Goal: Task Accomplishment & Management: Use online tool/utility

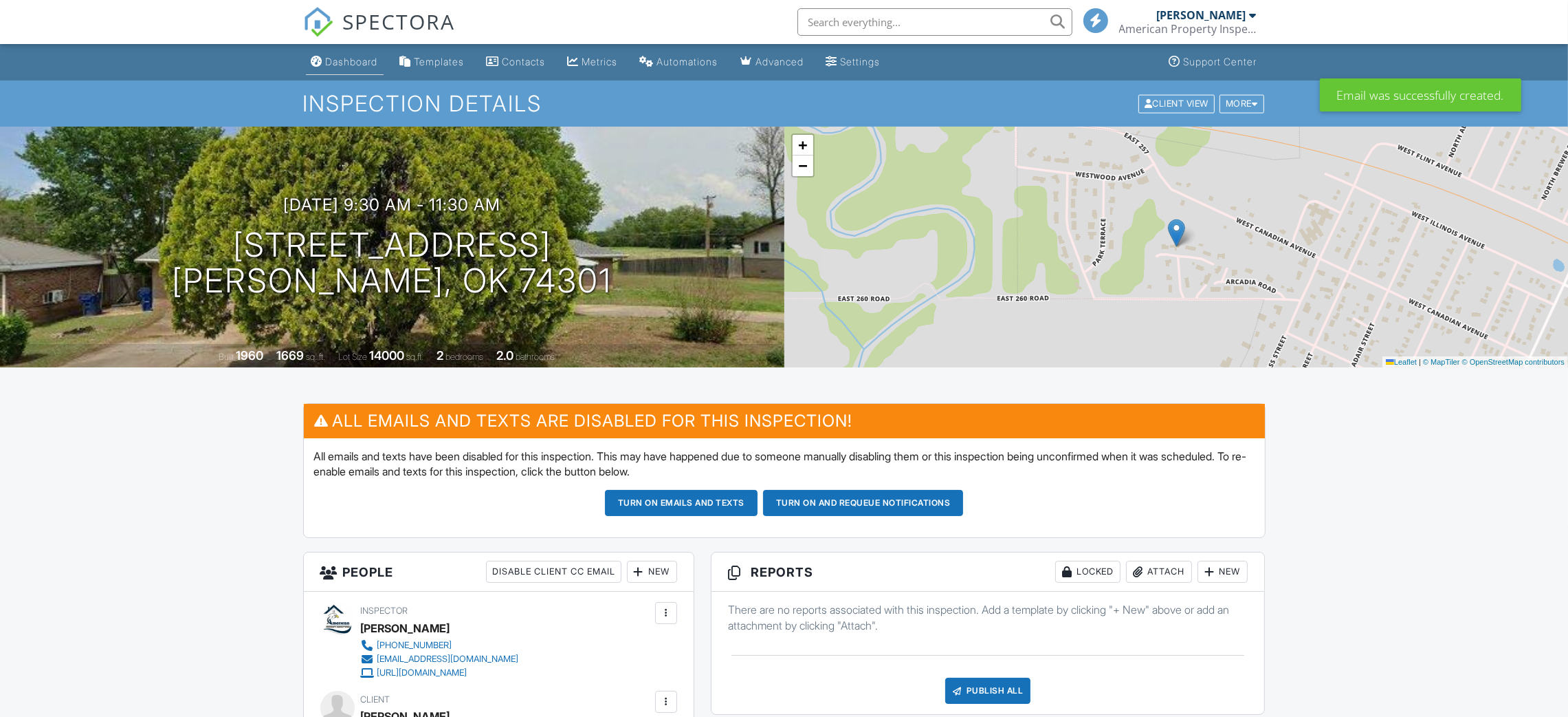
click at [345, 56] on div "Dashboard" at bounding box center [351, 62] width 52 height 12
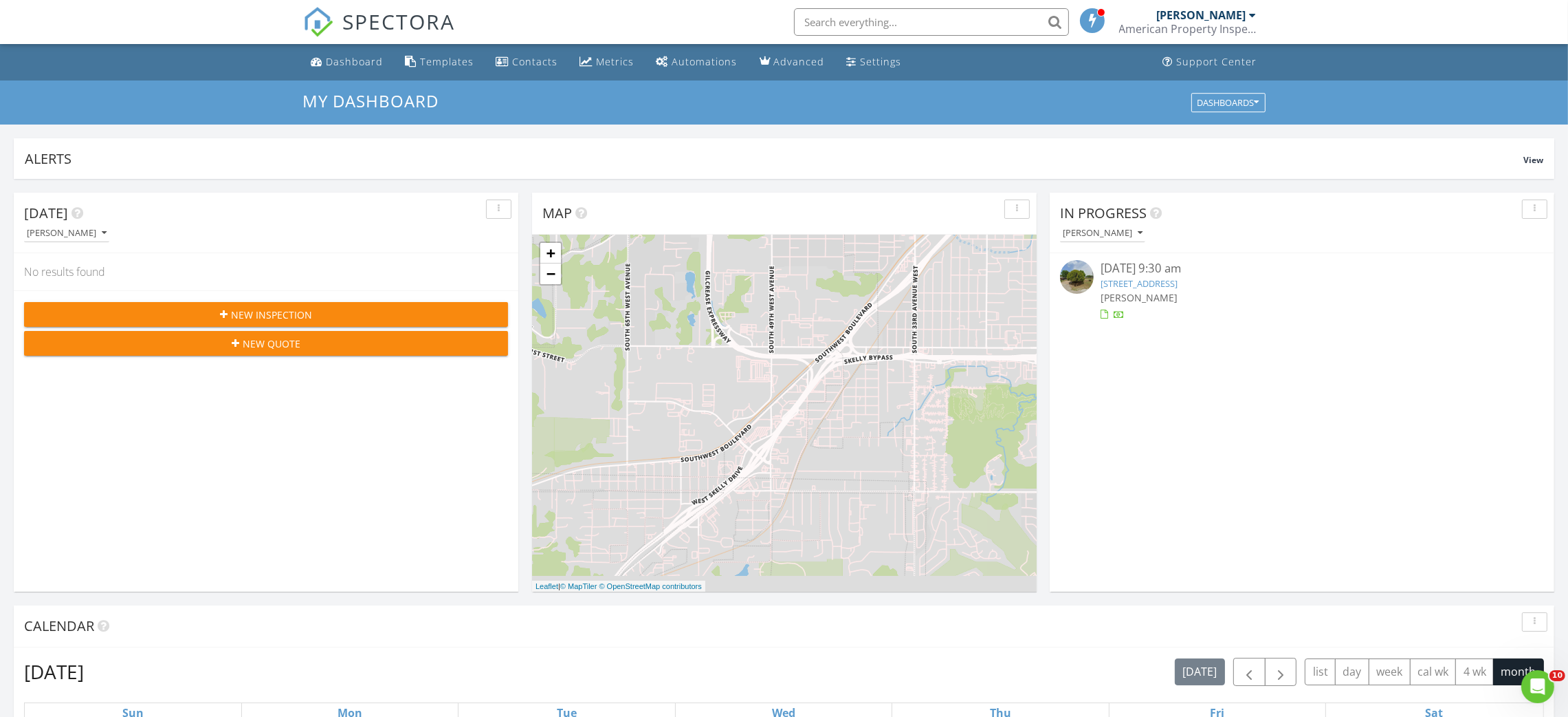
scroll to position [6, 6]
click at [875, 26] on input "text" at bounding box center [931, 21] width 275 height 27
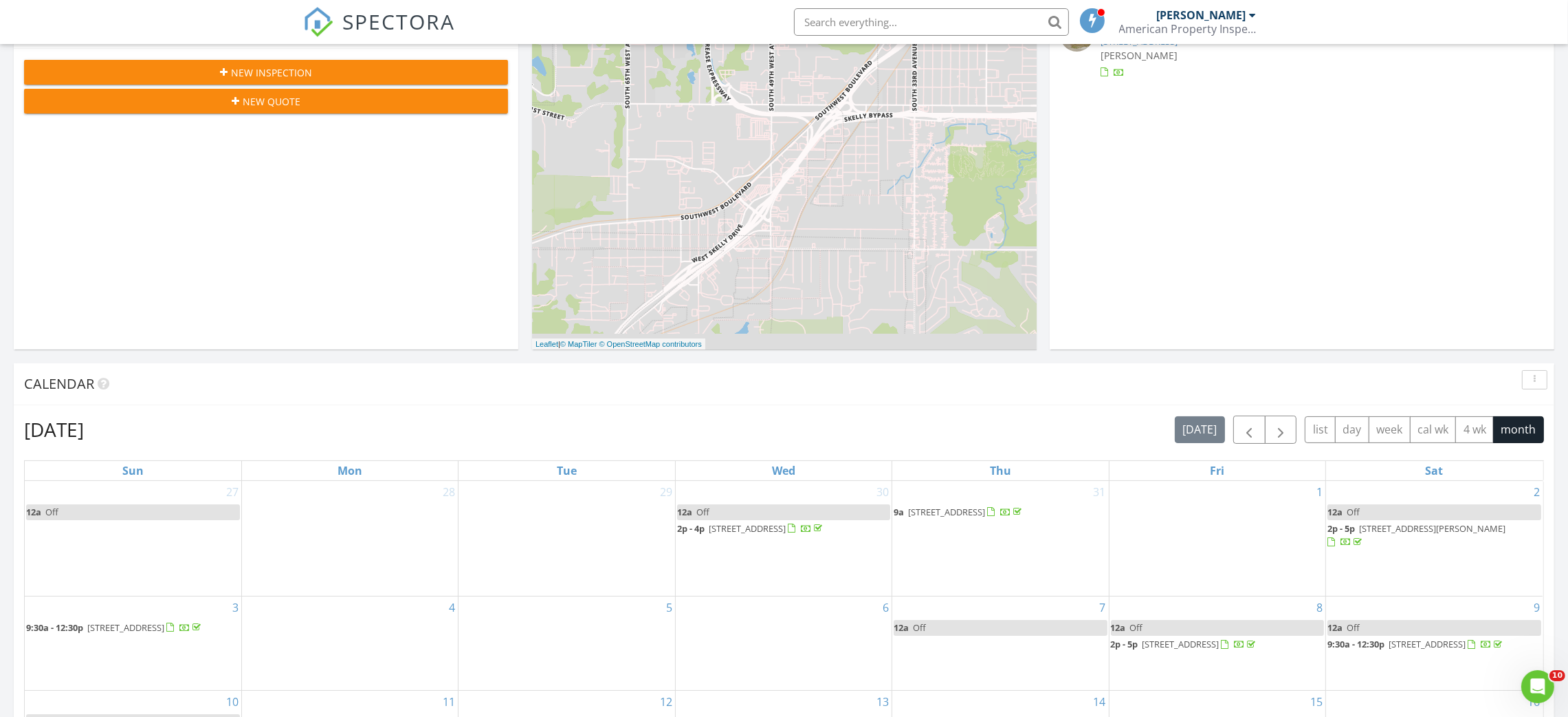
scroll to position [309, 0]
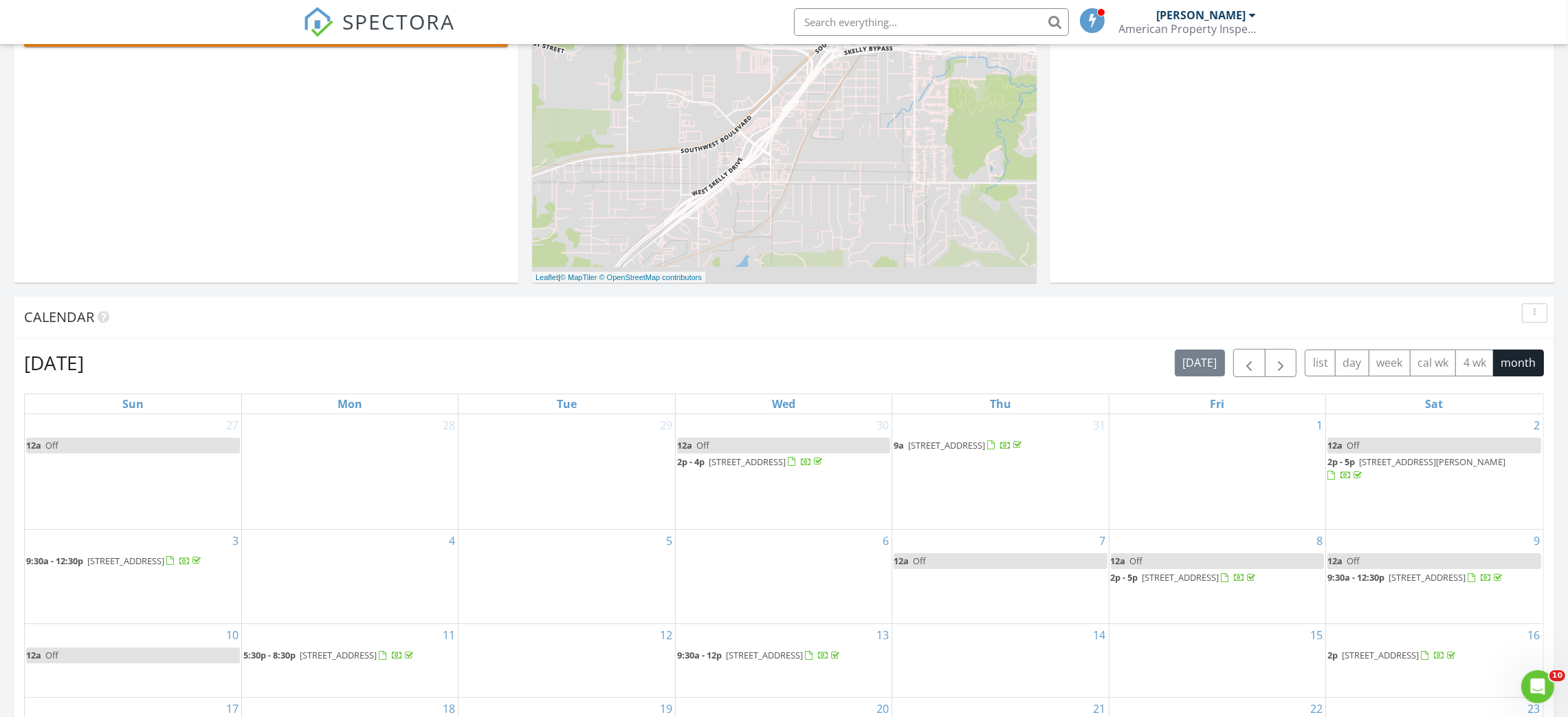
drag, startPoint x: 803, startPoint y: 482, endPoint x: 809, endPoint y: 465, distance: 18.0
click at [786, 465] on span "[STREET_ADDRESS]" at bounding box center [747, 461] width 77 height 13
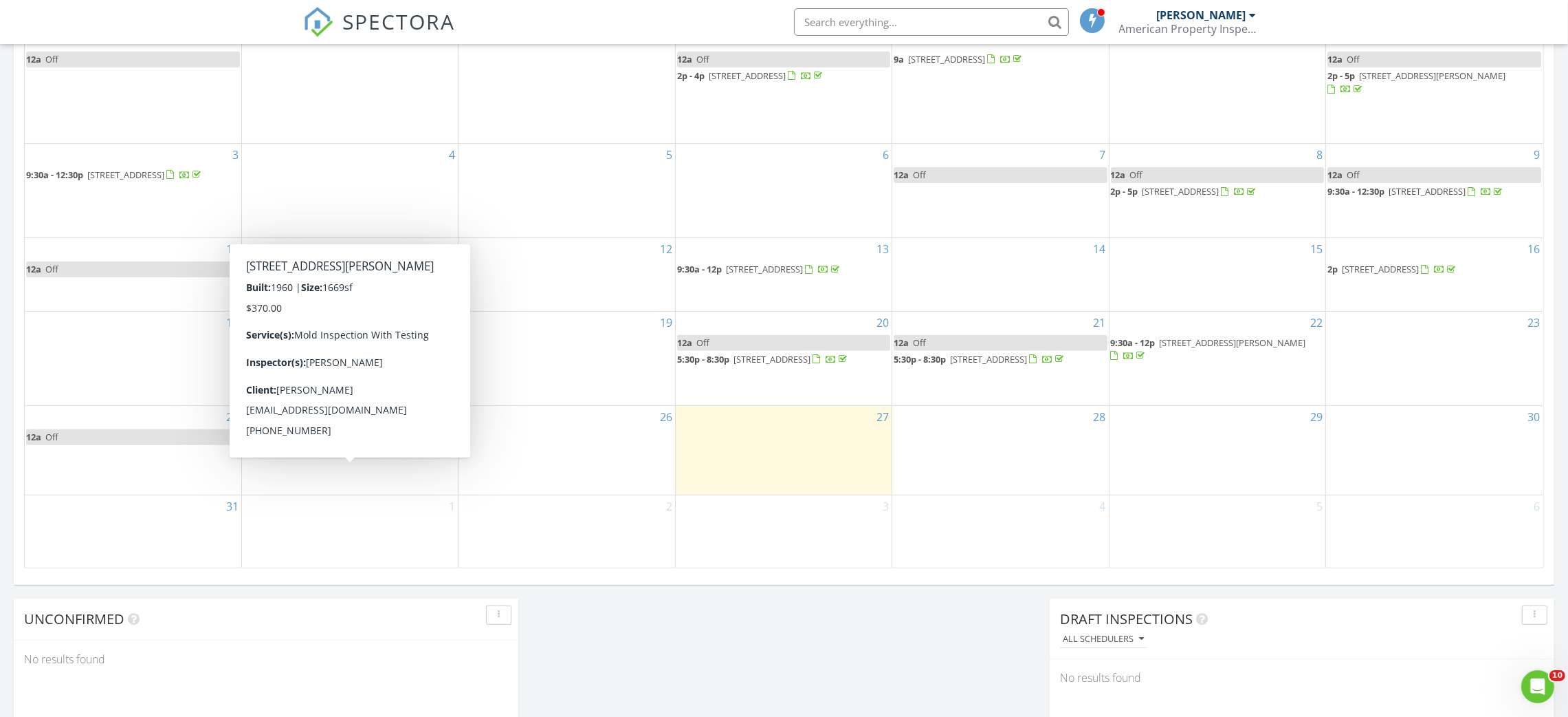
scroll to position [722, 0]
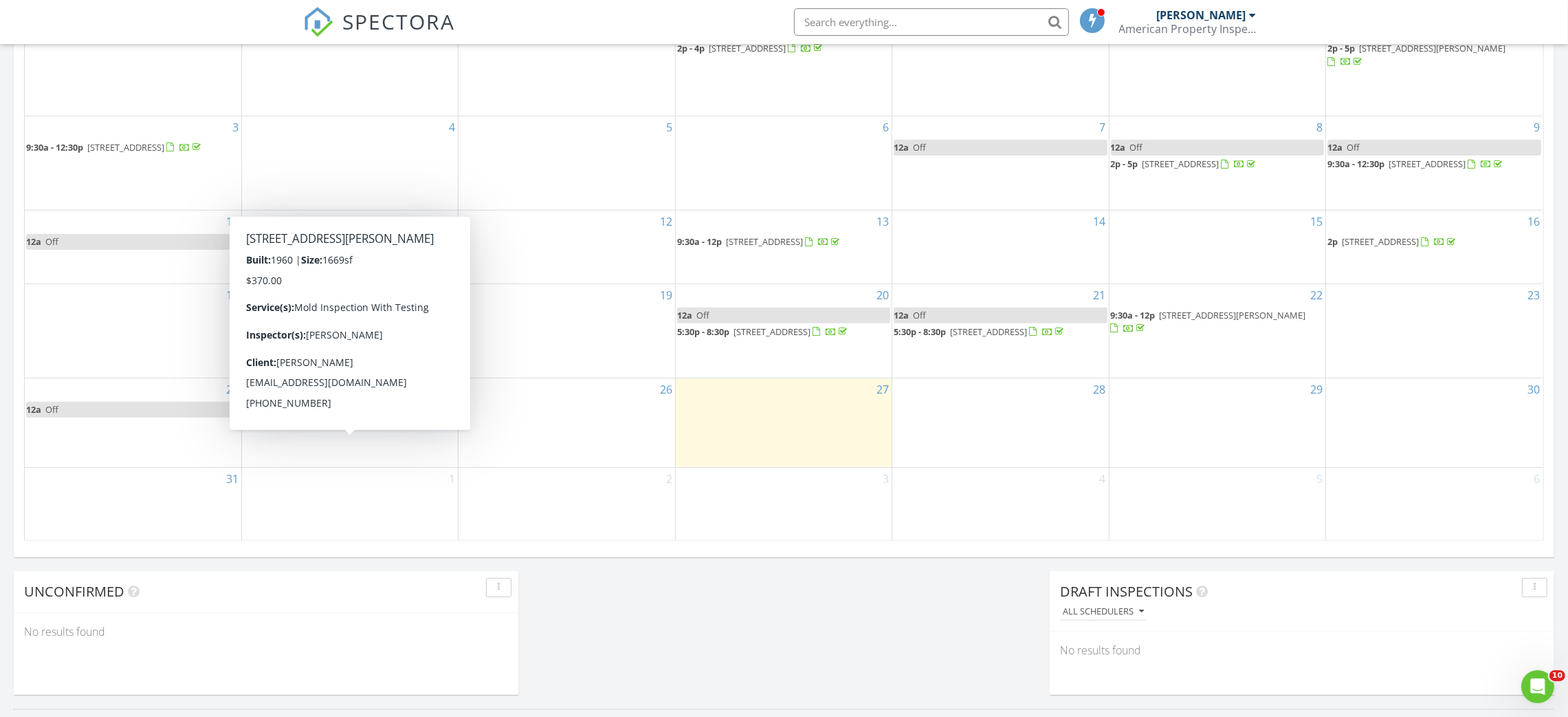
click at [640, 633] on div "Today Michael McKnight No results found New Inspection New Quote Map + − Leafle…" at bounding box center [784, 83] width 1568 height 1252
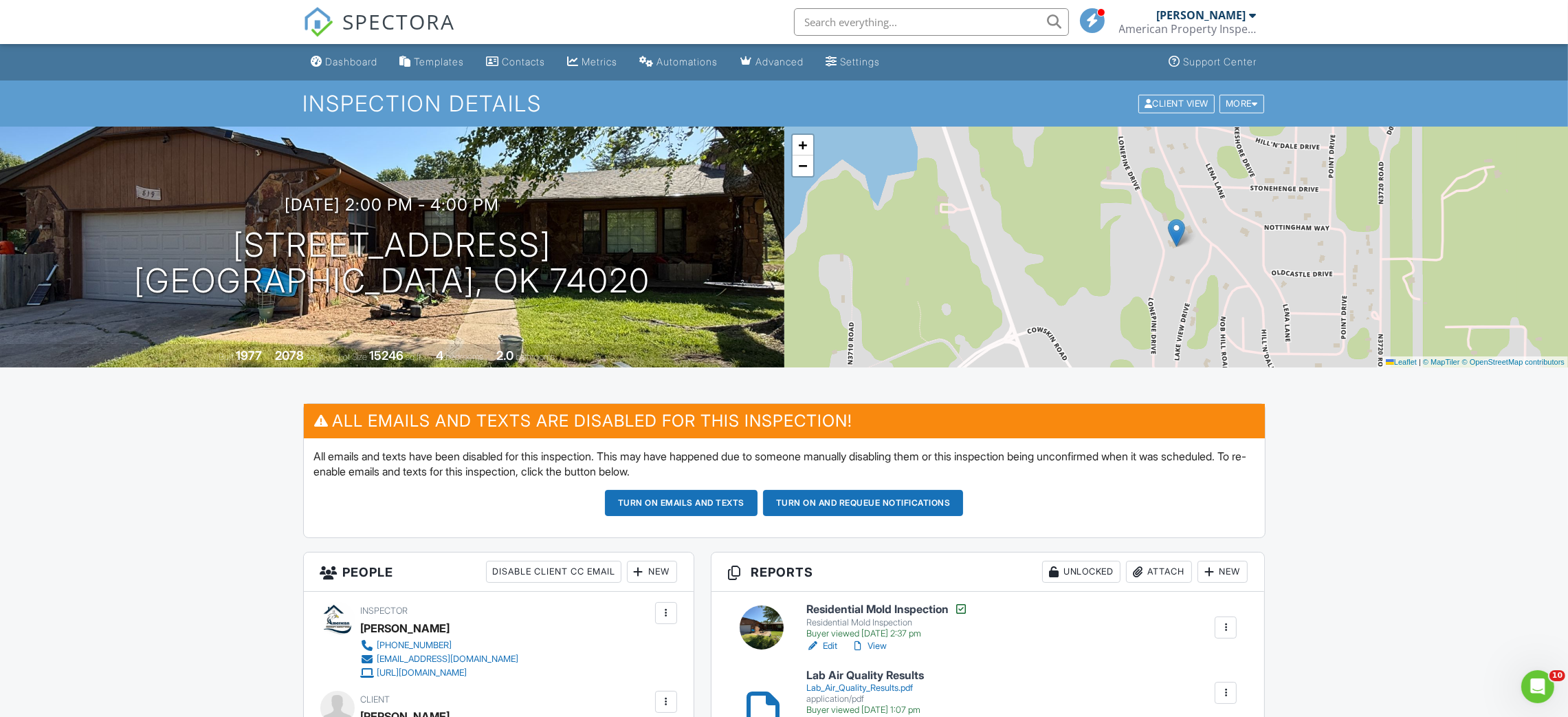
scroll to position [103, 0]
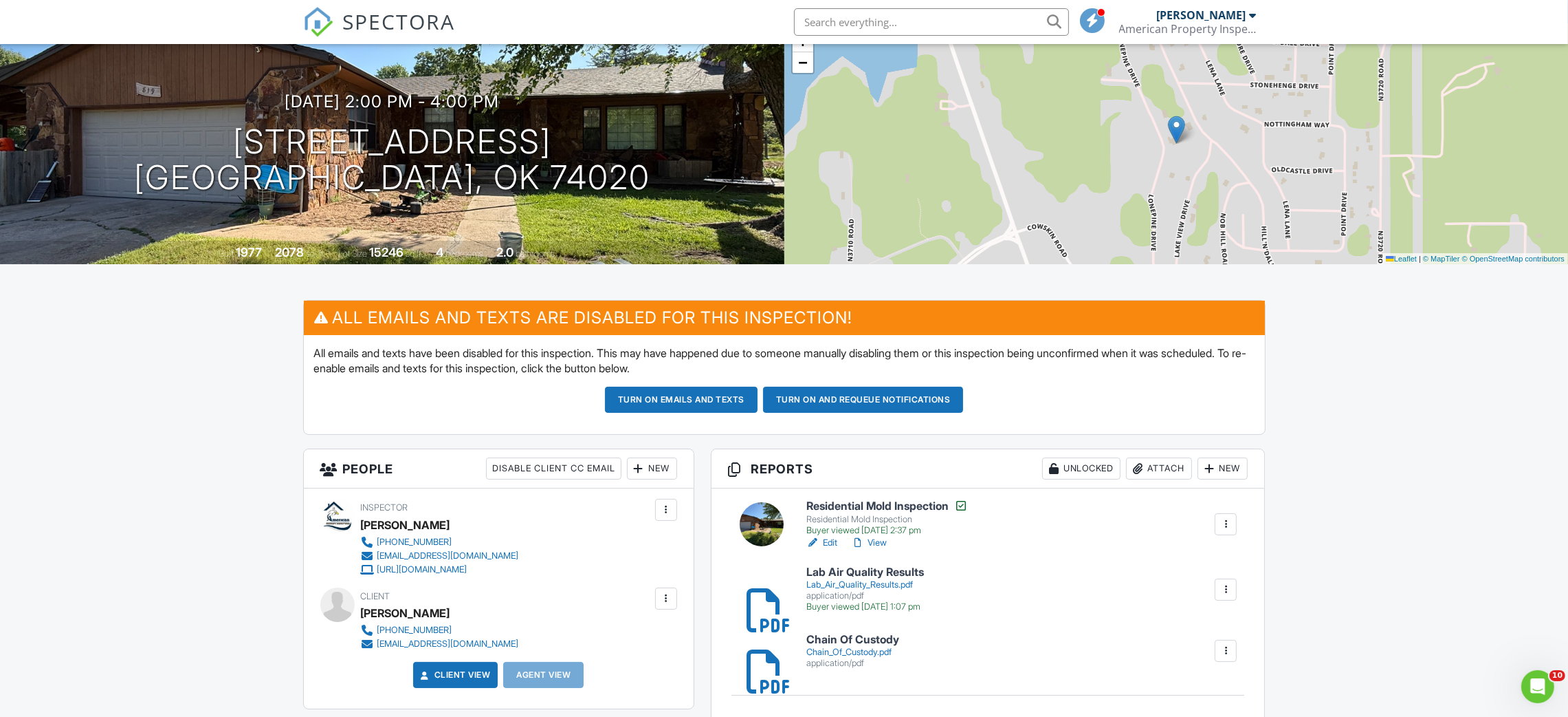
click at [1223, 522] on div at bounding box center [1226, 524] width 14 height 14
click at [1131, 559] on link "Copy" at bounding box center [1175, 559] width 112 height 15
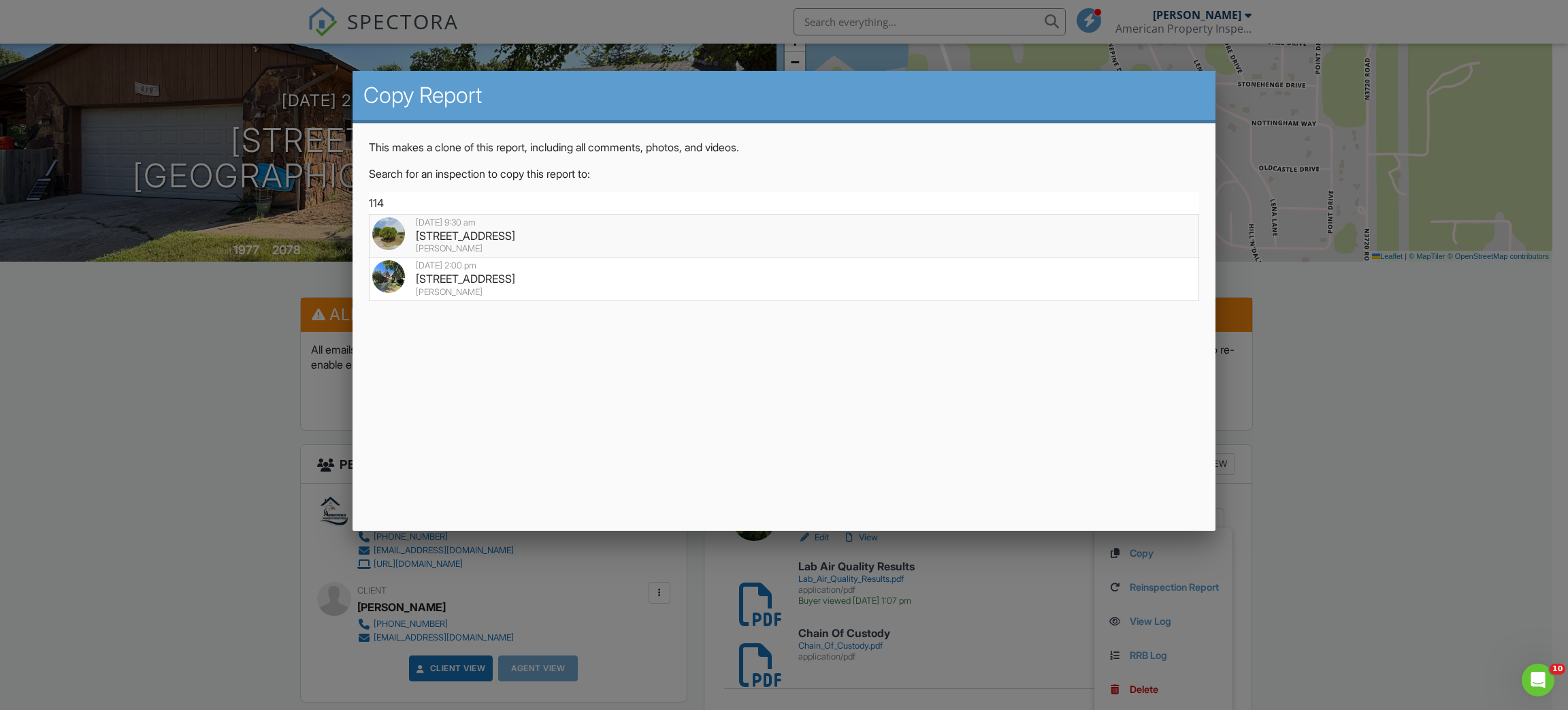
click at [448, 220] on div "08/25/2025 9:30 am" at bounding box center [784, 223] width 823 height 11
type input "[STREET_ADDRESS]"
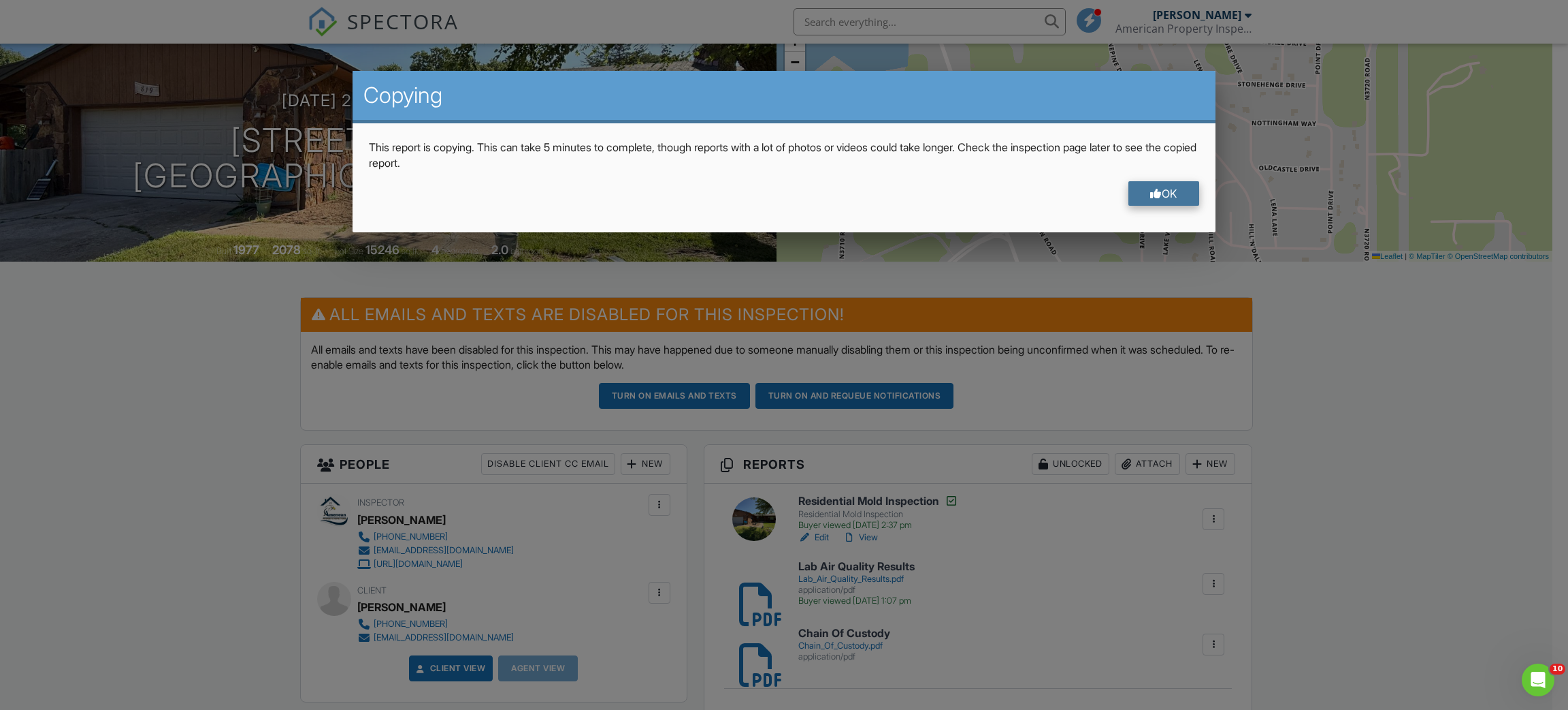
click at [1154, 190] on div at bounding box center [1156, 193] width 12 height 11
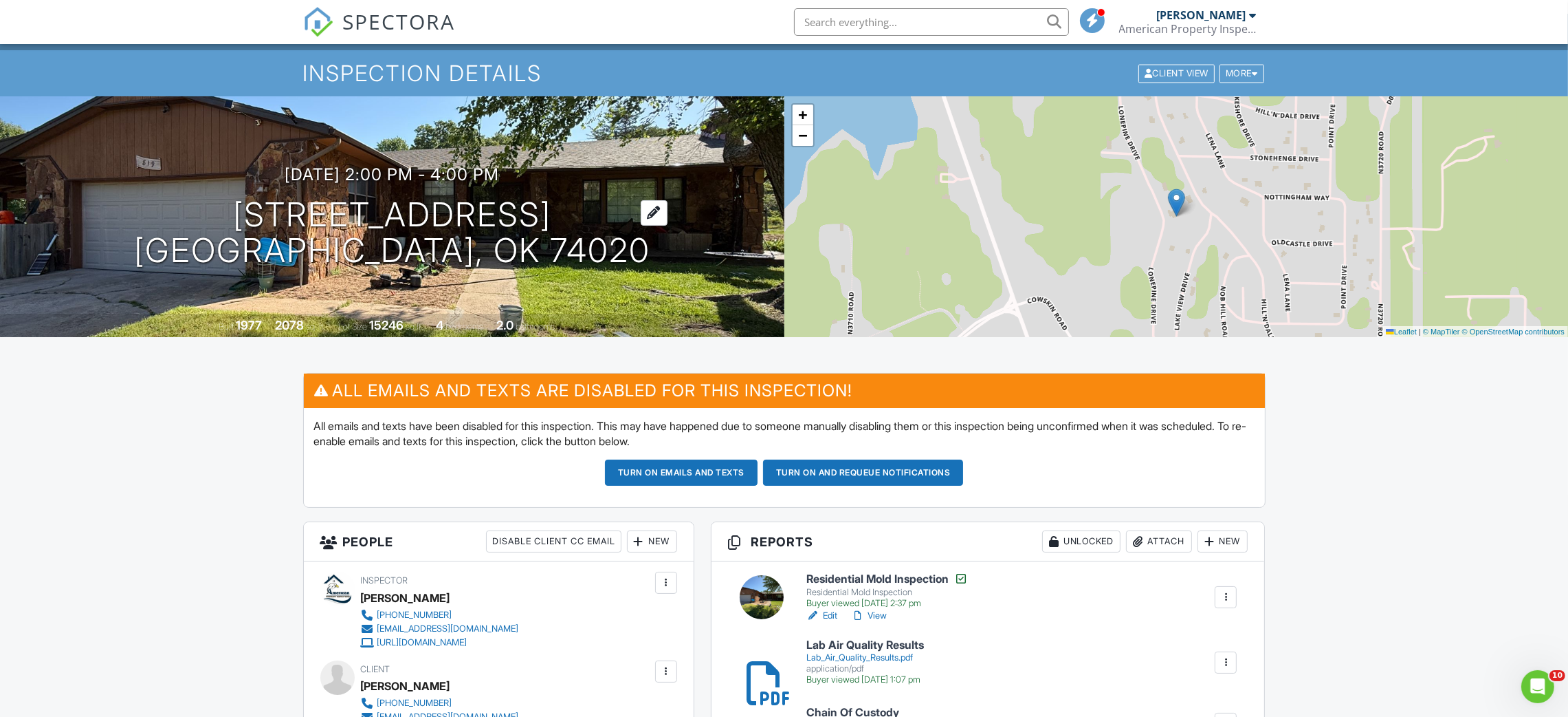
scroll to position [0, 0]
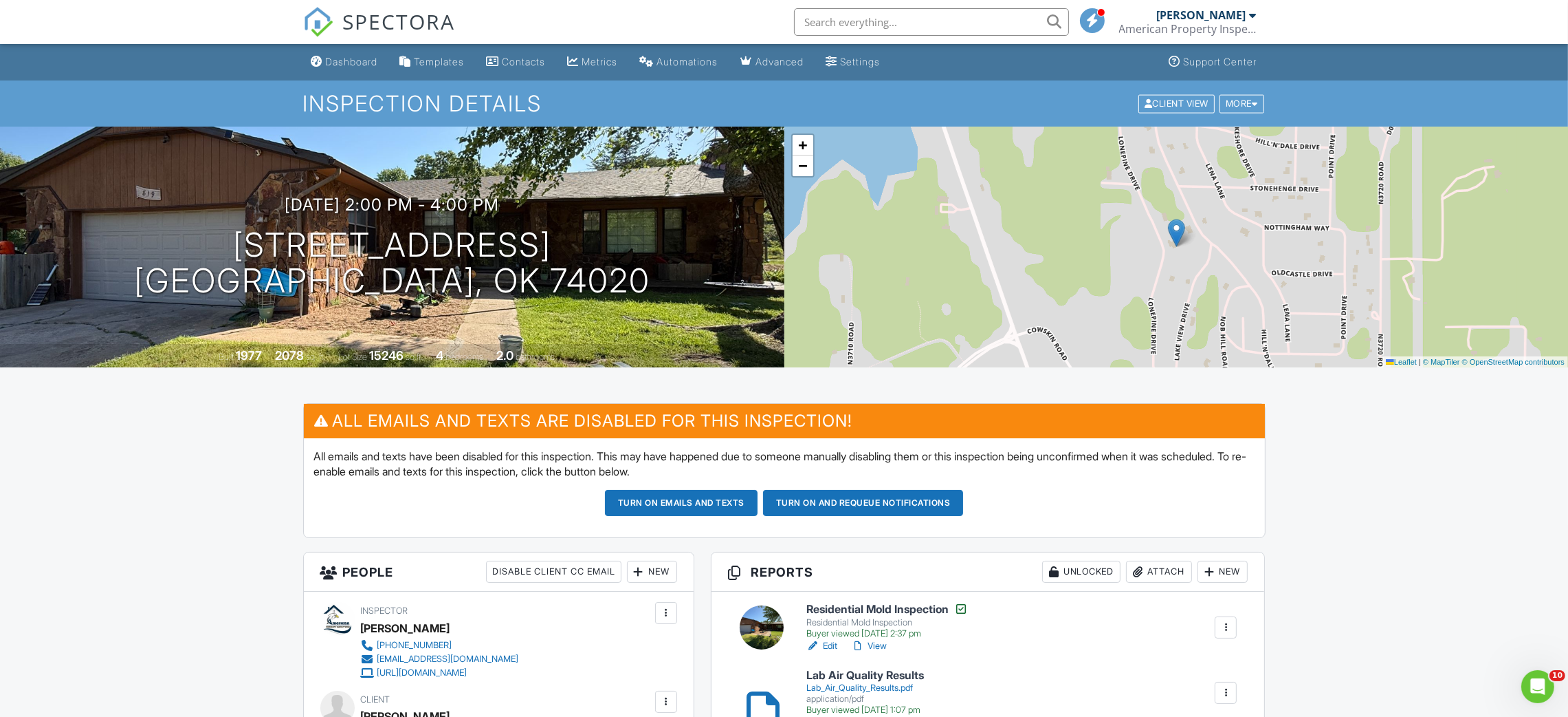
click at [329, 41] on link "SPECTORA" at bounding box center [379, 32] width 152 height 29
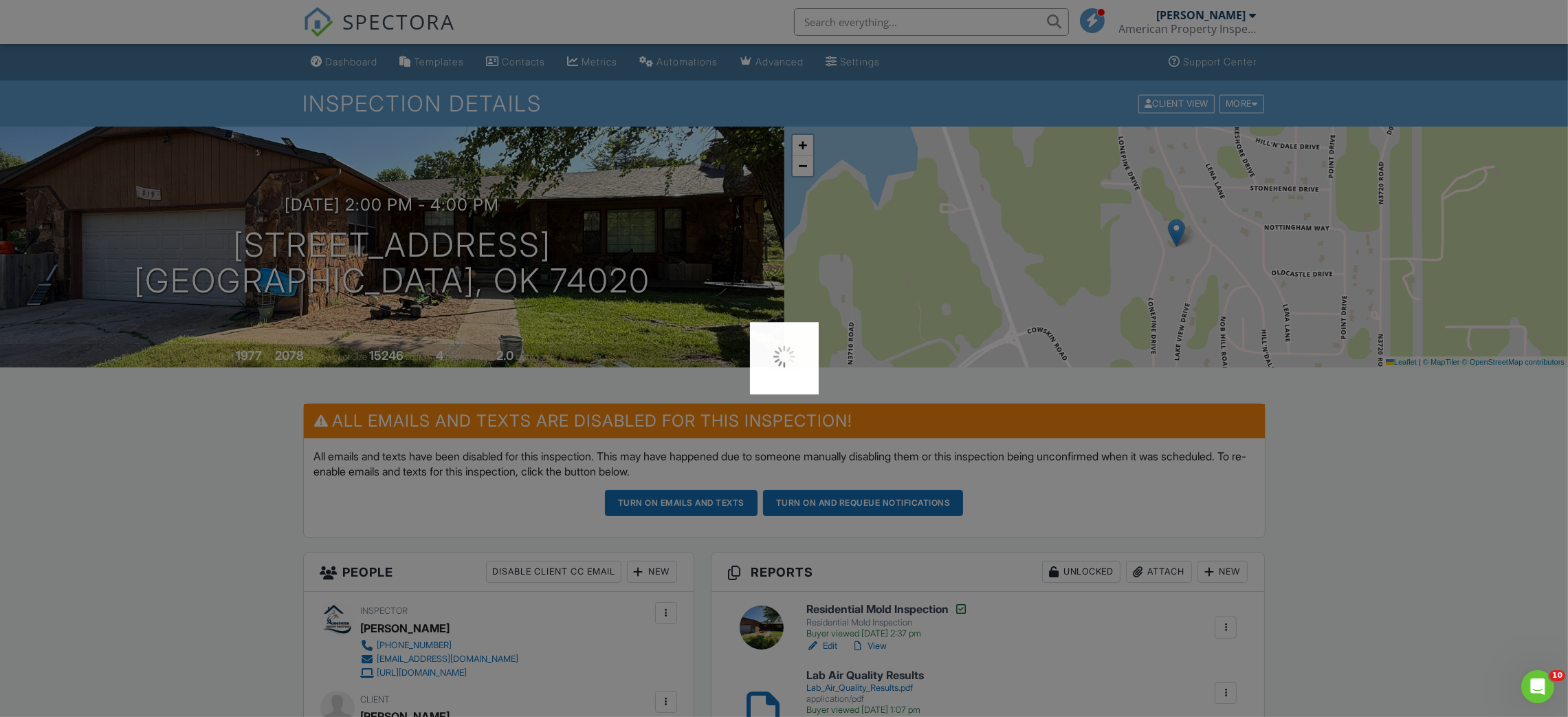
click at [336, 52] on div at bounding box center [784, 358] width 1568 height 717
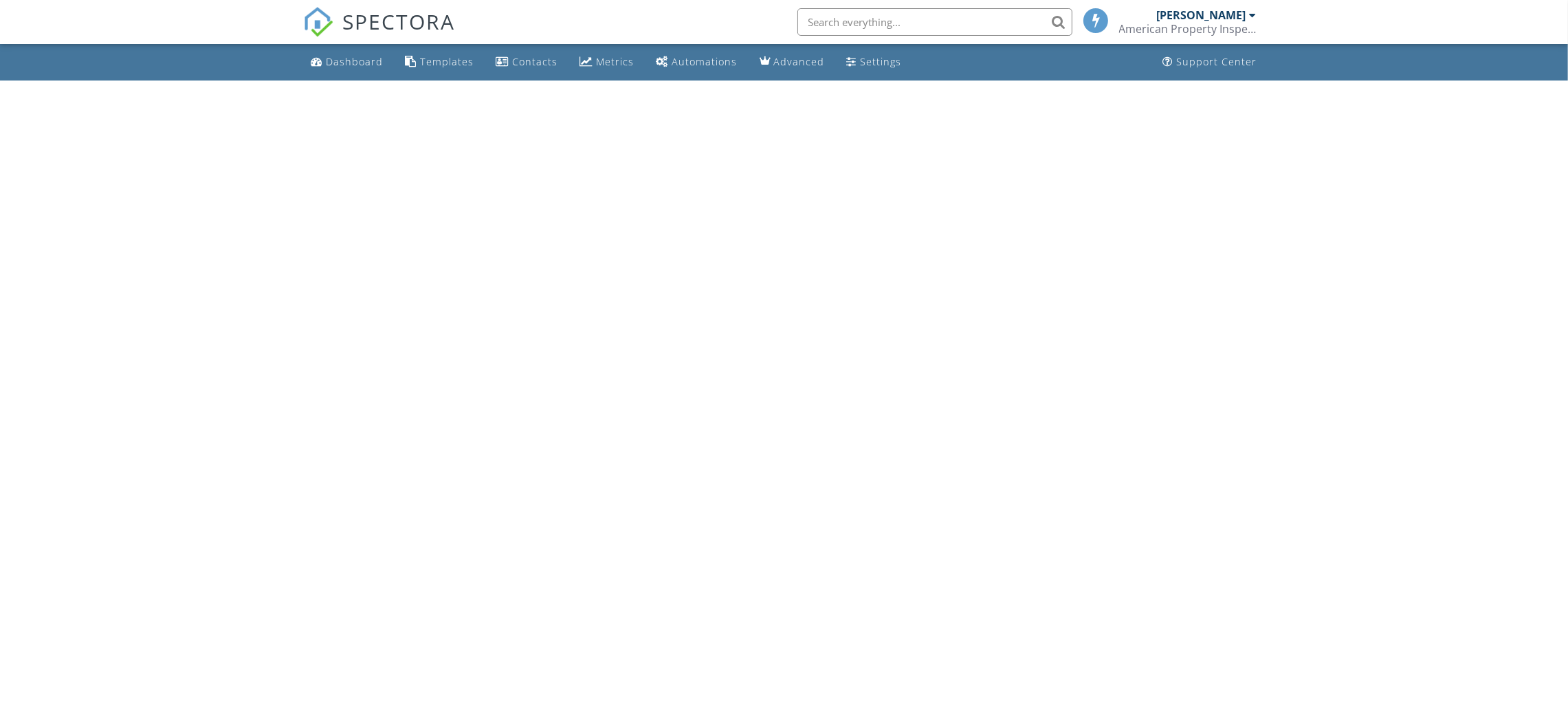
click at [342, 57] on div "Dashboard" at bounding box center [354, 62] width 57 height 13
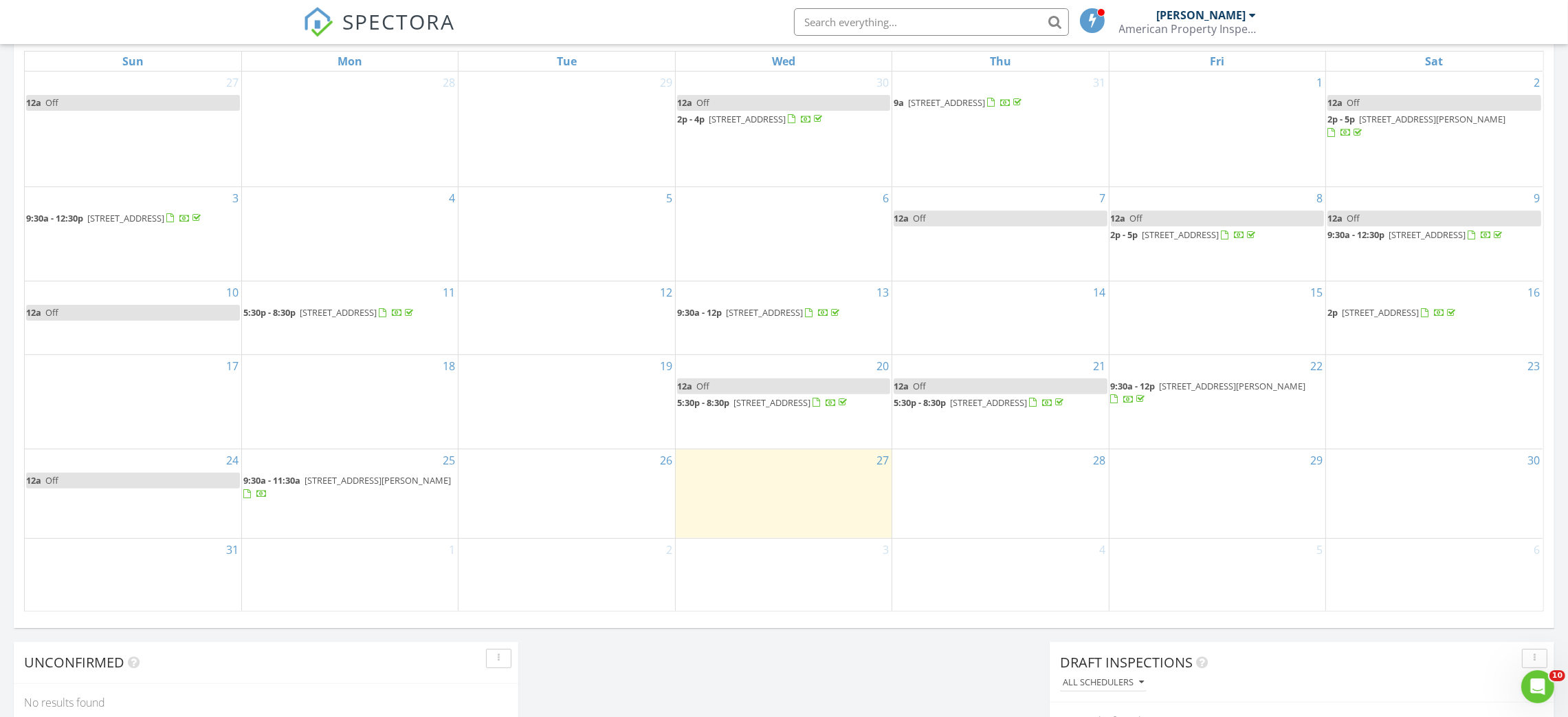
scroll to position [722, 0]
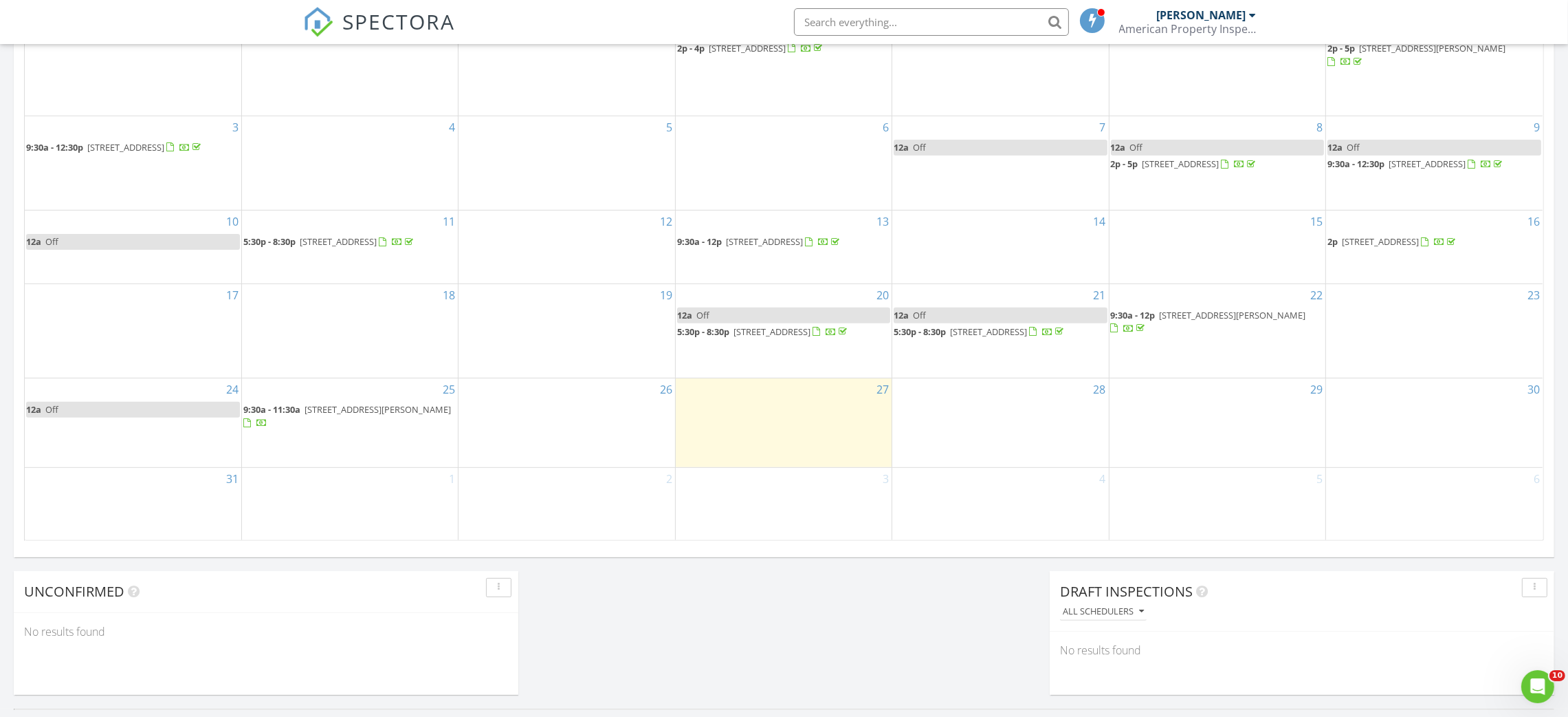
click at [314, 416] on span "[STREET_ADDRESS][PERSON_NAME]" at bounding box center [377, 409] width 147 height 13
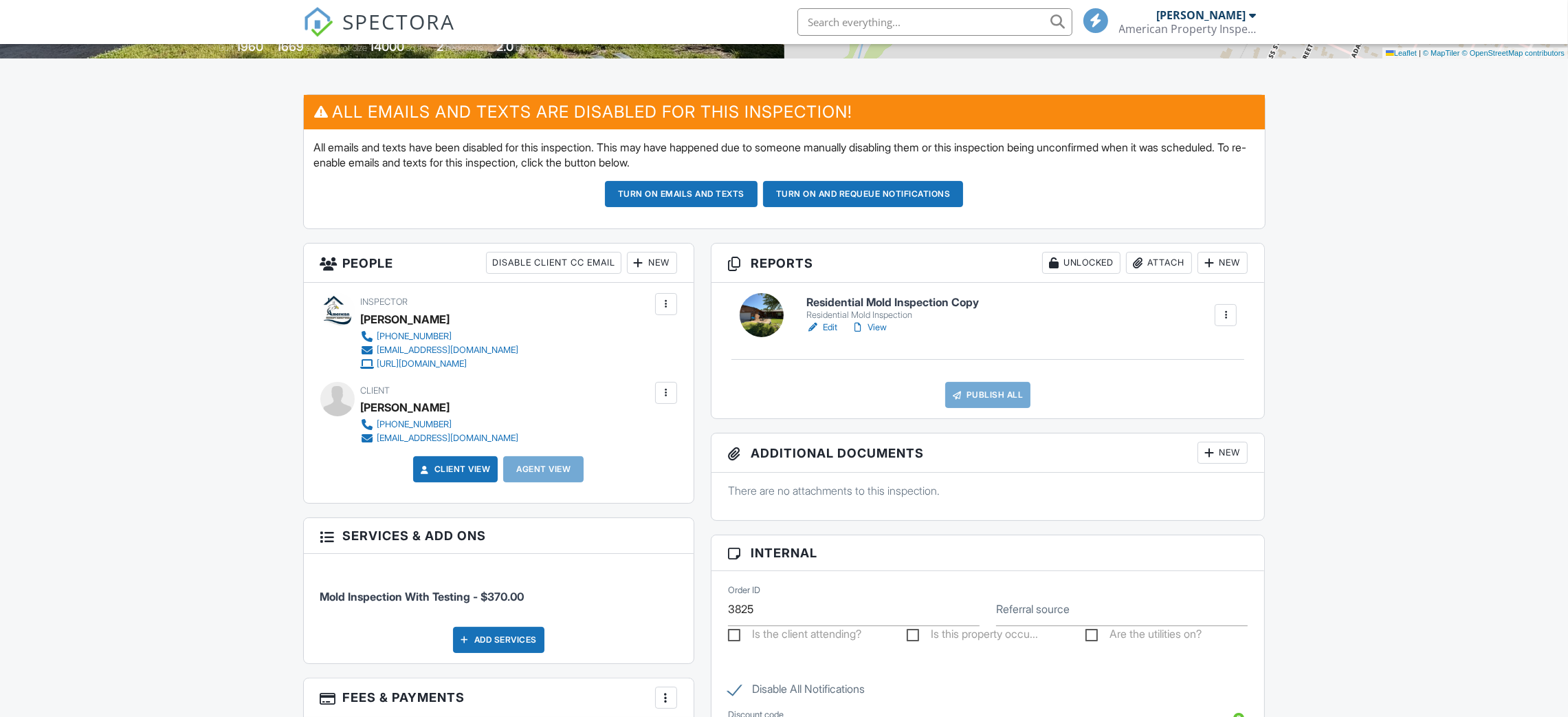
click at [826, 328] on link "Edit" at bounding box center [822, 327] width 31 height 14
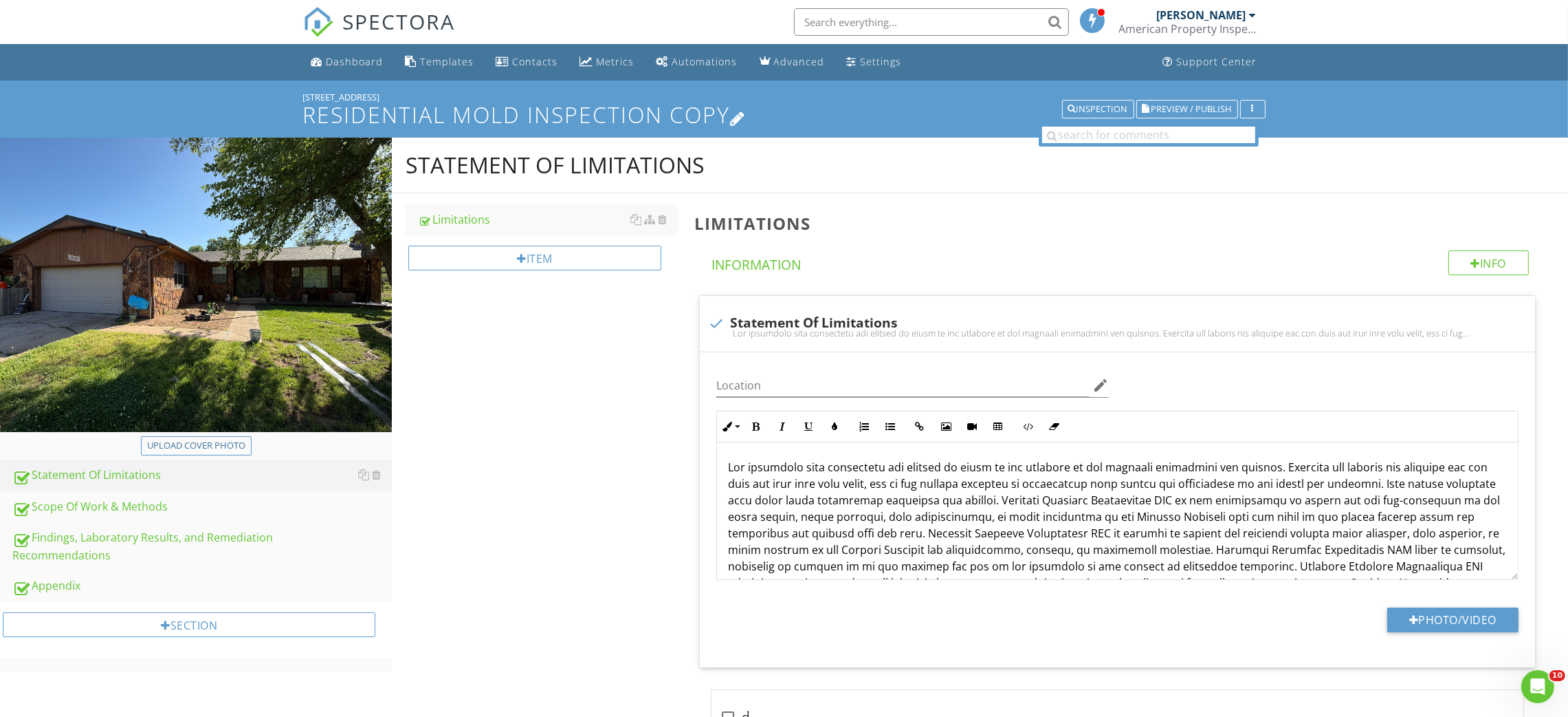
click at [563, 114] on h1 "Residential Mold Inspection Copy" at bounding box center [784, 114] width 963 height 24
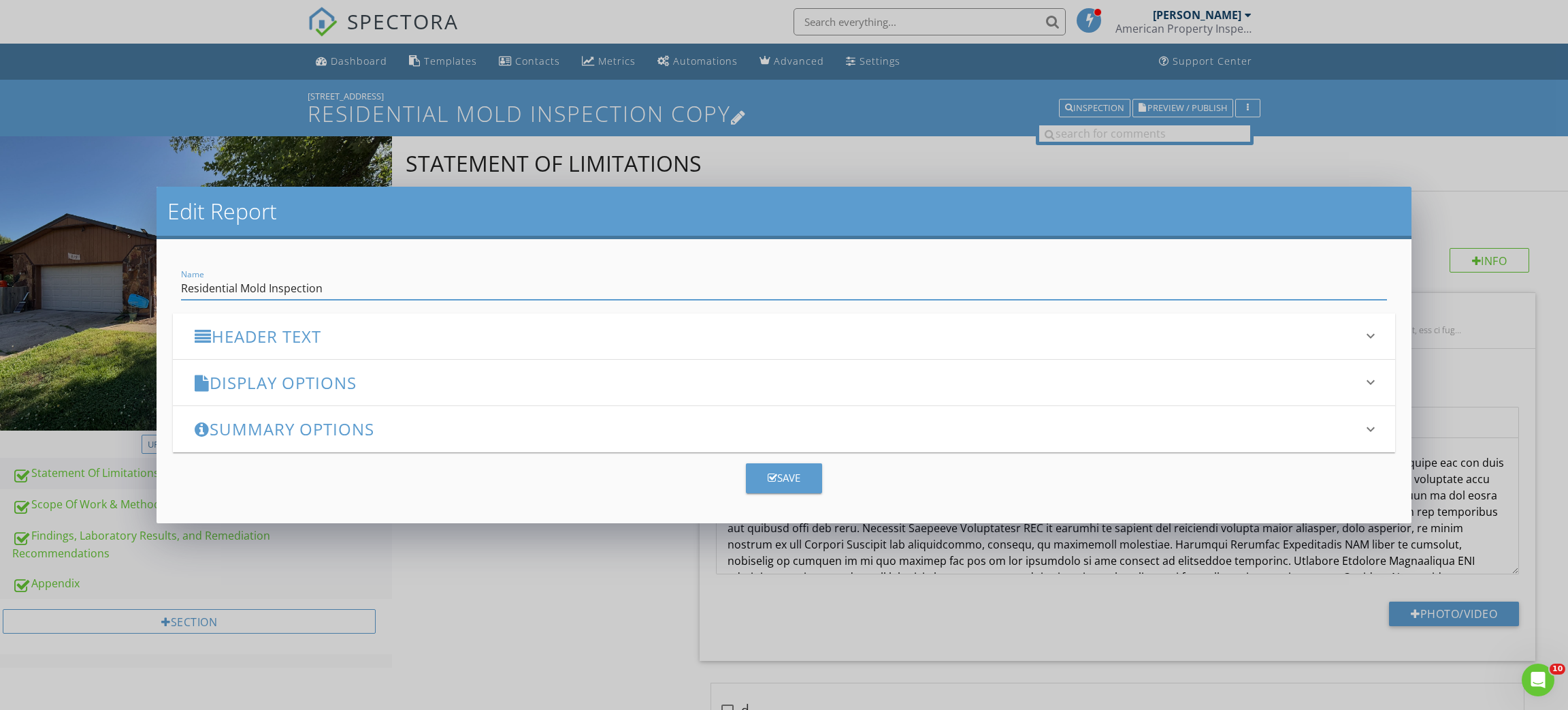
type input "Residential Mold Inspection"
click at [816, 480] on button "Save" at bounding box center [784, 478] width 77 height 30
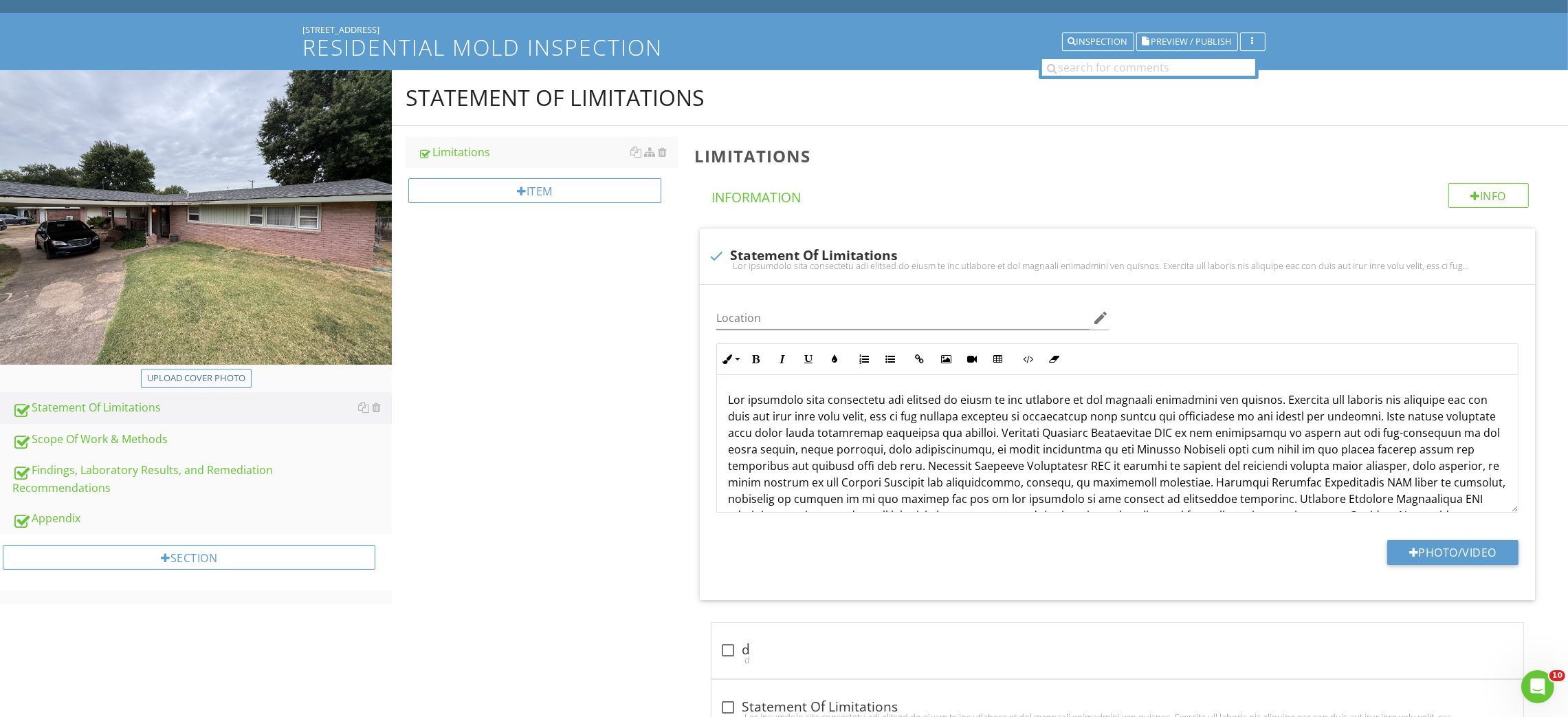
scroll to position [103, 0]
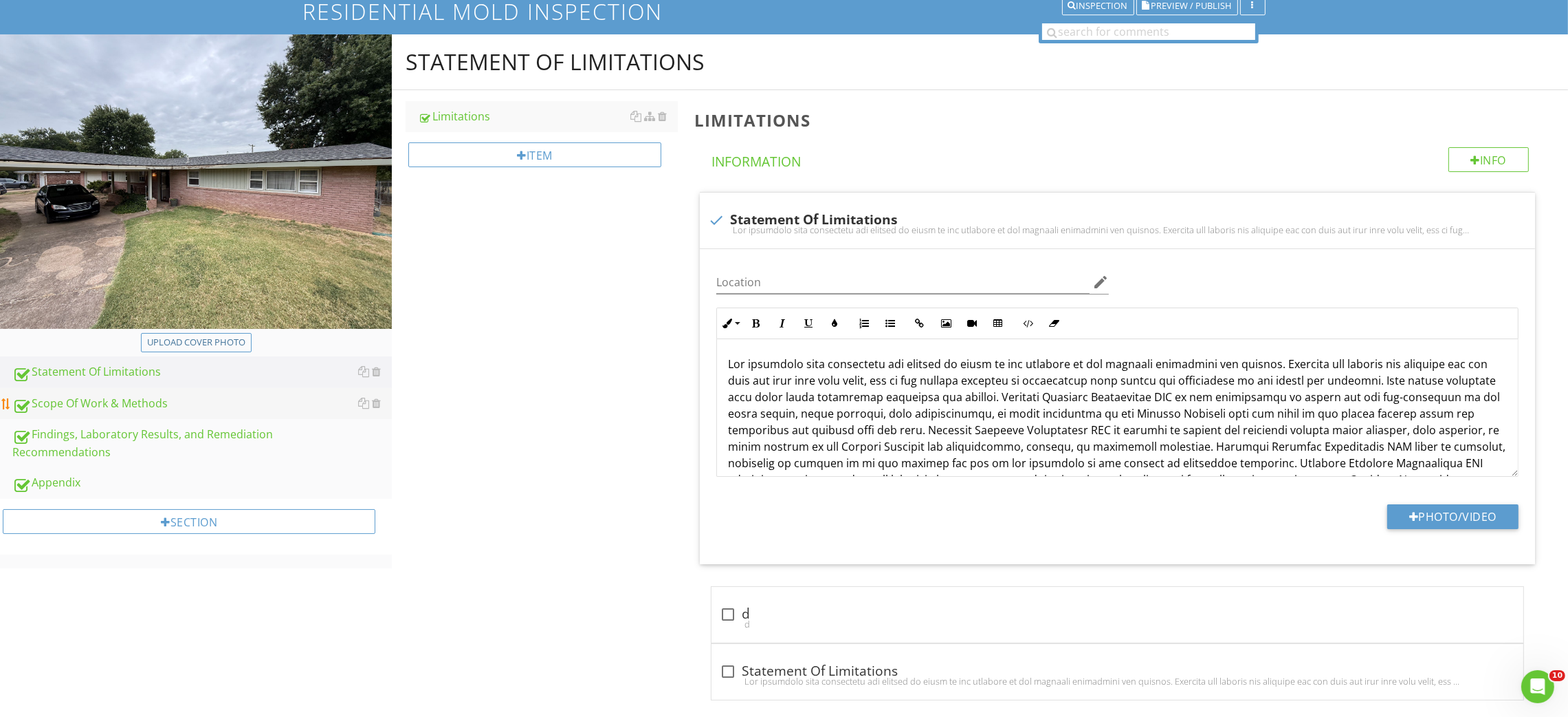
click at [119, 394] on link "Scope Of Work & Methods" at bounding box center [202, 403] width 379 height 32
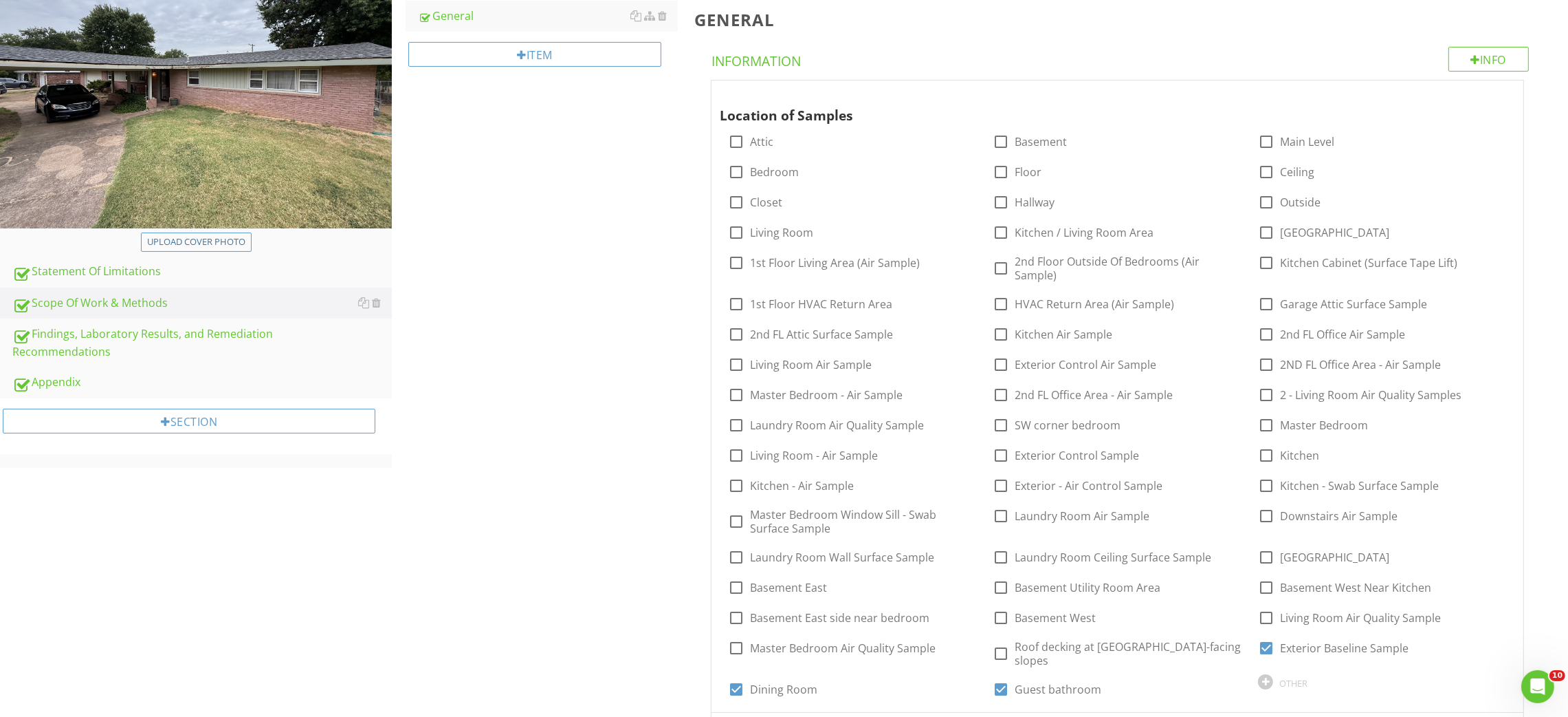
scroll to position [309, 0]
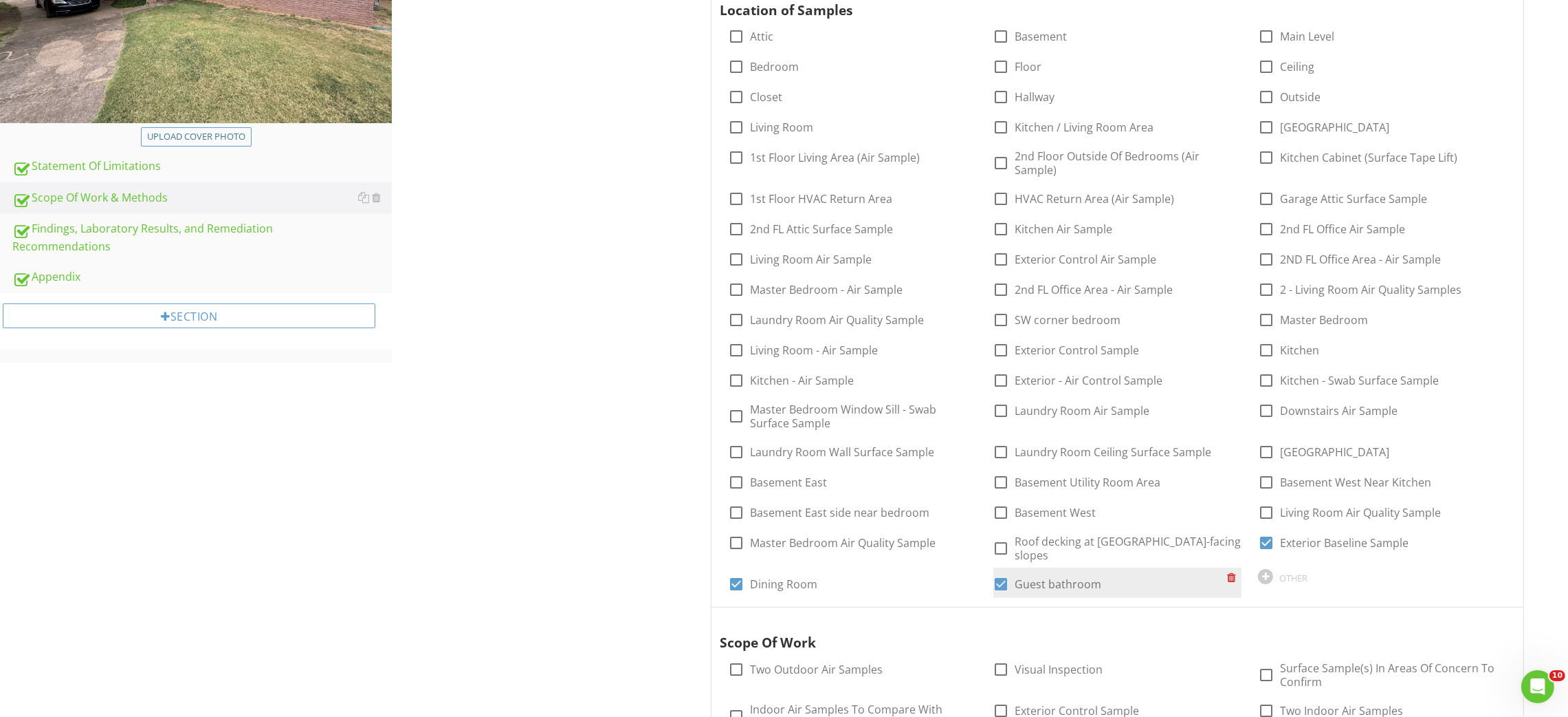
click at [1067, 583] on label "Guest bathroom" at bounding box center [1059, 584] width 87 height 14
checkbox input "false"
click at [782, 587] on label "Dining Room" at bounding box center [783, 584] width 67 height 14
checkbox input "false"
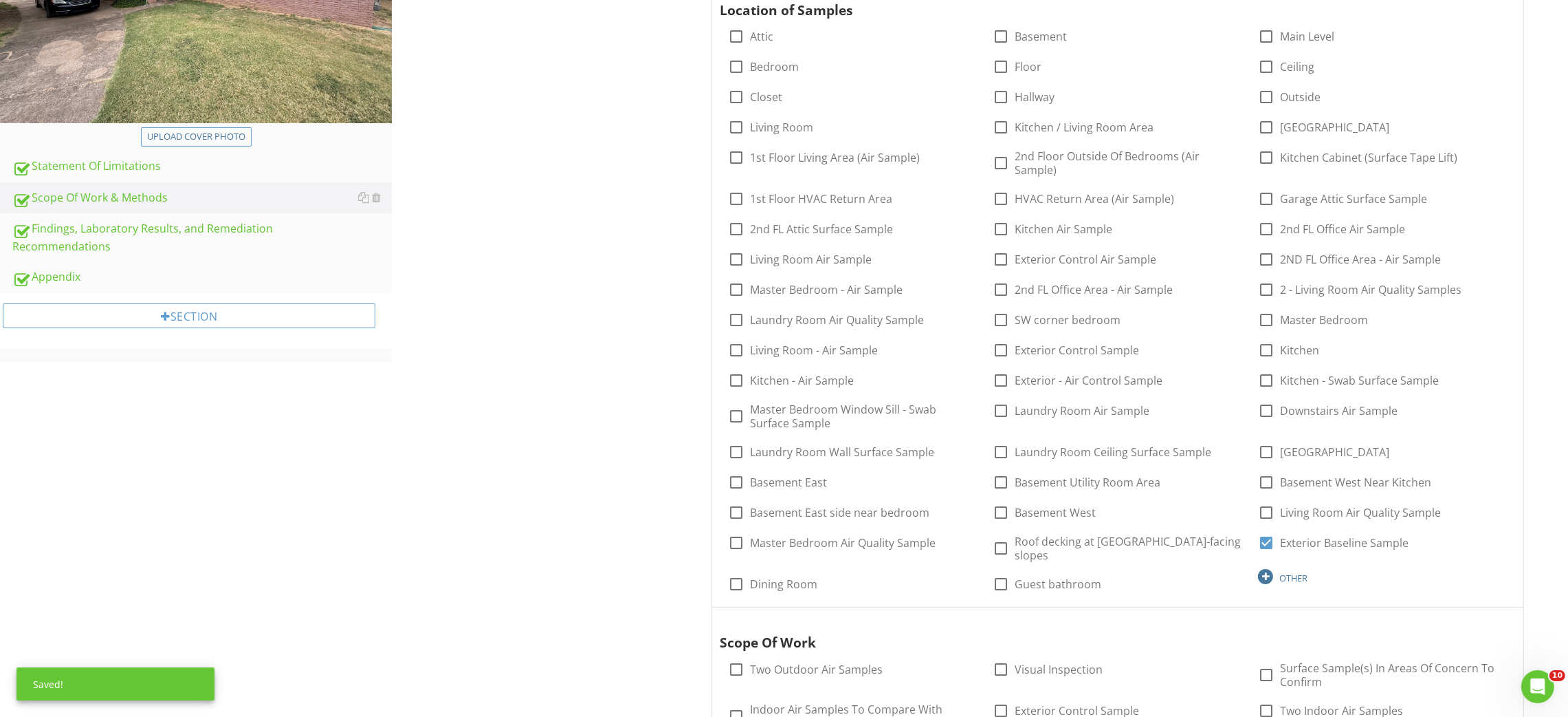
click at [1276, 576] on div "OTHER" at bounding box center [1382, 576] width 249 height 16
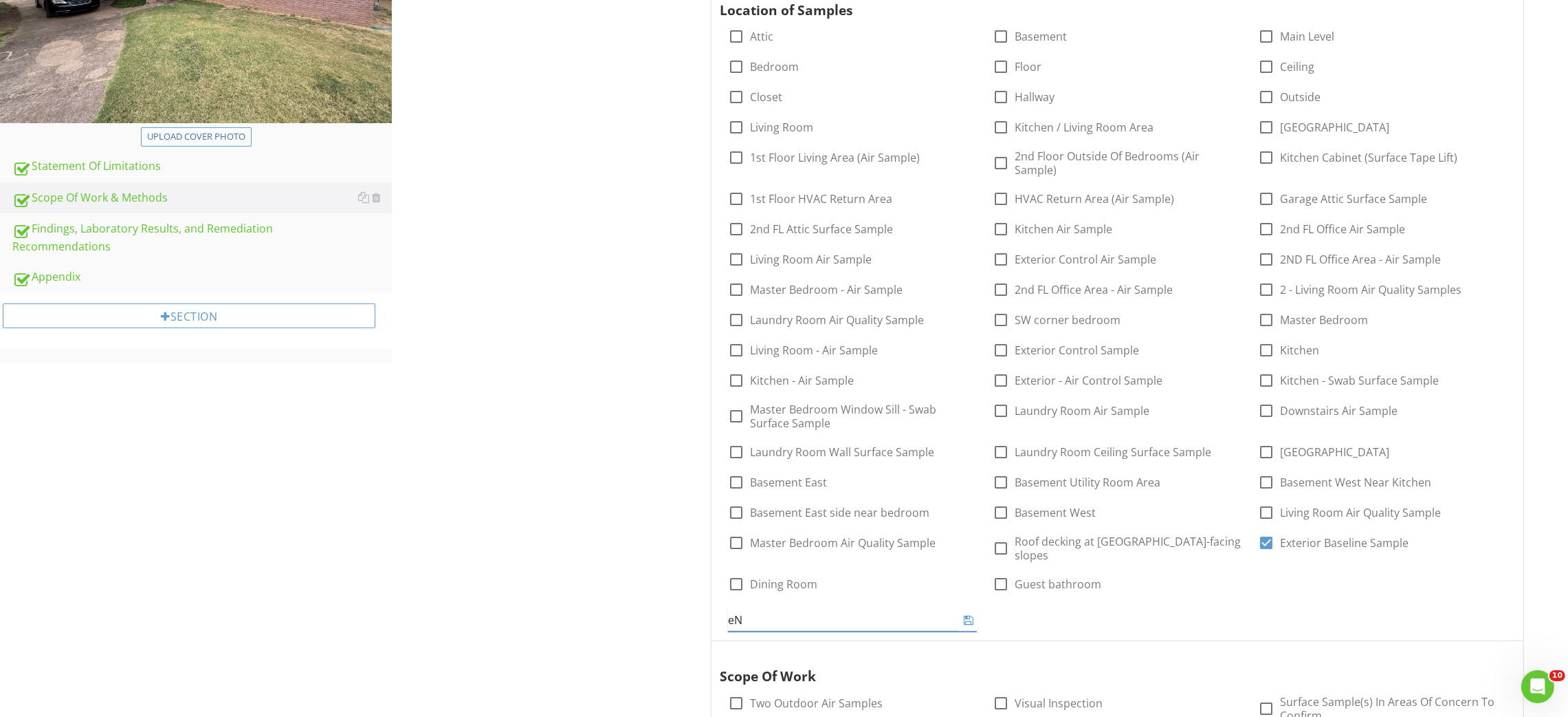
type input "e"
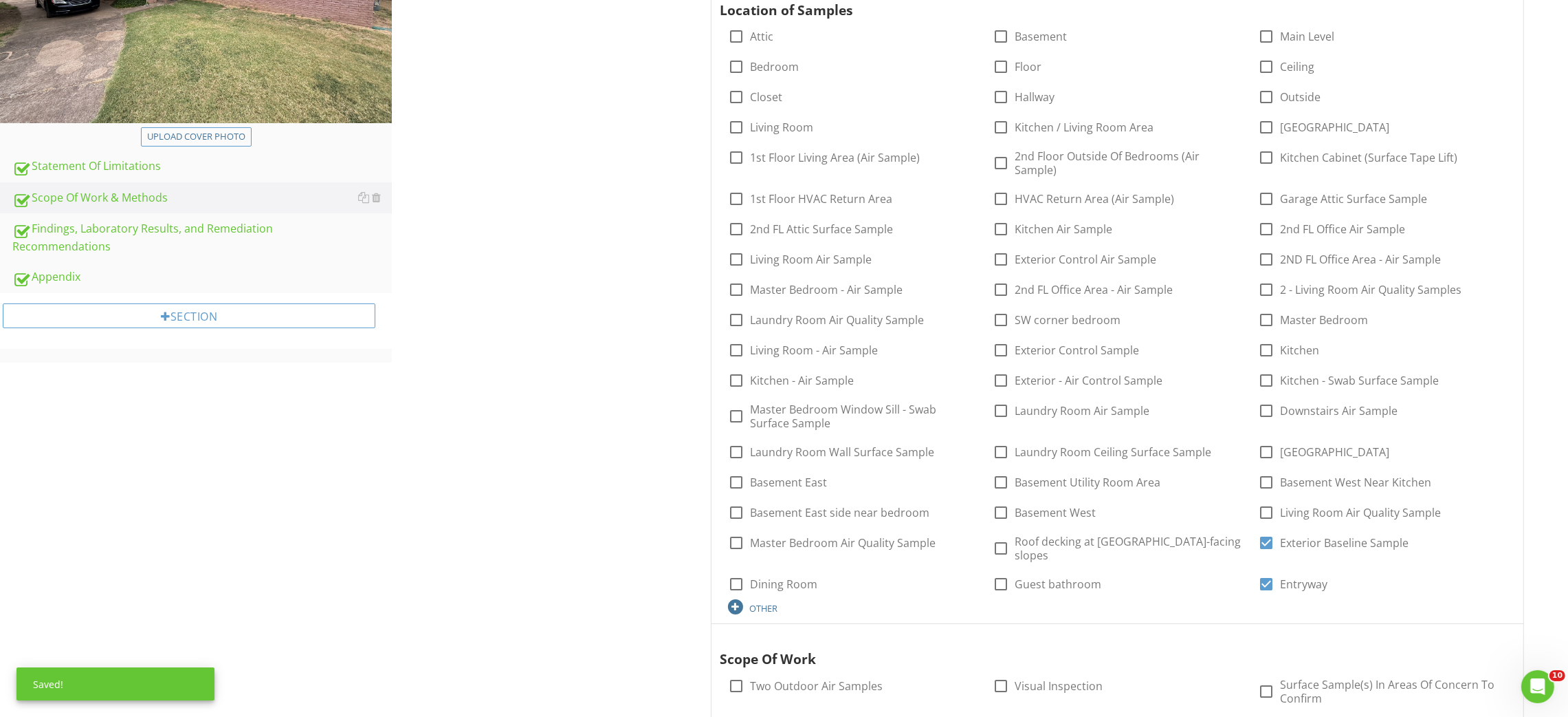
click at [783, 613] on div "OTHER" at bounding box center [852, 606] width 249 height 16
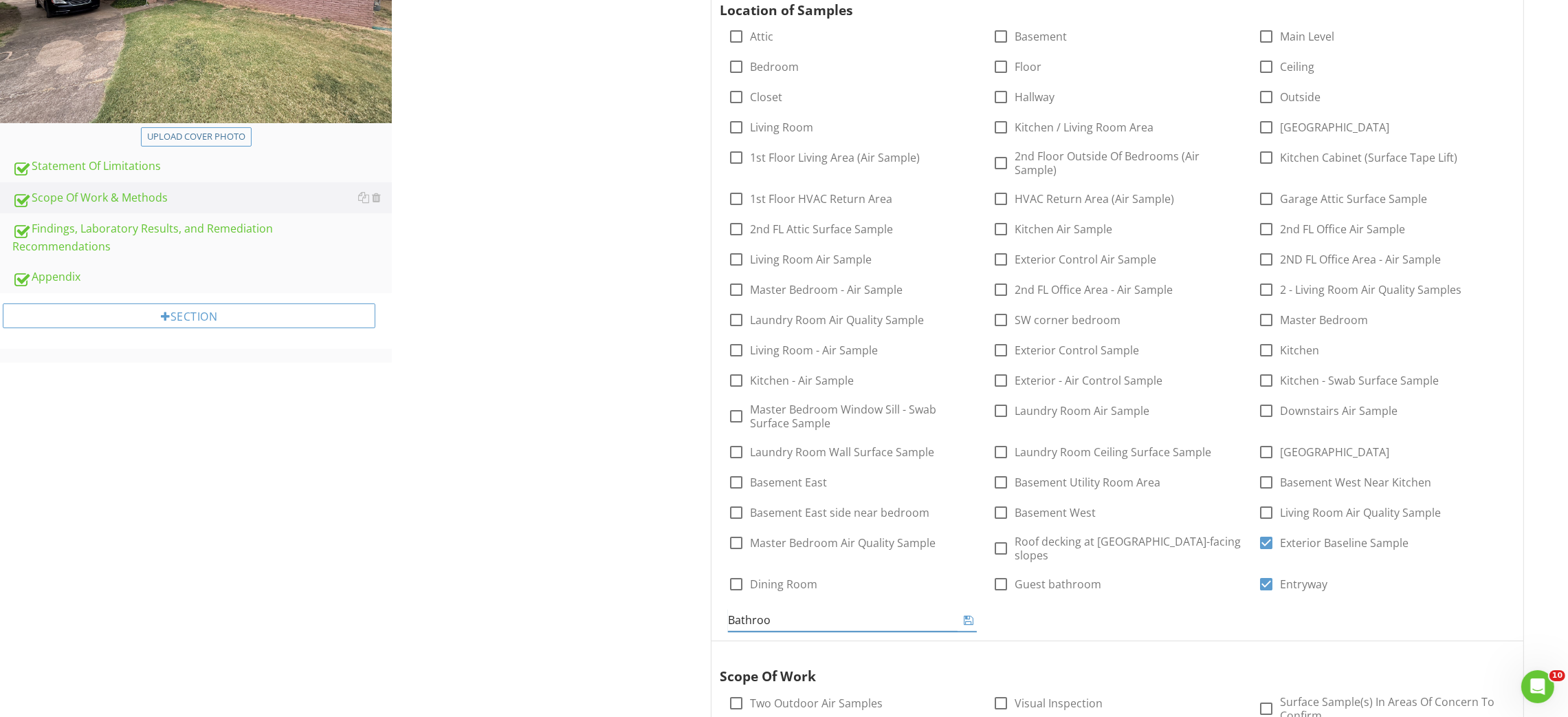
type input "Bathroom"
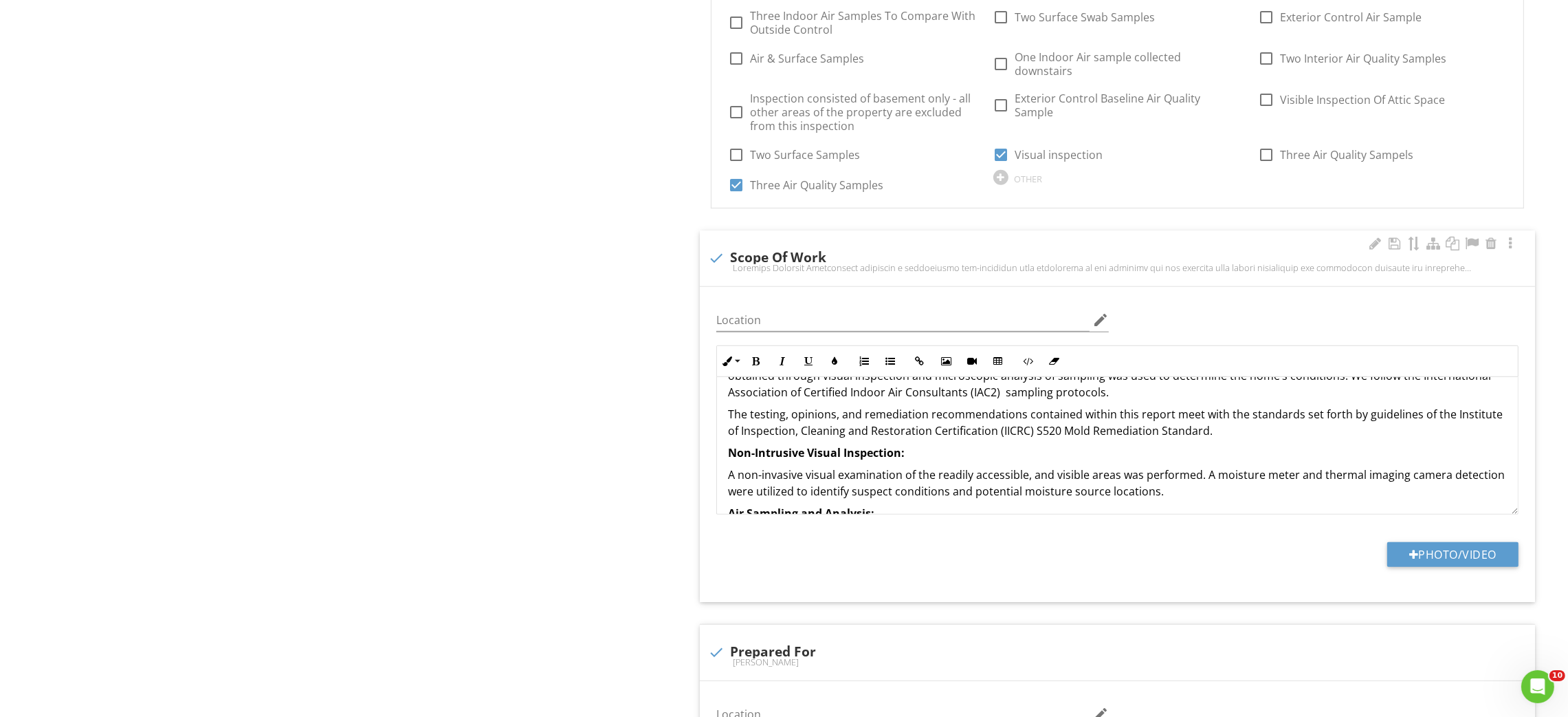
scroll to position [0, 0]
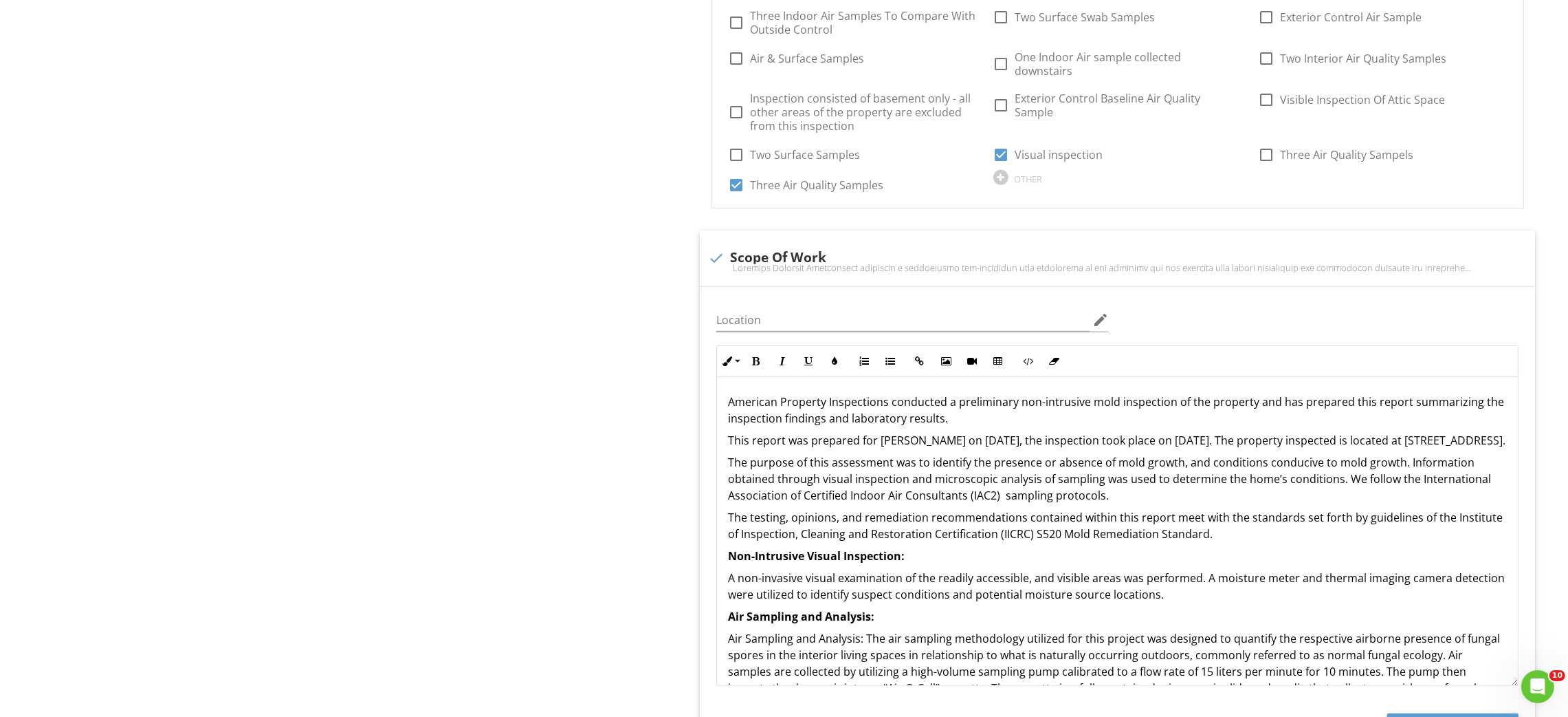
drag, startPoint x: 1513, startPoint y: 497, endPoint x: 1555, endPoint y: 668, distance: 176.1
click at [1555, 668] on div "General Info Information Location of Samples check_box_outline_blank Attic chec…" at bounding box center [1126, 372] width 882 height 2626
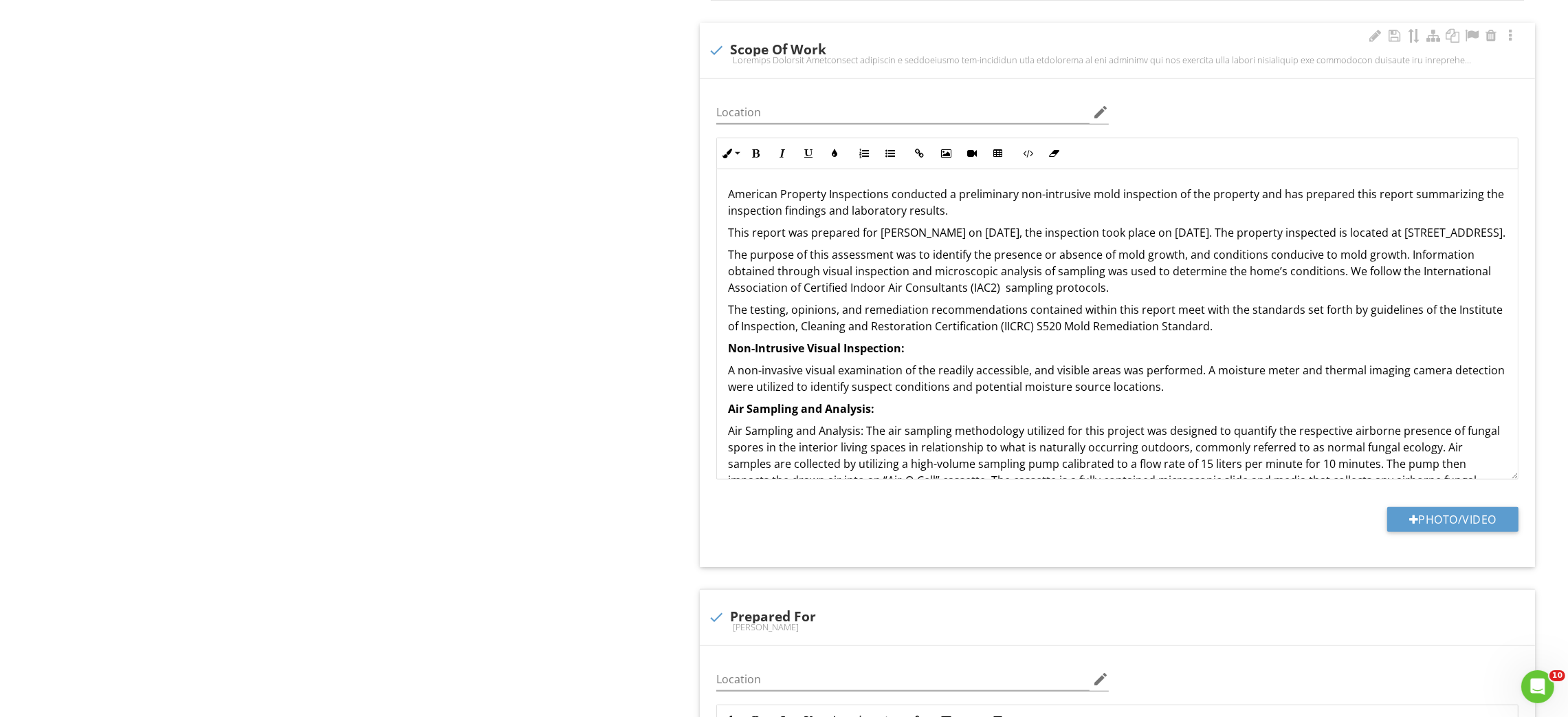
scroll to position [1340, 0]
click at [918, 225] on p "This report was prepared for Jeremy Cole on 08/04/2025, the inspection took pla…" at bounding box center [1117, 234] width 778 height 16
drag, startPoint x: 938, startPoint y: 222, endPoint x: 878, endPoint y: 225, distance: 60.1
click at [878, 225] on p "This report was prepared for Jeremy Cole on 08/04/2025, the inspection took pla…" at bounding box center [1117, 234] width 778 height 16
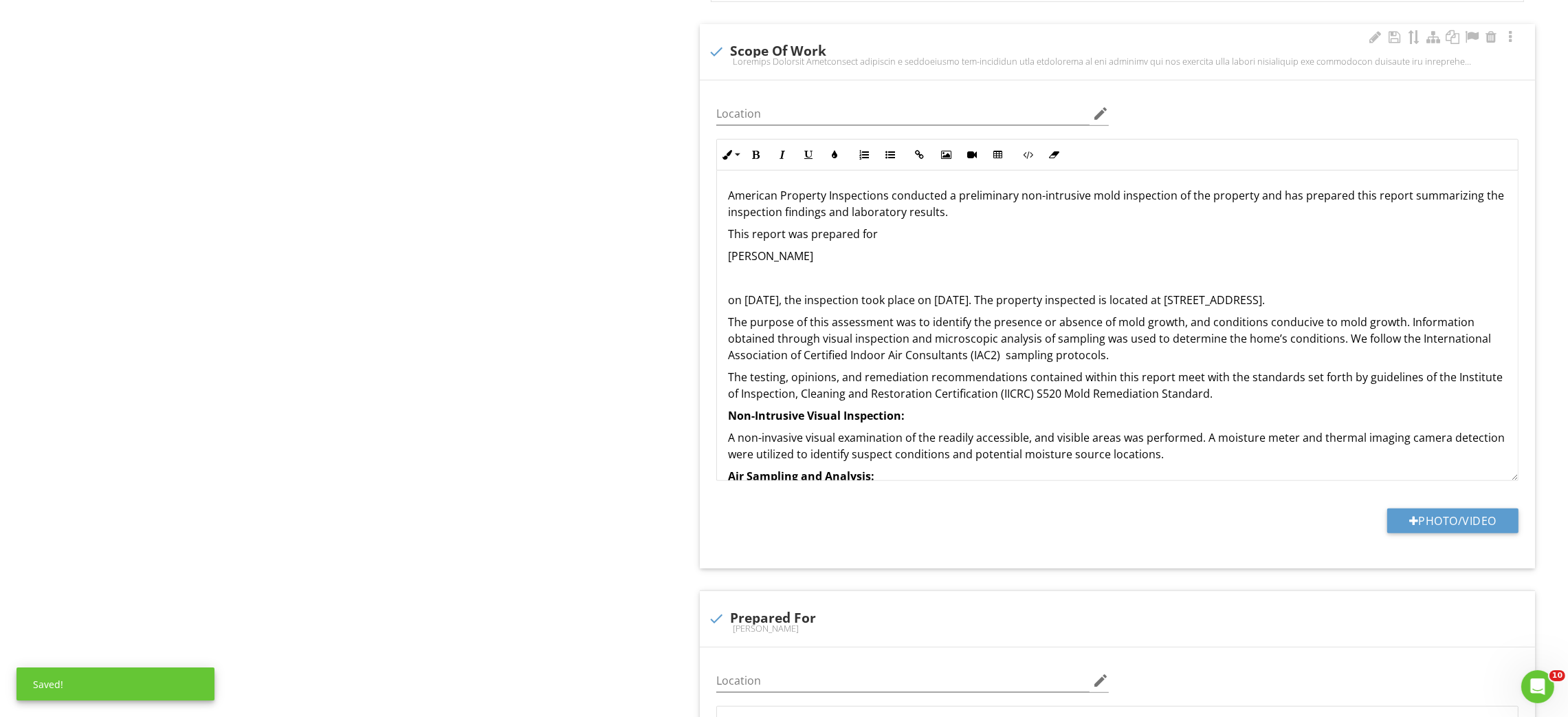
click at [725, 284] on div "American Property Inspections conducted a preliminary non-intrusive mold inspec…" at bounding box center [1117, 453] width 801 height 567
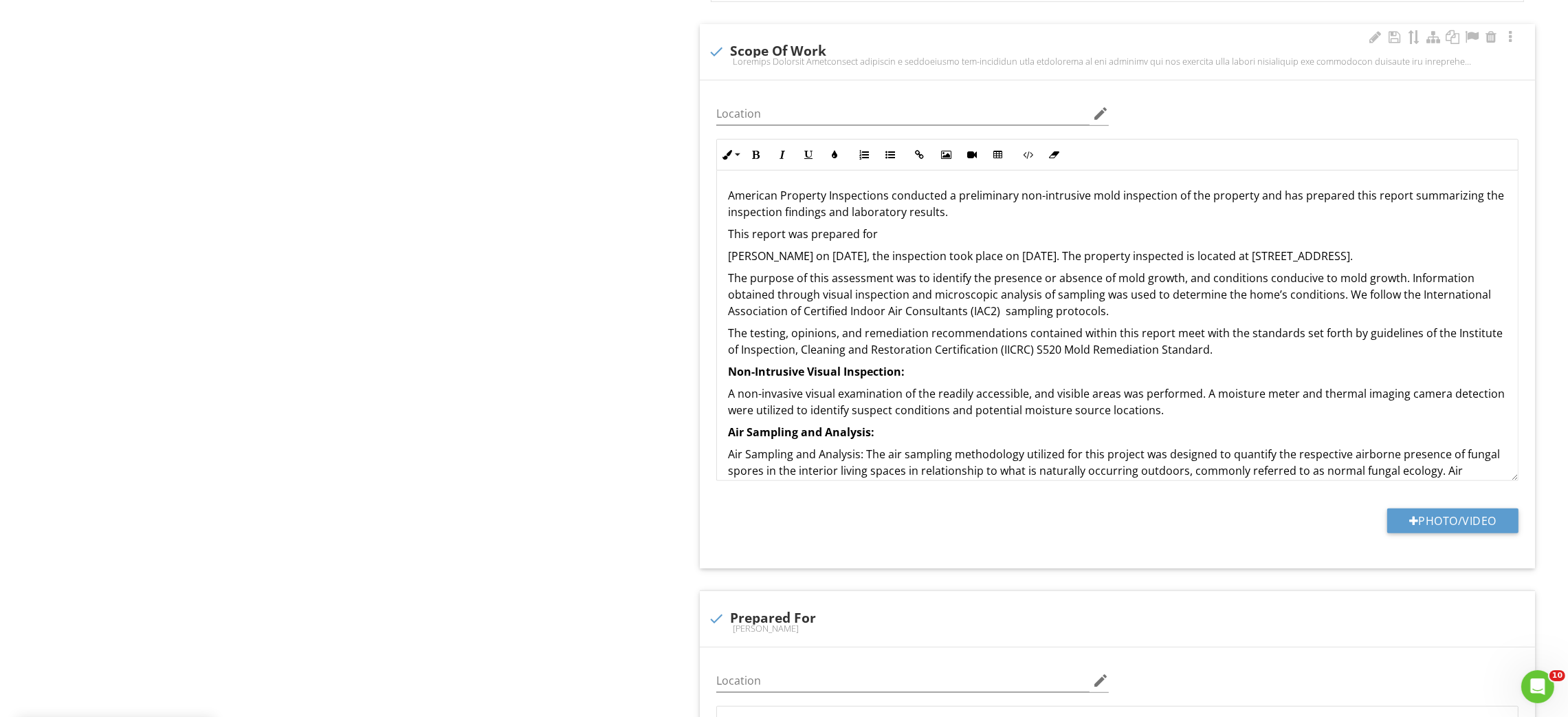
click at [727, 249] on div "American Property Inspections conducted a preliminary non-intrusive mold inspec…" at bounding box center [1117, 431] width 801 height 522
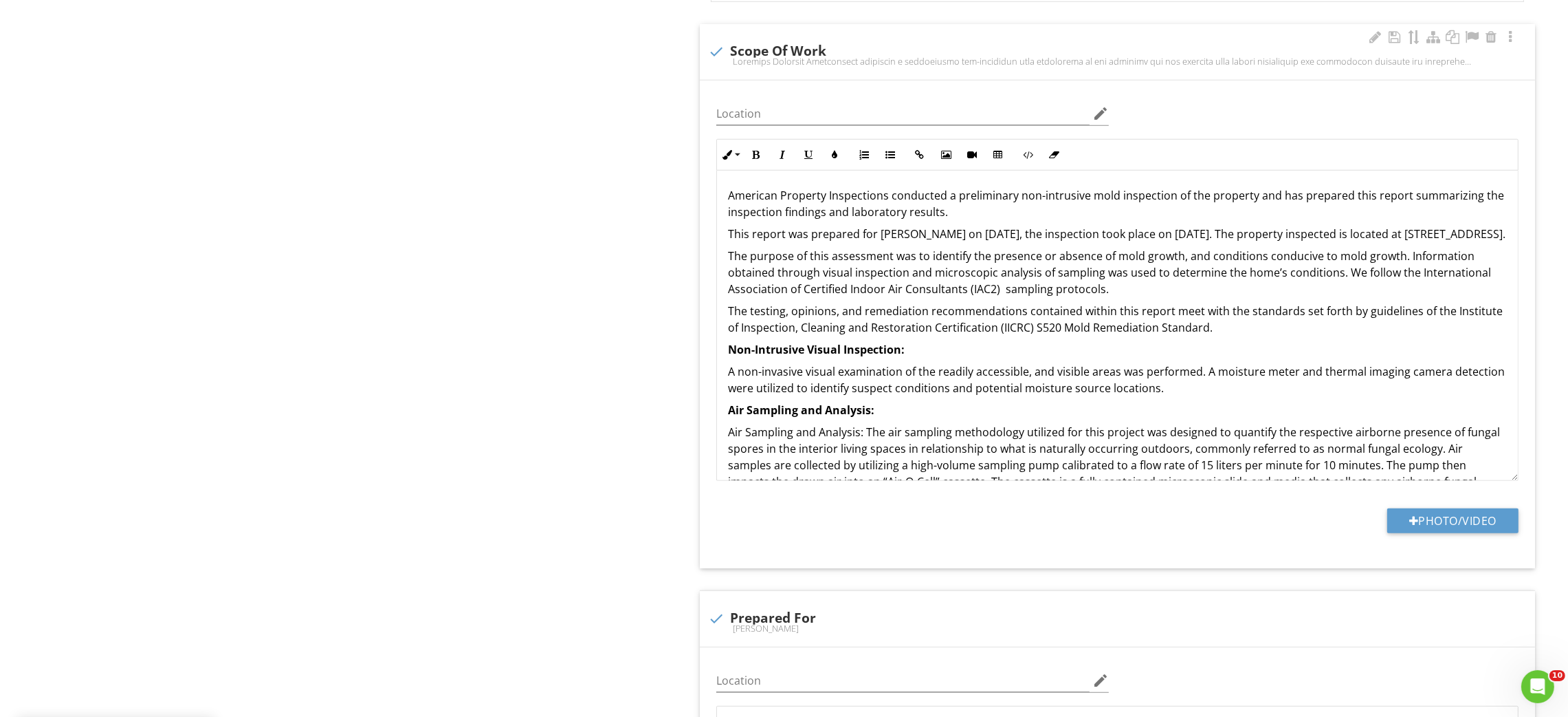
click at [988, 225] on p "This report was prepared for Carol Castor on 08/04/2025, the inspection took pl…" at bounding box center [1117, 234] width 778 height 16
click at [1181, 225] on p "This report was prepared for Carol Castor on 08/27/2025, the inspection took pl…" at bounding box center [1117, 234] width 778 height 16
click at [1201, 225] on p "This report was prepared for Carol Castor on 08/27/2025, the inspection took pl…" at bounding box center [1117, 234] width 778 height 16
drag, startPoint x: 1421, startPoint y: 220, endPoint x: 1424, endPoint y: 237, distance: 17.3
click at [1424, 237] on p "This report was prepared for Carol Castor on 08/27/2025, the inspection took pl…" at bounding box center [1117, 234] width 778 height 16
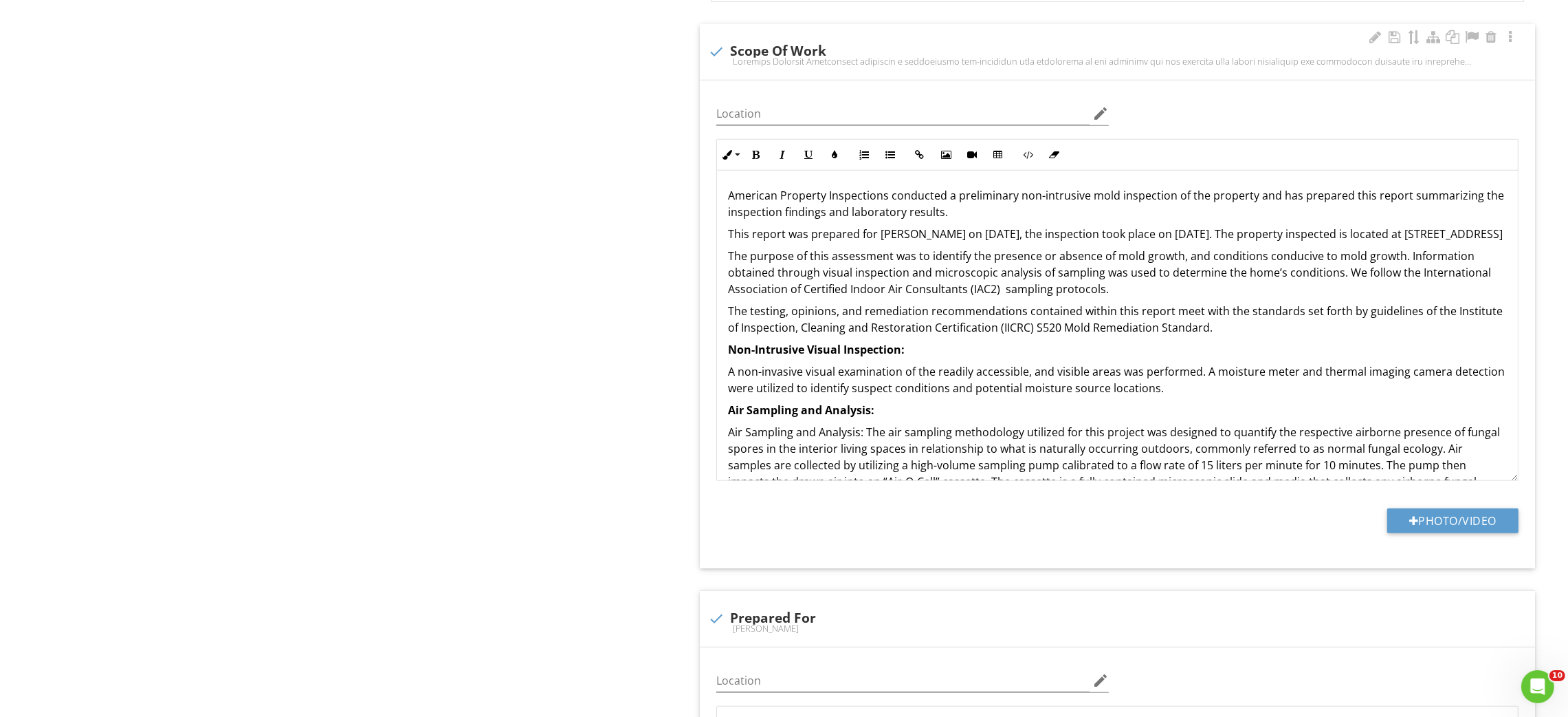
drag, startPoint x: 739, startPoint y: 239, endPoint x: 1425, endPoint y: 225, distance: 686.1
click at [1425, 225] on p "This report was prepared for Carol Castor on 08/27/2025, the inspection took pl…" at bounding box center [1117, 234] width 778 height 16
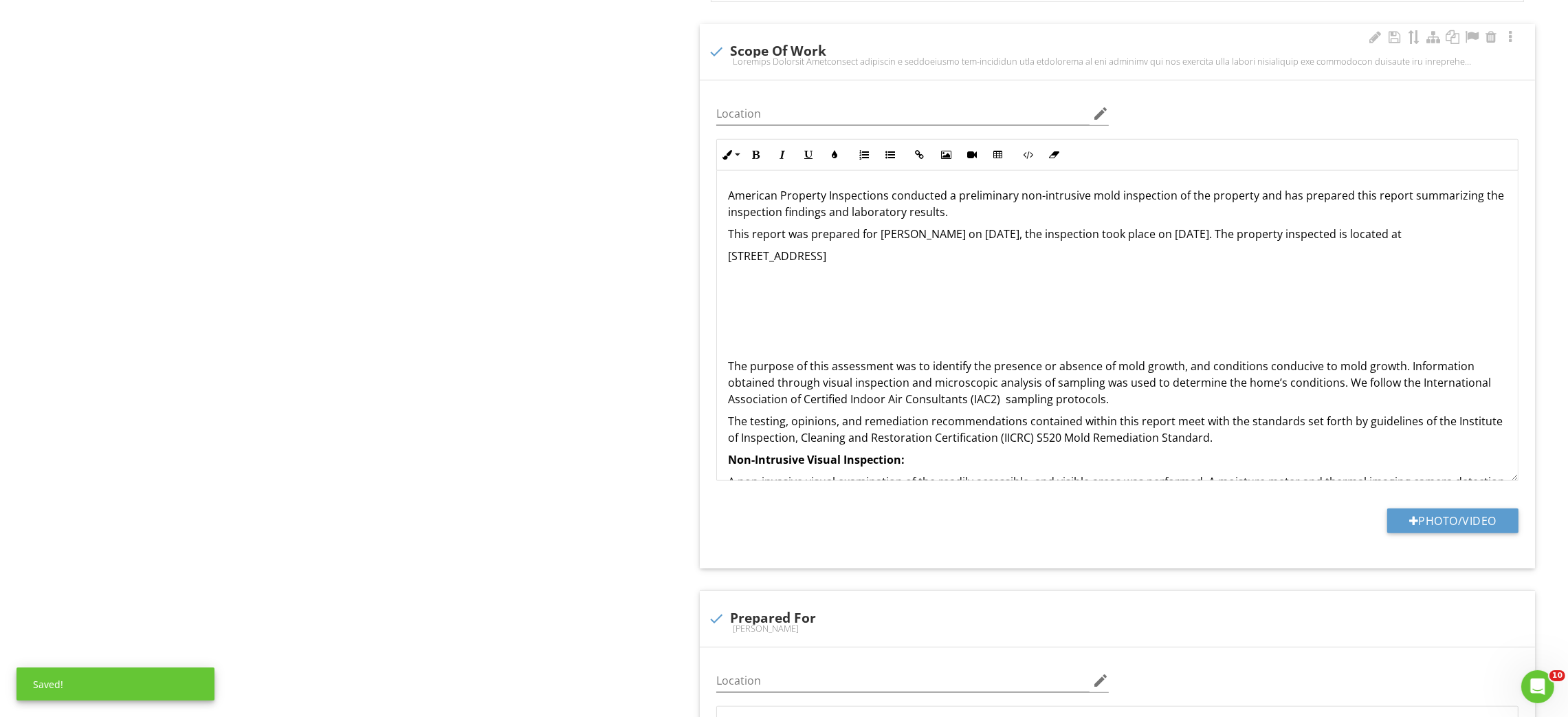
click at [725, 350] on div "American Property Inspections conducted a preliminary non-intrusive mold inspec…" at bounding box center [1117, 475] width 801 height 611
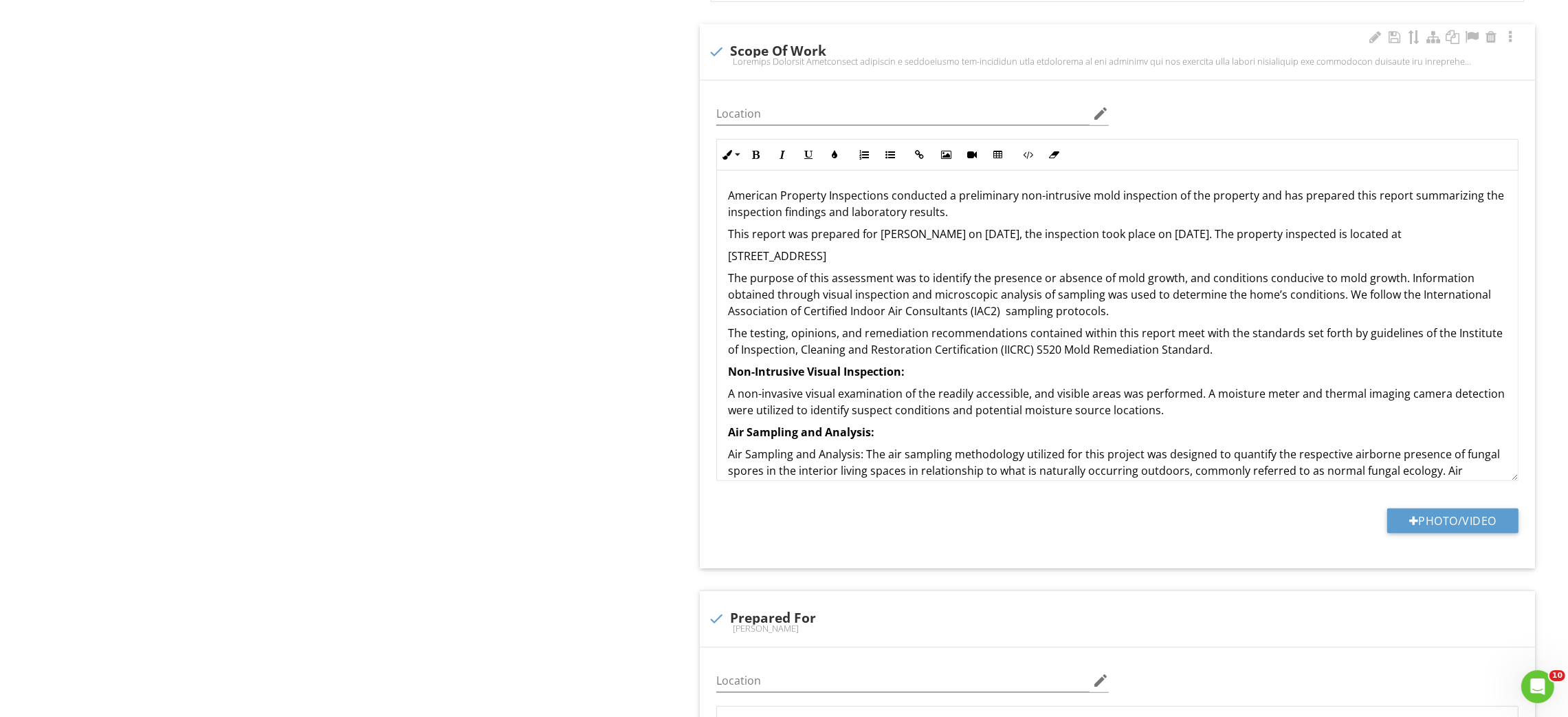
click at [719, 239] on div "American Property Inspections conducted a preliminary non-intrusive mold inspec…" at bounding box center [1117, 431] width 801 height 522
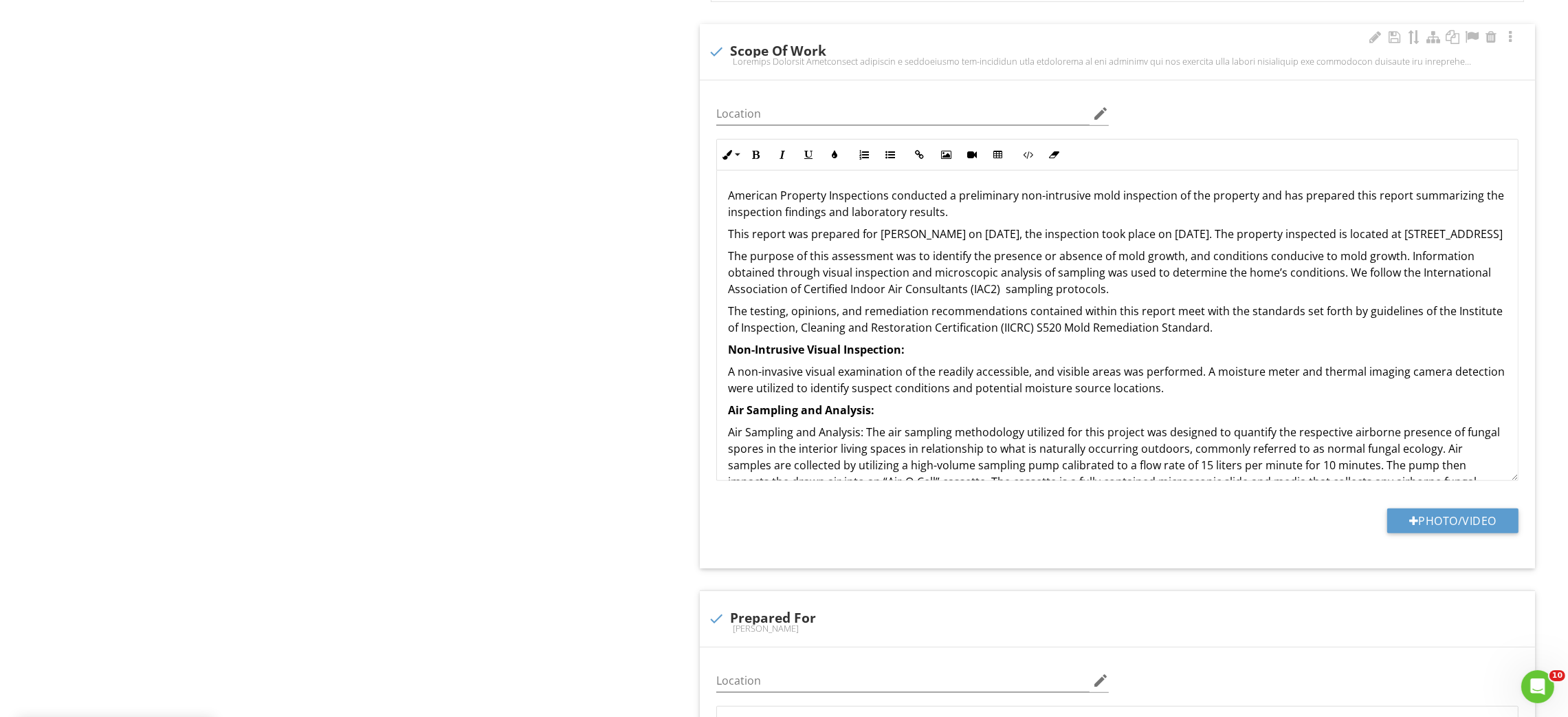
click at [835, 239] on p "This report was prepared for Carol Castor on 08/27/2025, the inspection took pl…" at bounding box center [1117, 234] width 778 height 16
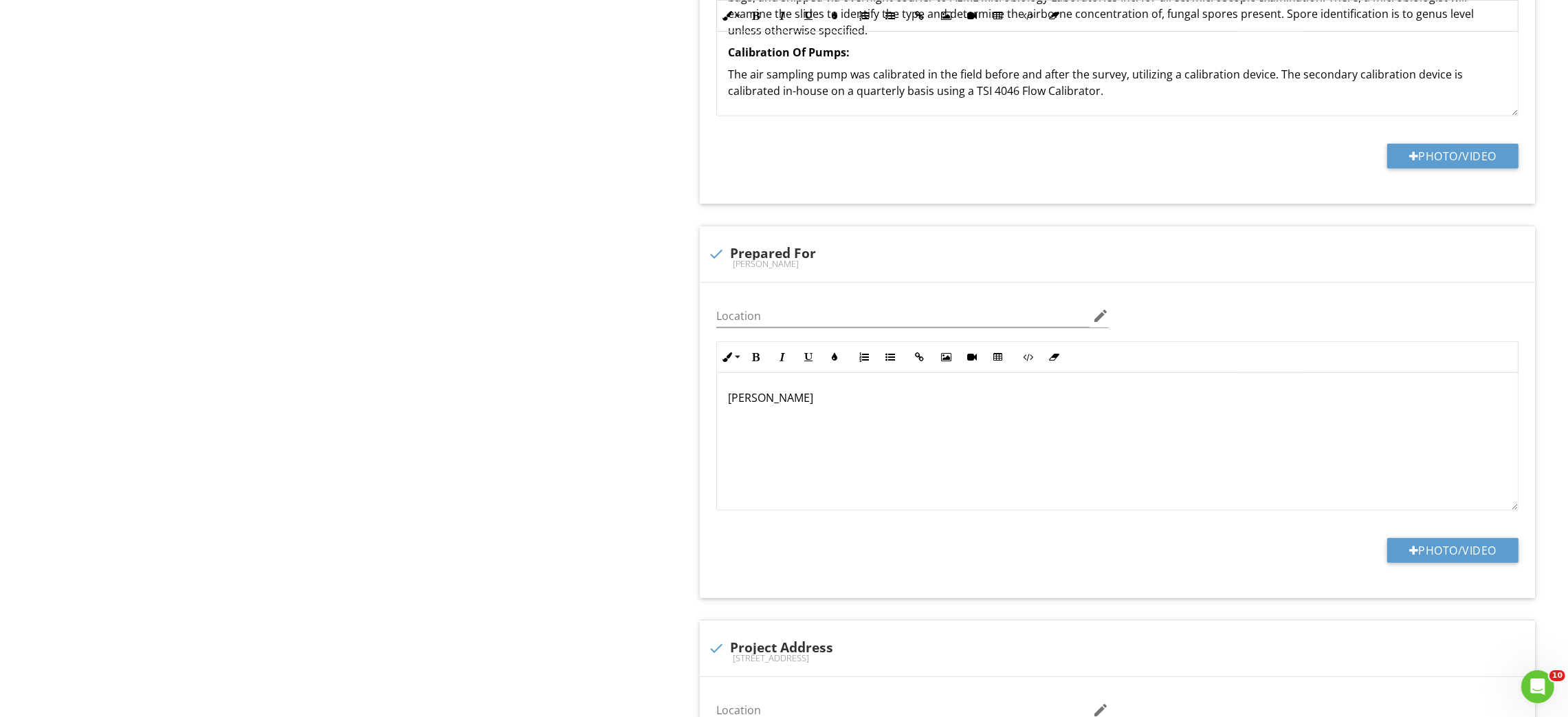
scroll to position [1754, 0]
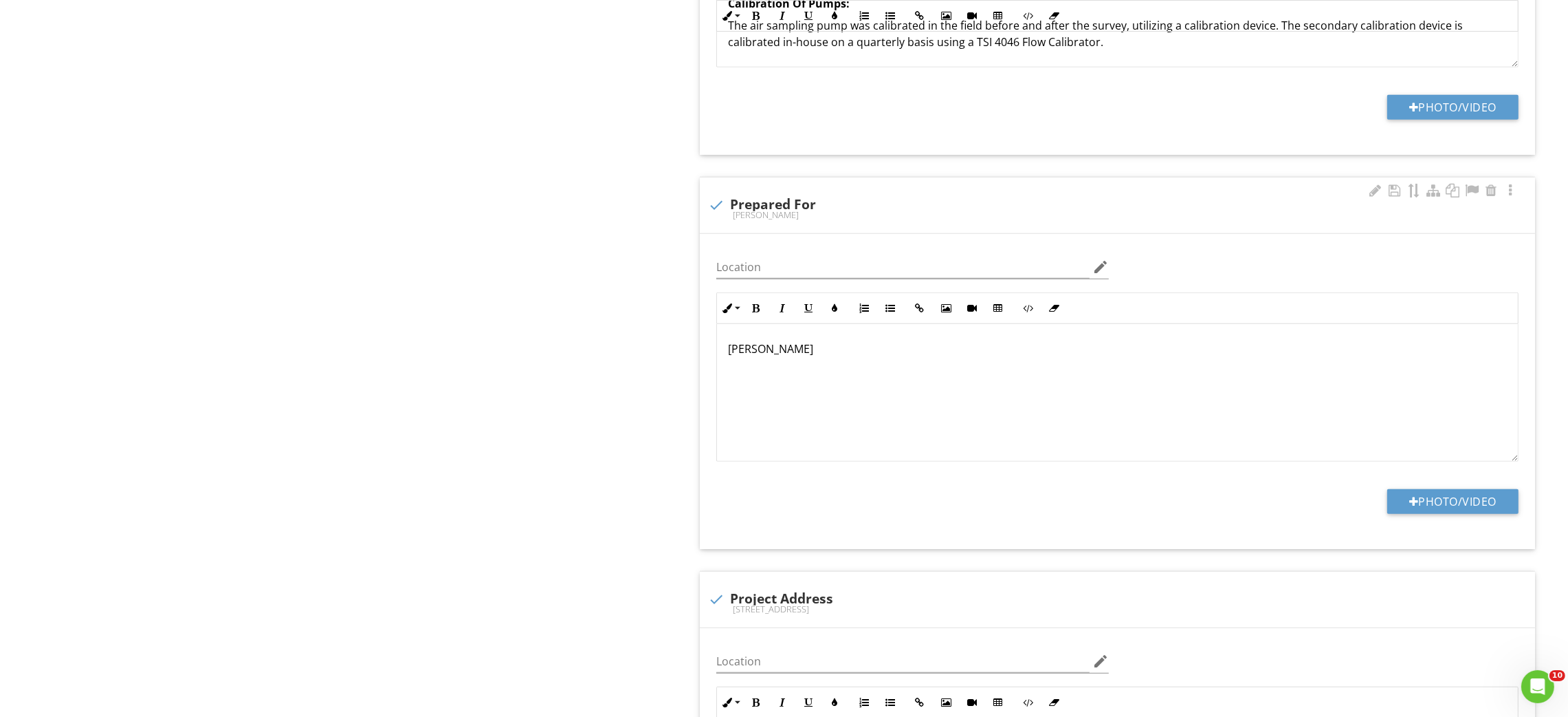
click at [778, 340] on p "Jeremy Cole" at bounding box center [1117, 349] width 778 height 16
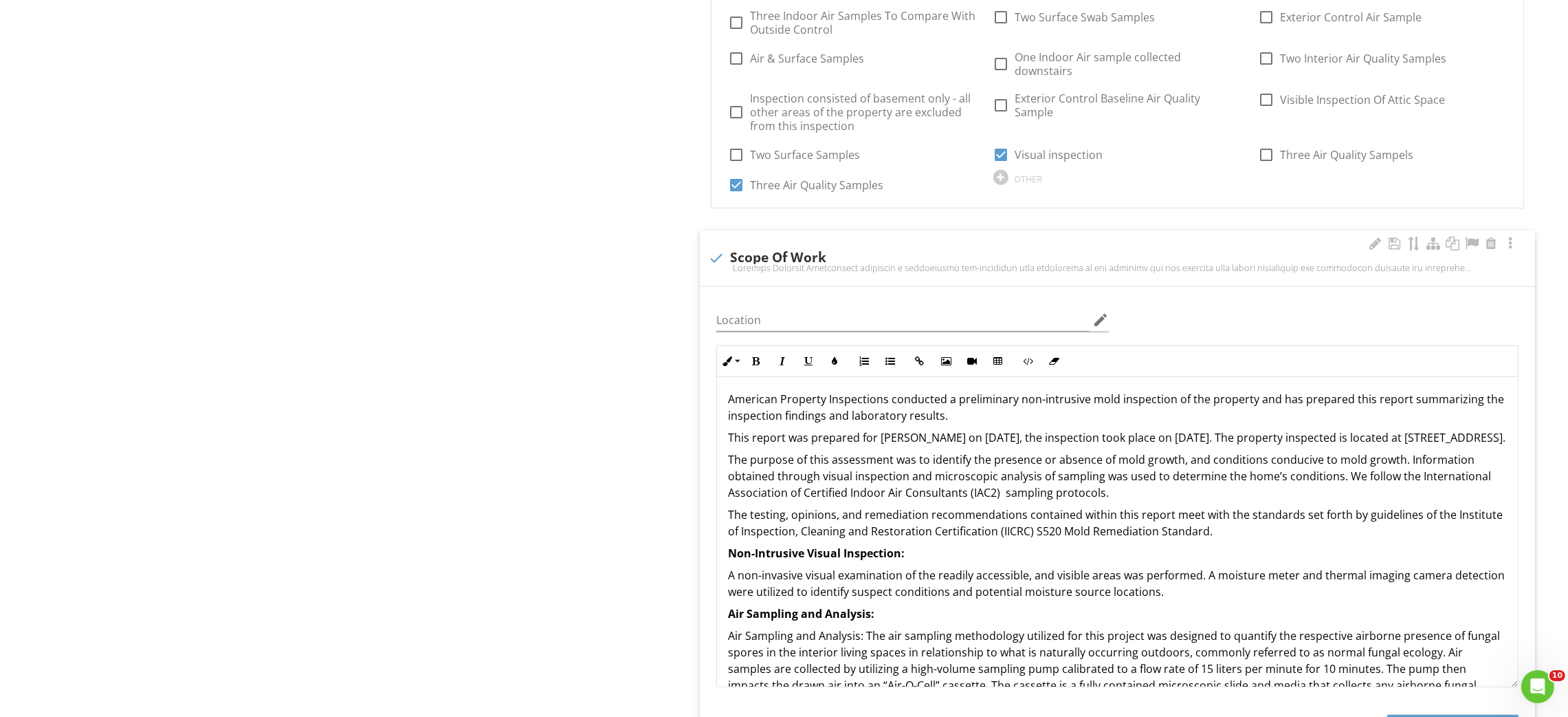
scroll to position [0, 0]
drag, startPoint x: 1421, startPoint y: 427, endPoint x: 831, endPoint y: 441, distance: 590.2
click at [842, 444] on p "This report was prepared for Carol Castor on 08/27/2025, the inspection took pl…" at bounding box center [1117, 440] width 778 height 16
copy p "114 Fairmont Rd, Vinita, OK 74301."
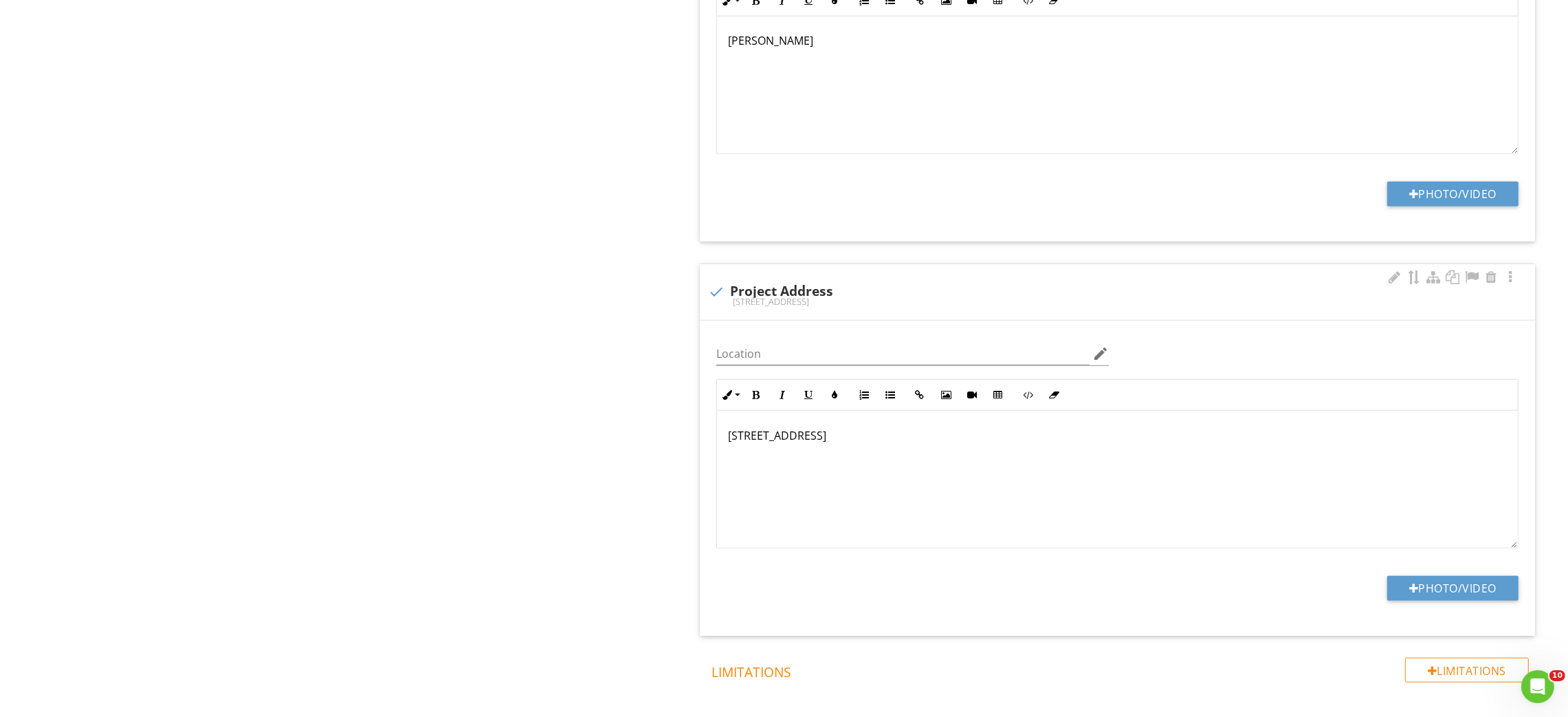
scroll to position [2025, 0]
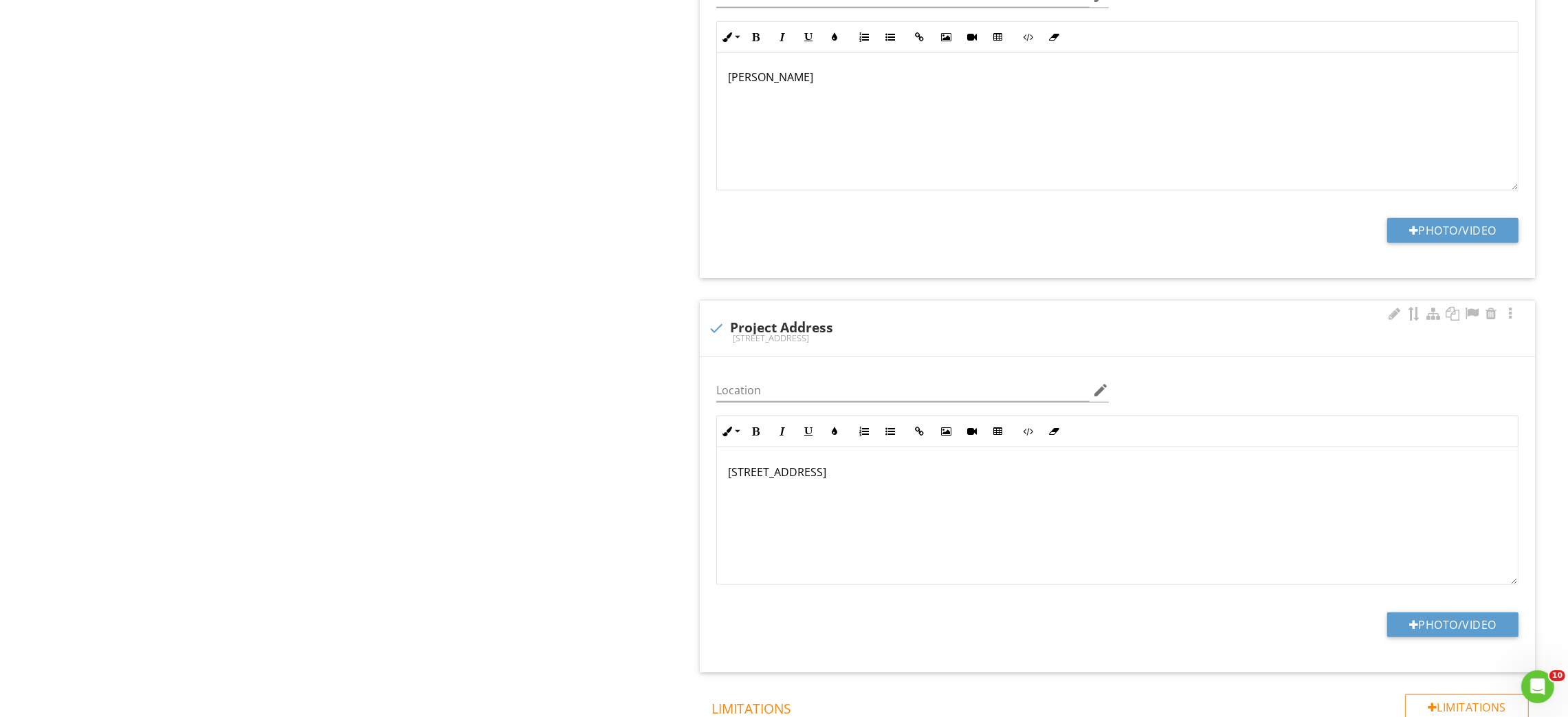
click at [792, 464] on p "819 N Lone Pine Dr, Cleveland, OK 74020" at bounding box center [1117, 472] width 778 height 16
click at [1052, 464] on p "114 Fairmont Rd, Vinita, OK 74301." at bounding box center [1117, 472] width 778 height 16
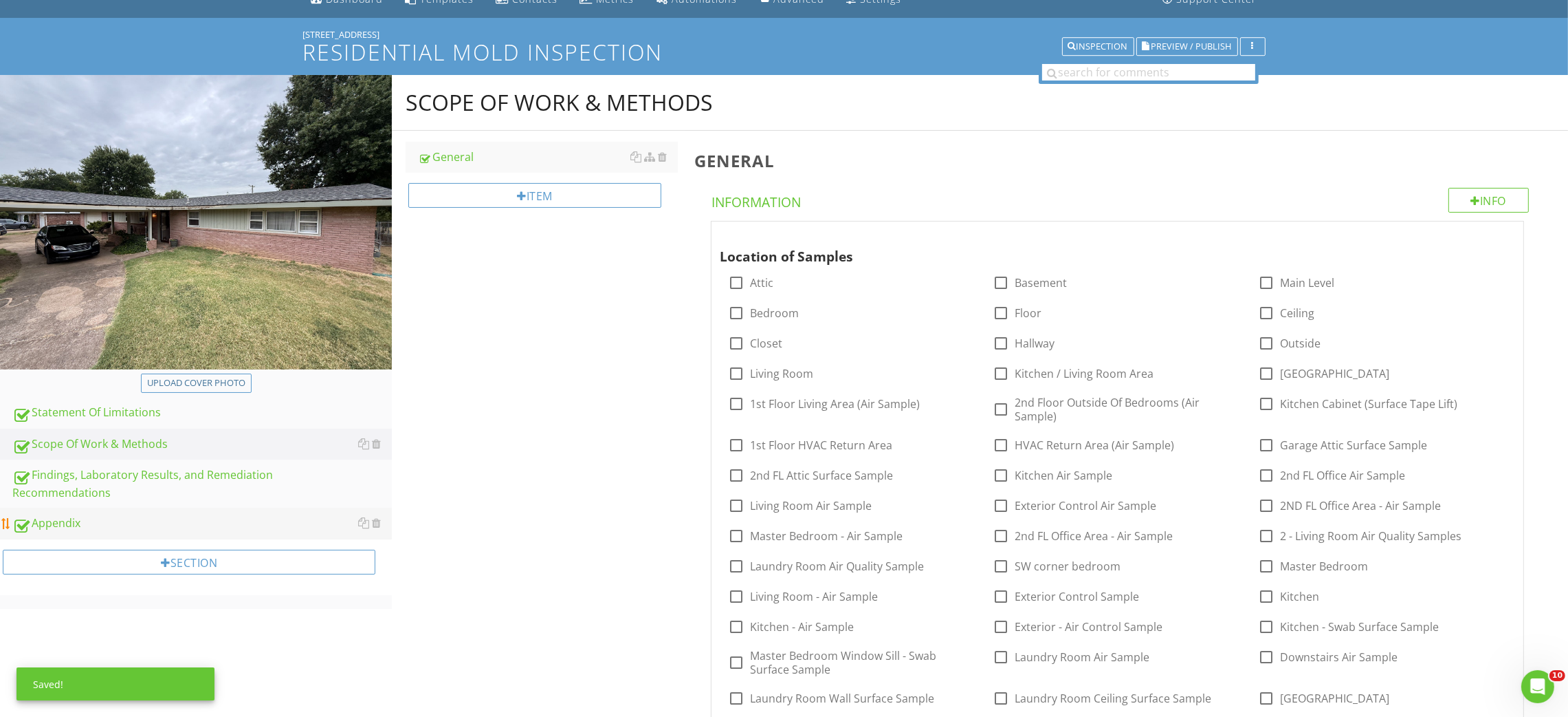
scroll to position [103, 0]
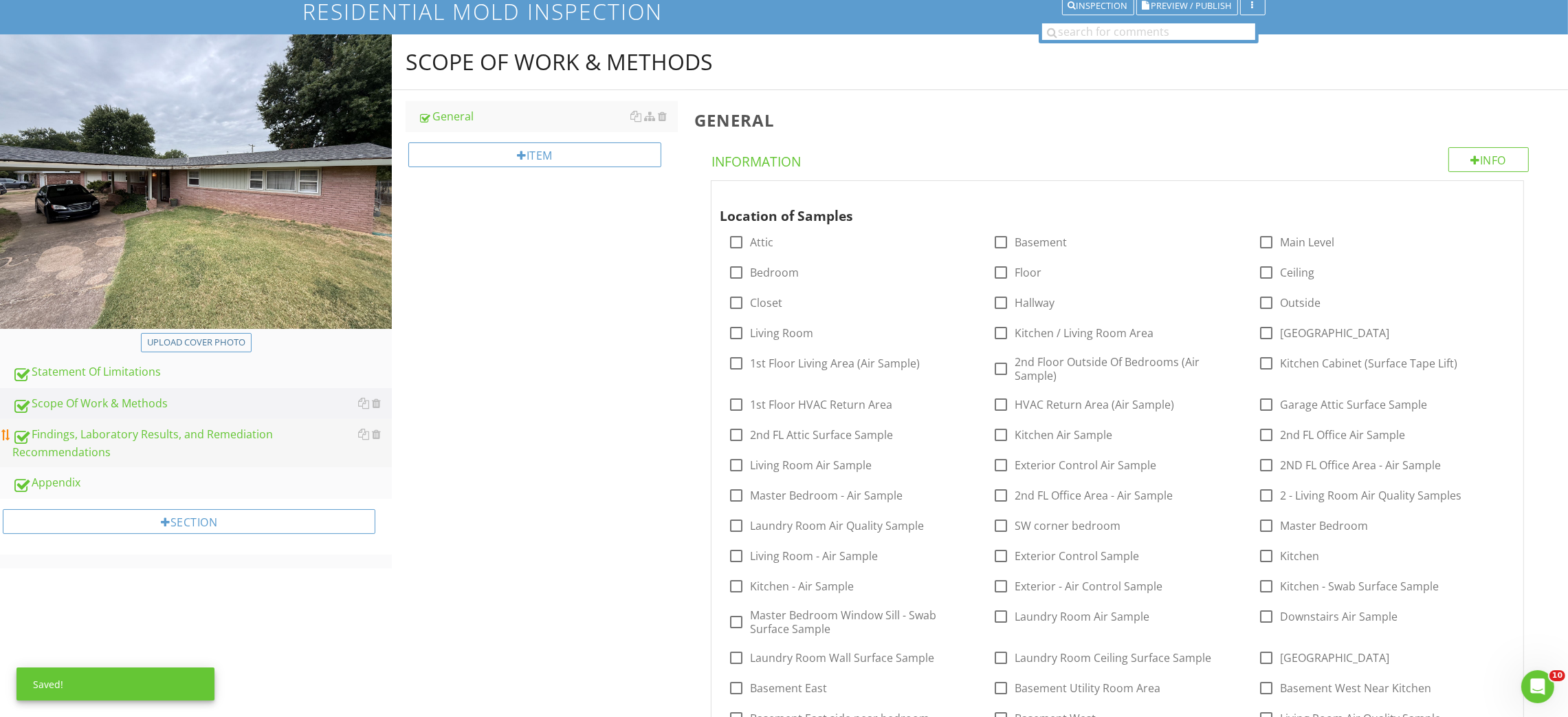
click at [113, 430] on div "Findings, Laboratory Results, and Remediation Recommendations" at bounding box center [202, 443] width 379 height 35
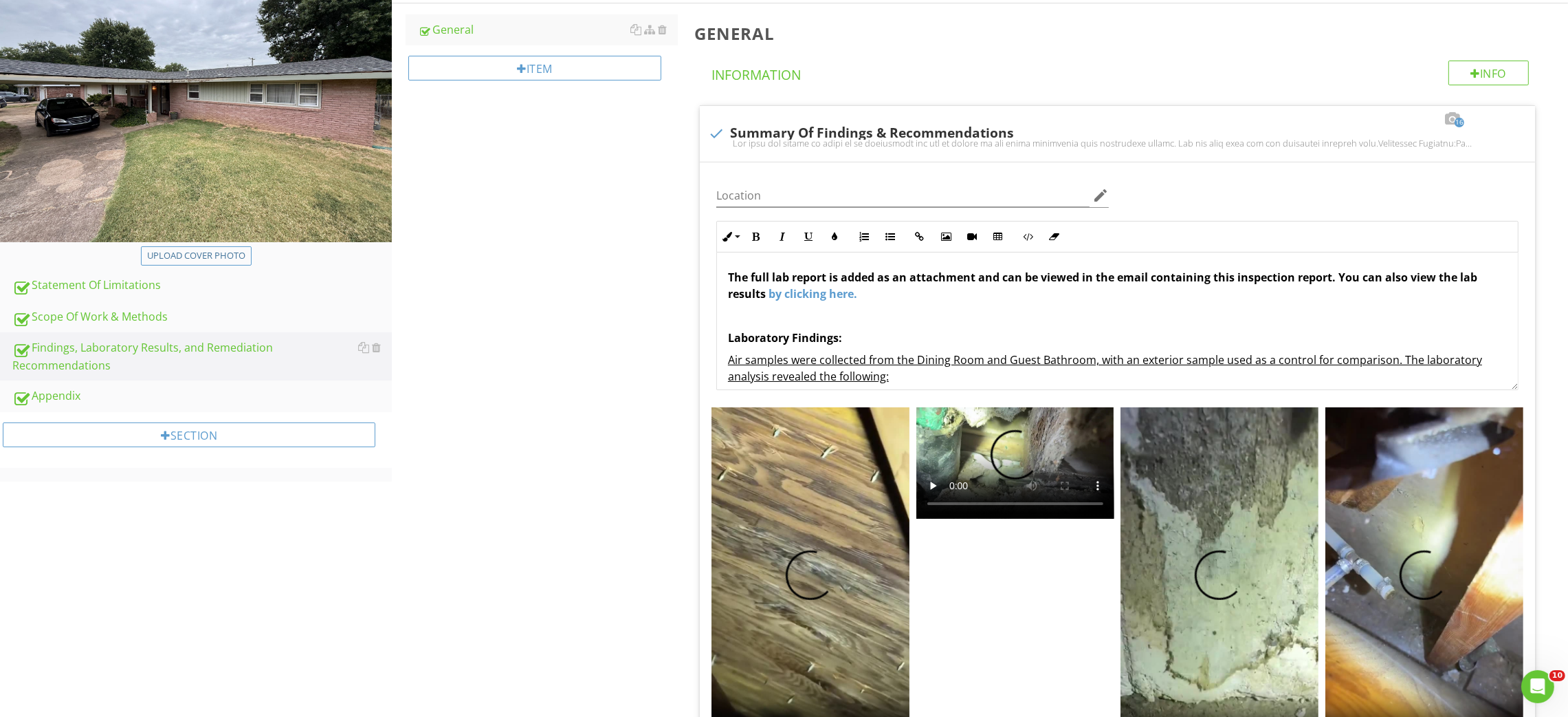
scroll to position [309, 0]
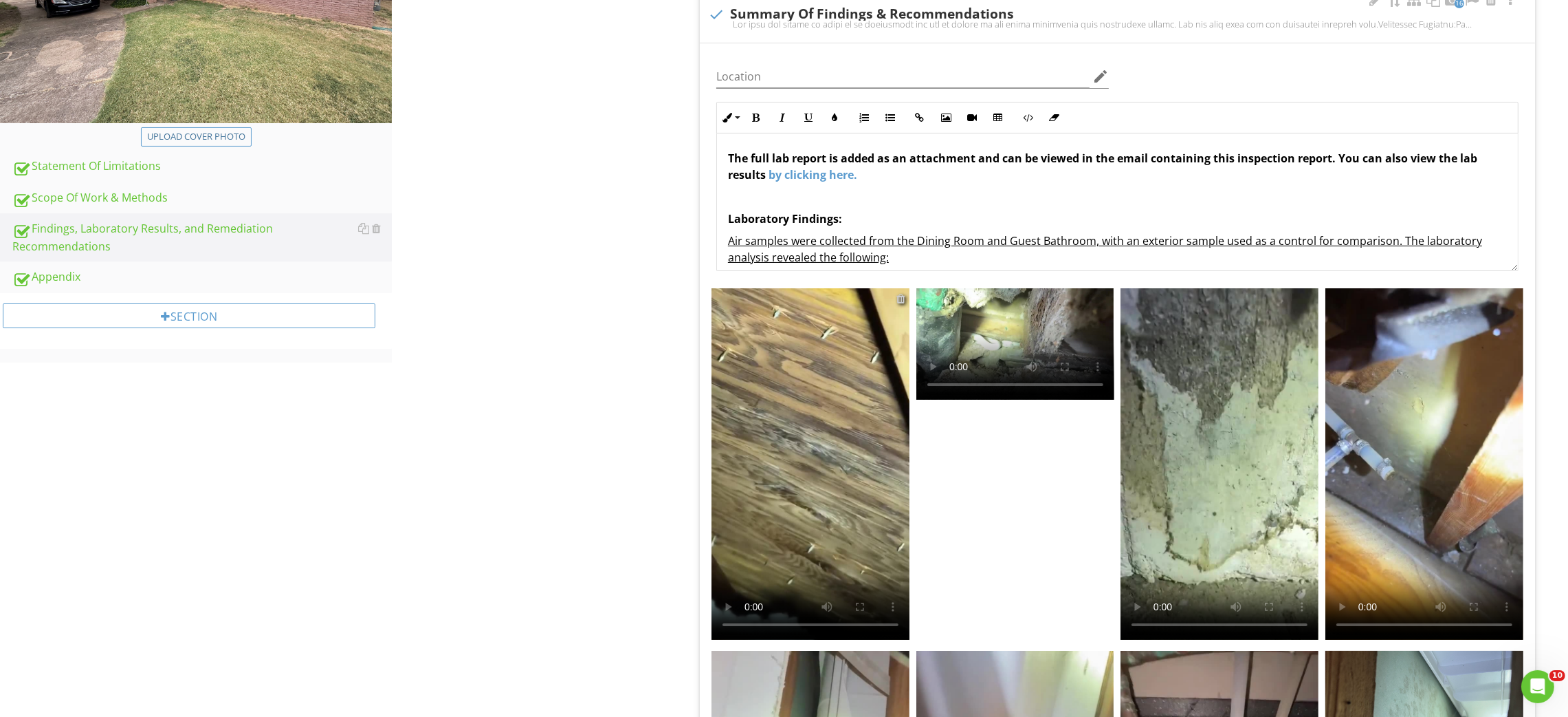
click at [899, 300] on div at bounding box center [901, 298] width 9 height 11
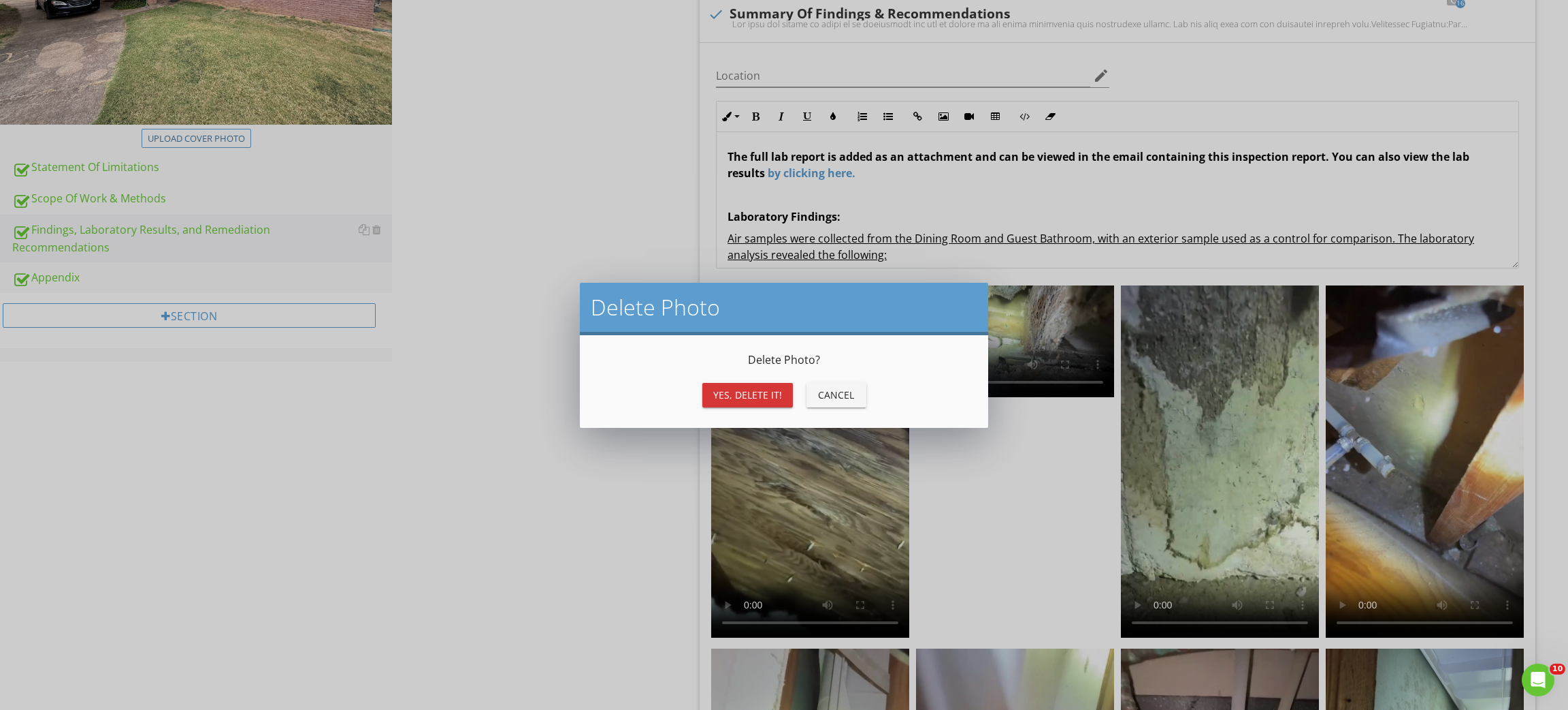
click at [745, 399] on div "Yes, Delete it!" at bounding box center [748, 395] width 69 height 15
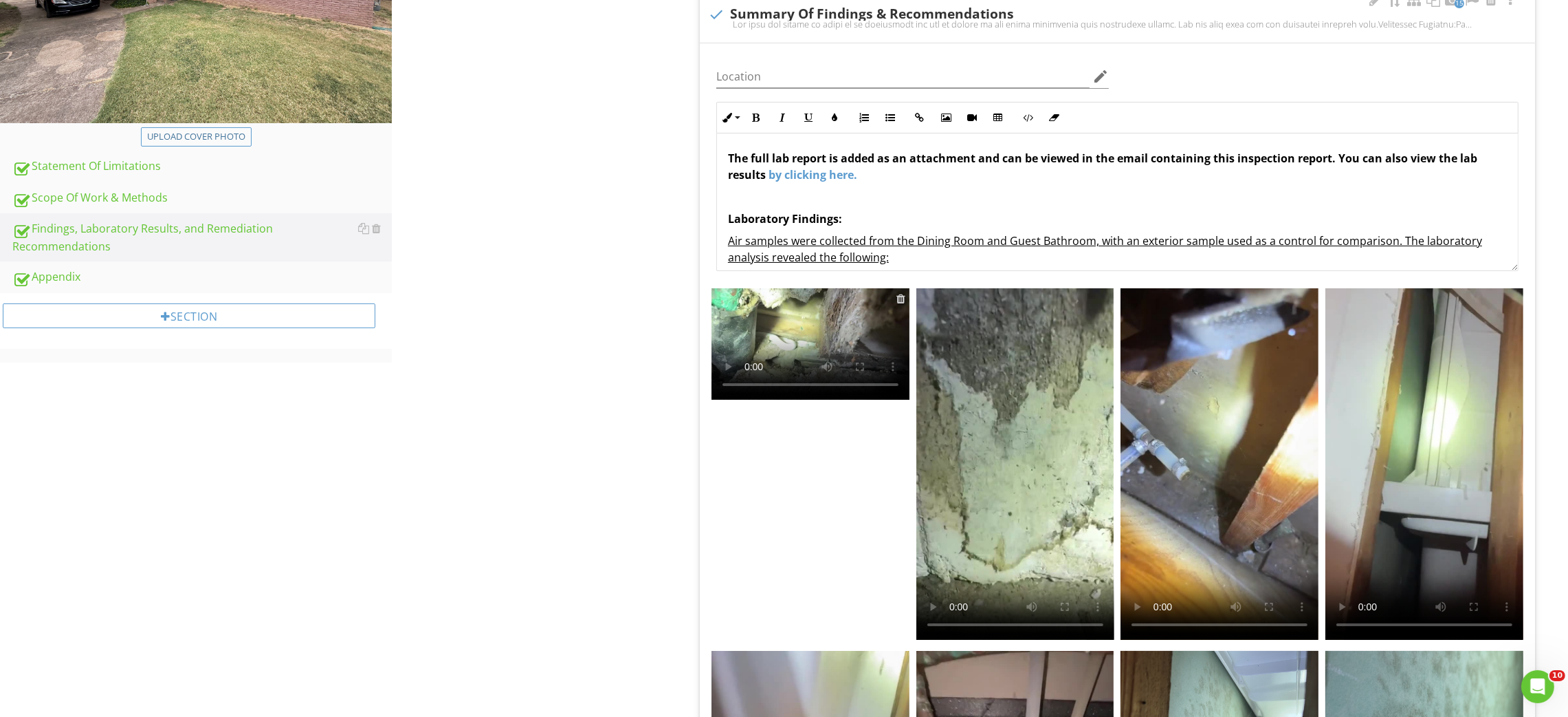
click at [902, 295] on div at bounding box center [901, 298] width 9 height 11
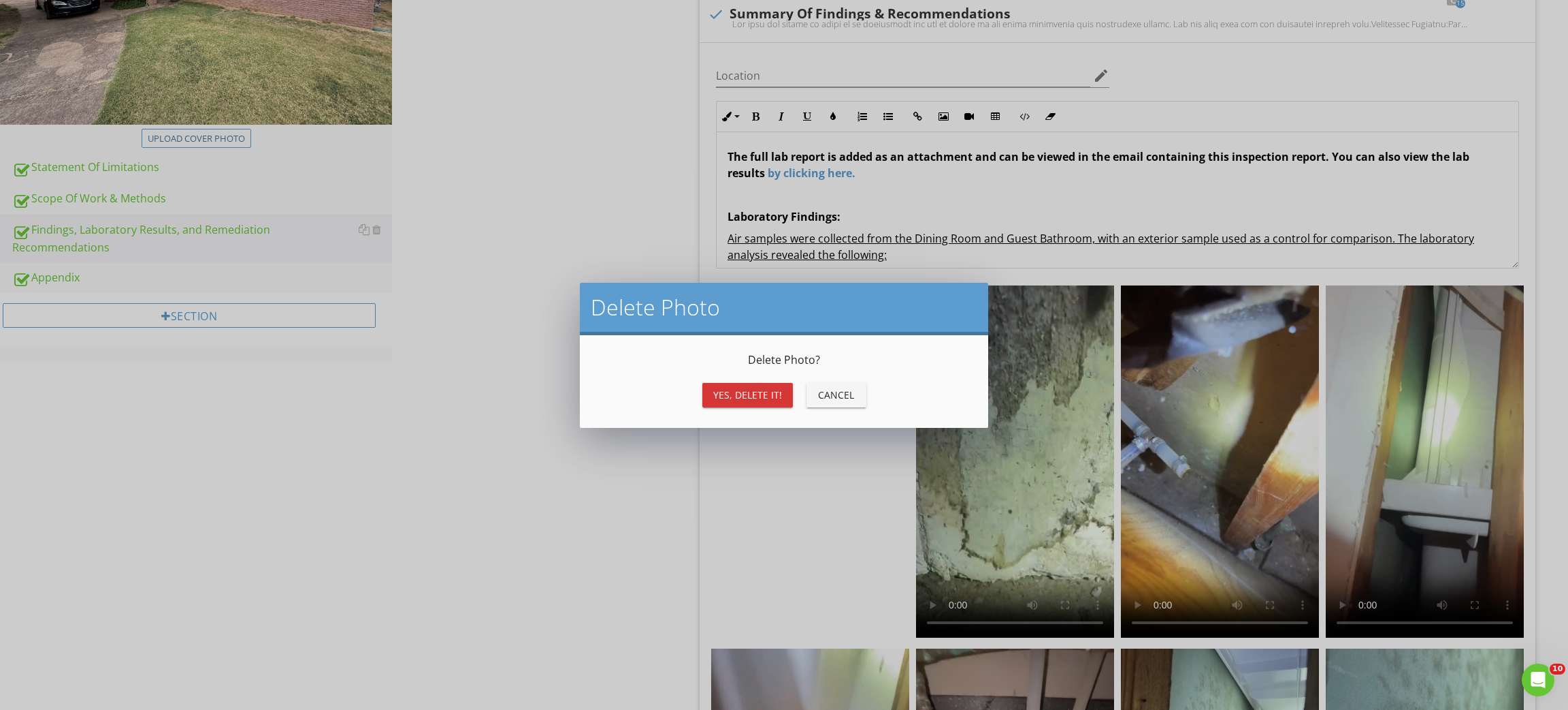
click at [734, 396] on div "Yes, Delete it!" at bounding box center [748, 395] width 69 height 15
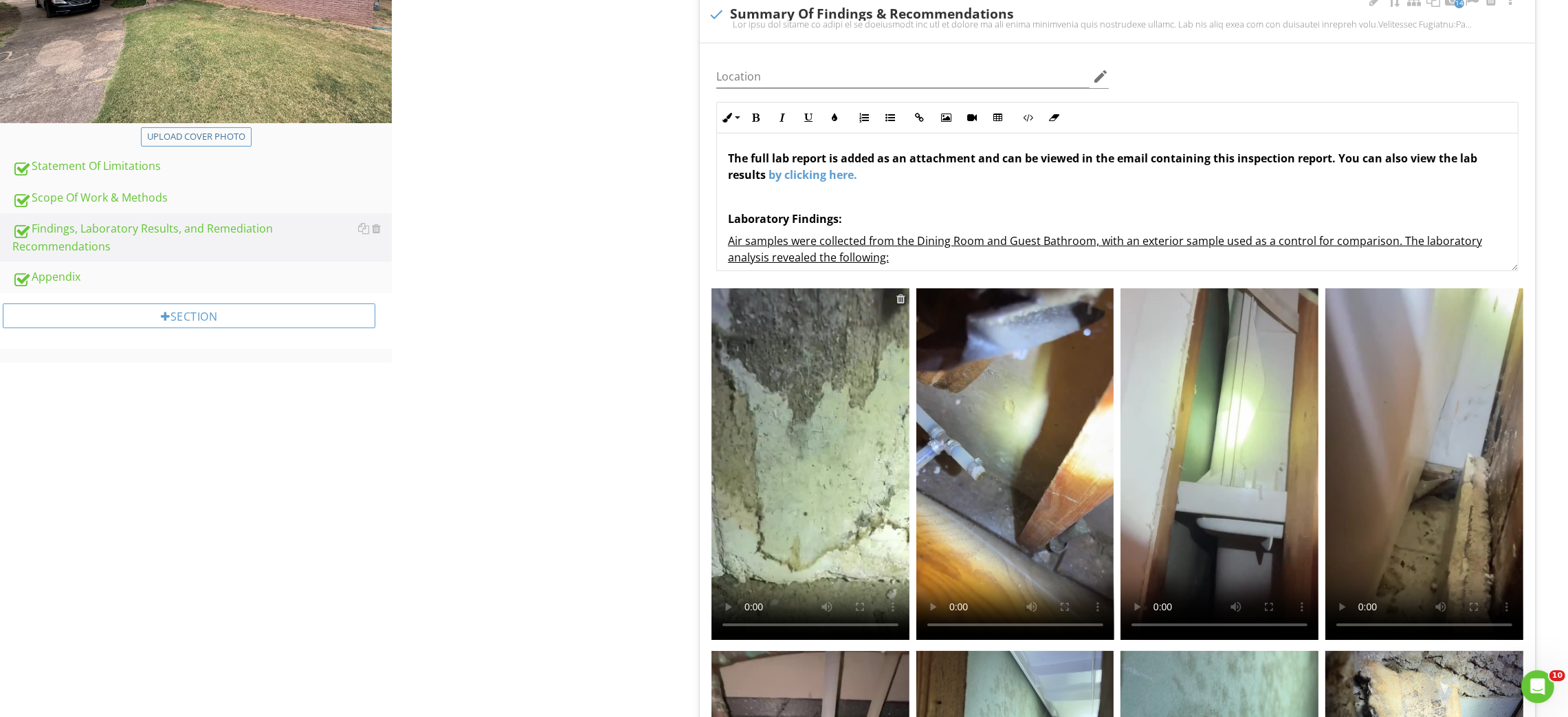
click at [900, 301] on div at bounding box center [901, 298] width 9 height 11
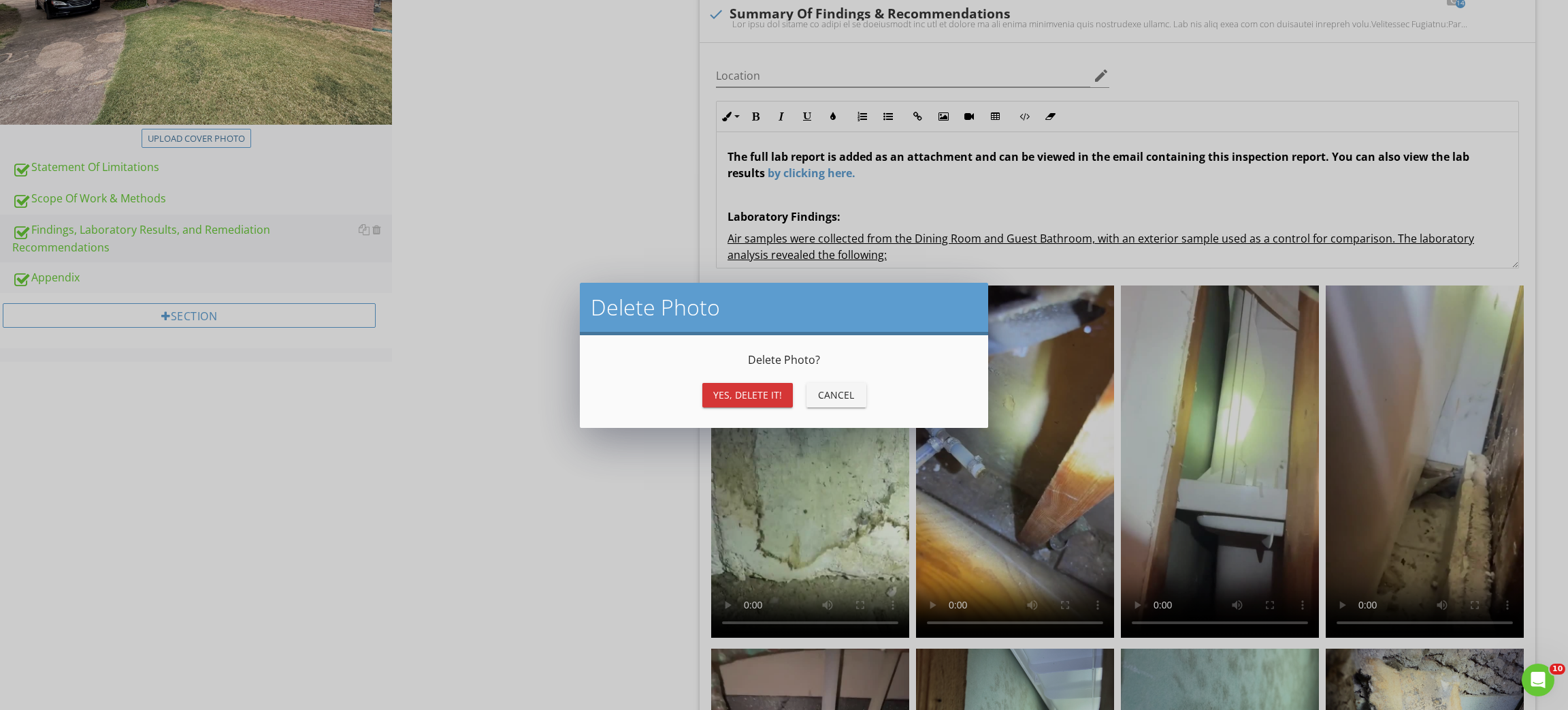
click at [745, 394] on div "Yes, Delete it!" at bounding box center [748, 395] width 69 height 15
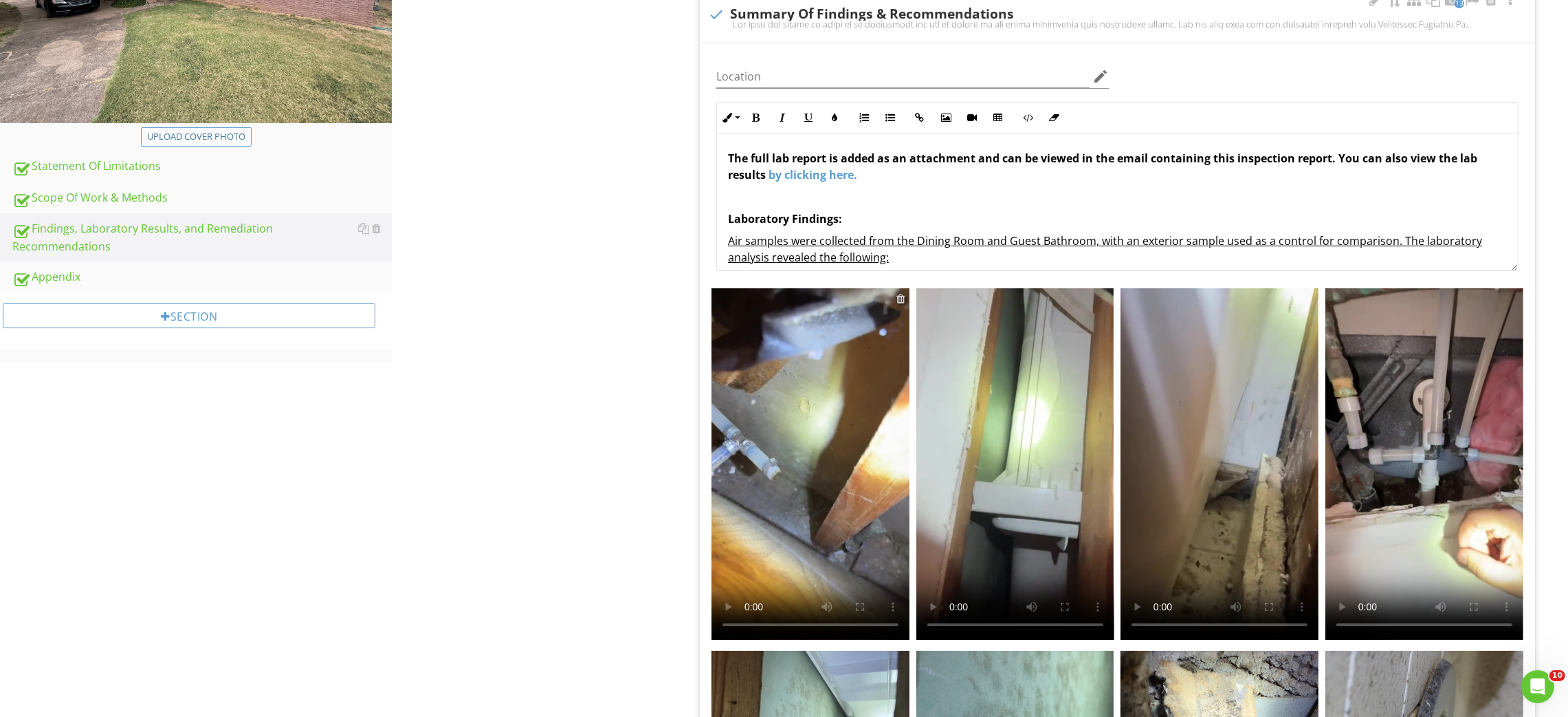
click at [899, 296] on div at bounding box center [901, 298] width 9 height 11
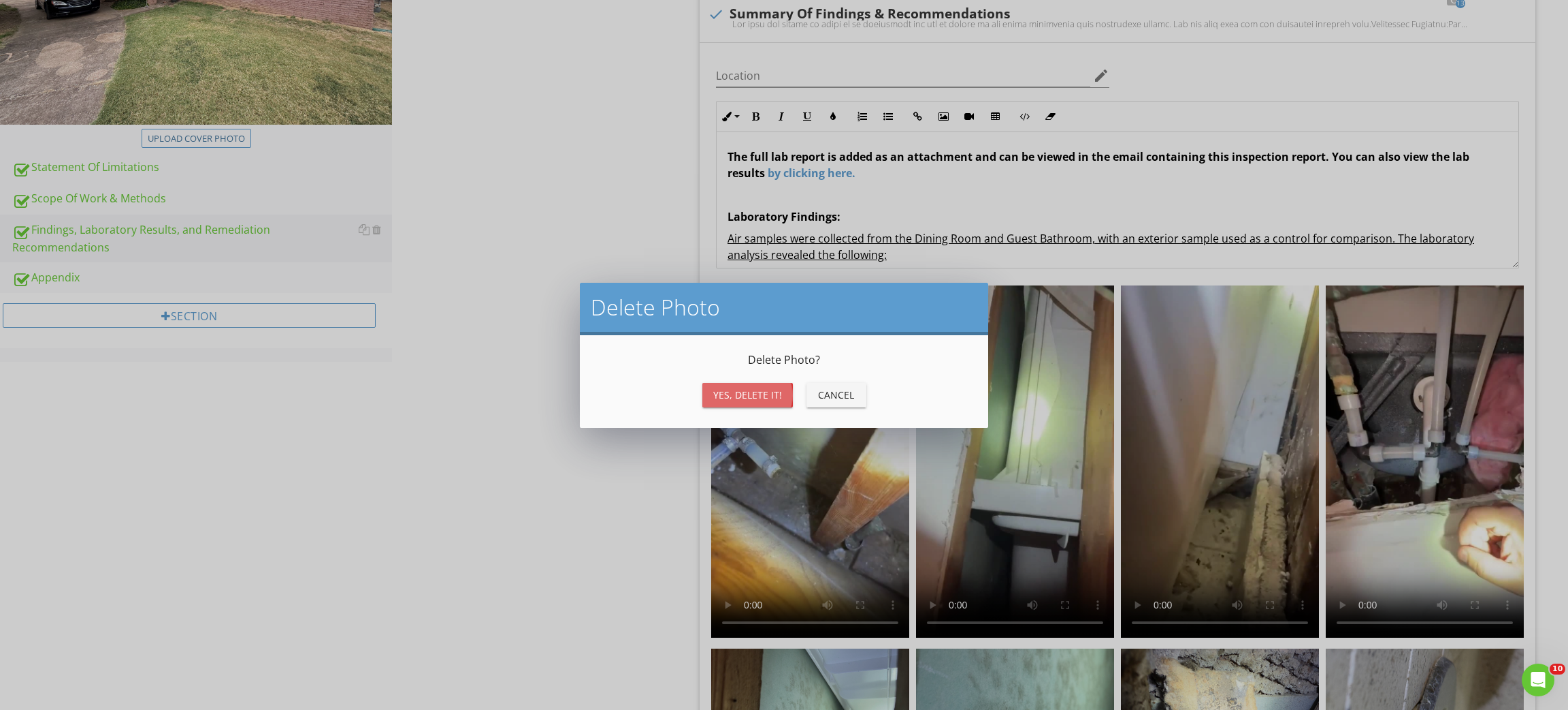
click at [746, 392] on div "Yes, Delete it!" at bounding box center [748, 395] width 69 height 15
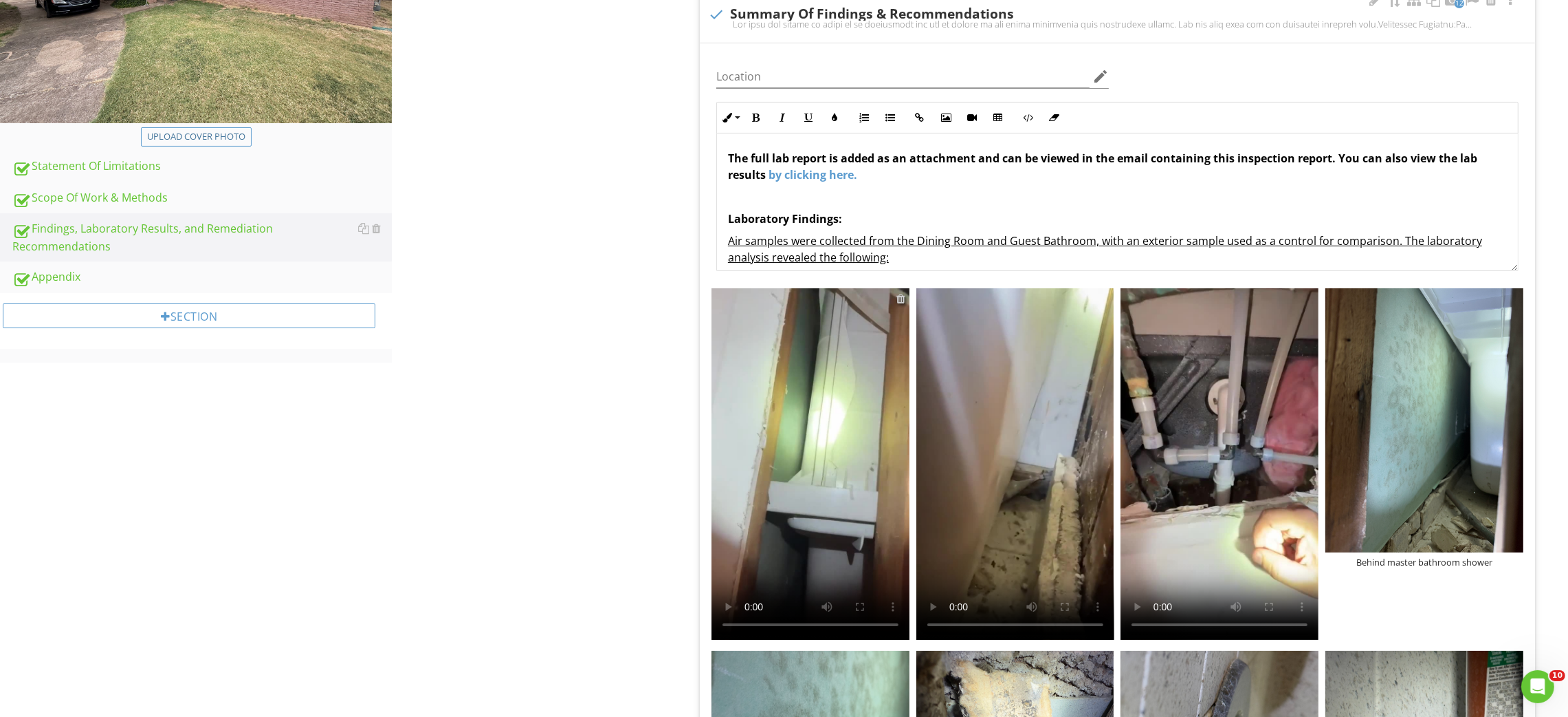
click at [901, 299] on div at bounding box center [901, 298] width 9 height 11
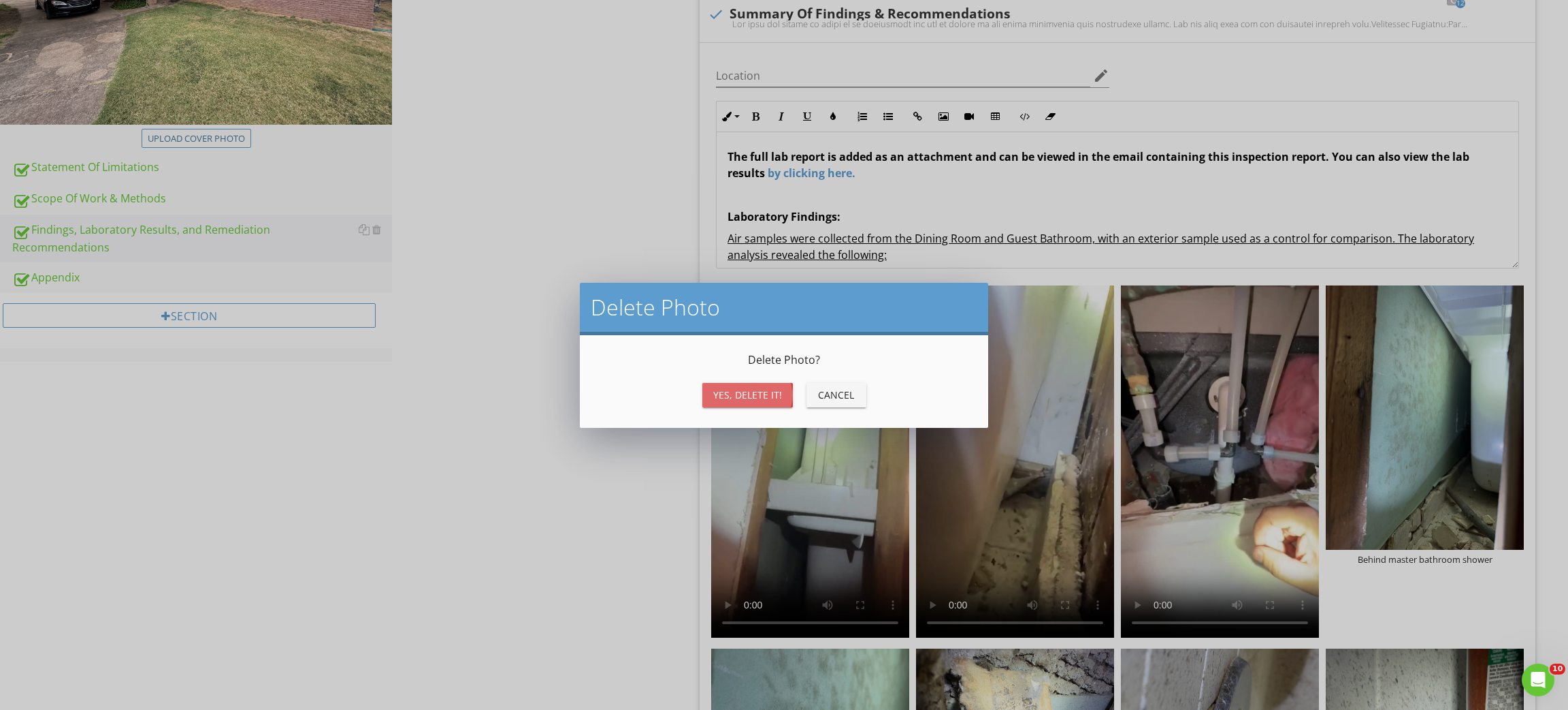
click at [783, 392] on button "Yes, Delete it!" at bounding box center [748, 395] width 90 height 25
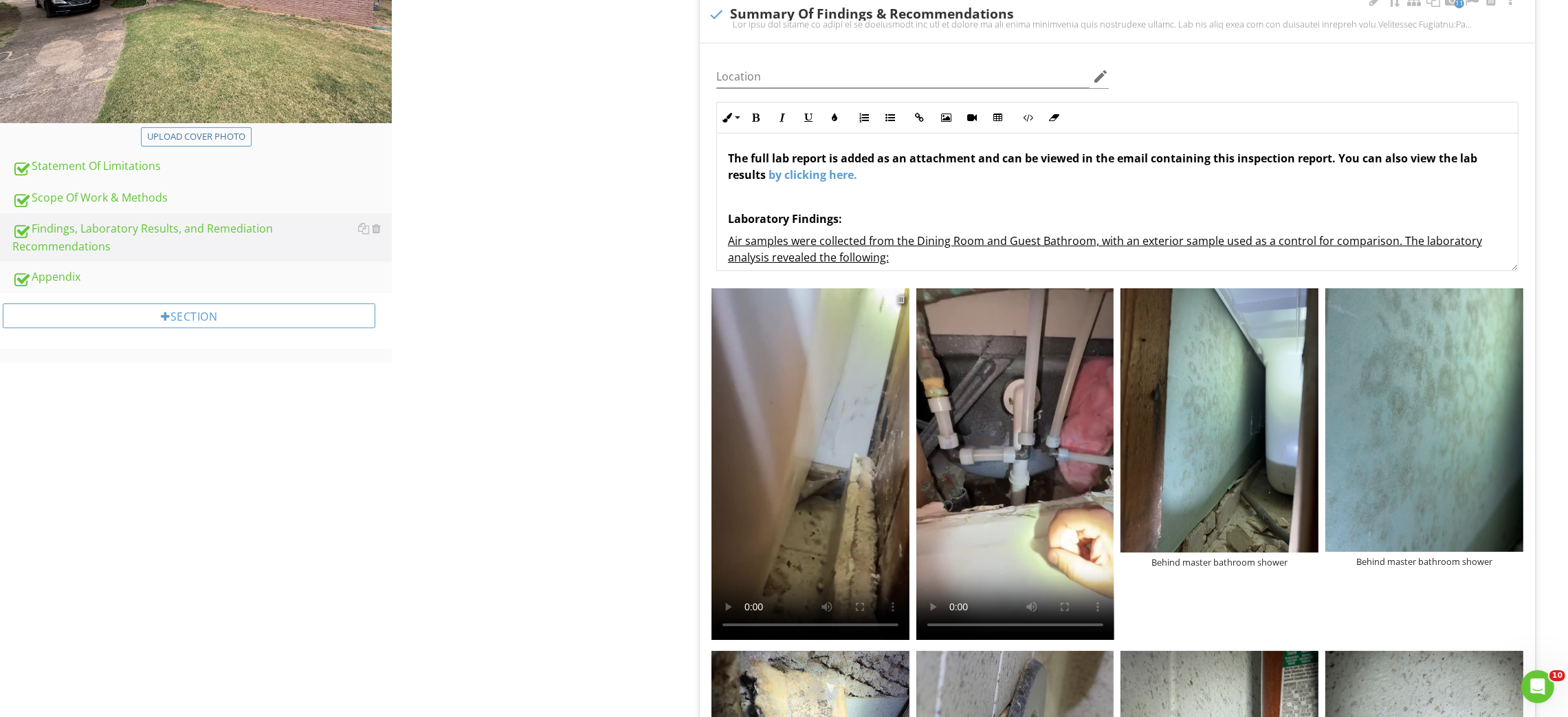
click at [901, 299] on div at bounding box center [901, 298] width 9 height 11
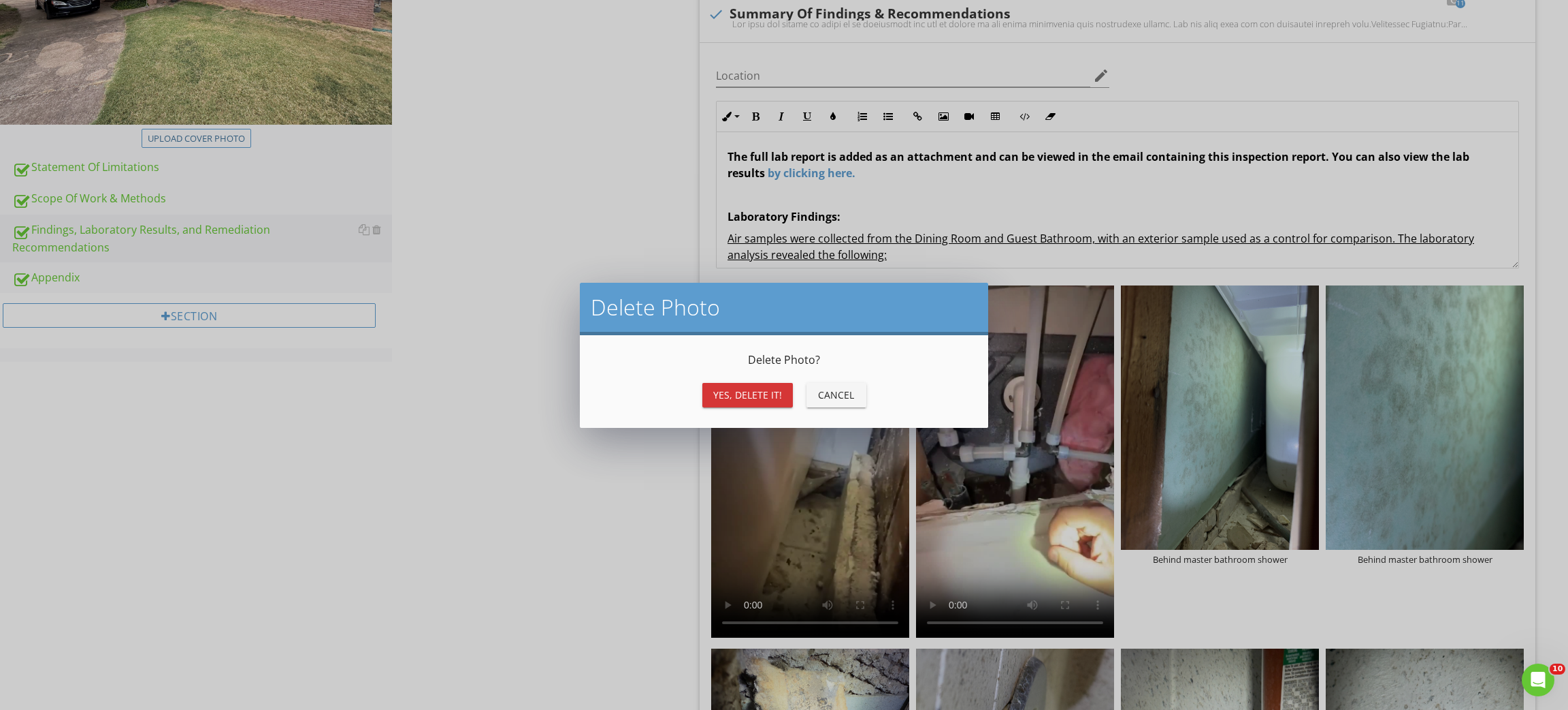
click at [777, 388] on div "Yes, Delete it!" at bounding box center [748, 395] width 69 height 15
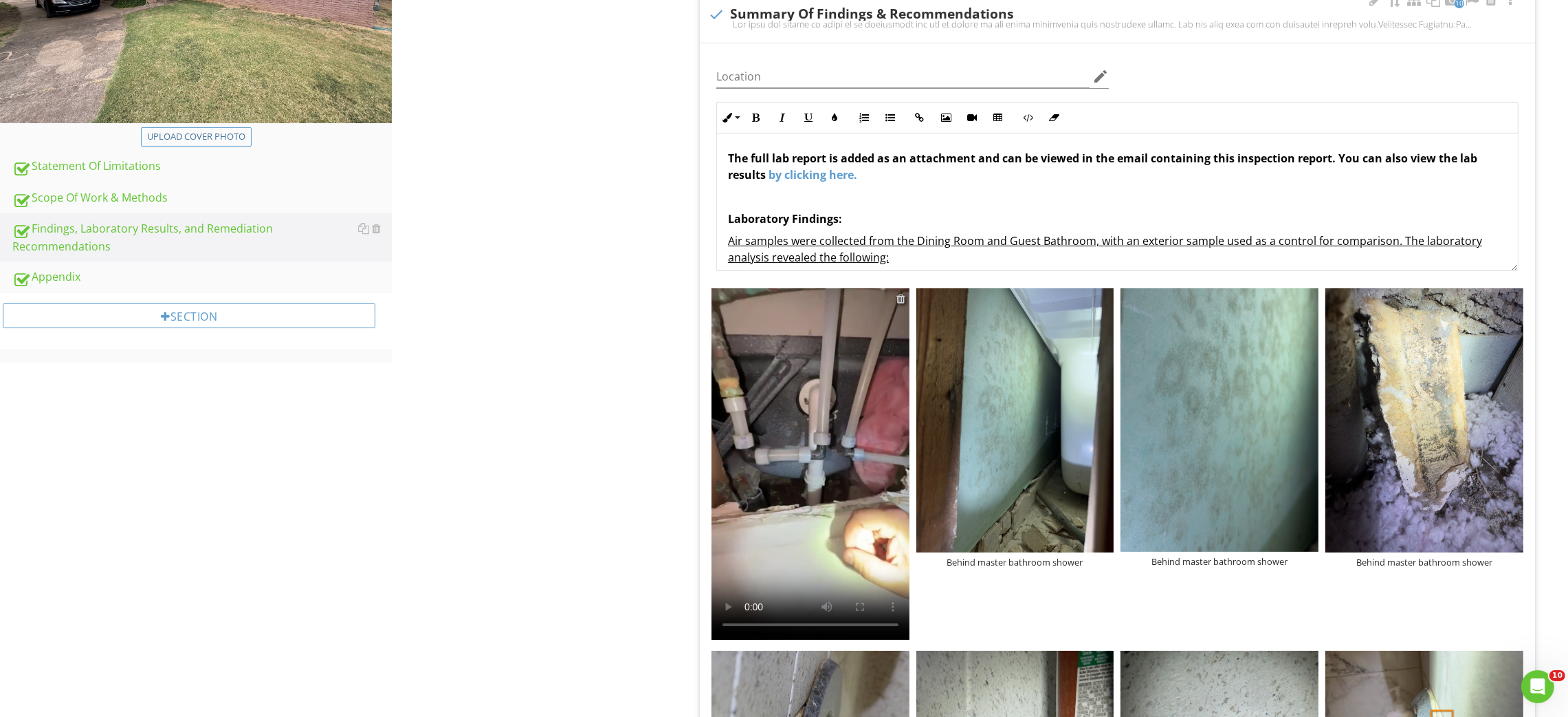
click at [901, 299] on div at bounding box center [901, 298] width 9 height 11
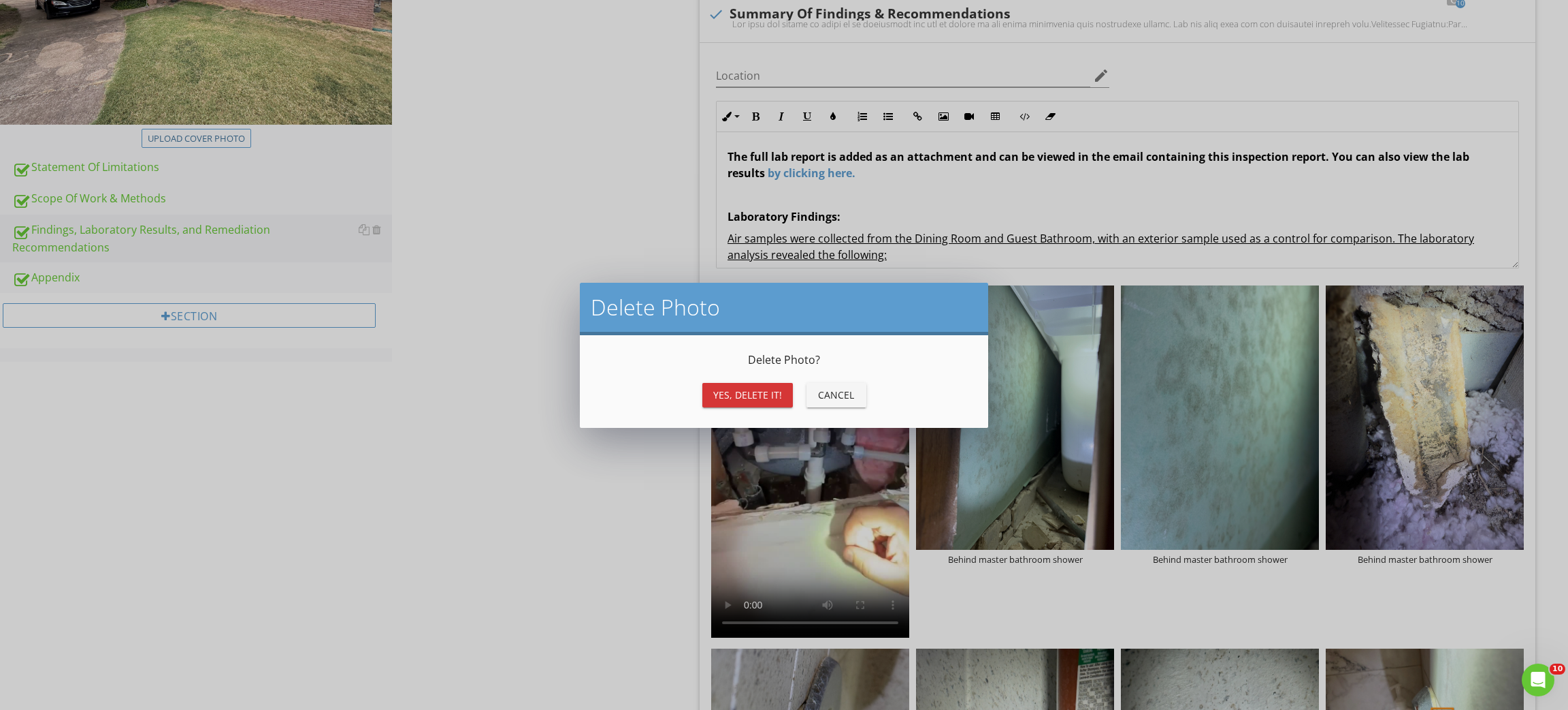
click at [762, 392] on div "Yes, Delete it!" at bounding box center [748, 395] width 69 height 15
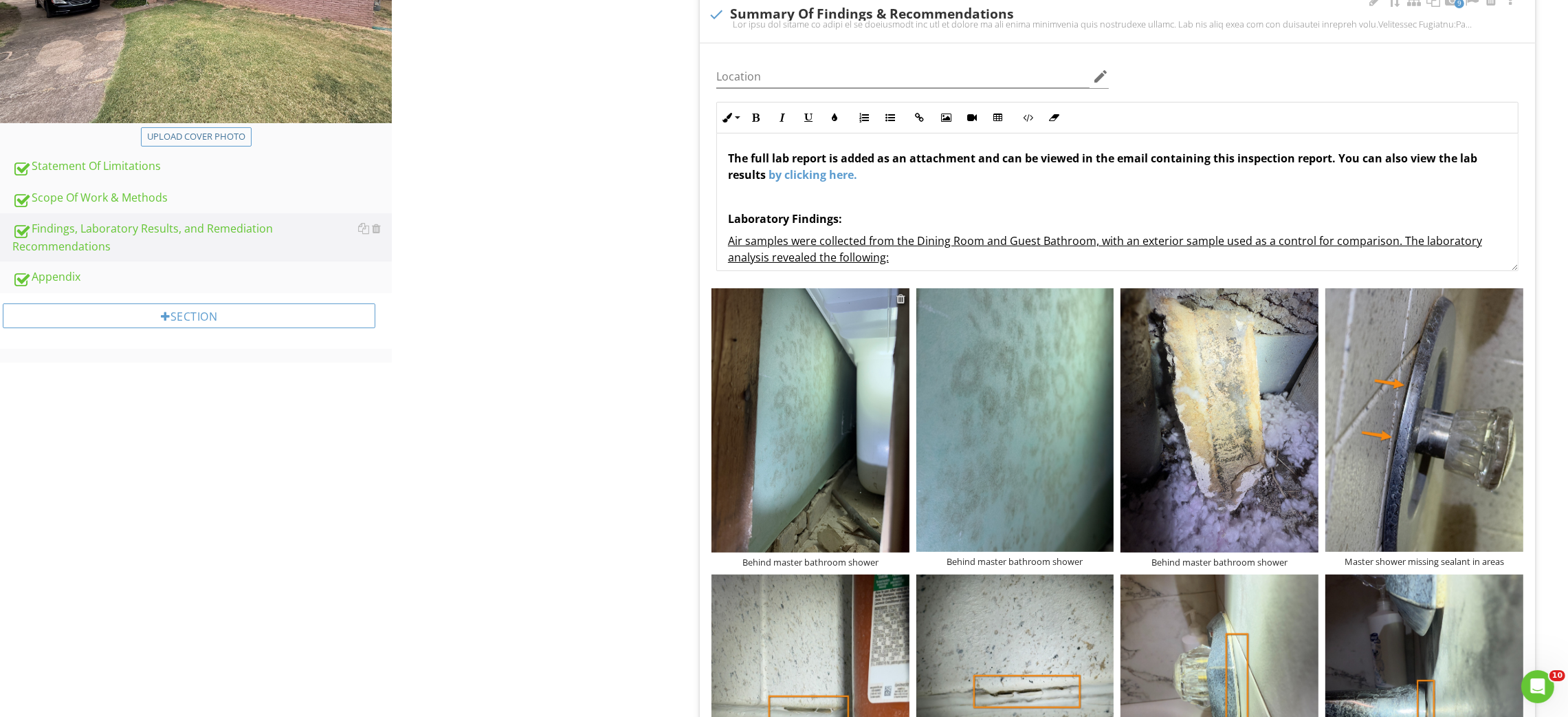
click at [902, 300] on div at bounding box center [901, 298] width 9 height 11
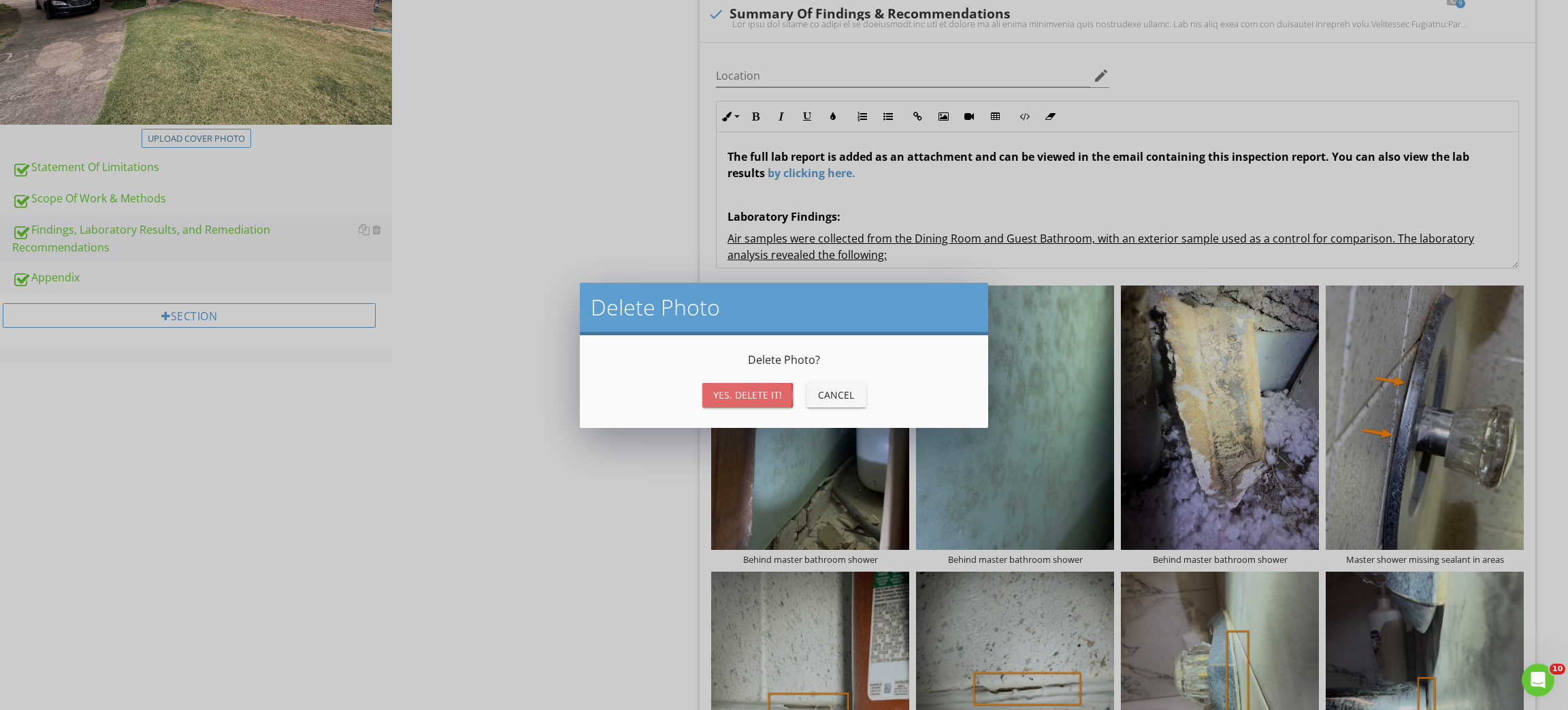
click at [733, 393] on div "Yes, Delete it!" at bounding box center [748, 395] width 69 height 15
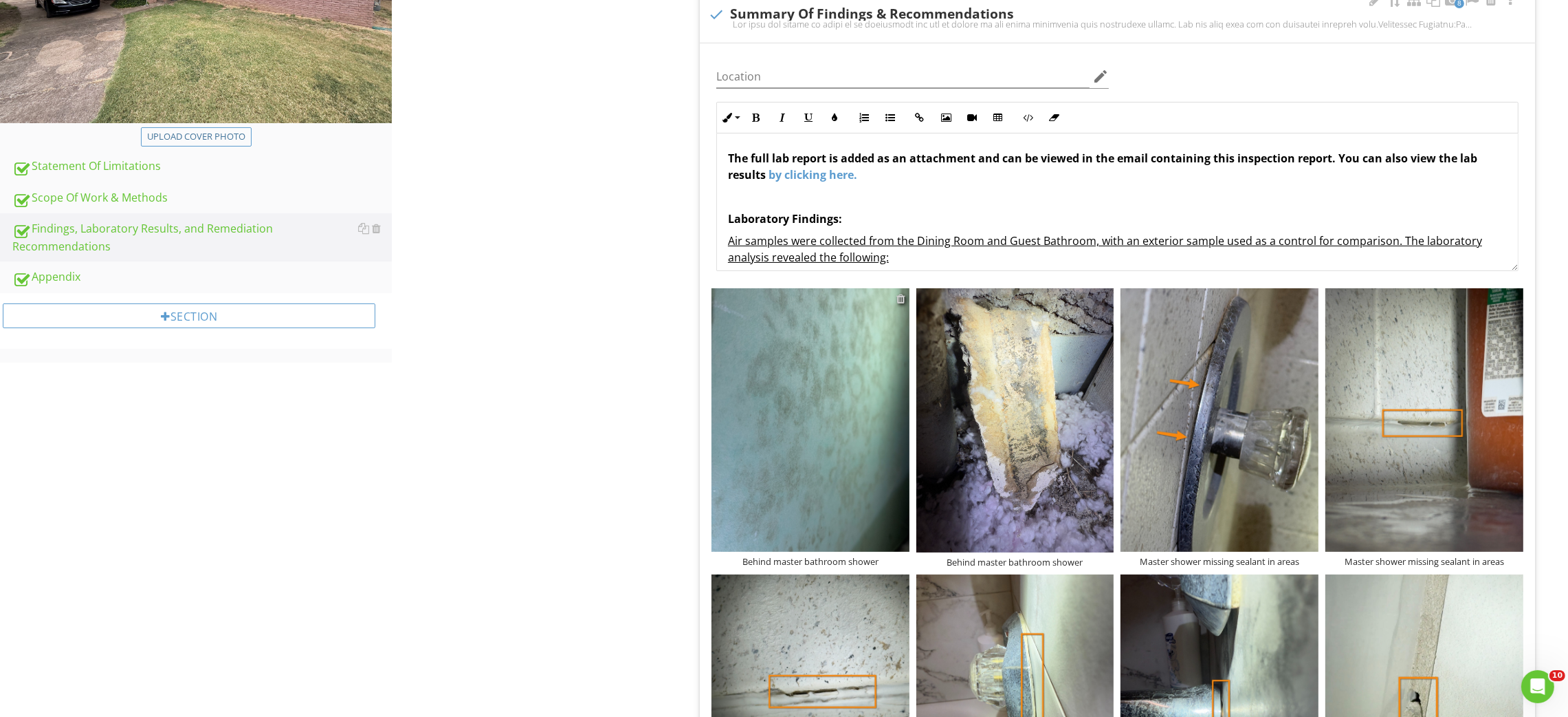
click at [904, 299] on div at bounding box center [901, 298] width 9 height 11
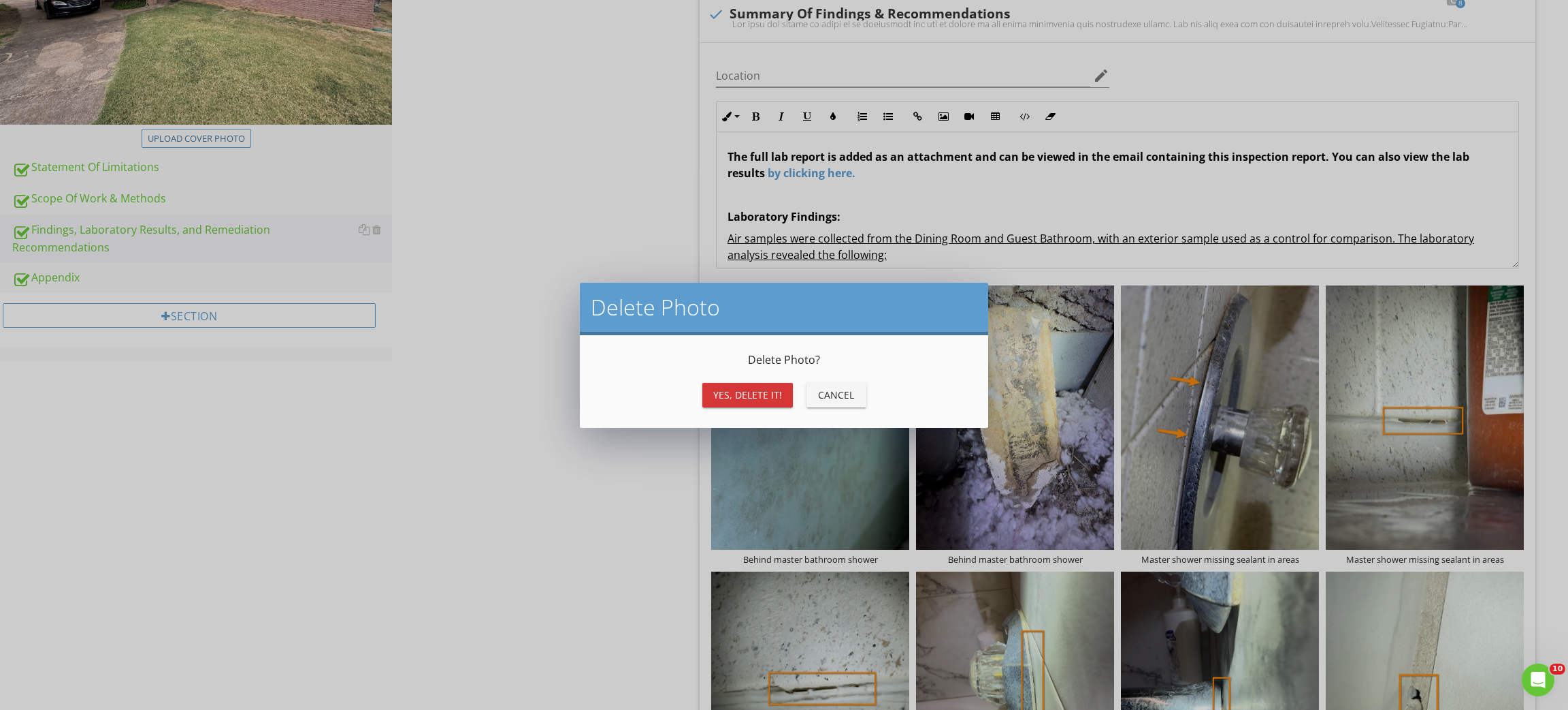
click at [779, 387] on button "Yes, Delete it!" at bounding box center [748, 395] width 90 height 25
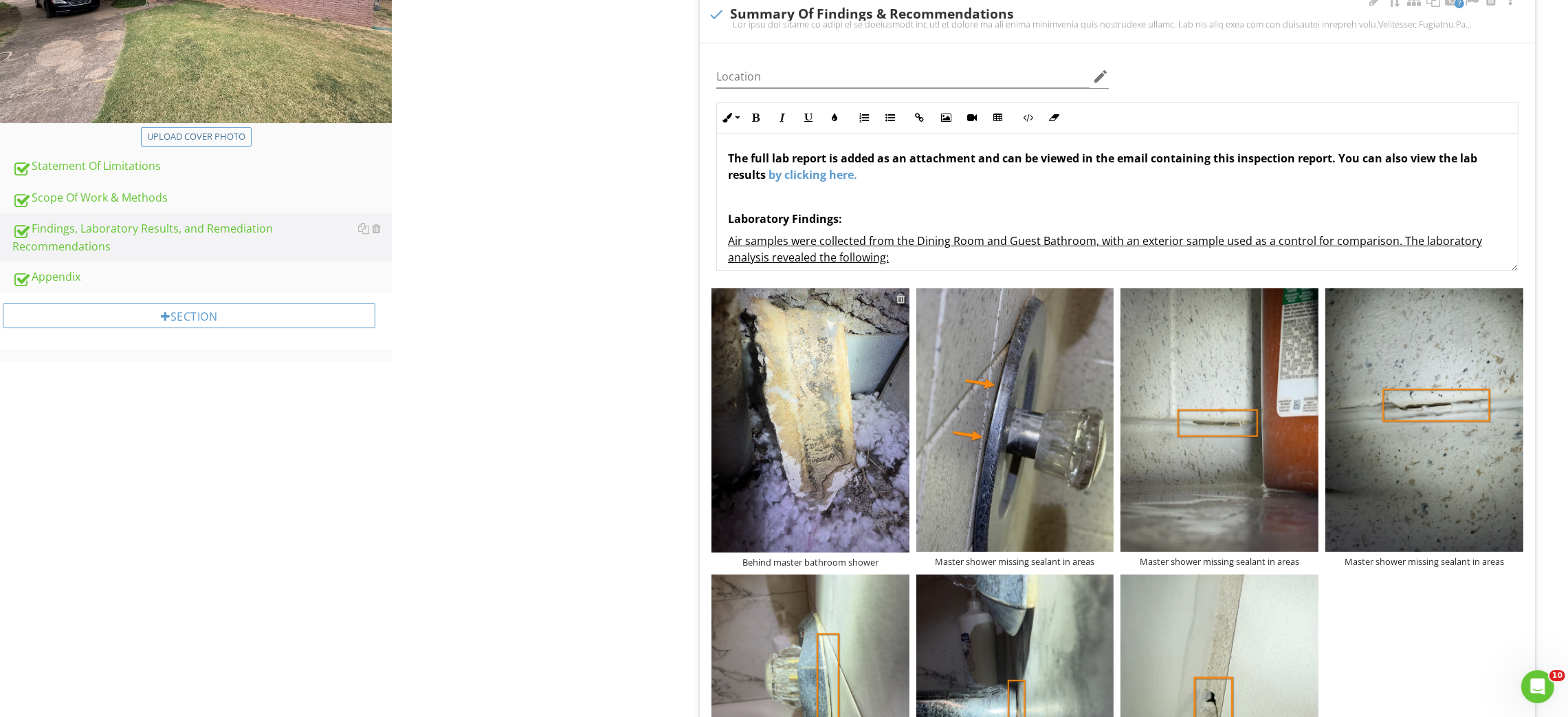
click at [902, 296] on div at bounding box center [901, 298] width 9 height 11
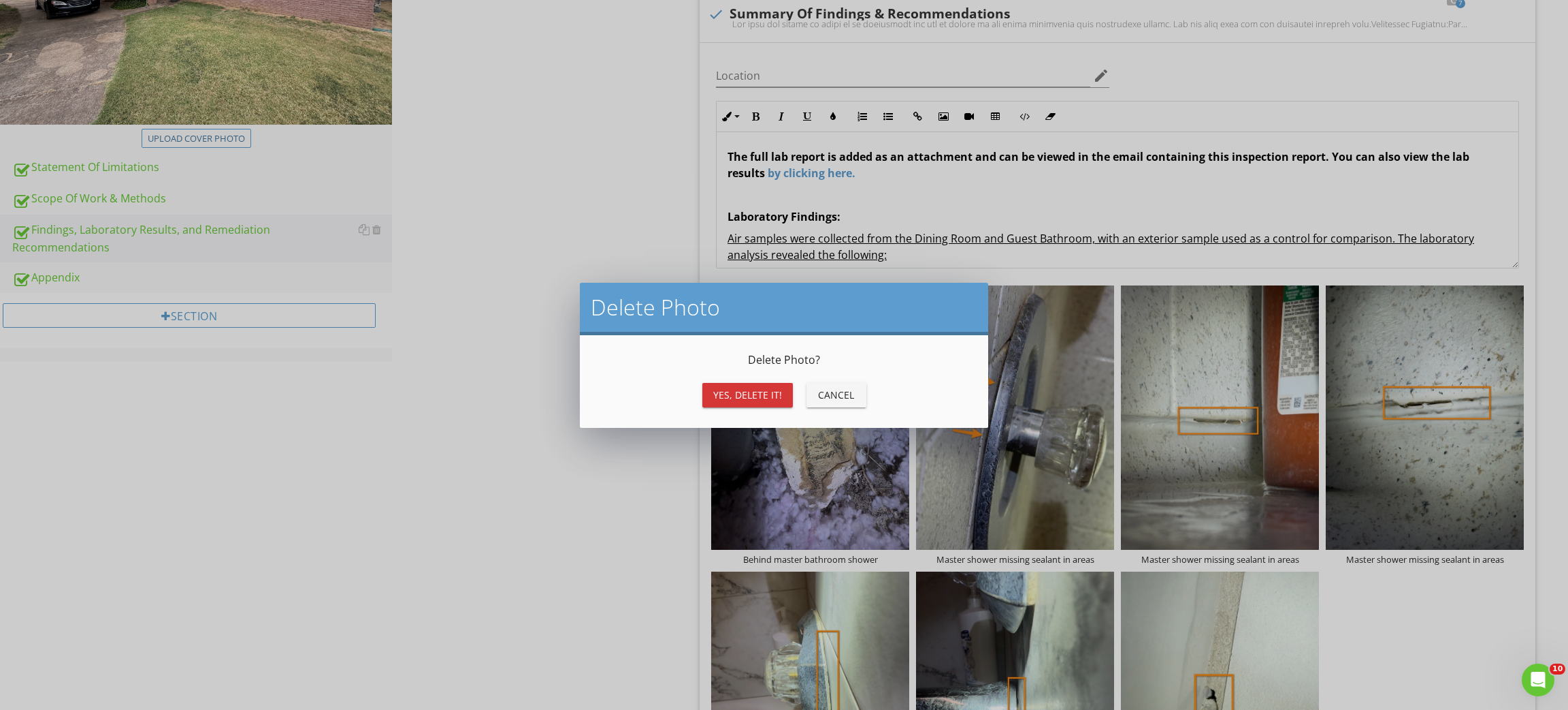
click at [737, 398] on div "Yes, Delete it!" at bounding box center [748, 395] width 69 height 15
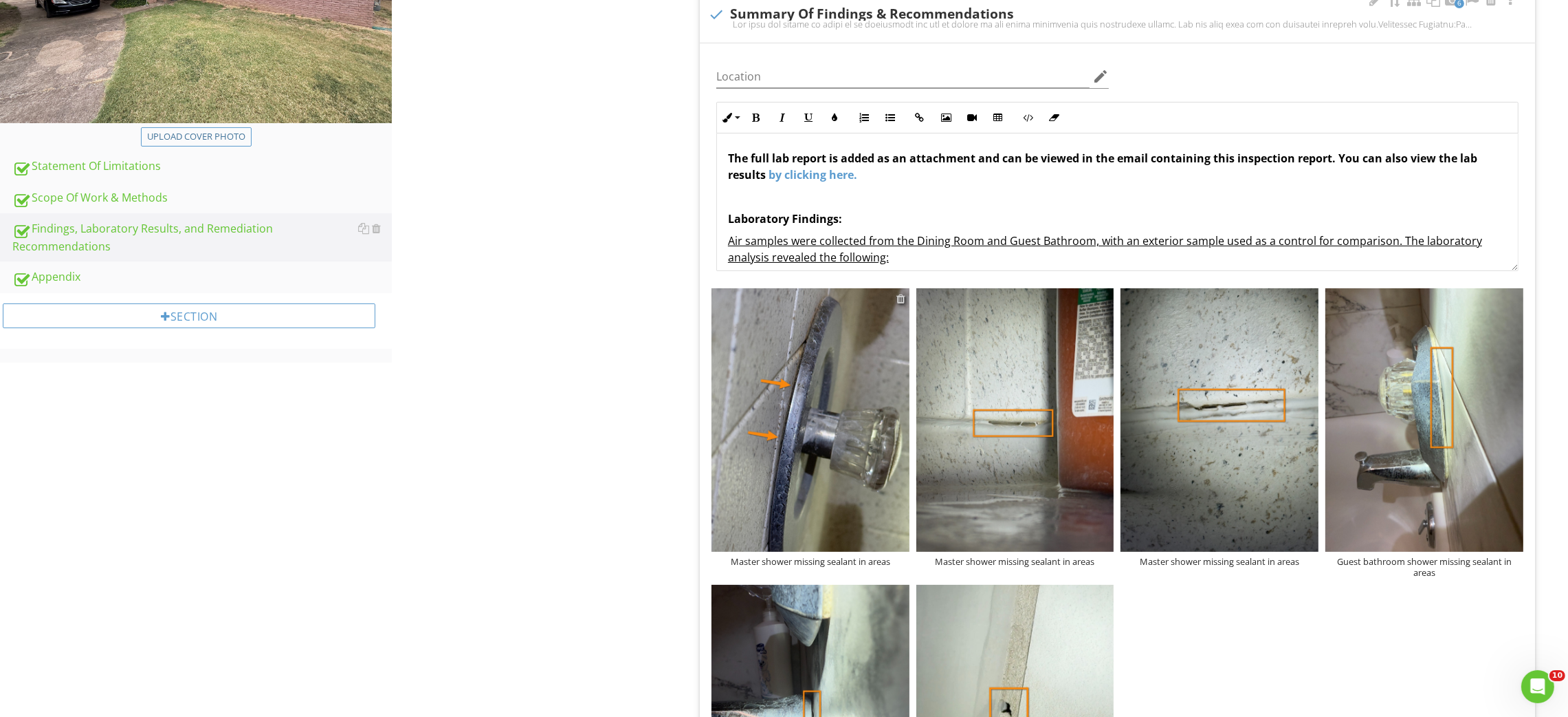
click at [902, 298] on div at bounding box center [901, 298] width 9 height 11
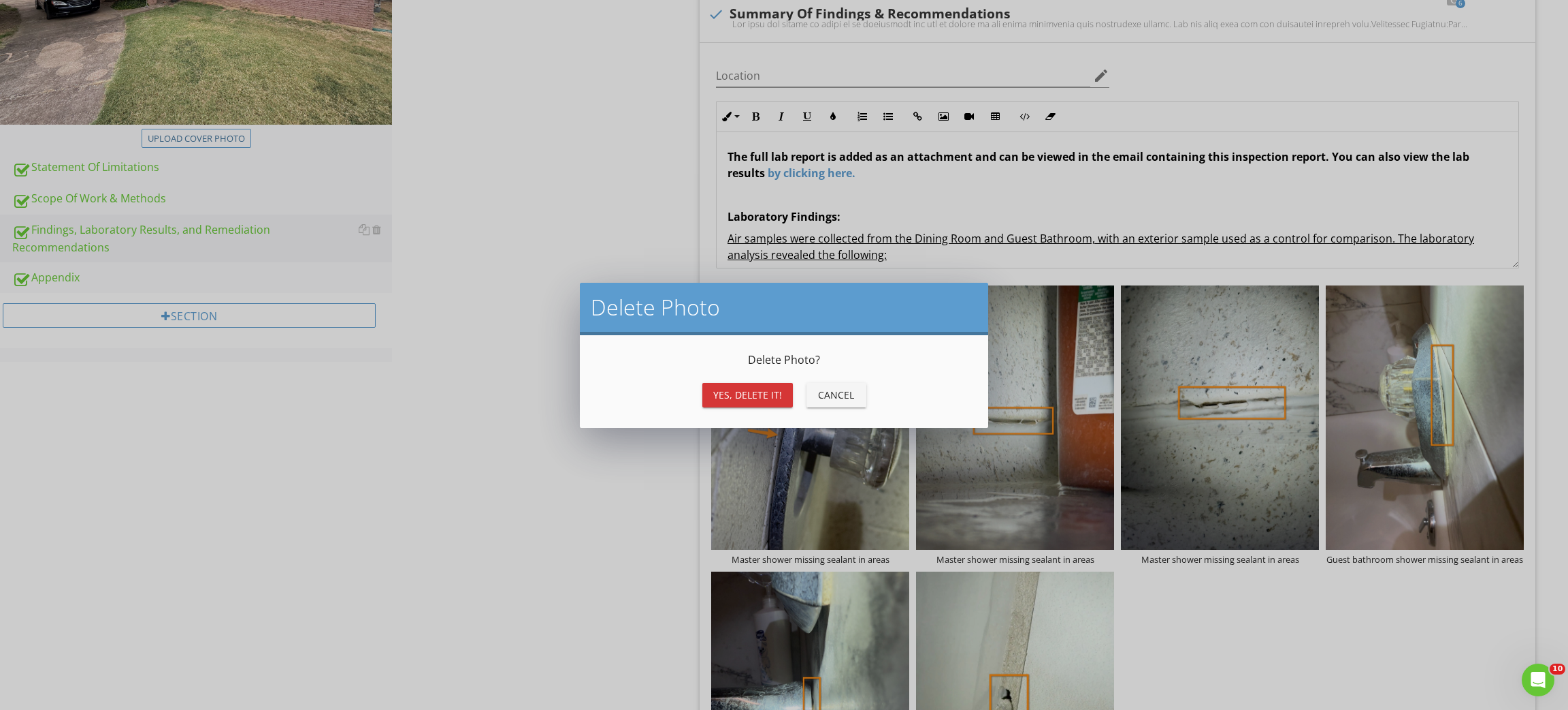
click at [771, 385] on button "Yes, Delete it!" at bounding box center [748, 395] width 90 height 25
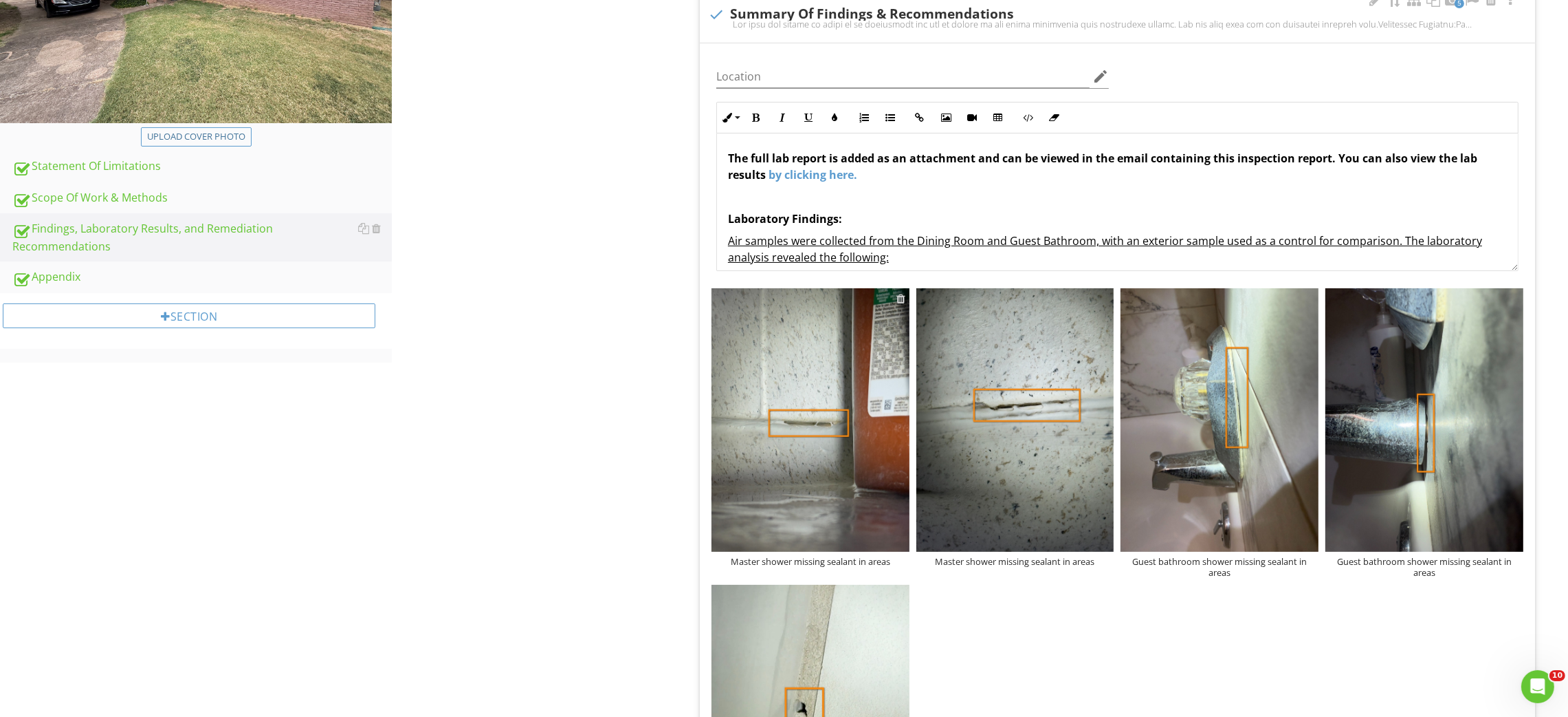
click at [904, 301] on div at bounding box center [901, 298] width 9 height 11
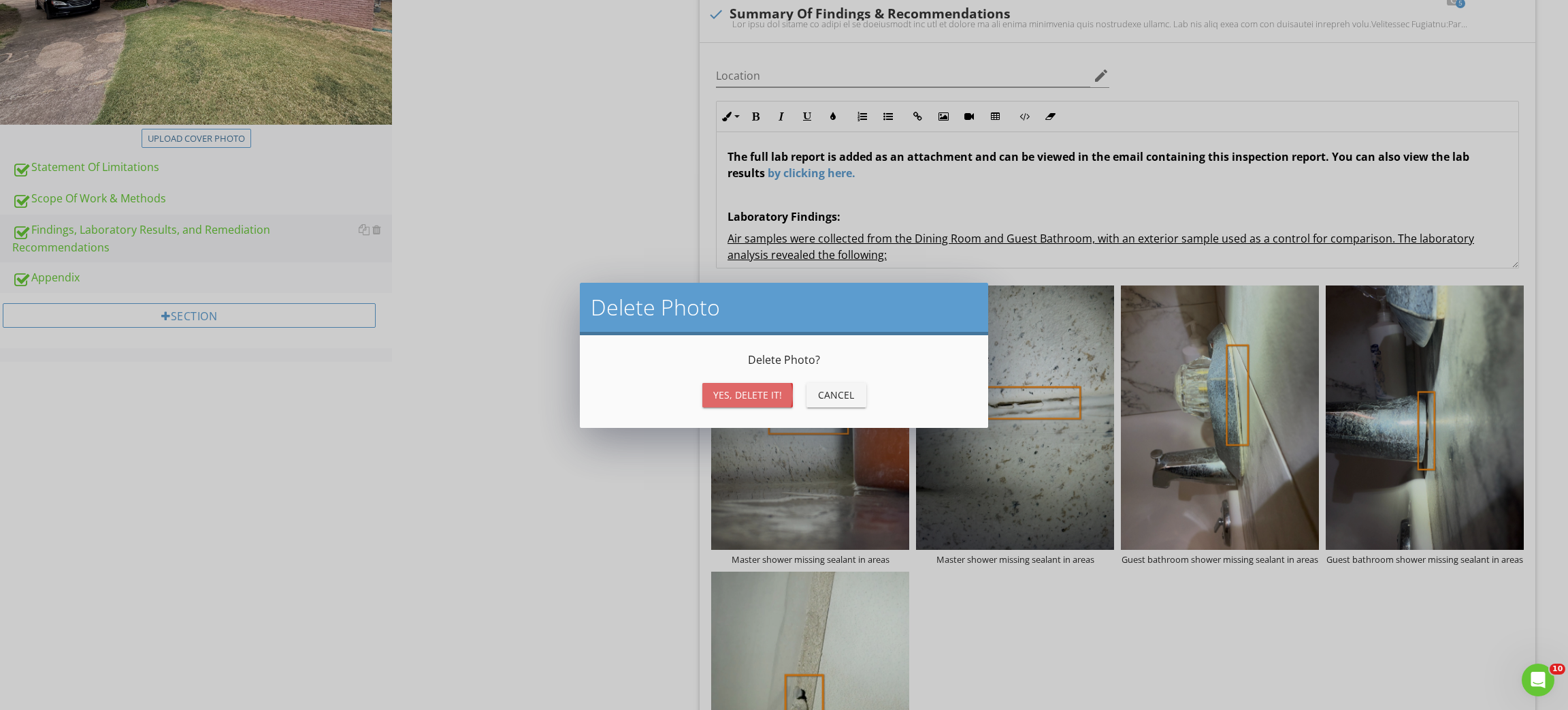
click at [761, 395] on div "Yes, Delete it!" at bounding box center [748, 395] width 69 height 15
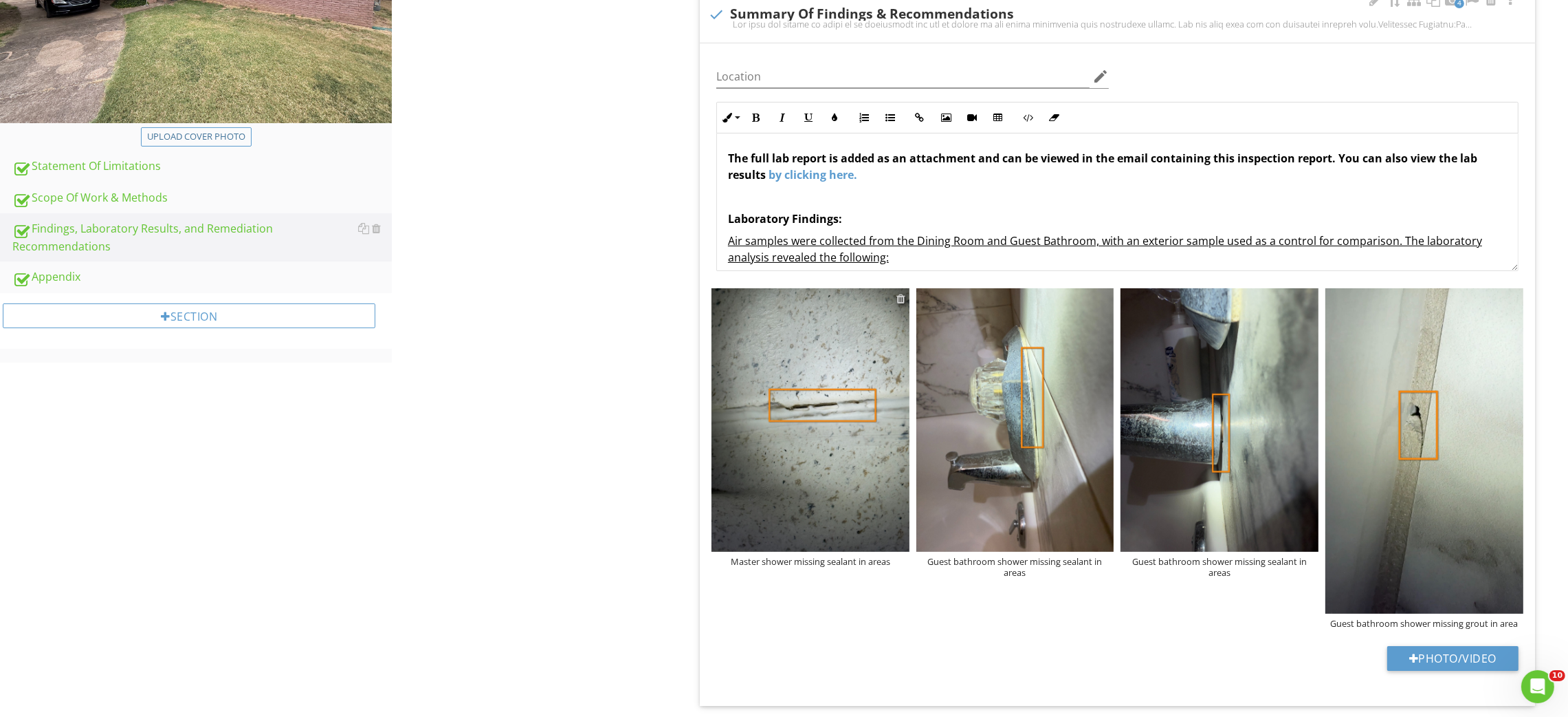
click at [899, 299] on div at bounding box center [901, 298] width 9 height 11
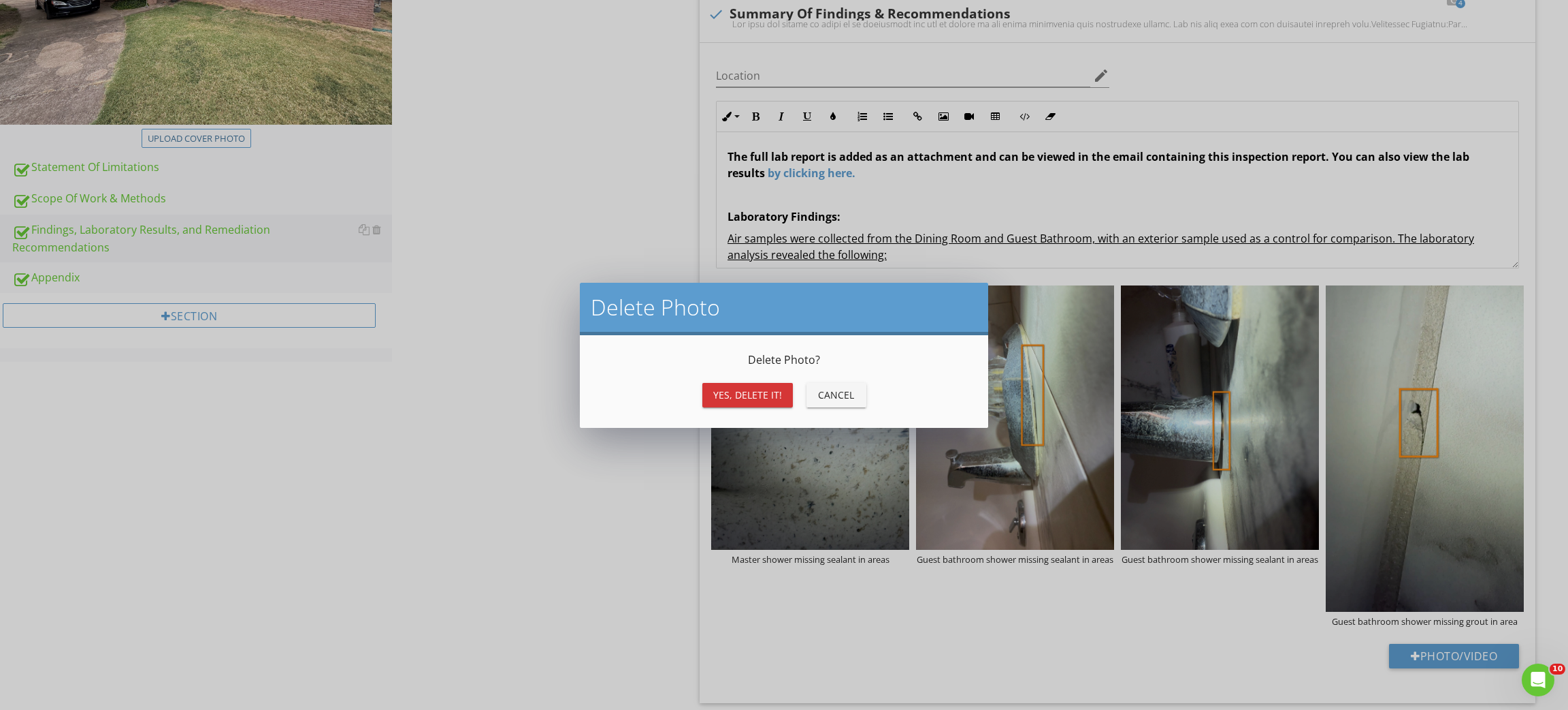
click at [763, 395] on div "Yes, Delete it!" at bounding box center [748, 395] width 69 height 15
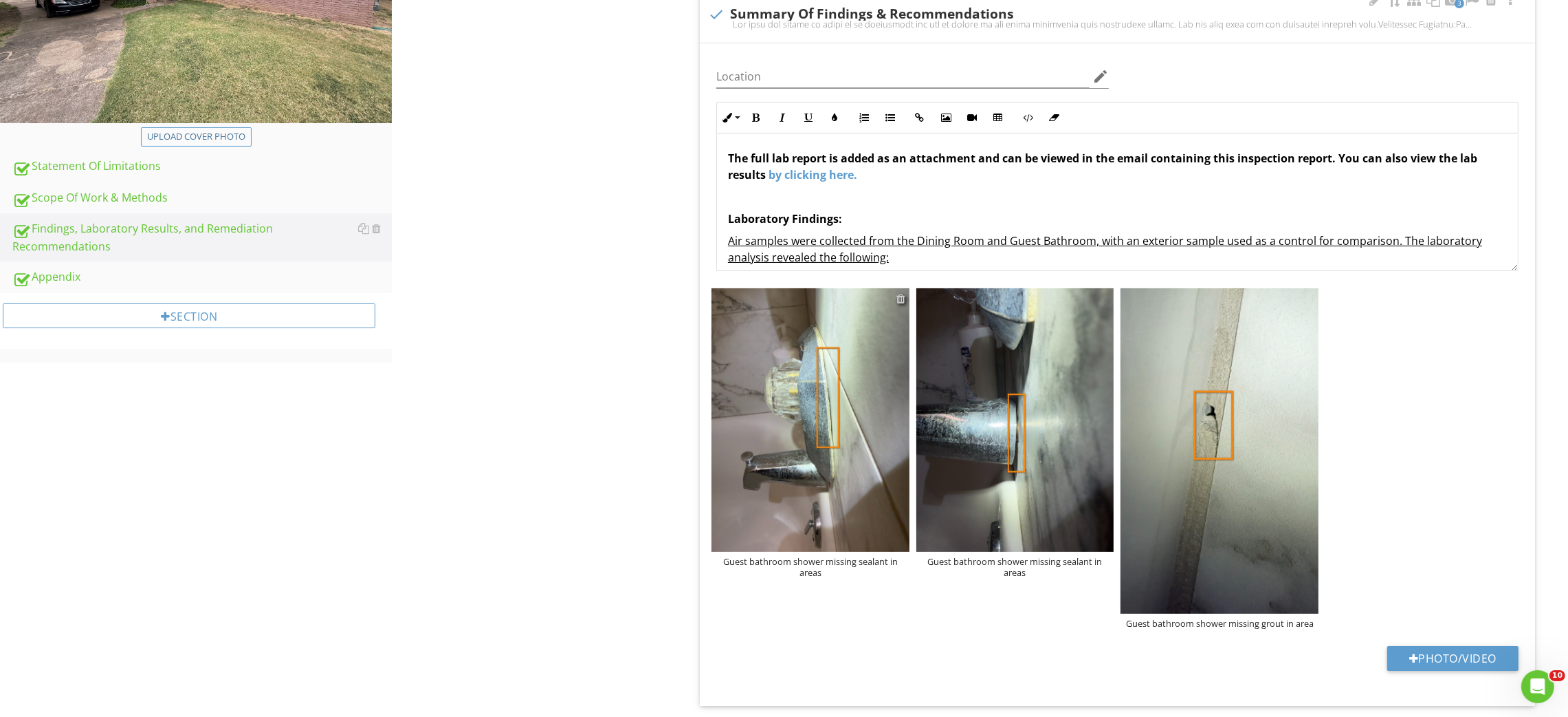
click at [901, 299] on div at bounding box center [901, 298] width 9 height 11
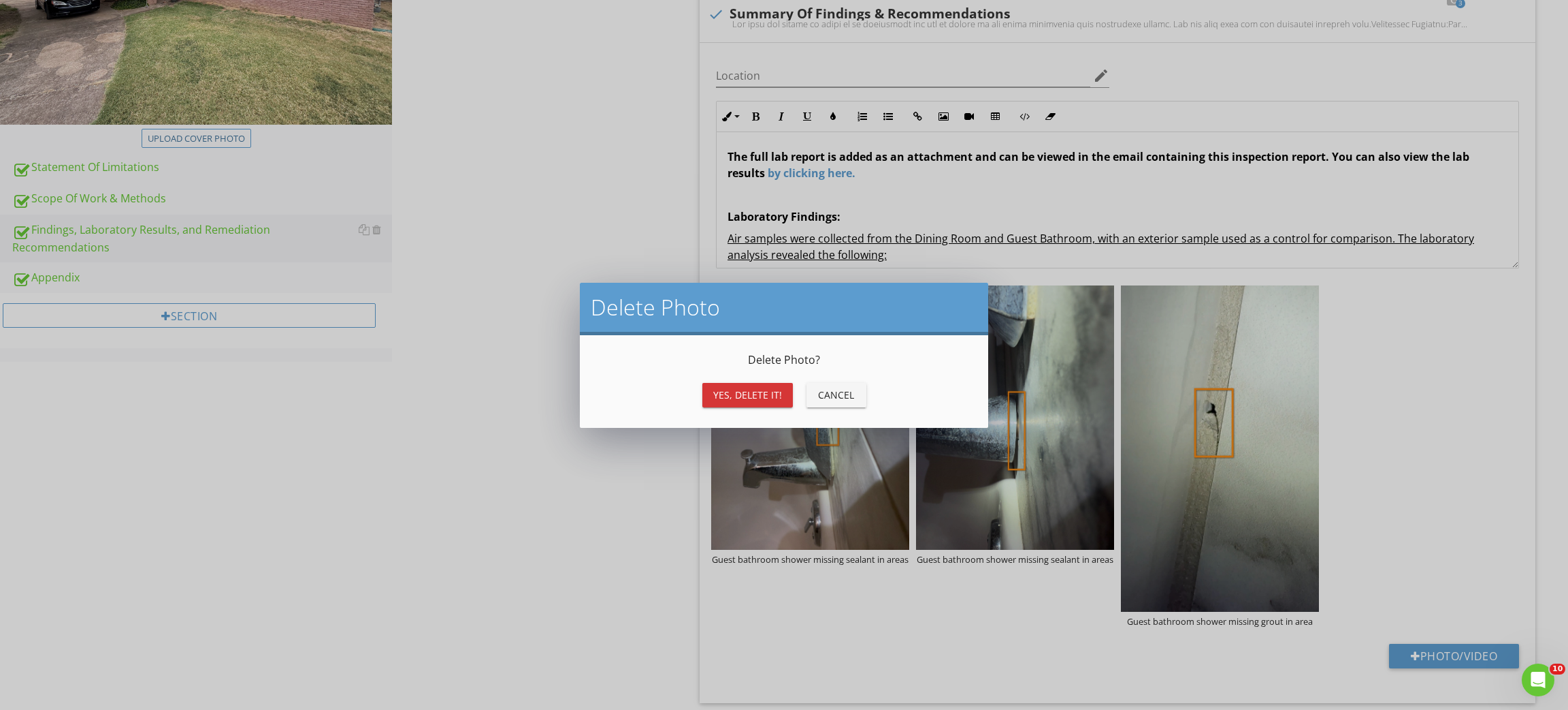
click at [777, 387] on div "Yes, Delete it!" at bounding box center [748, 395] width 69 height 15
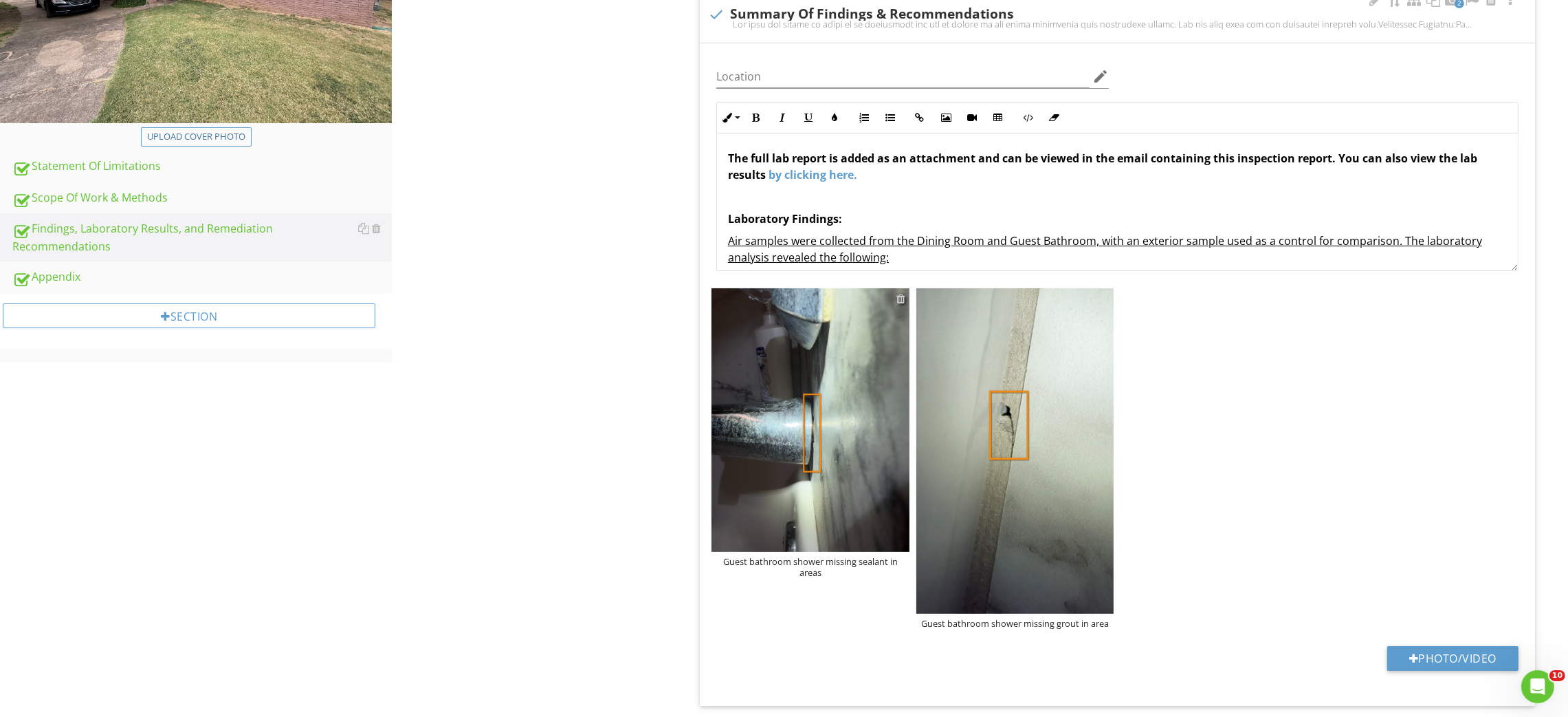
click at [899, 300] on div at bounding box center [901, 298] width 9 height 11
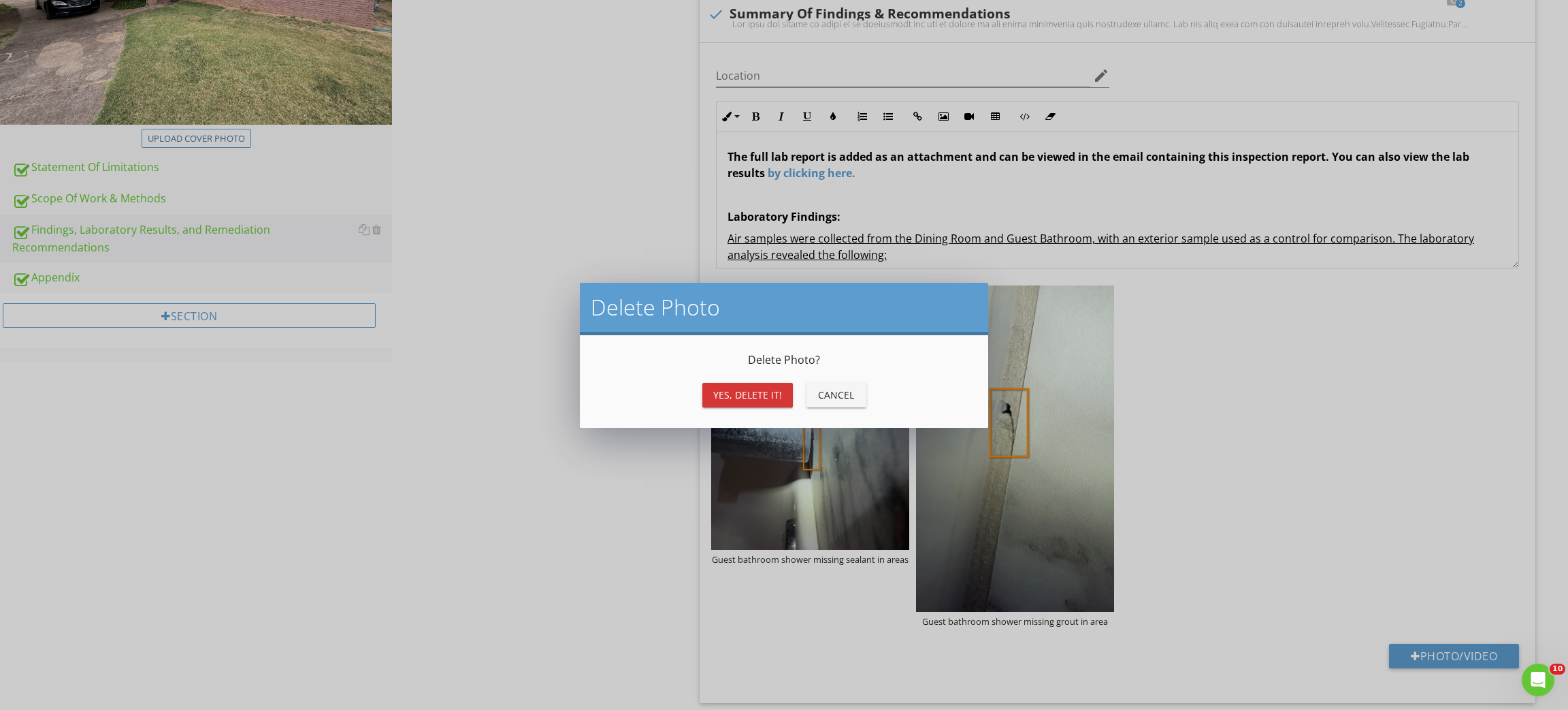
click at [781, 390] on button "Yes, Delete it!" at bounding box center [748, 395] width 90 height 25
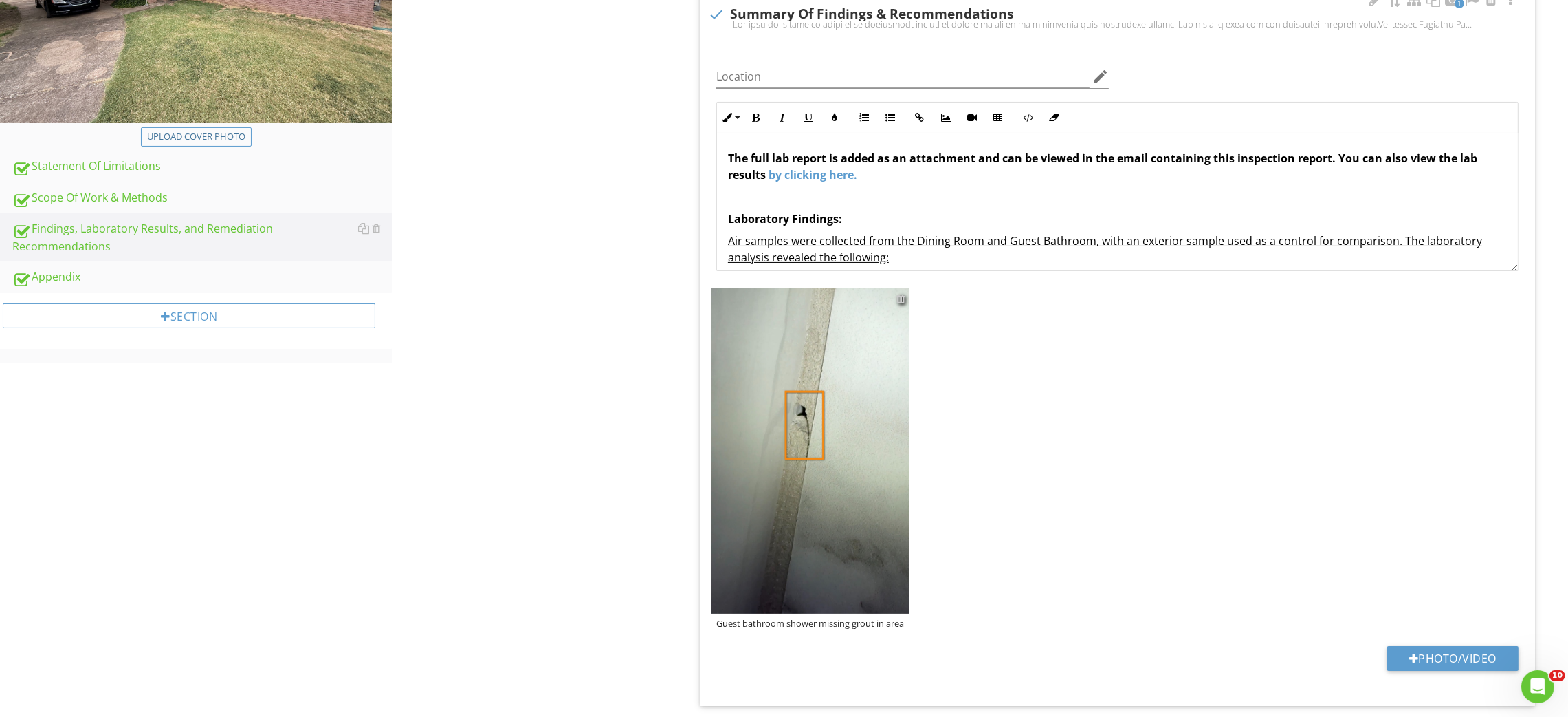
click at [898, 298] on div at bounding box center [901, 298] width 9 height 11
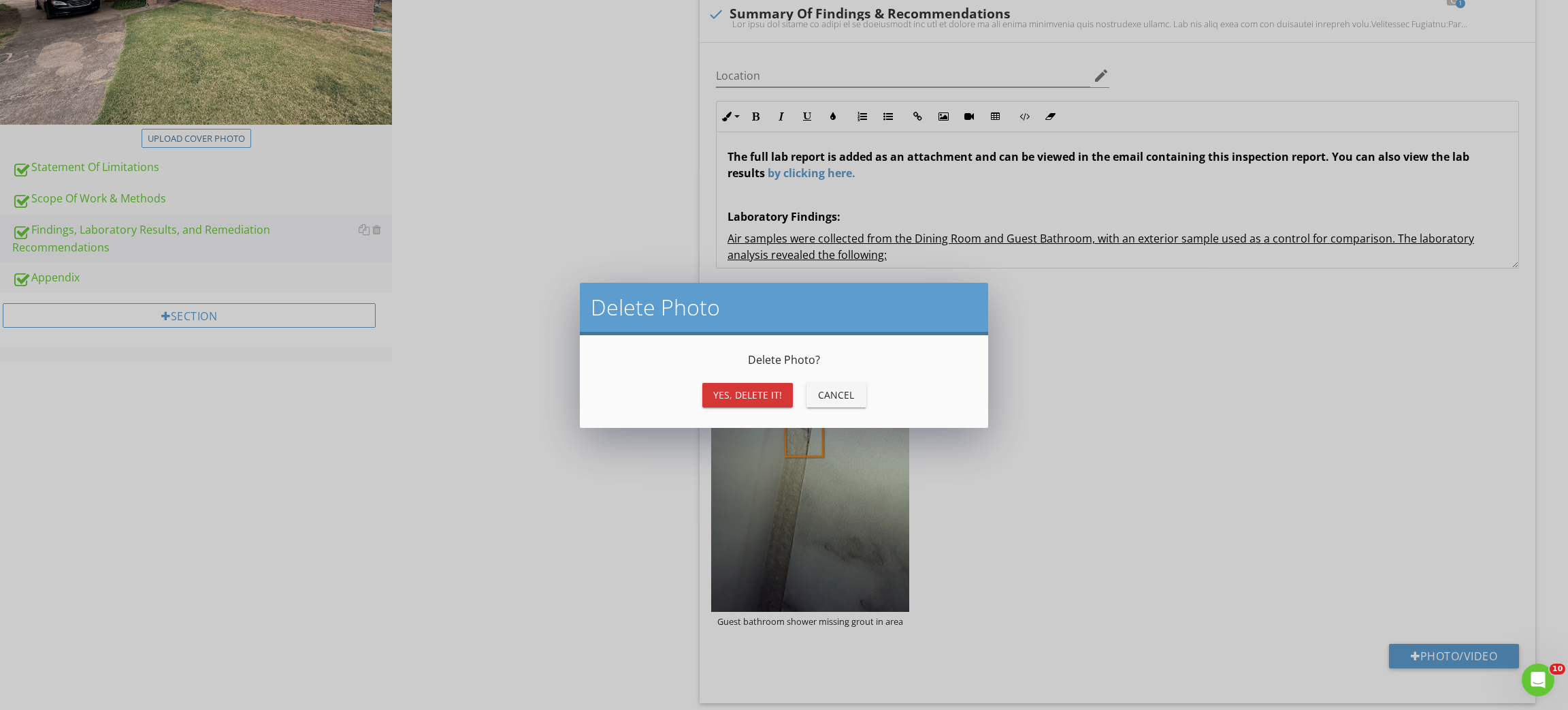
click at [748, 392] on div "Yes, Delete it!" at bounding box center [748, 395] width 69 height 15
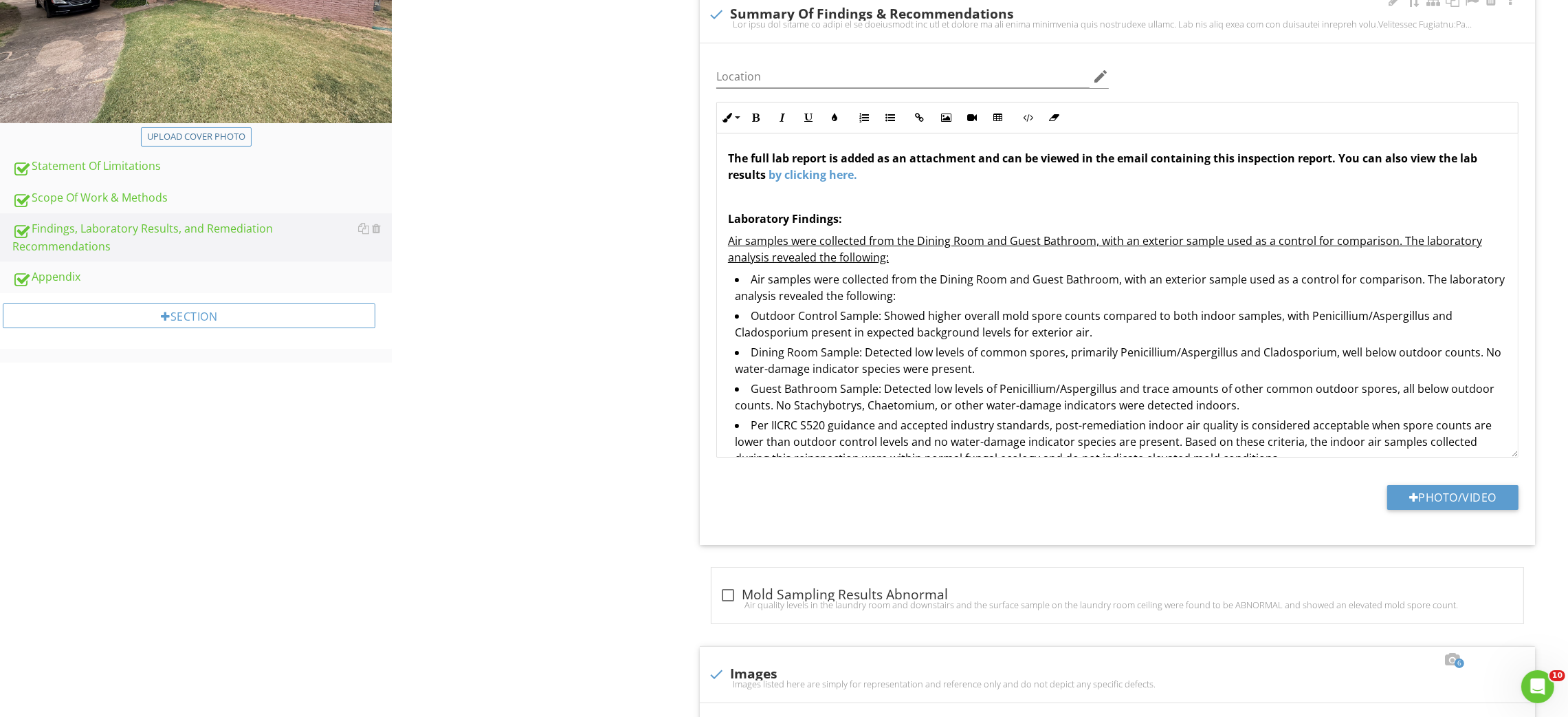
drag, startPoint x: 1512, startPoint y: 263, endPoint x: 1525, endPoint y: 451, distance: 188.4
click at [1525, 451] on div "Inline Style XLarge Large Normal Small Light Small/Light Bold Italic Underline …" at bounding box center [1117, 279] width 819 height 356
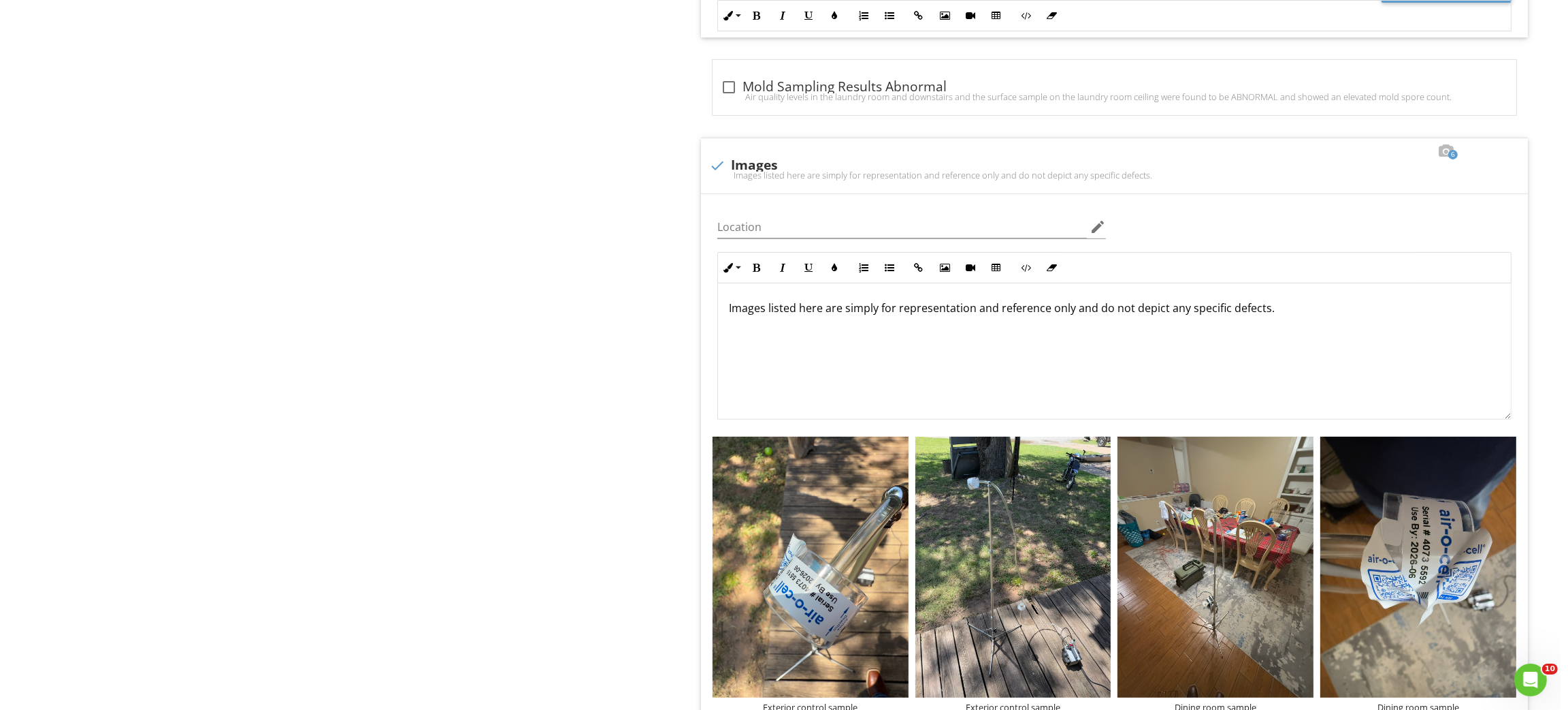
scroll to position [919, 0]
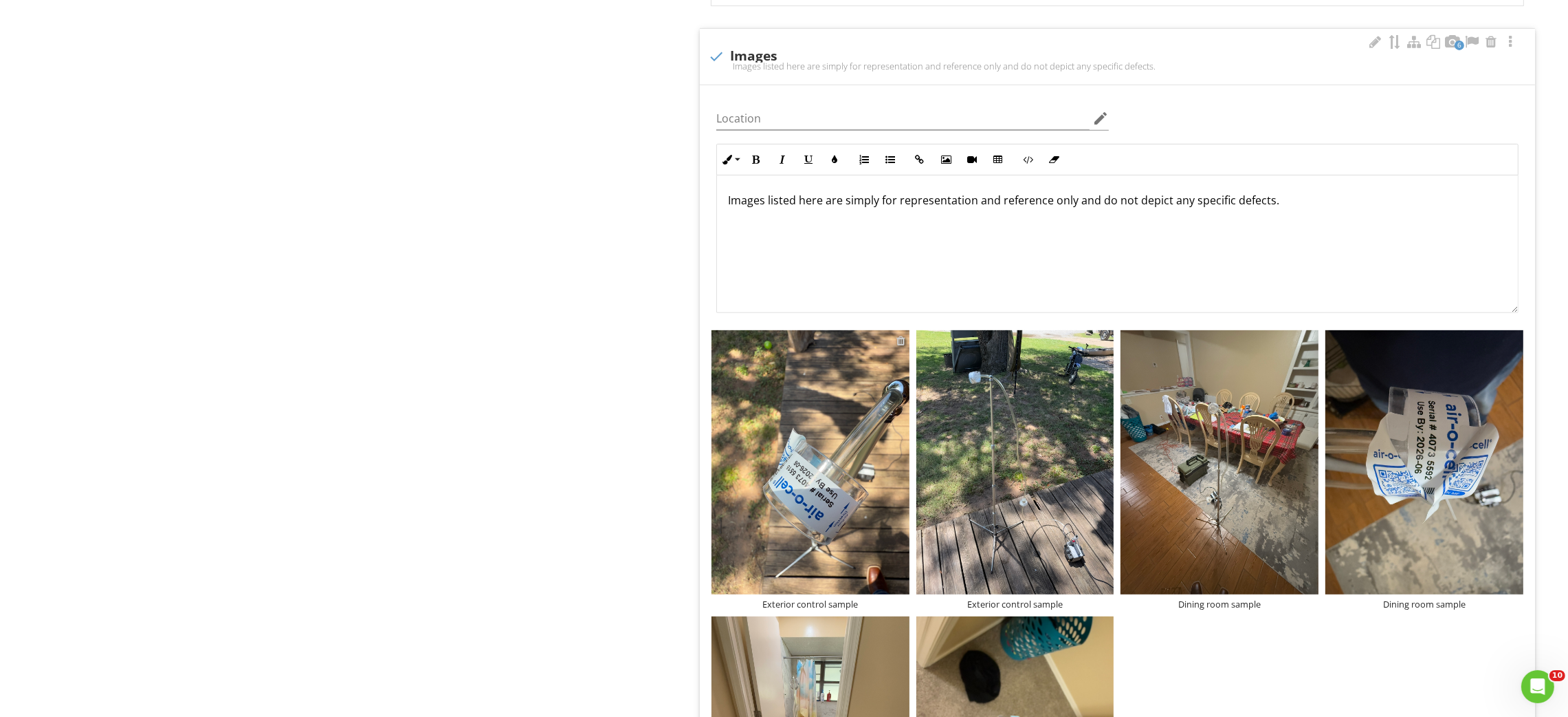
click at [896, 340] on div at bounding box center [901, 340] width 9 height 11
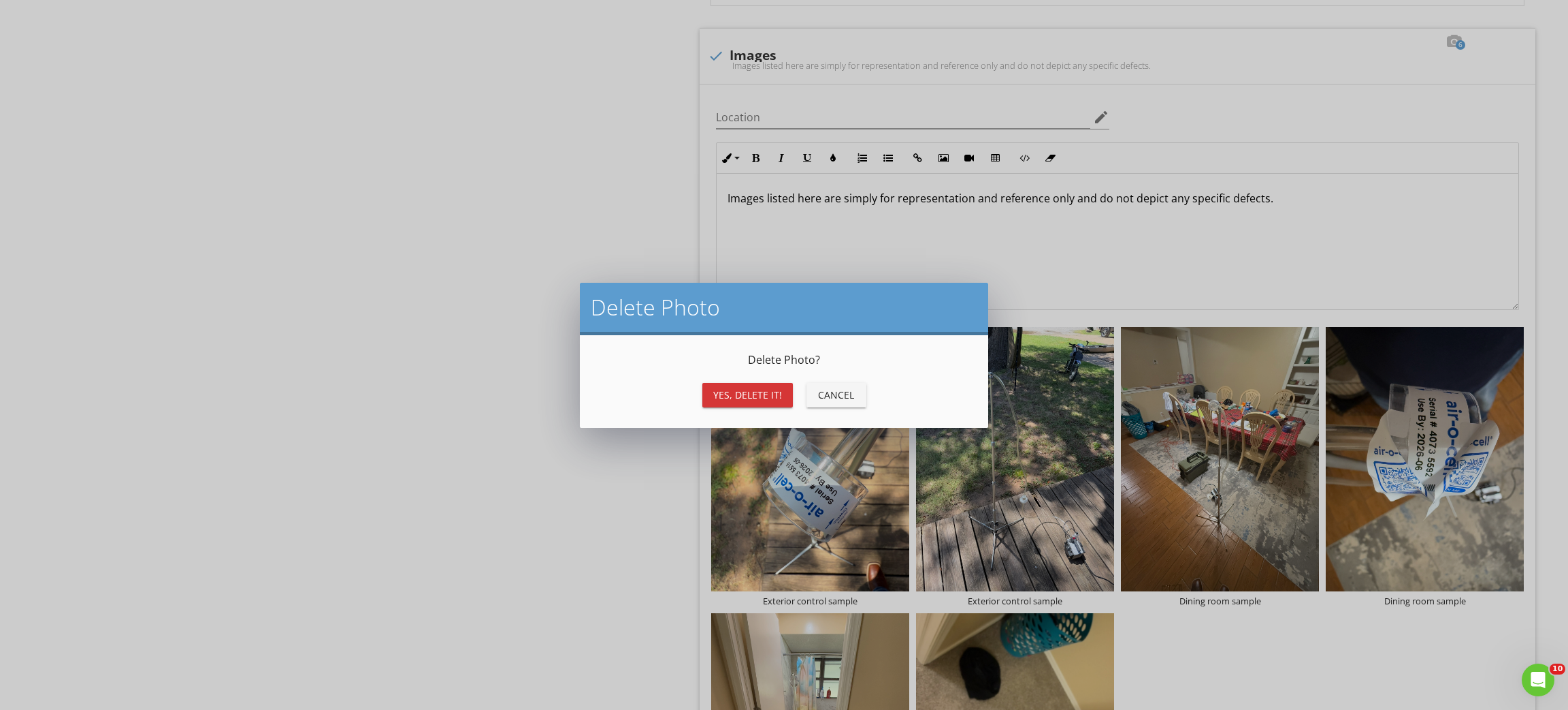
click at [761, 390] on div "Yes, Delete it!" at bounding box center [748, 395] width 69 height 15
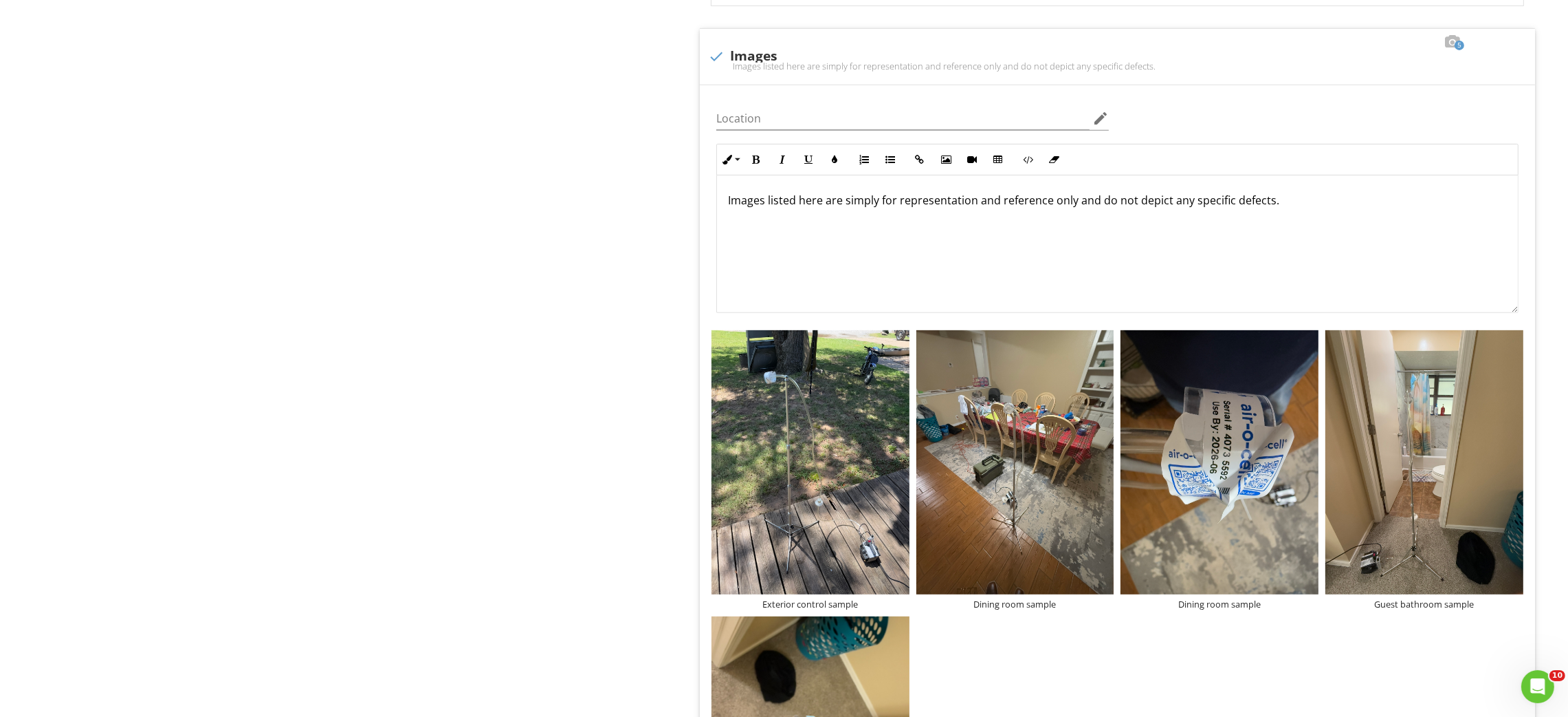
click at [634, 440] on div "Findings, Laboratory Results, and Remediation Recommendations General Item Gene…" at bounding box center [980, 230] width 1176 height 2040
click at [900, 340] on div at bounding box center [901, 340] width 9 height 11
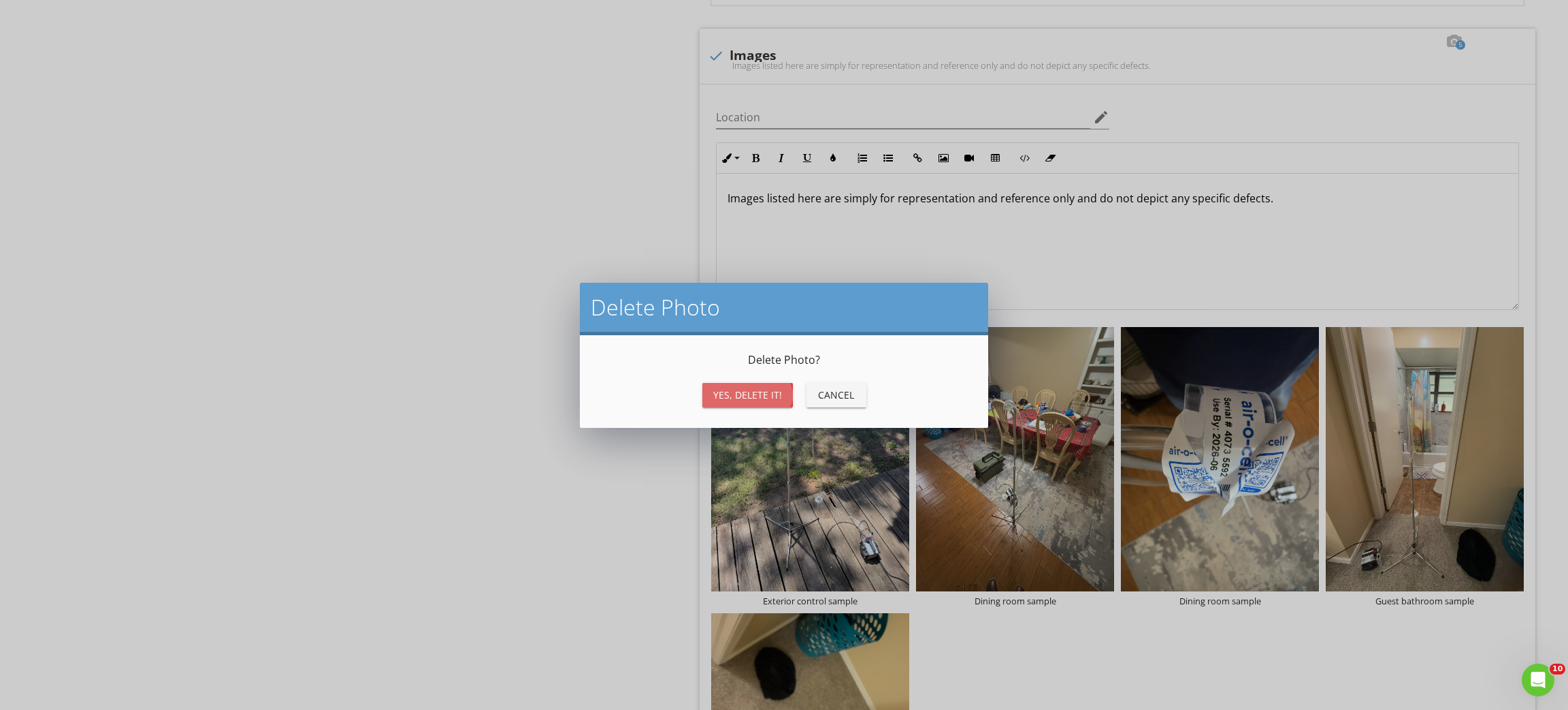
click at [766, 387] on div "Yes, Delete it!" at bounding box center [748, 395] width 69 height 15
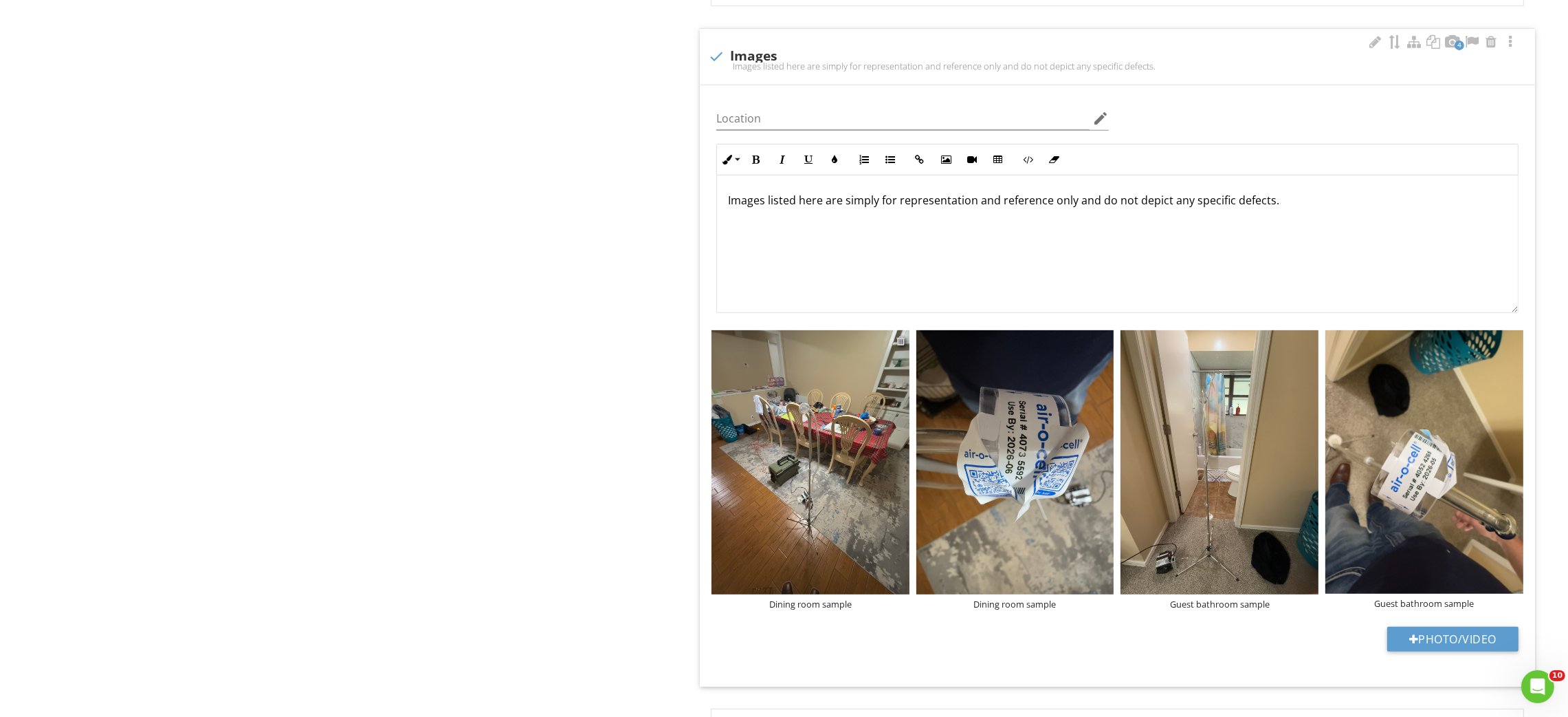
click at [900, 340] on div at bounding box center [901, 340] width 9 height 11
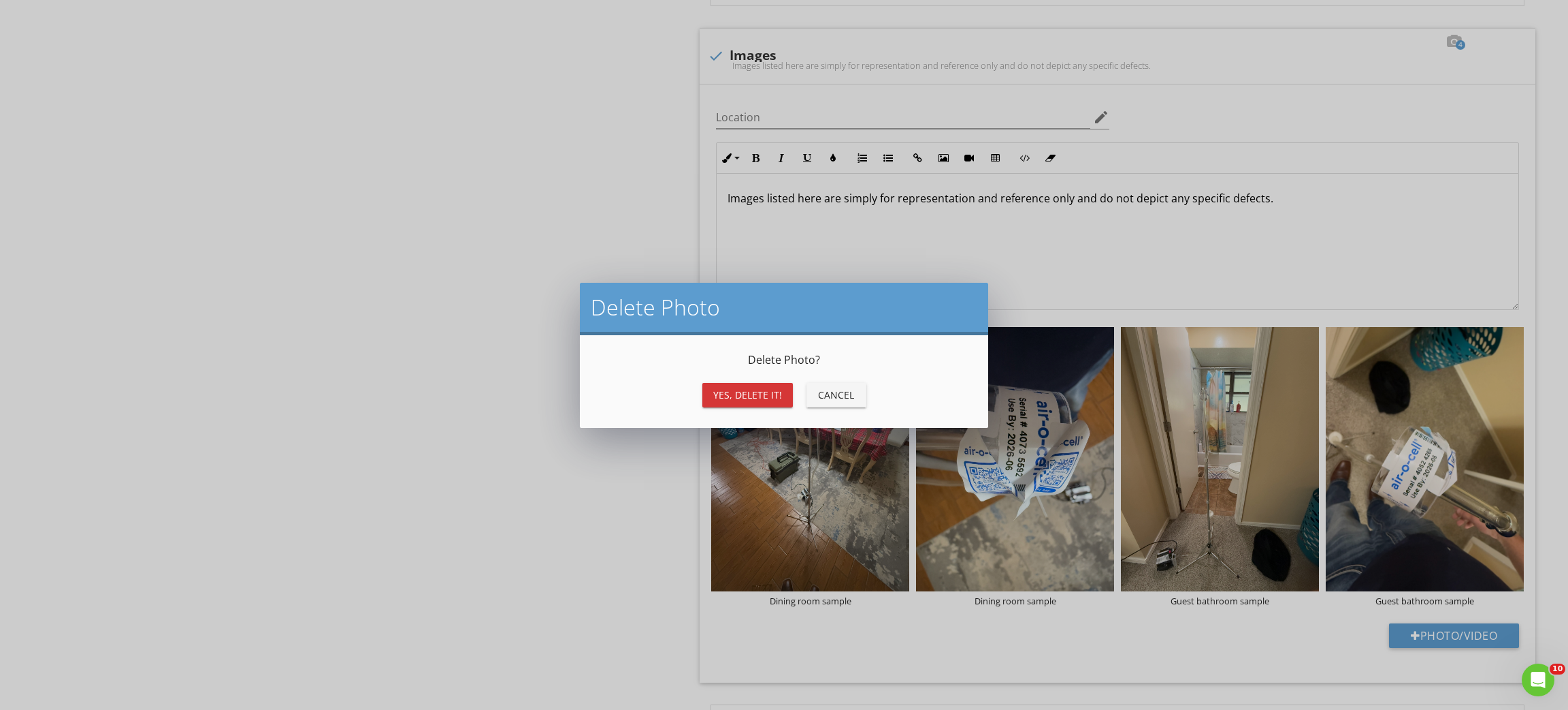
click at [714, 393] on div "Yes, Delete it!" at bounding box center [748, 395] width 69 height 15
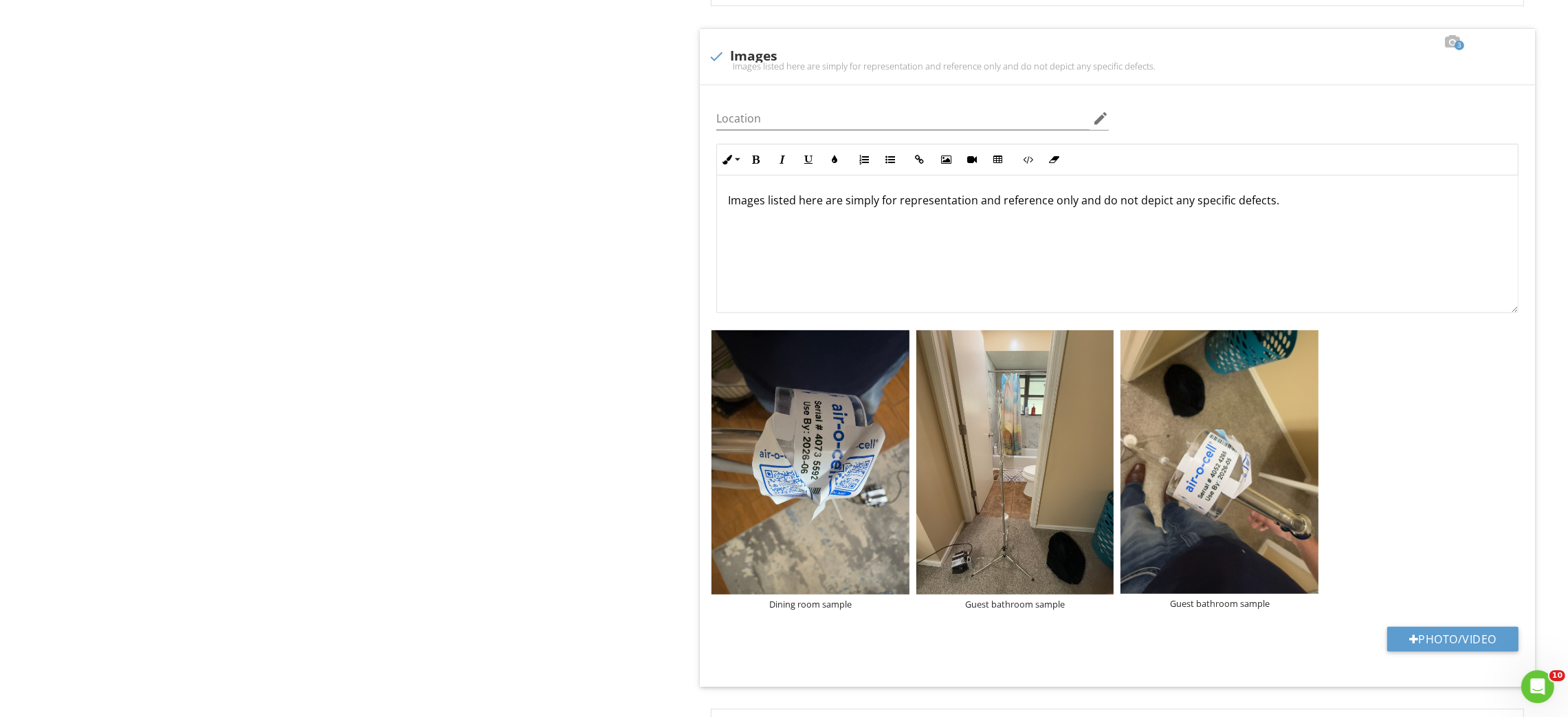
click at [683, 419] on div "Findings, Laboratory Results, and Remediation Recommendations General Item Gene…" at bounding box center [980, 87] width 1176 height 1755
click at [898, 342] on div at bounding box center [901, 340] width 9 height 11
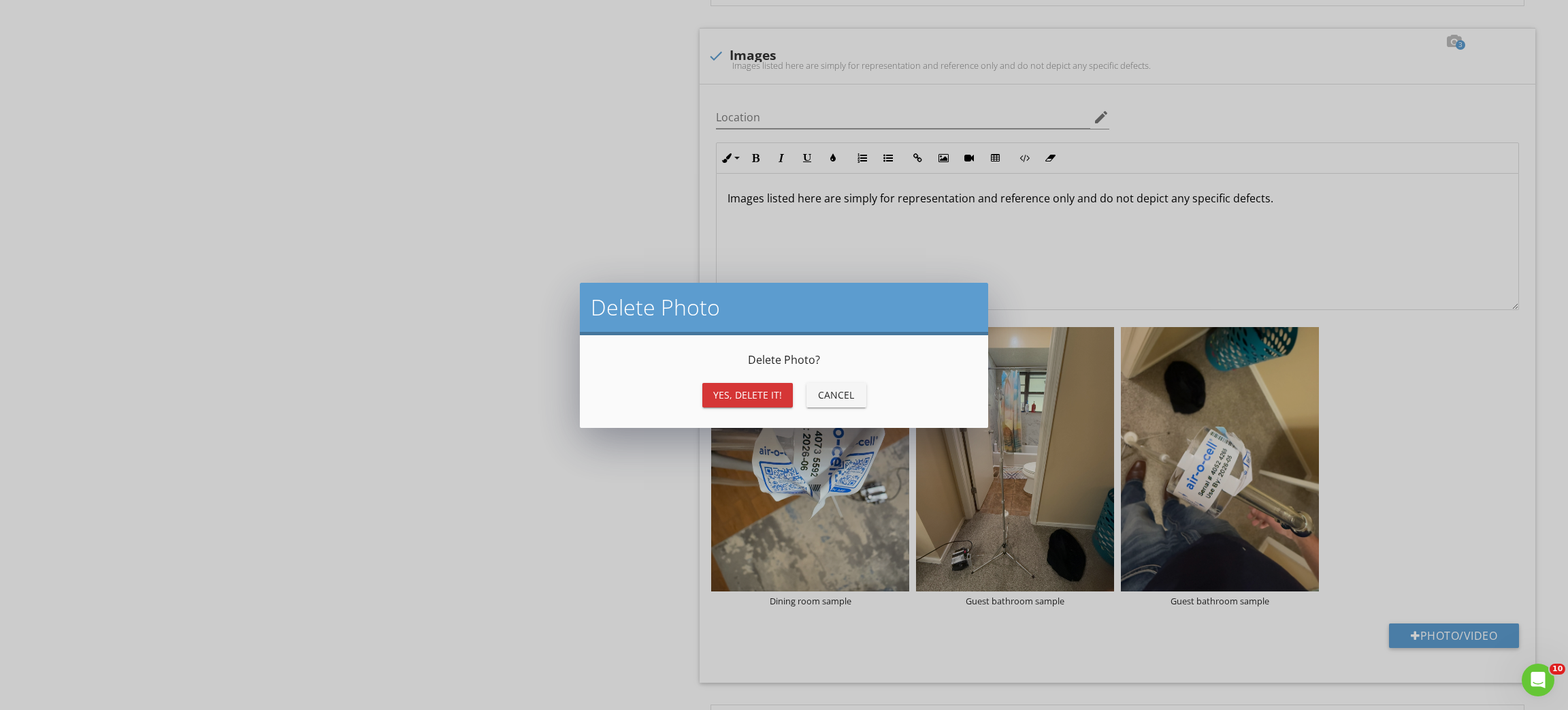
click at [745, 392] on div "Yes, Delete it!" at bounding box center [748, 395] width 69 height 15
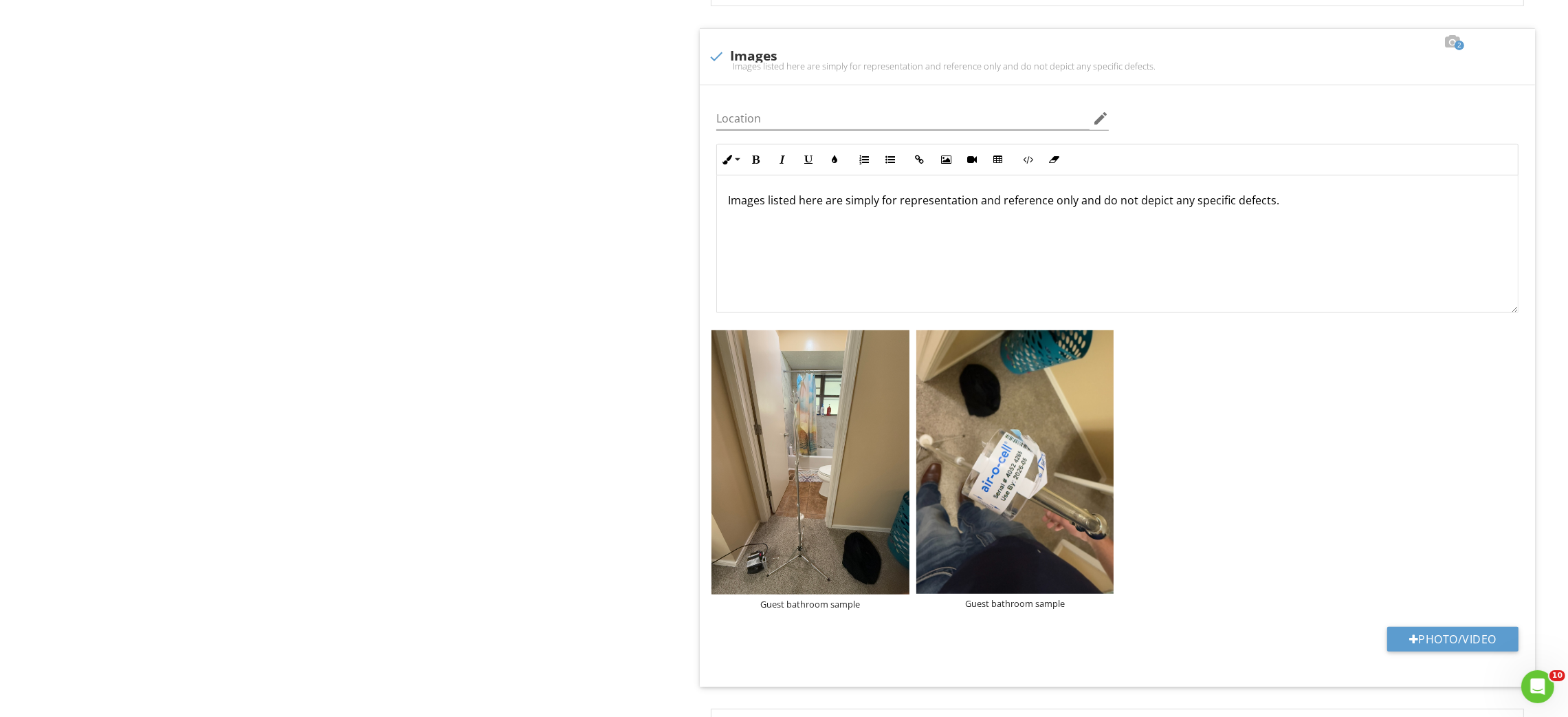
click at [633, 470] on div "Findings, Laboratory Results, and Remediation Recommendations General Item Gene…" at bounding box center [980, 87] width 1176 height 1755
click at [898, 340] on div at bounding box center [901, 340] width 9 height 11
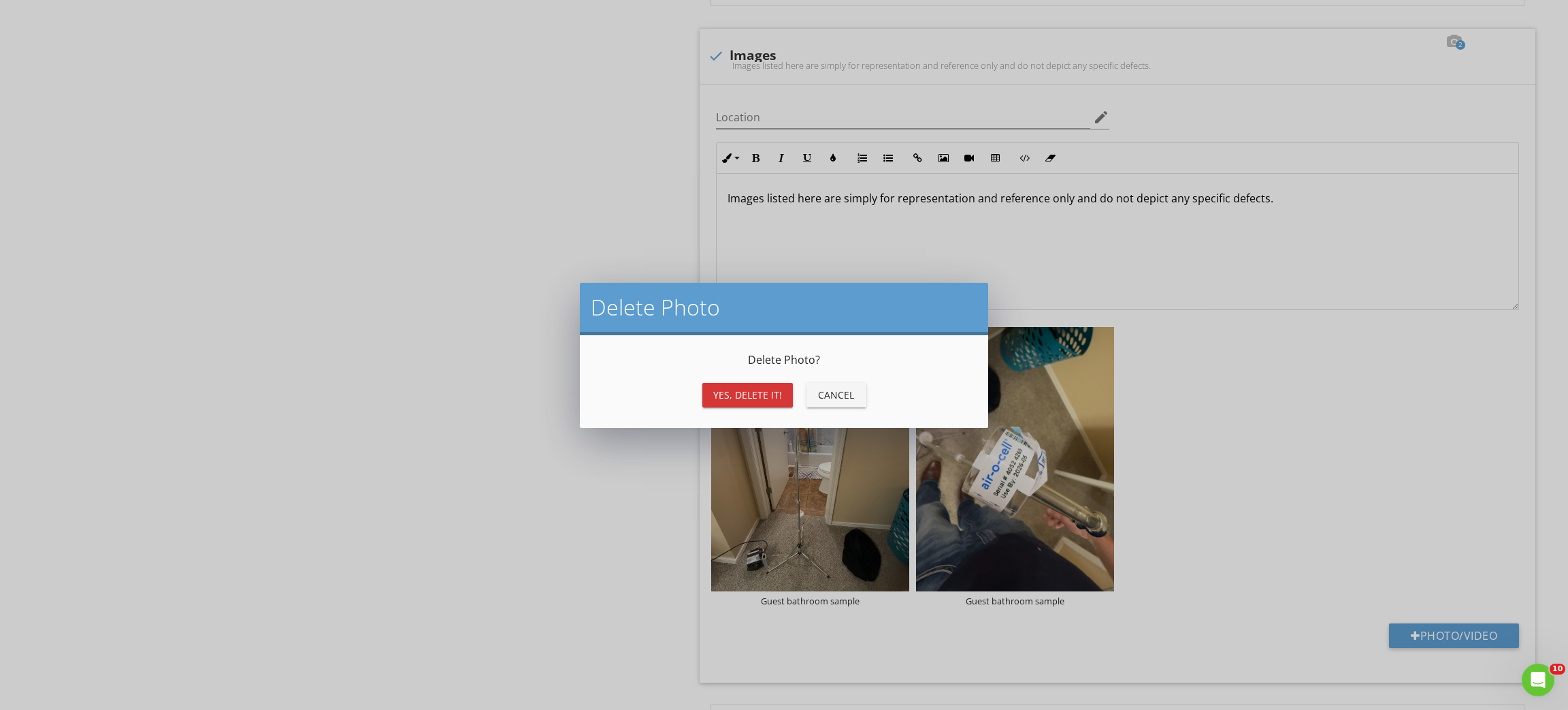
click at [749, 395] on div "Yes, Delete it!" at bounding box center [748, 395] width 69 height 15
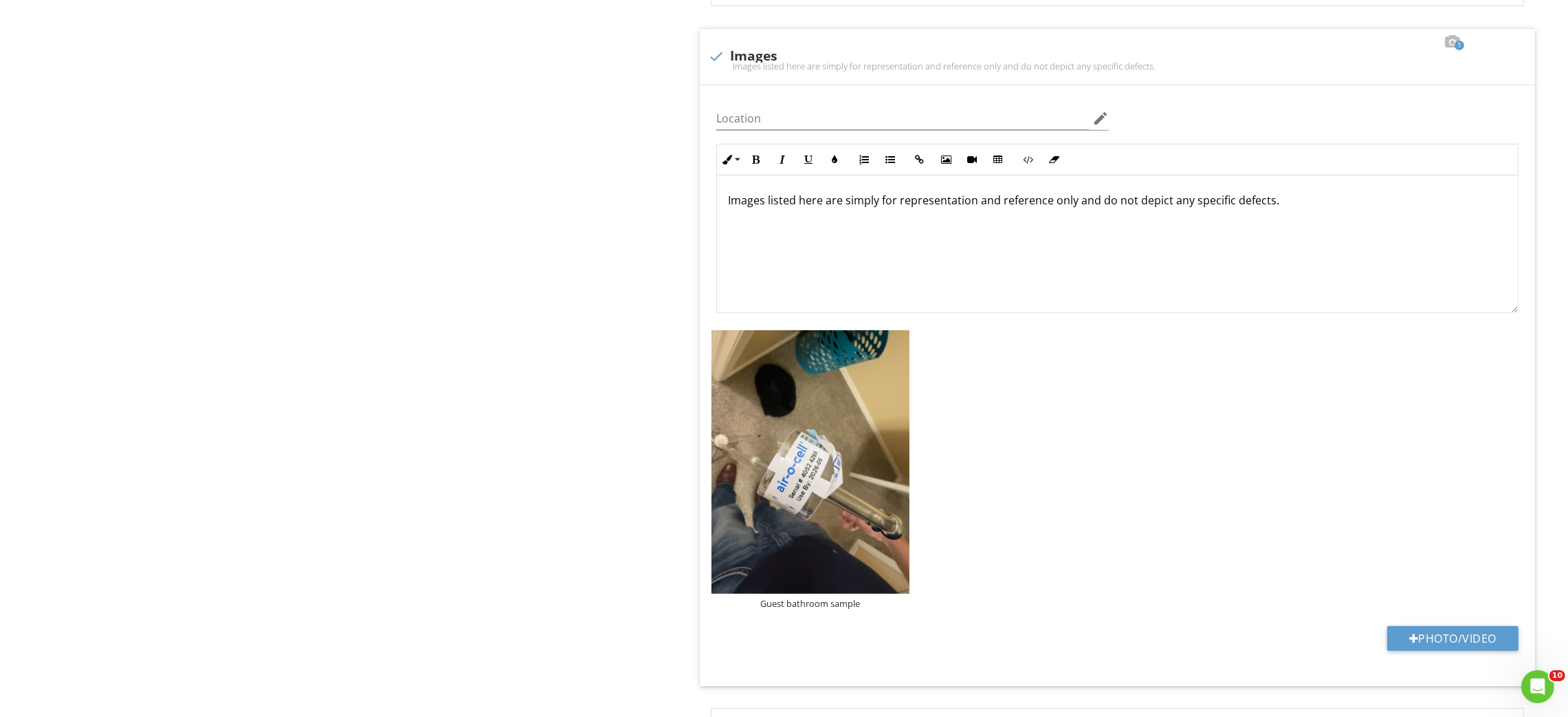
click at [616, 470] on div "Findings, Laboratory Results, and Remediation Recommendations General Item Gene…" at bounding box center [980, 87] width 1176 height 1755
click at [898, 340] on div at bounding box center [901, 340] width 9 height 11
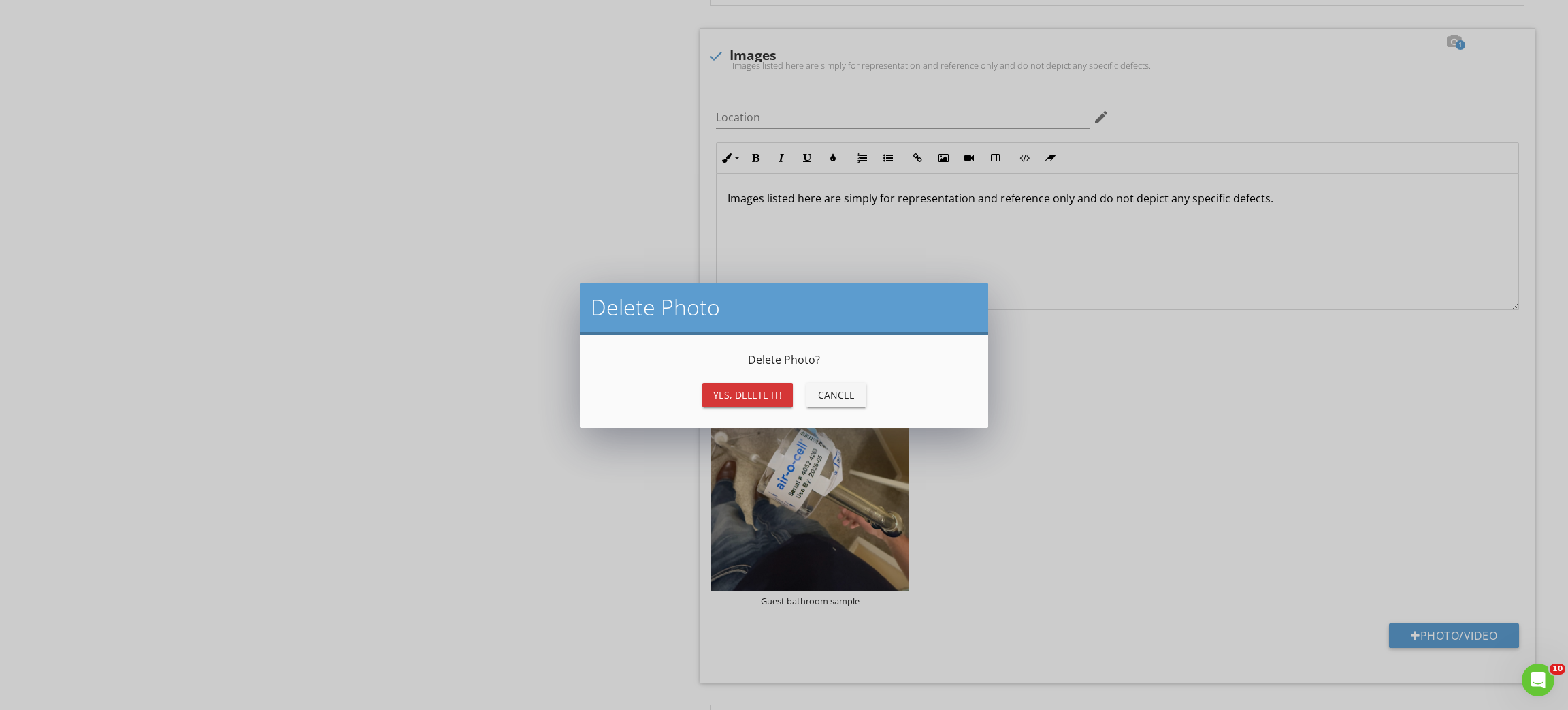
click at [775, 387] on div "Yes, Delete it!" at bounding box center [748, 395] width 69 height 15
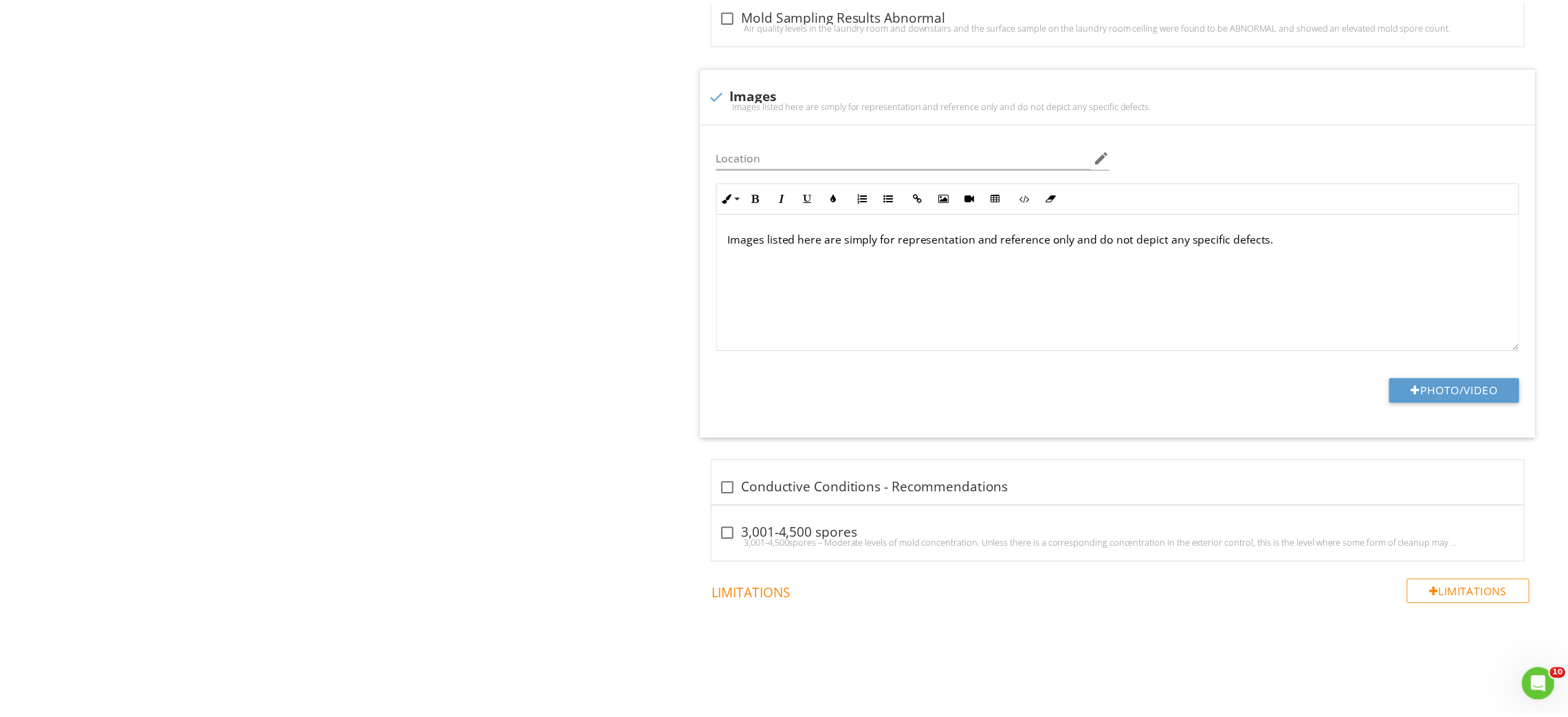
scroll to position [891, 0]
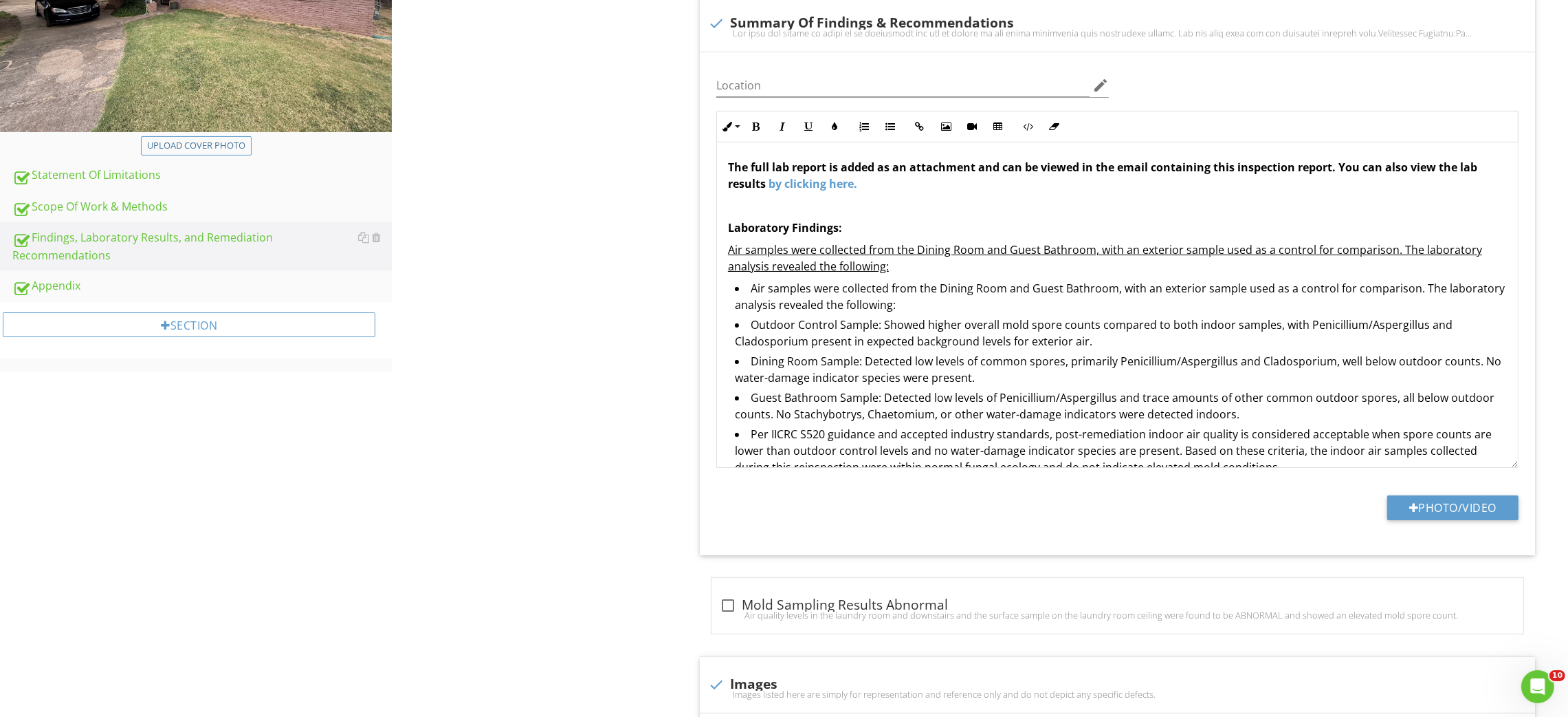
scroll to position [272, 0]
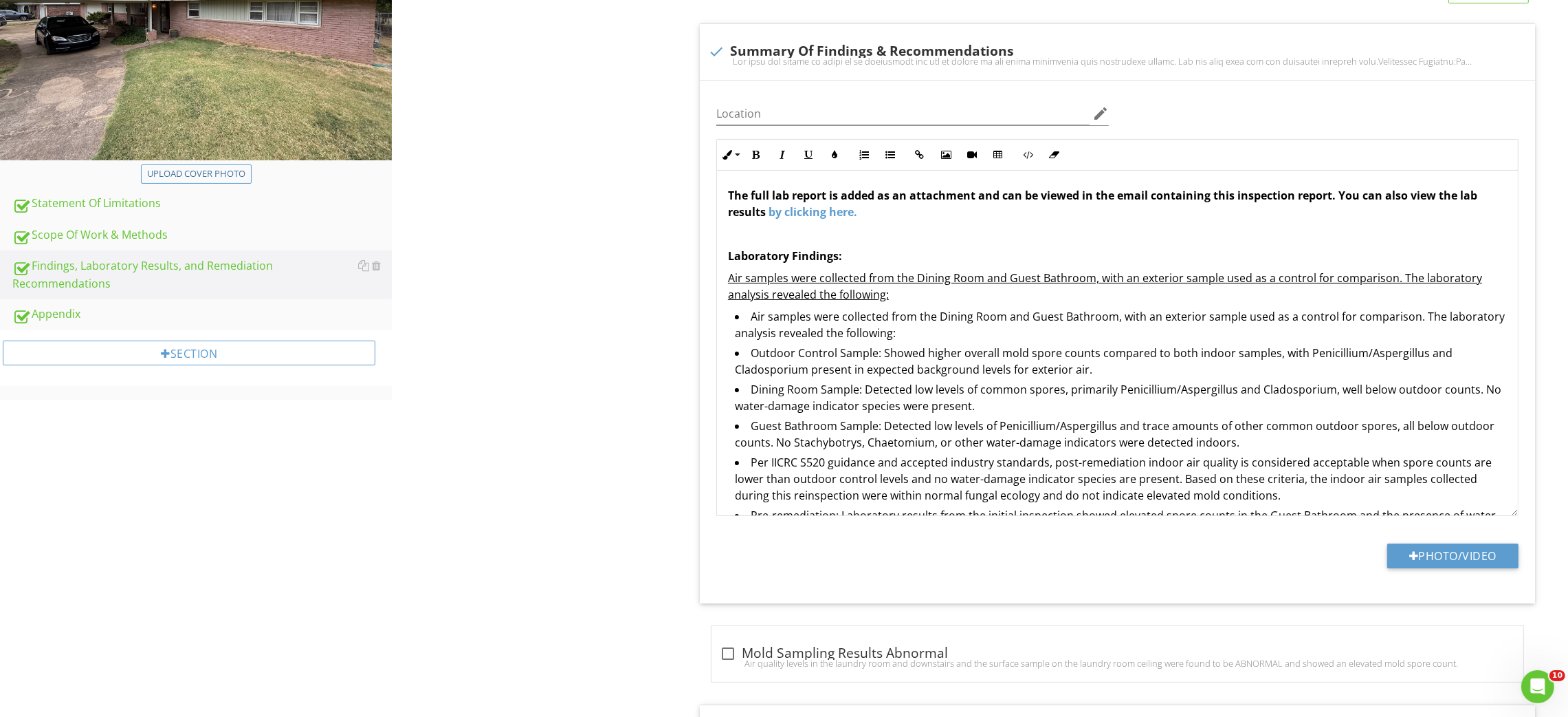
drag, startPoint x: 1514, startPoint y: 489, endPoint x: 1536, endPoint y: 554, distance: 68.6
click at [1536, 554] on span "check Summary Of Findings & Recommendations Location edit Inline Style XLarge L…" at bounding box center [1120, 612] width 851 height 1178
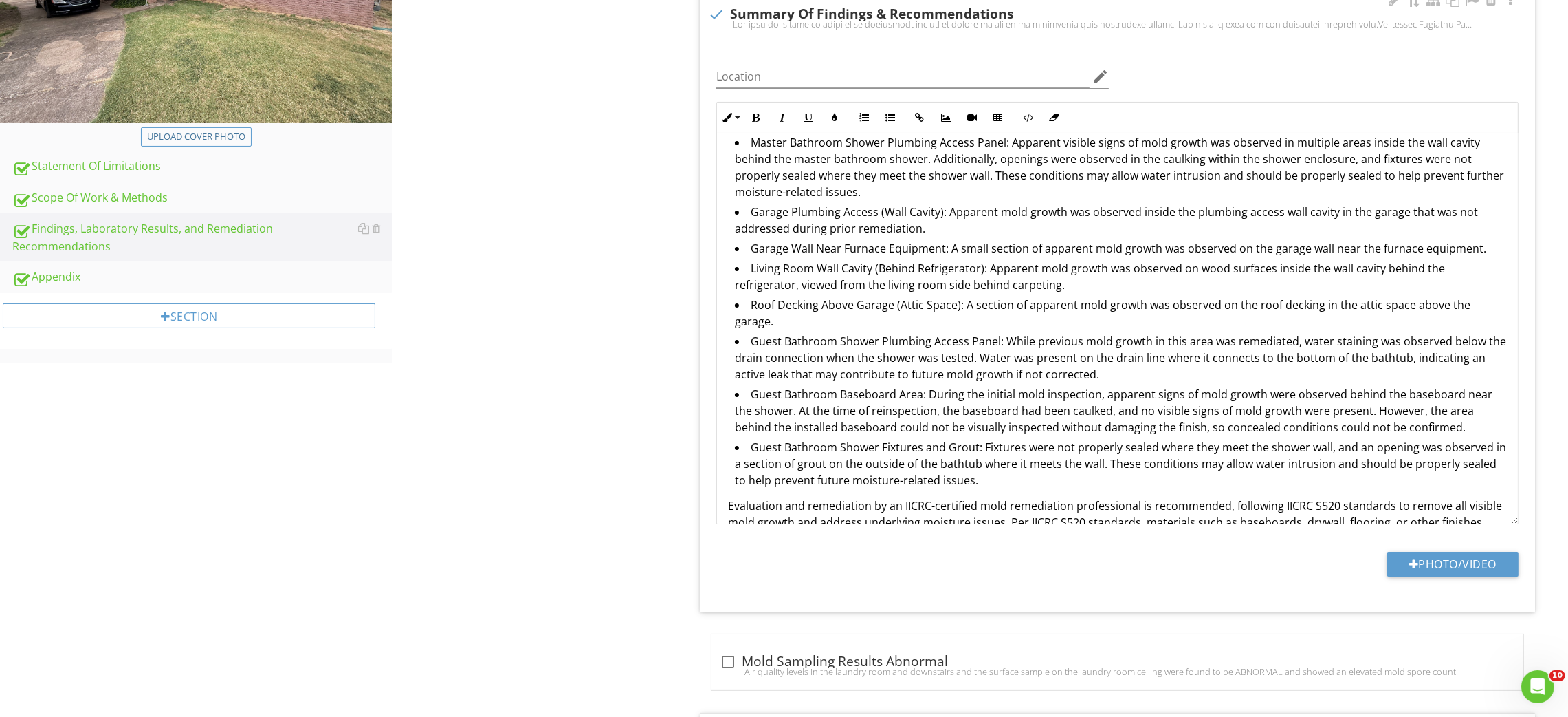
scroll to position [515, 0]
click at [896, 301] on li "Roof Decking Above Garage (Attic Space): A section of apparent mold growth was …" at bounding box center [1121, 312] width 772 height 36
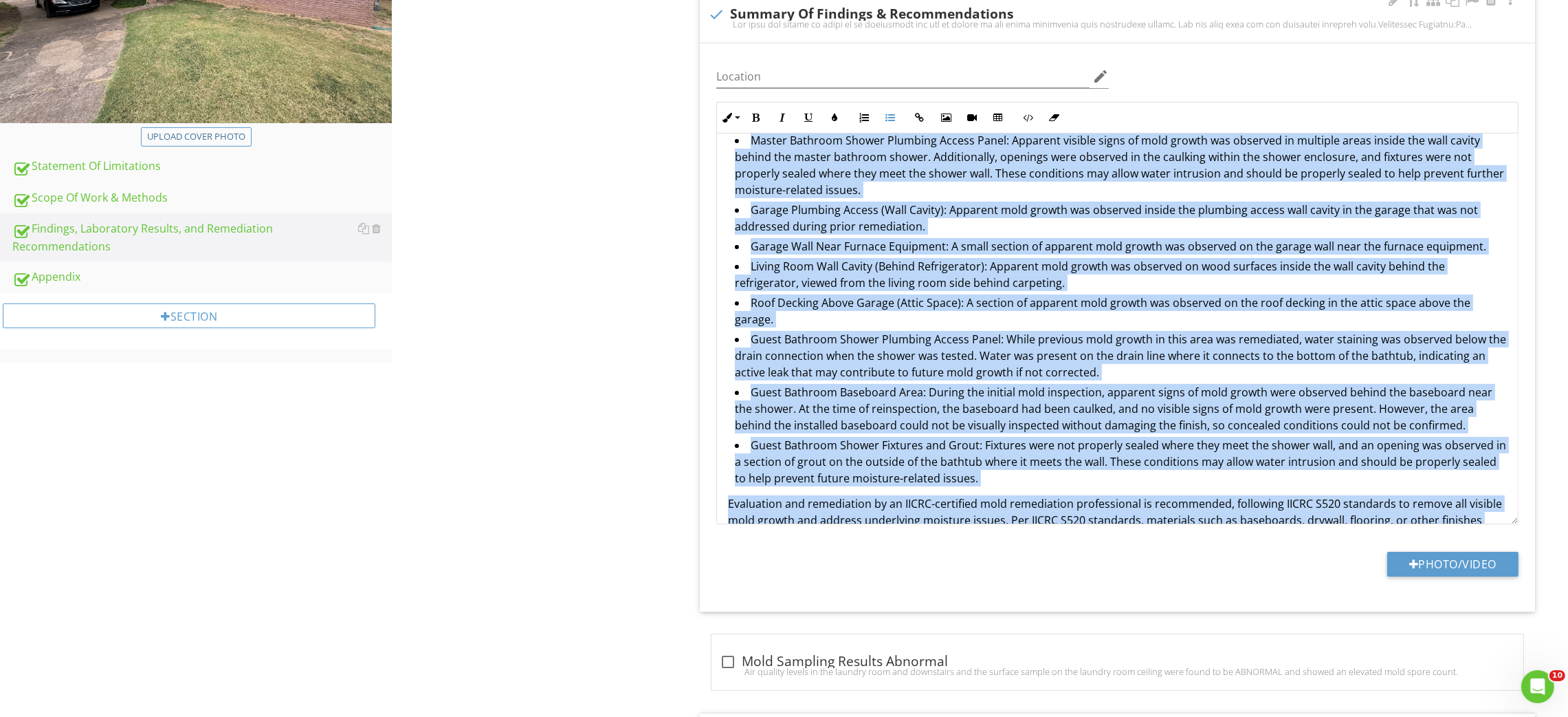
copy div "The full lab report is added as an attachment and can be viewed in the email co…"
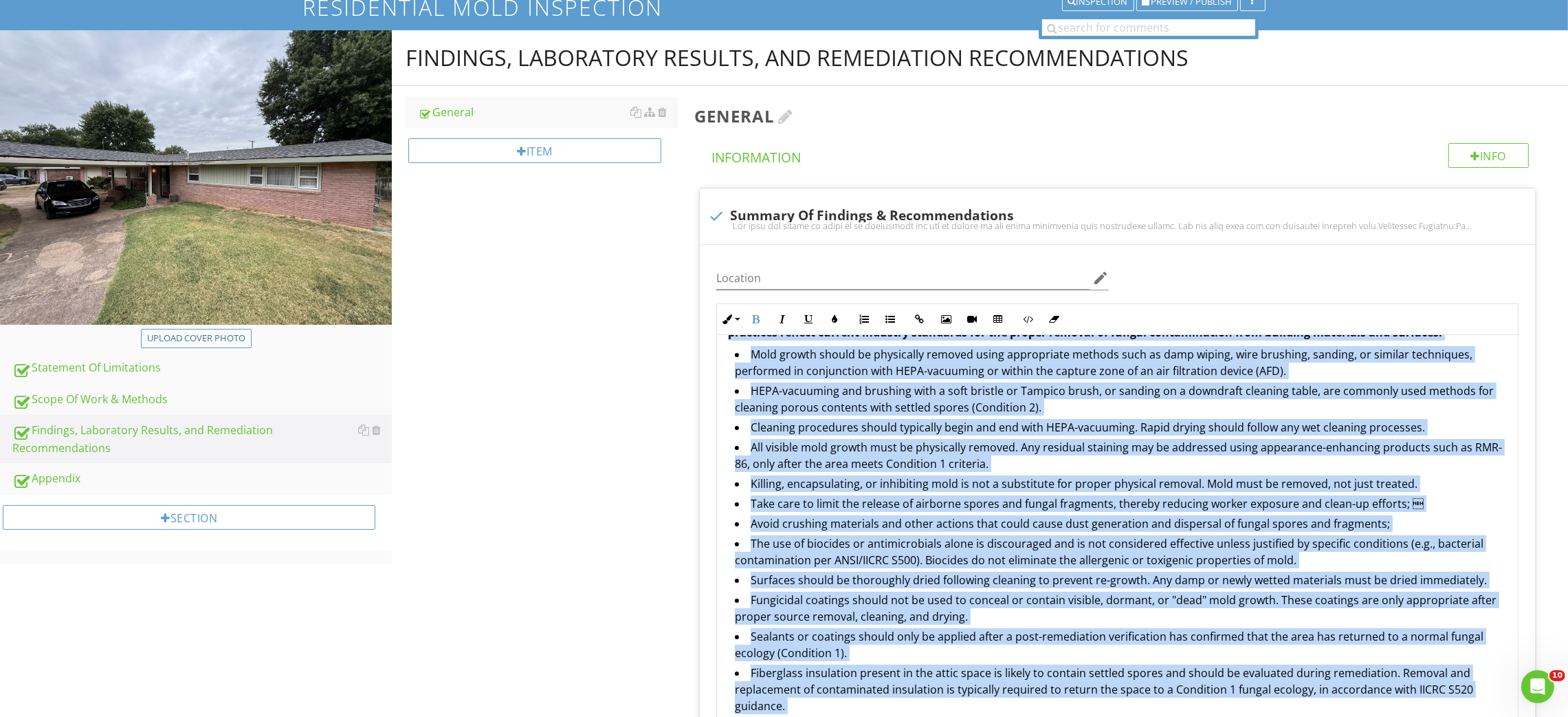
scroll to position [0, 0]
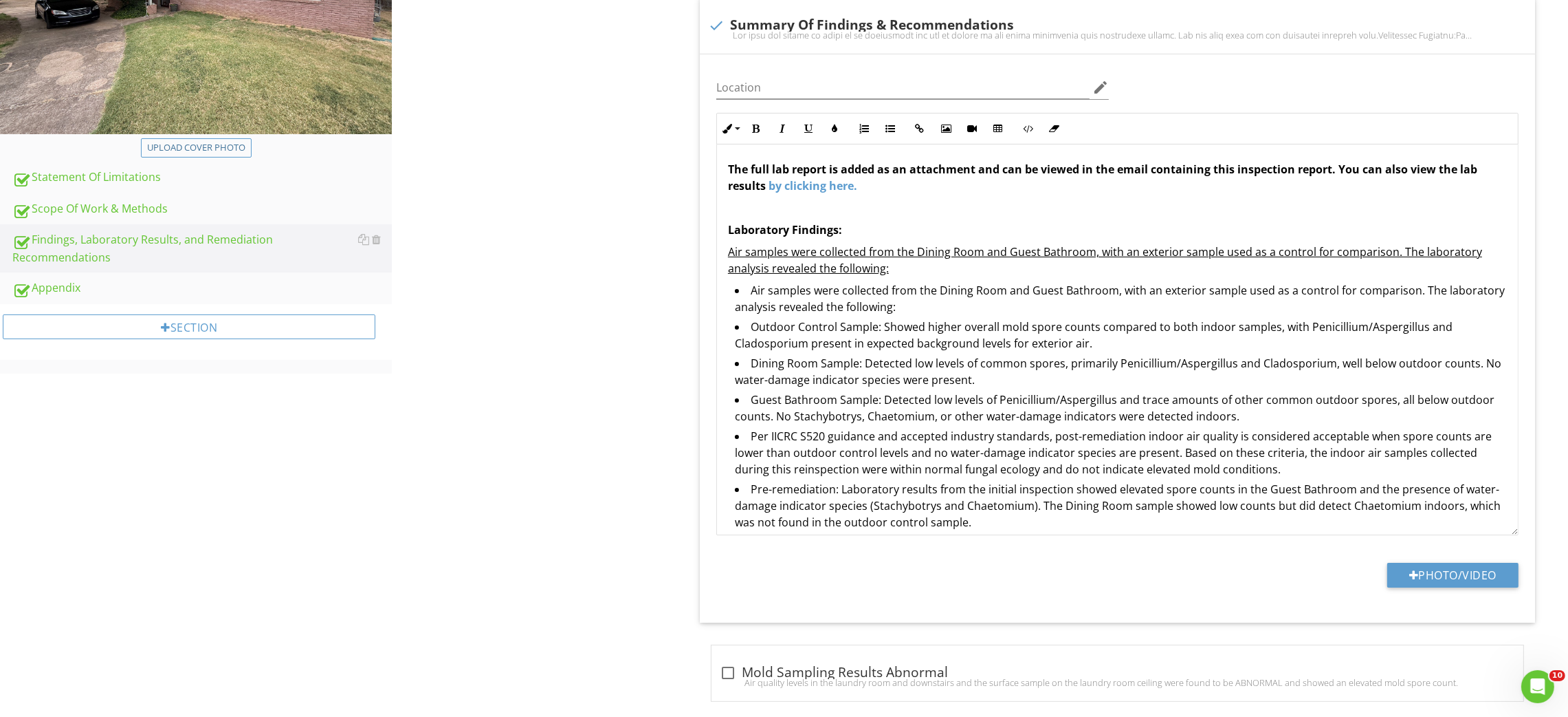
scroll to position [309, 0]
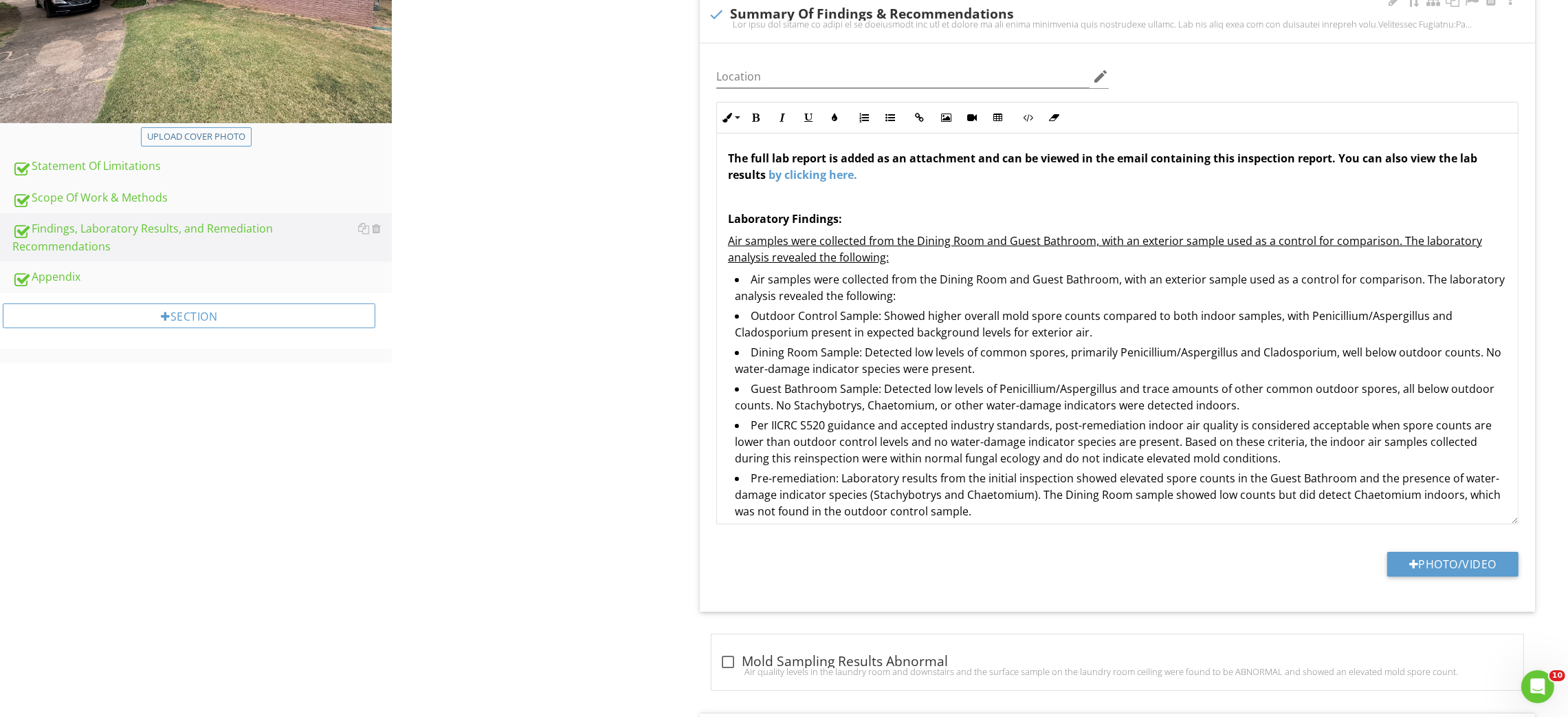
click at [806, 334] on li "Outdoor Control Sample: Showed higher overall mold spore counts compared to bot…" at bounding box center [1121, 325] width 772 height 36
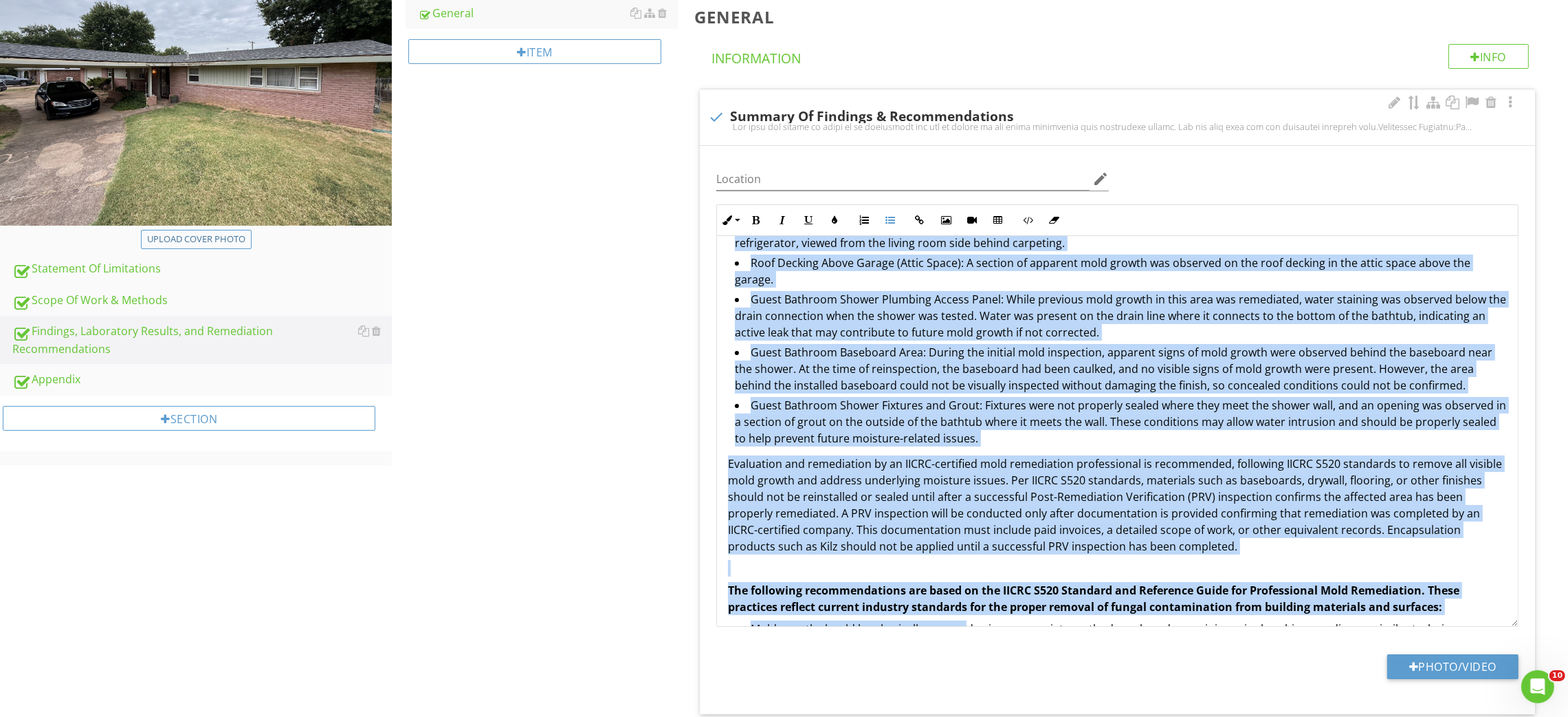
scroll to position [722, 0]
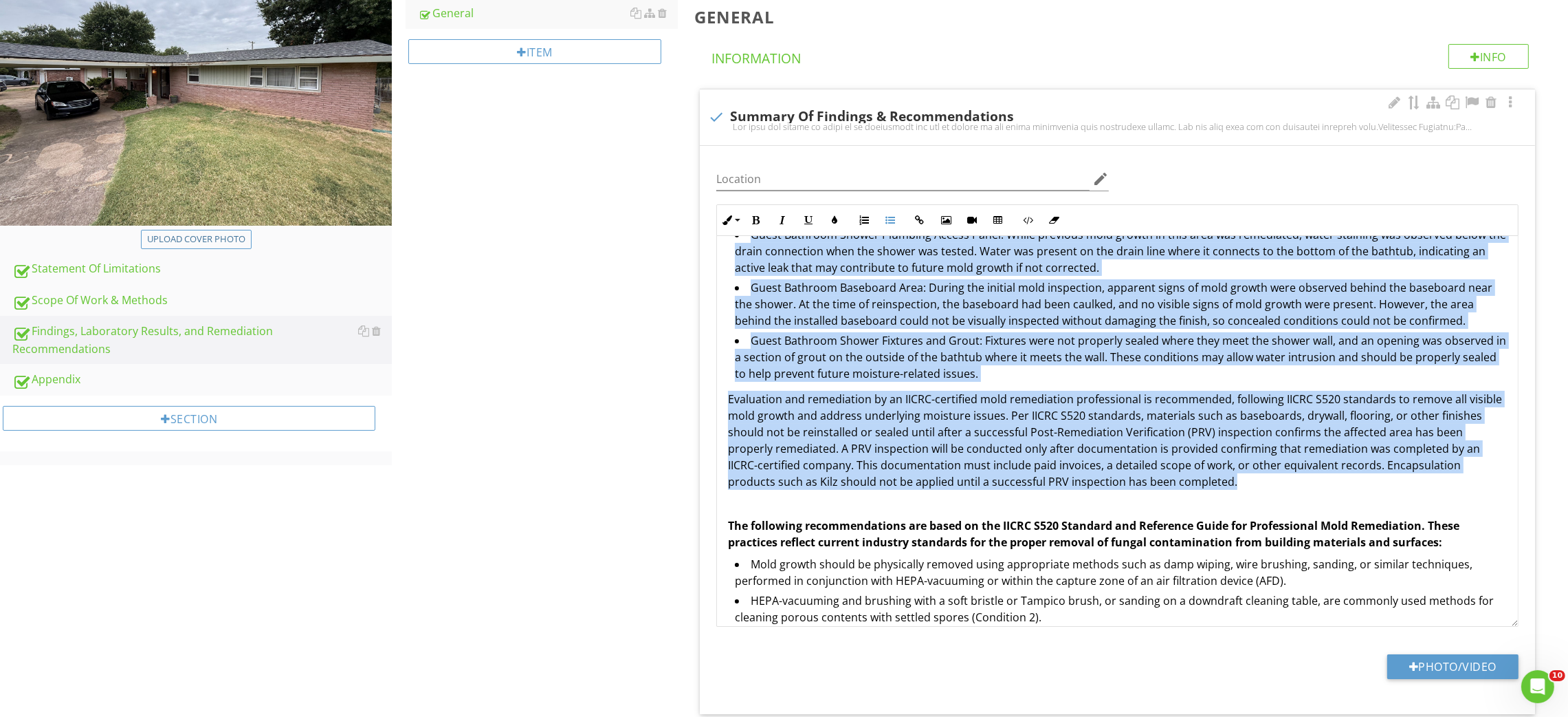
drag, startPoint x: 723, startPoint y: 319, endPoint x: 1256, endPoint y: 486, distance: 558.5
click at [1256, 486] on div "The full lab report is added as an attachment and can be viewed in the email co…" at bounding box center [1117, 252] width 801 height 1477
copy div "Laboratory Findings: Air samples were collected from the Dining Room and Guest …"
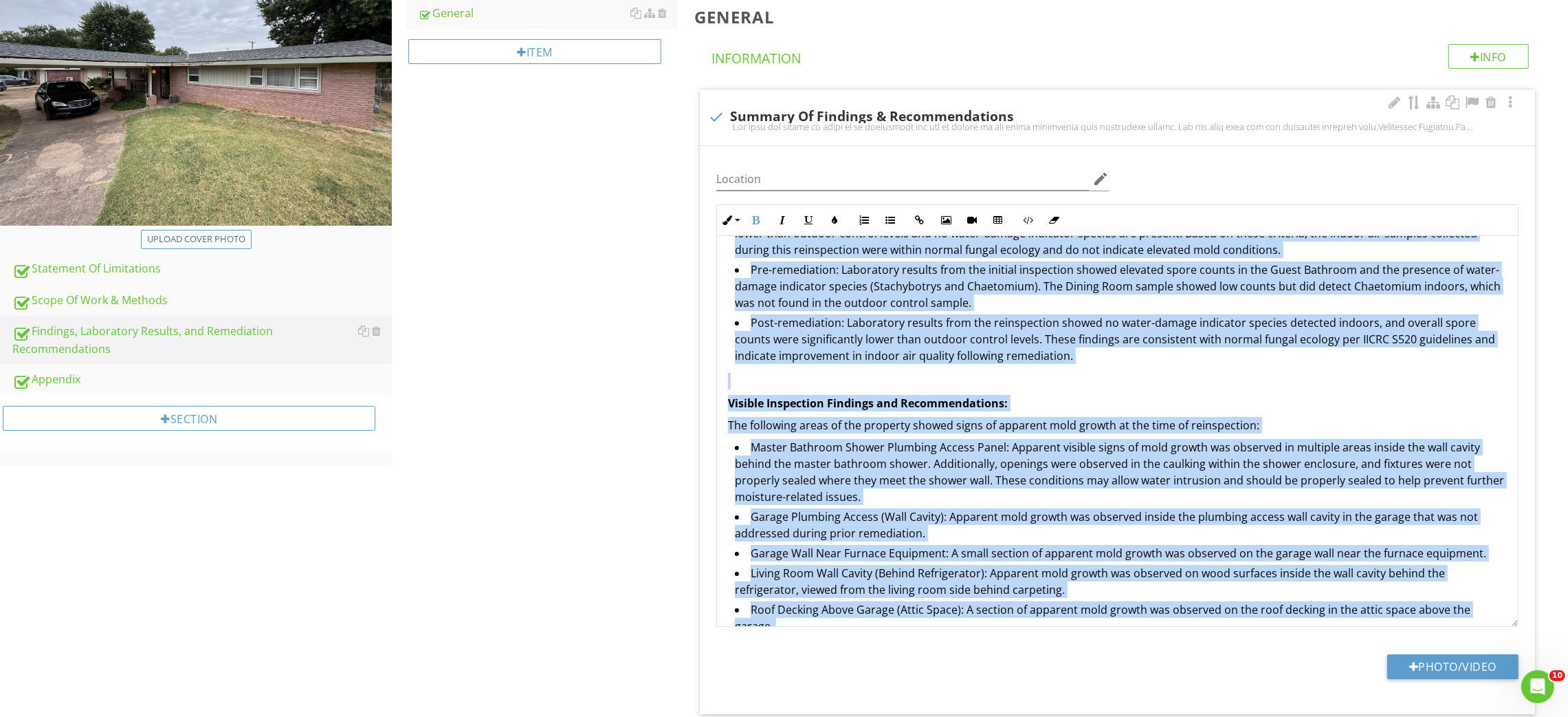
scroll to position [309, 0]
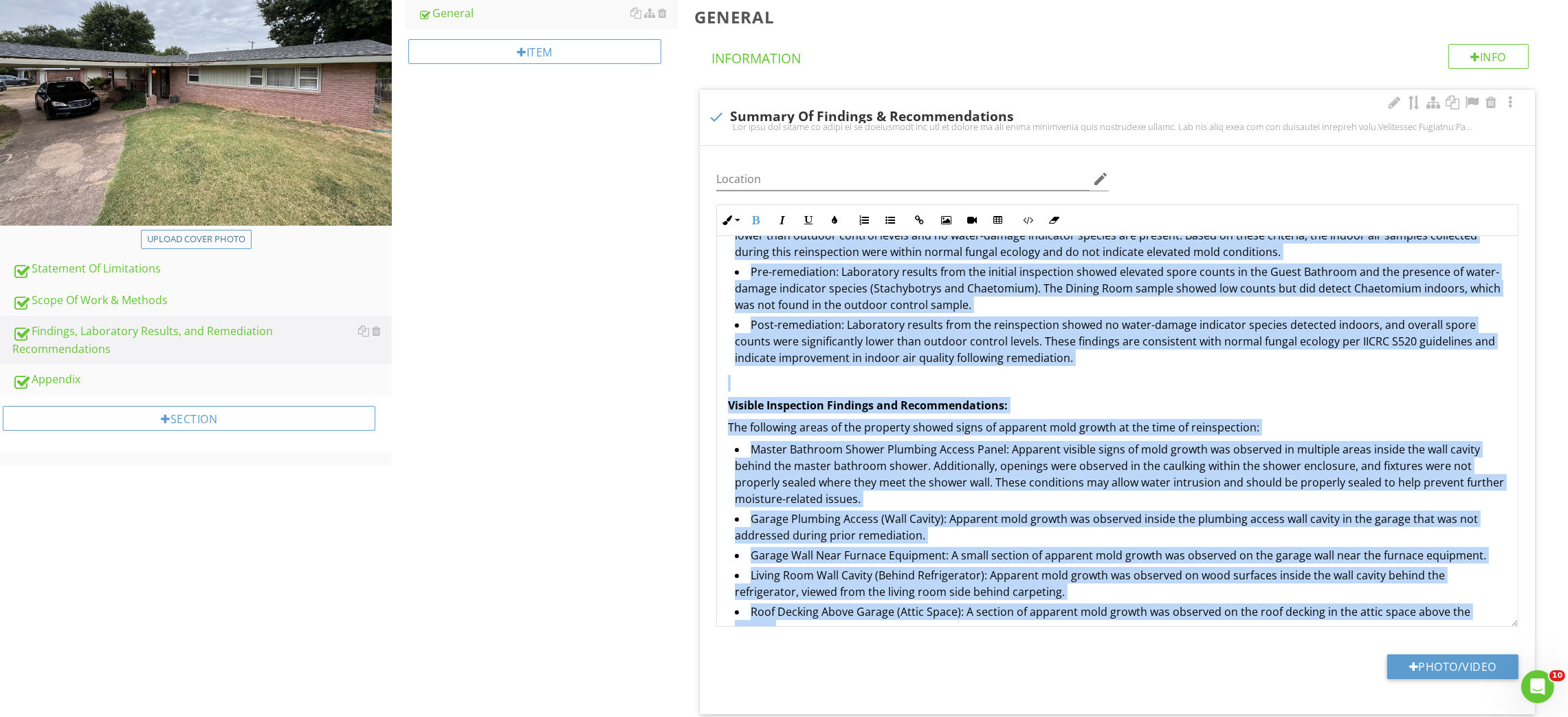
click at [803, 497] on li "Master Bathroom Shower Plumbing Access Panel: Apparent visible signs of mold gr…" at bounding box center [1121, 475] width 772 height 69
click at [815, 458] on li "Master Bathroom Shower Plumbing Access Panel: Apparent visible signs of mold gr…" at bounding box center [1121, 475] width 772 height 69
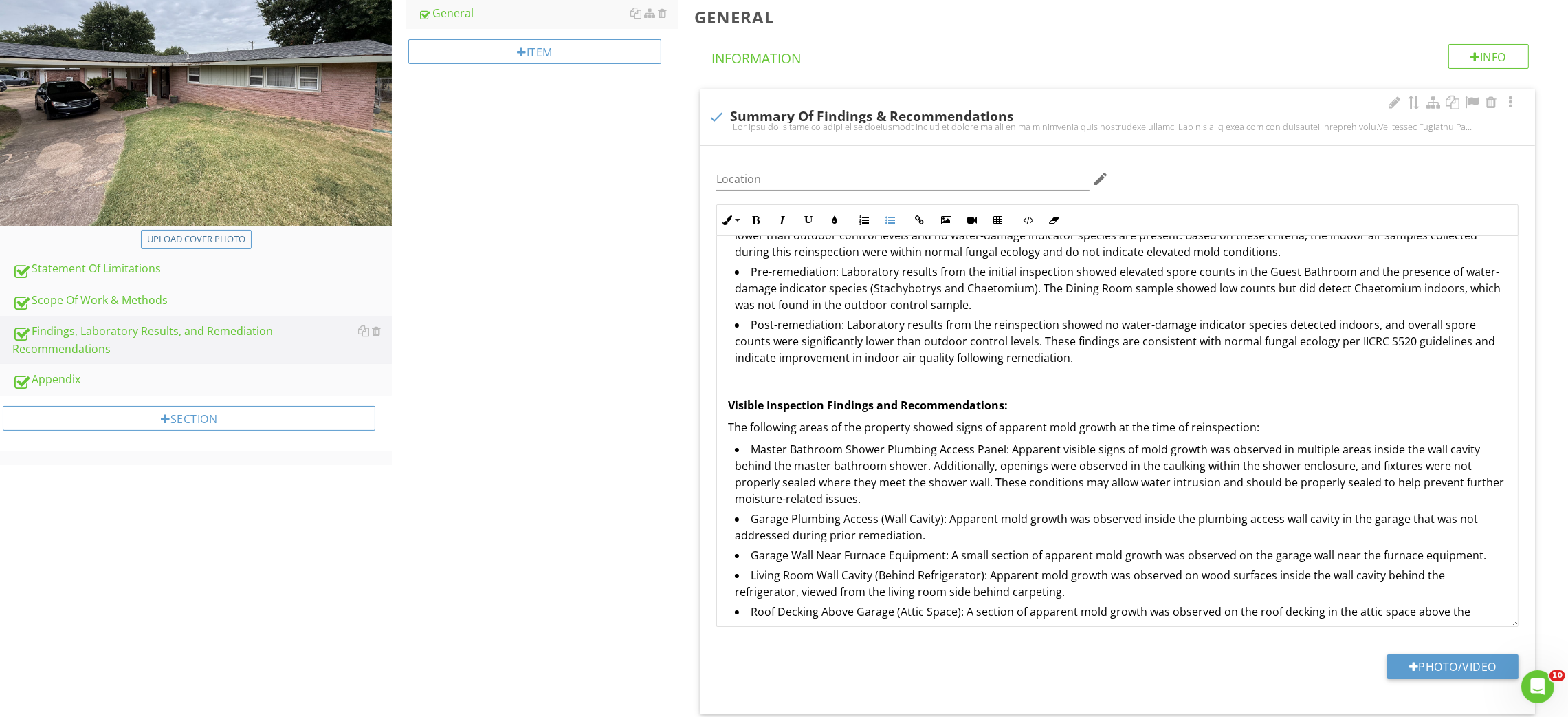
click at [816, 408] on strong "Visible Inspection Findings and Recommendations:" at bounding box center [868, 405] width 280 height 15
copy strong "Visible Inspection Findings and Recommendations:"
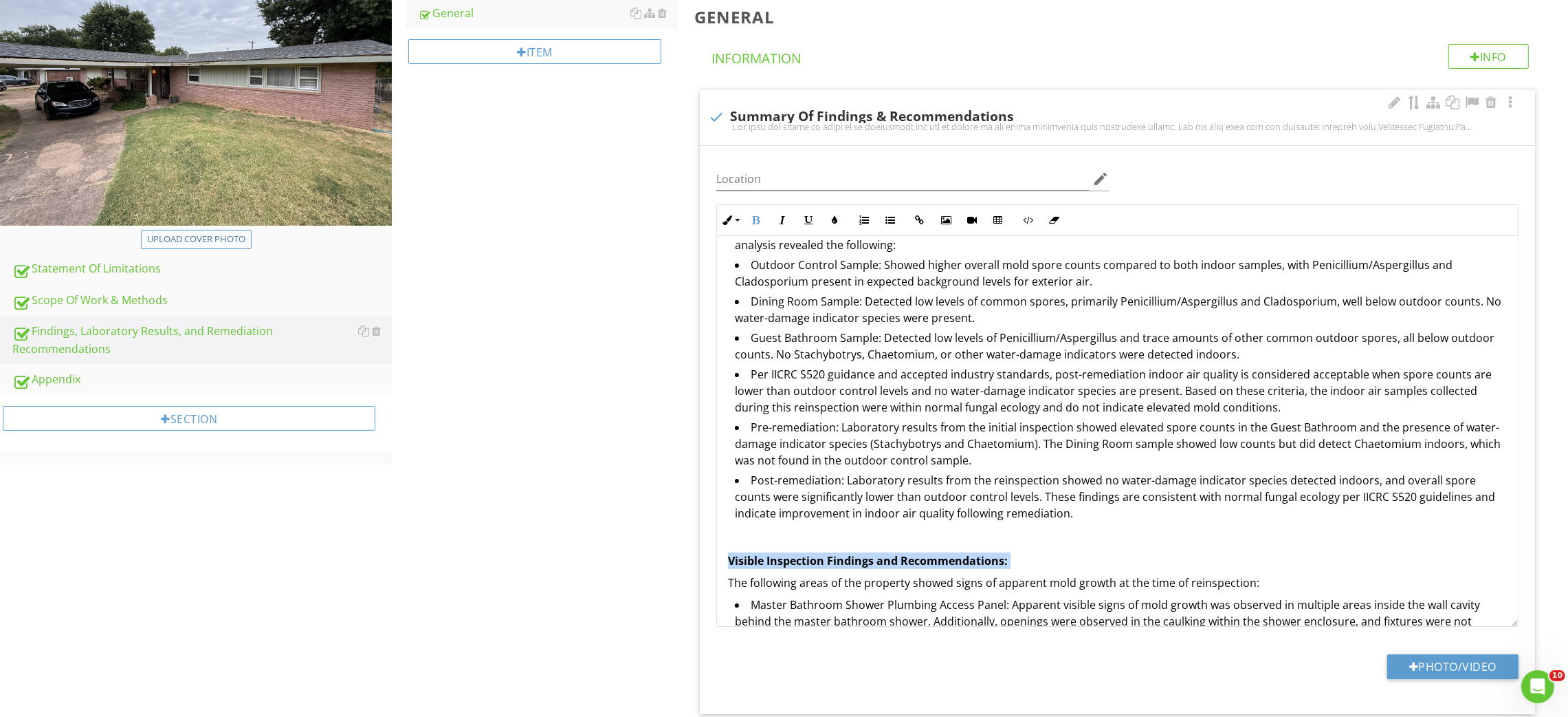
scroll to position [0, 0]
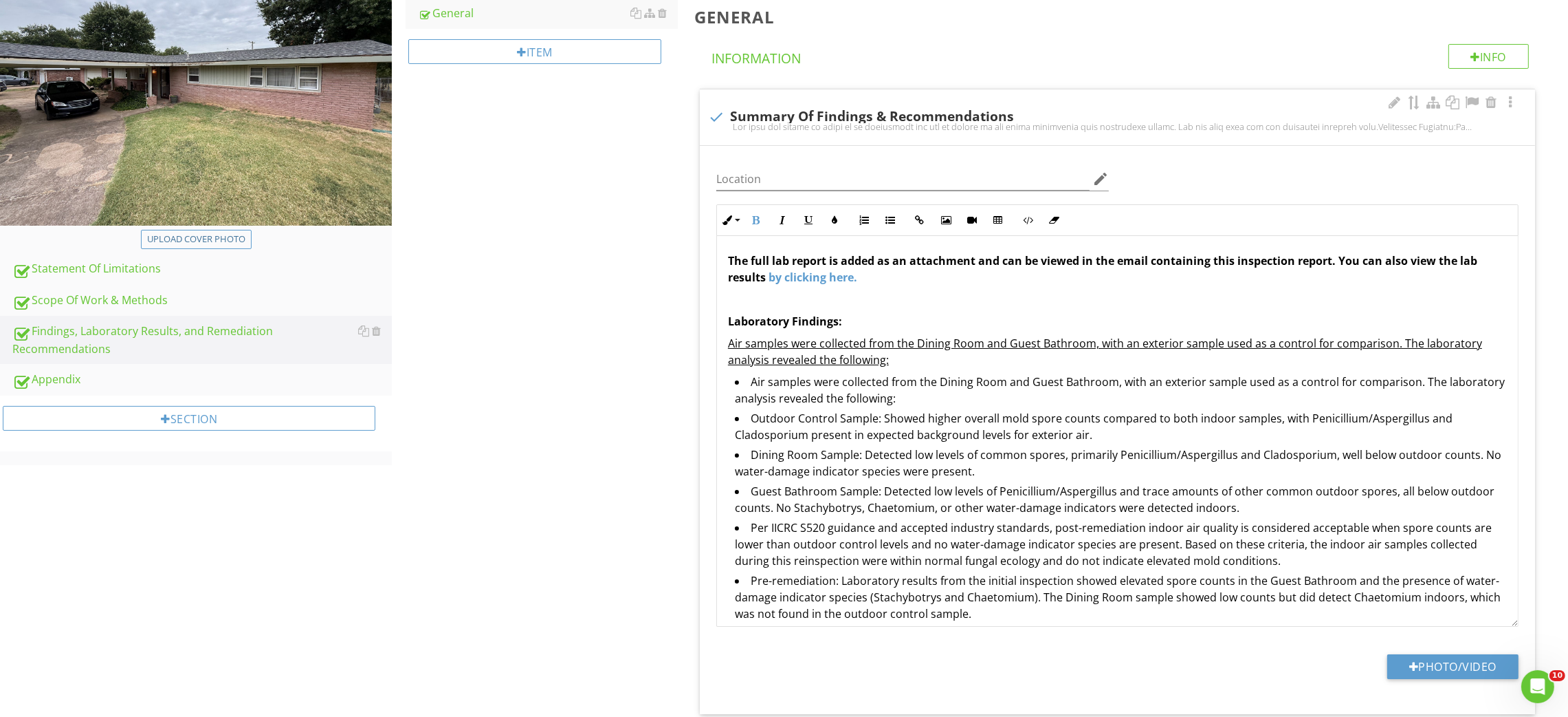
click at [784, 325] on strong "Laboratory Findings:" at bounding box center [784, 321] width 114 height 15
copy strong "Laboratory Findings:"
click at [970, 465] on li "Dining Room Sample: Detected low levels of common spores, primarily Penicillium…" at bounding box center [1121, 464] width 772 height 36
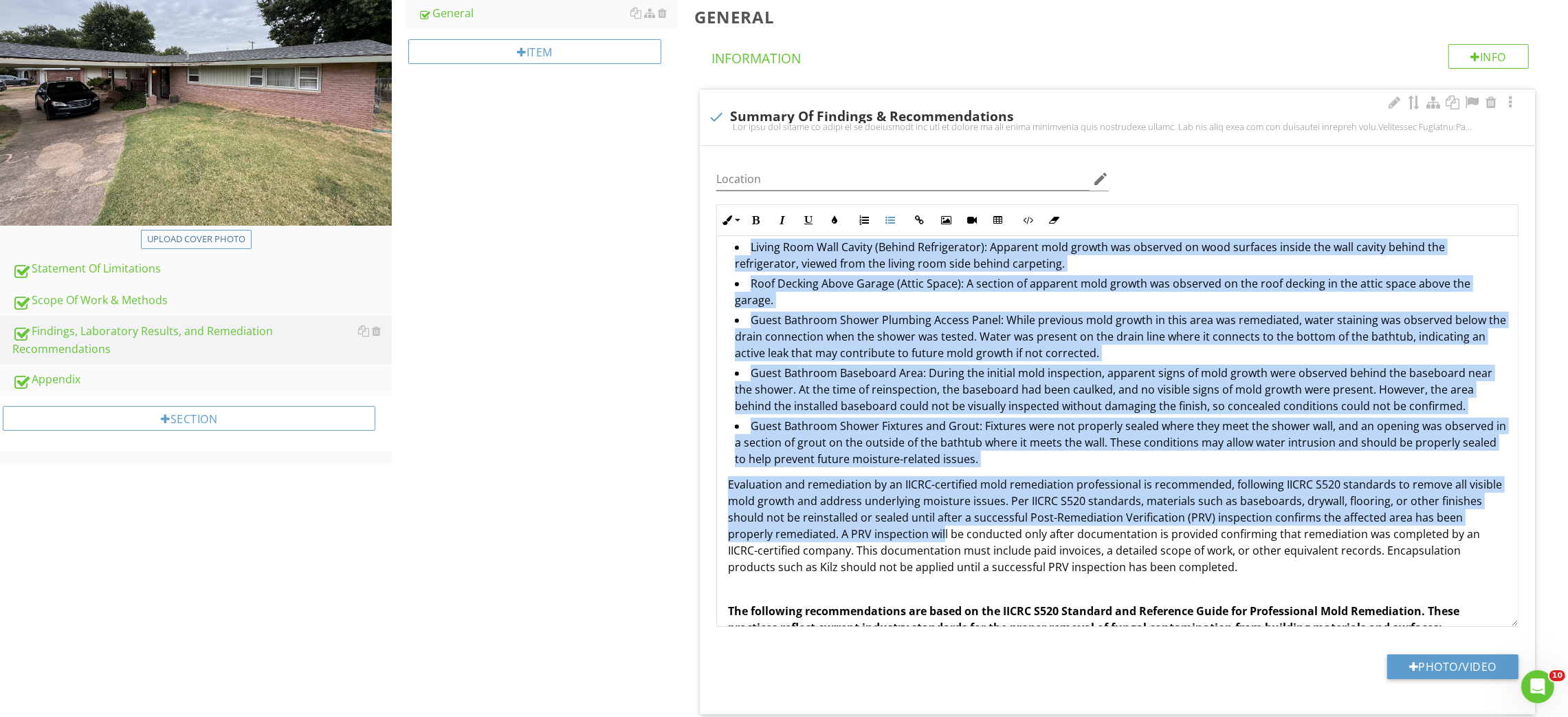
scroll to position [706, 0]
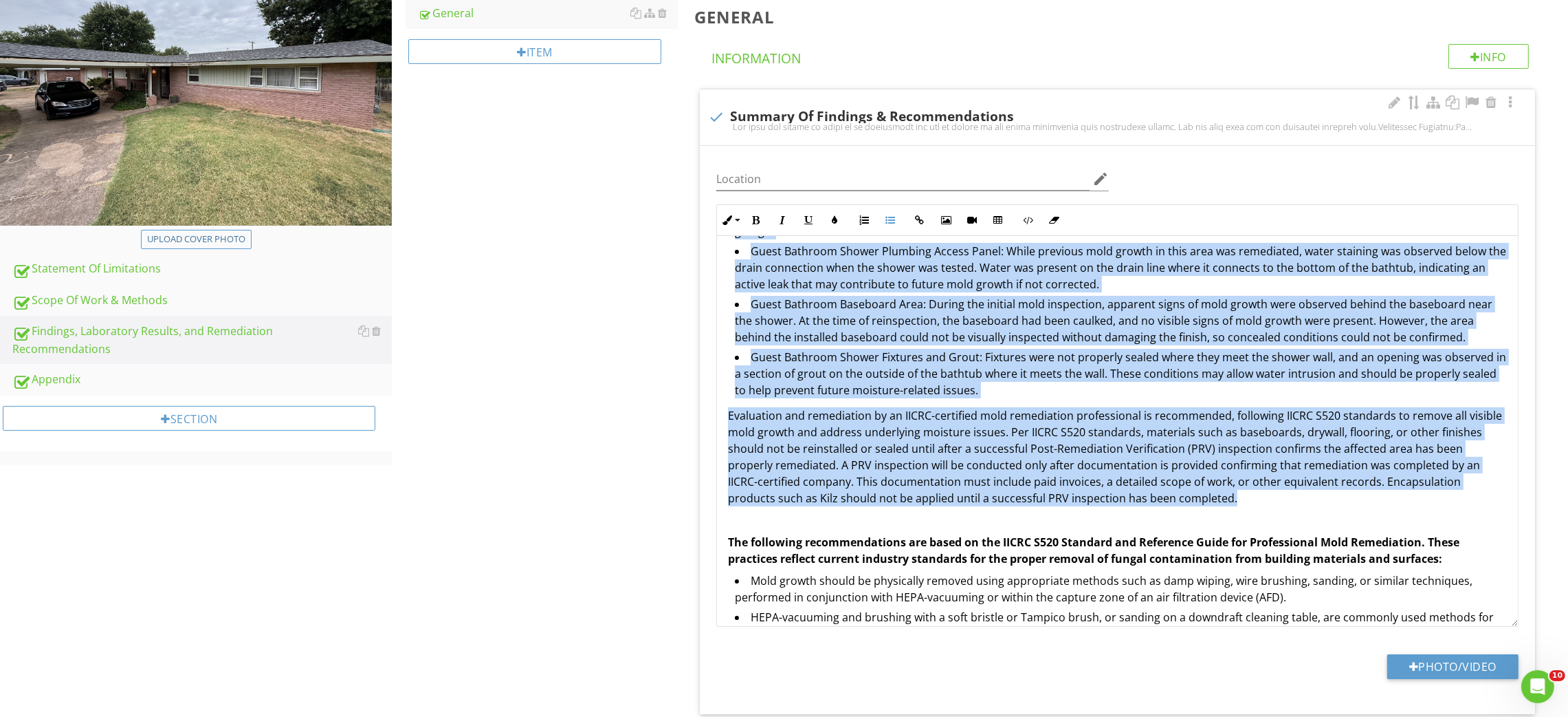
drag, startPoint x: 725, startPoint y: 321, endPoint x: 1284, endPoint y: 499, distance: 586.7
click at [1284, 499] on div "The full lab report is added as an attachment and can be viewed in the email co…" at bounding box center [1117, 269] width 801 height 1477
copy div "Laboratory Findings: Air samples were collected from the Dining Room and Guest …"
click at [863, 379] on li "Guest Bathroom Shower Fixtures and Grout: Fixtures were not properly sealed whe…" at bounding box center [1121, 375] width 772 height 53
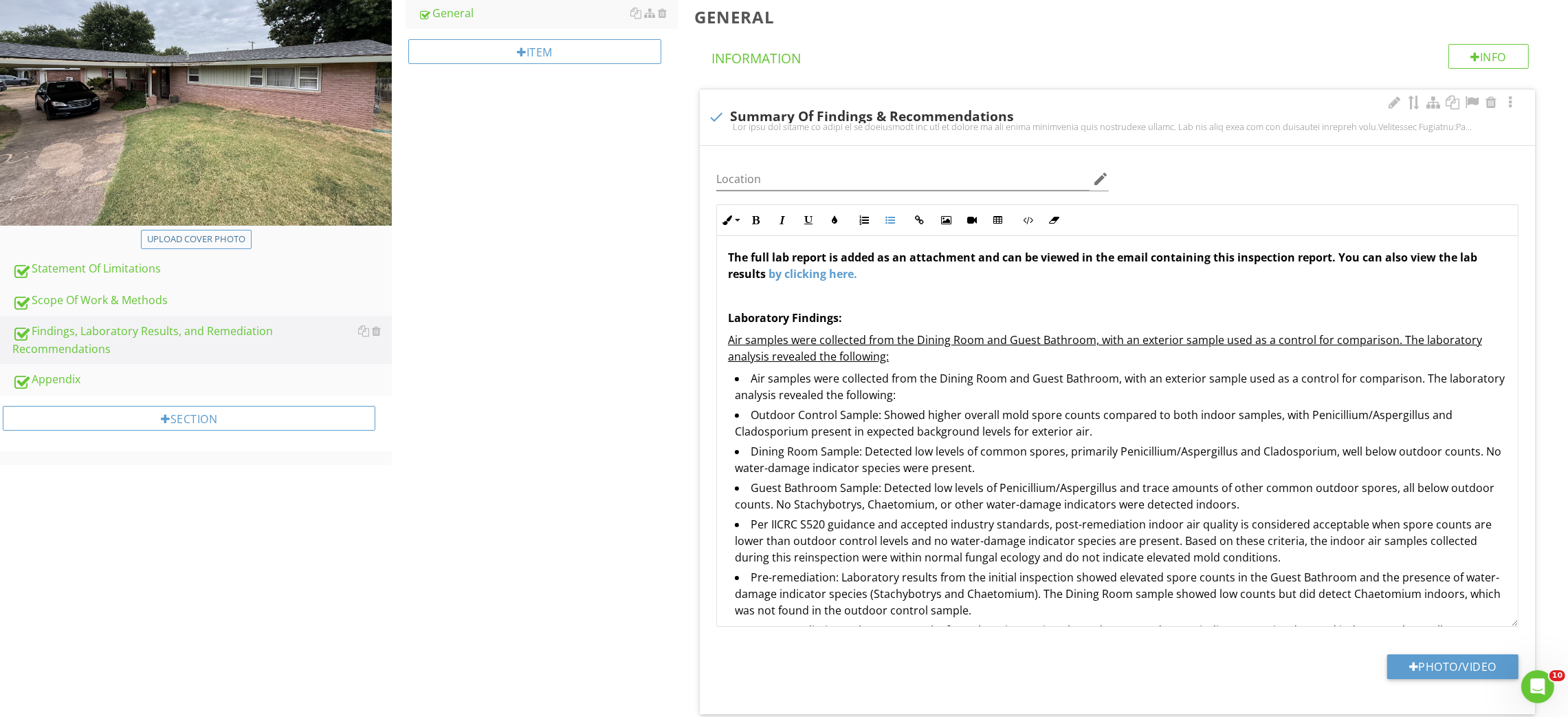
scroll to position [0, 0]
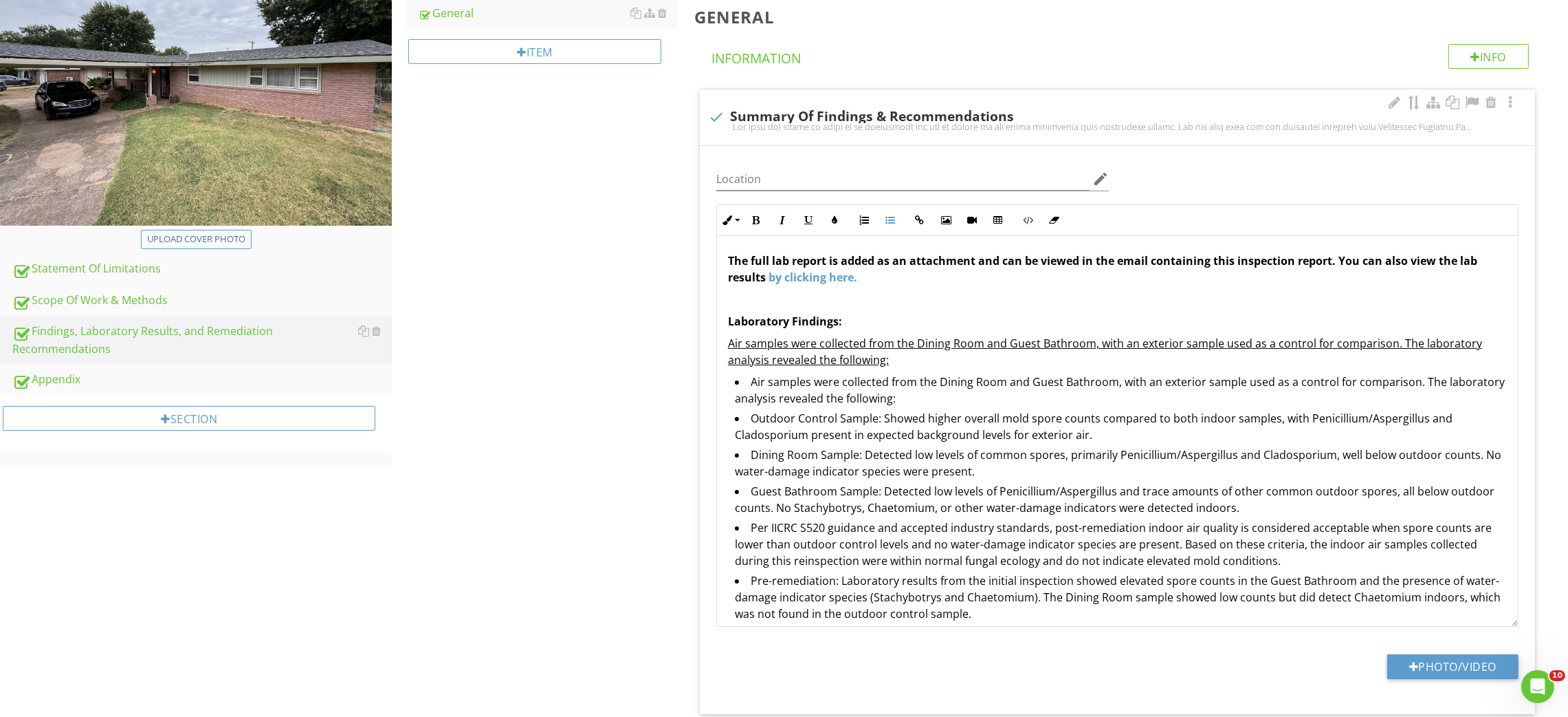
click at [933, 363] on p "Air samples were collected from the Dining Room and Guest Bathroom, with an ext…" at bounding box center [1117, 351] width 778 height 33
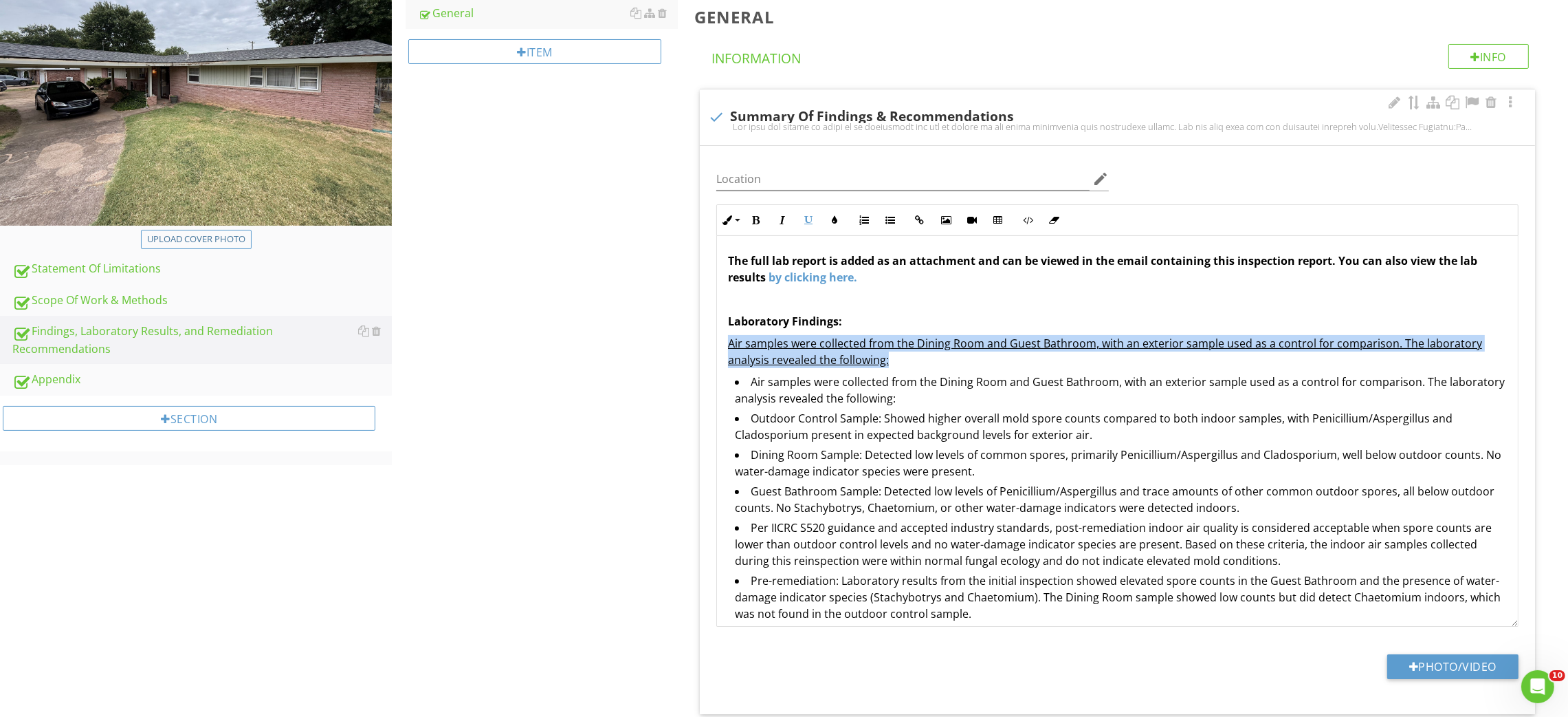
drag, startPoint x: 907, startPoint y: 357, endPoint x: 706, endPoint y: 343, distance: 201.5
click at [706, 343] on div "Location edit Inline Style XLarge Large Normal Small Light Small/Light Bold Ita…" at bounding box center [1117, 430] width 835 height 568
copy u "Air samples were collected from the Dining Room and Guest Bathroom, with an ext…"
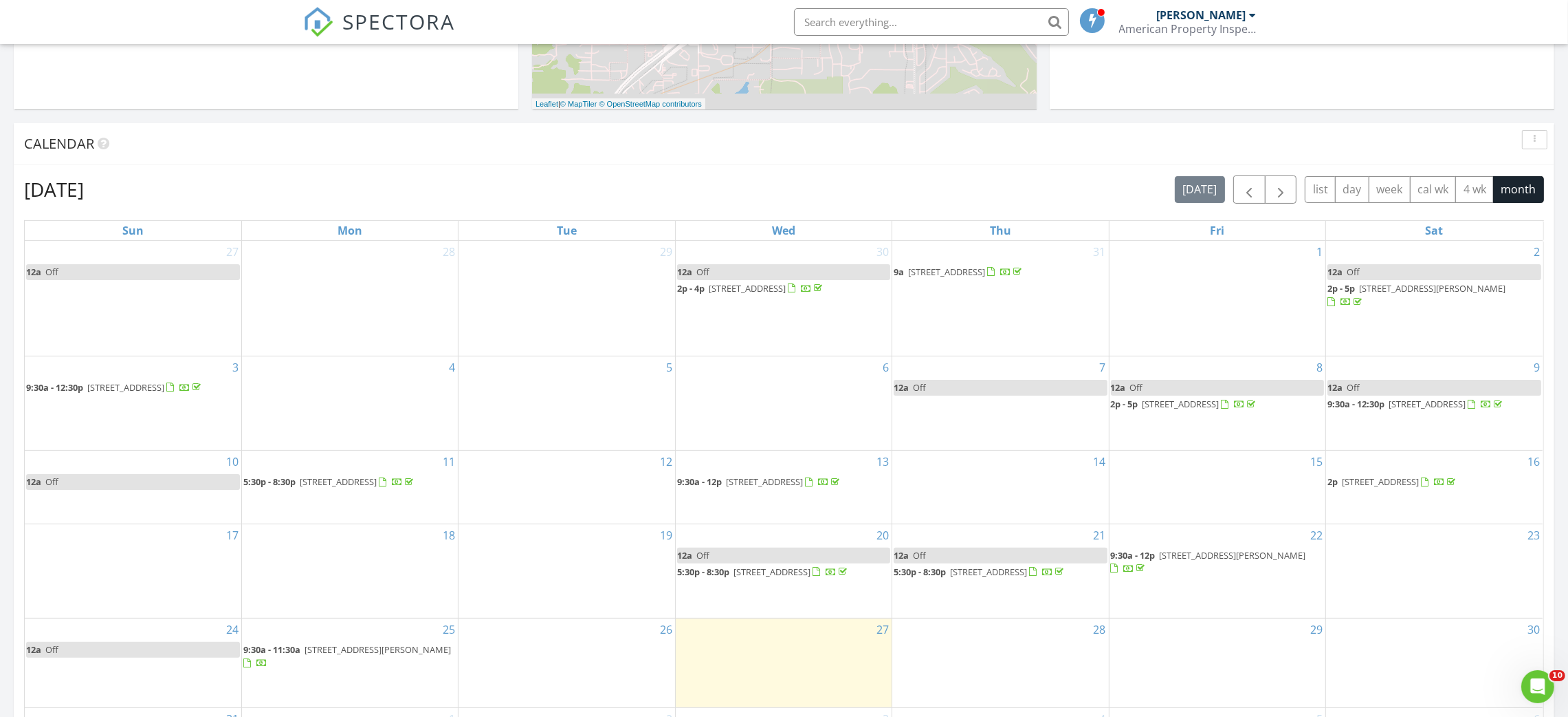
scroll to position [515, 0]
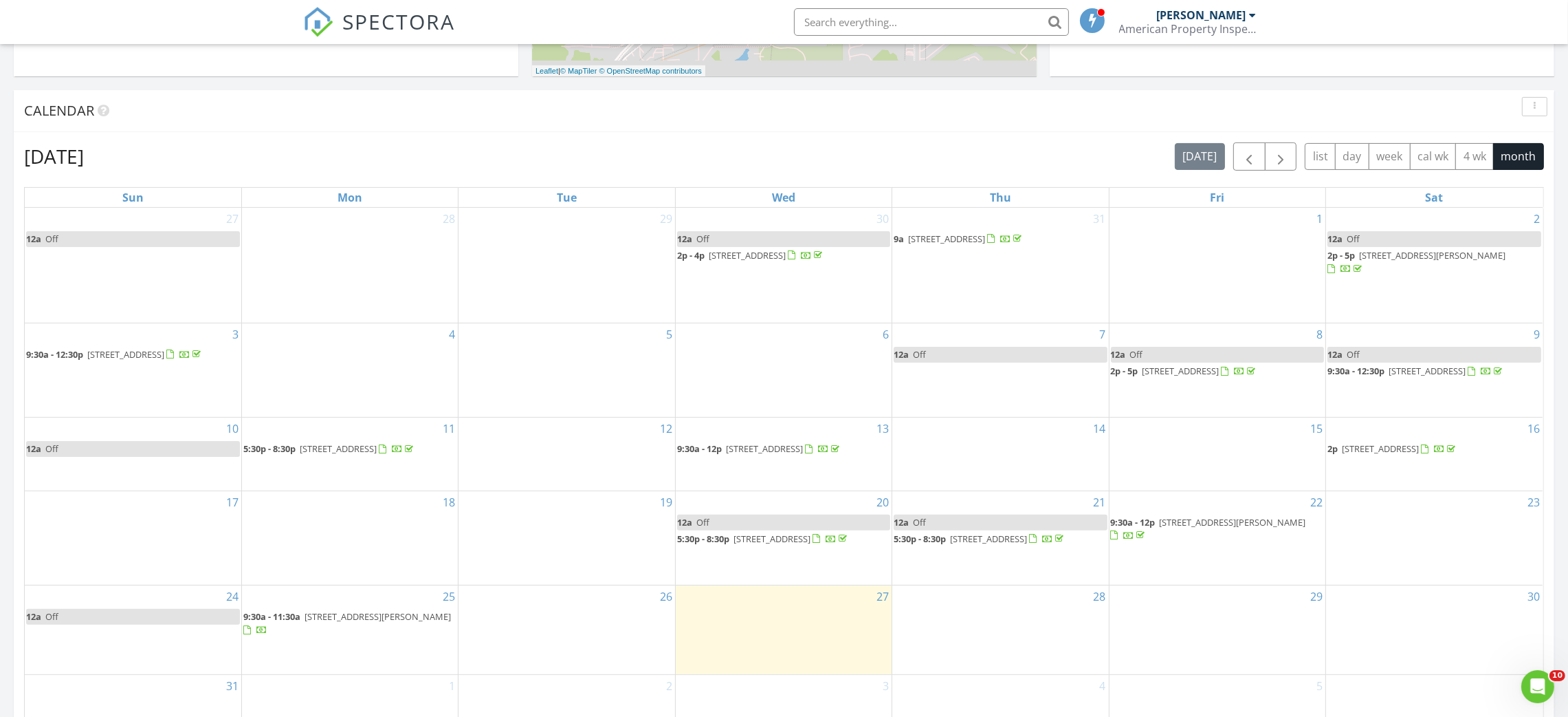
drag, startPoint x: 294, startPoint y: 651, endPoint x: 310, endPoint y: 641, distance: 18.9
click at [310, 623] on span "[STREET_ADDRESS][PERSON_NAME]" at bounding box center [377, 616] width 147 height 13
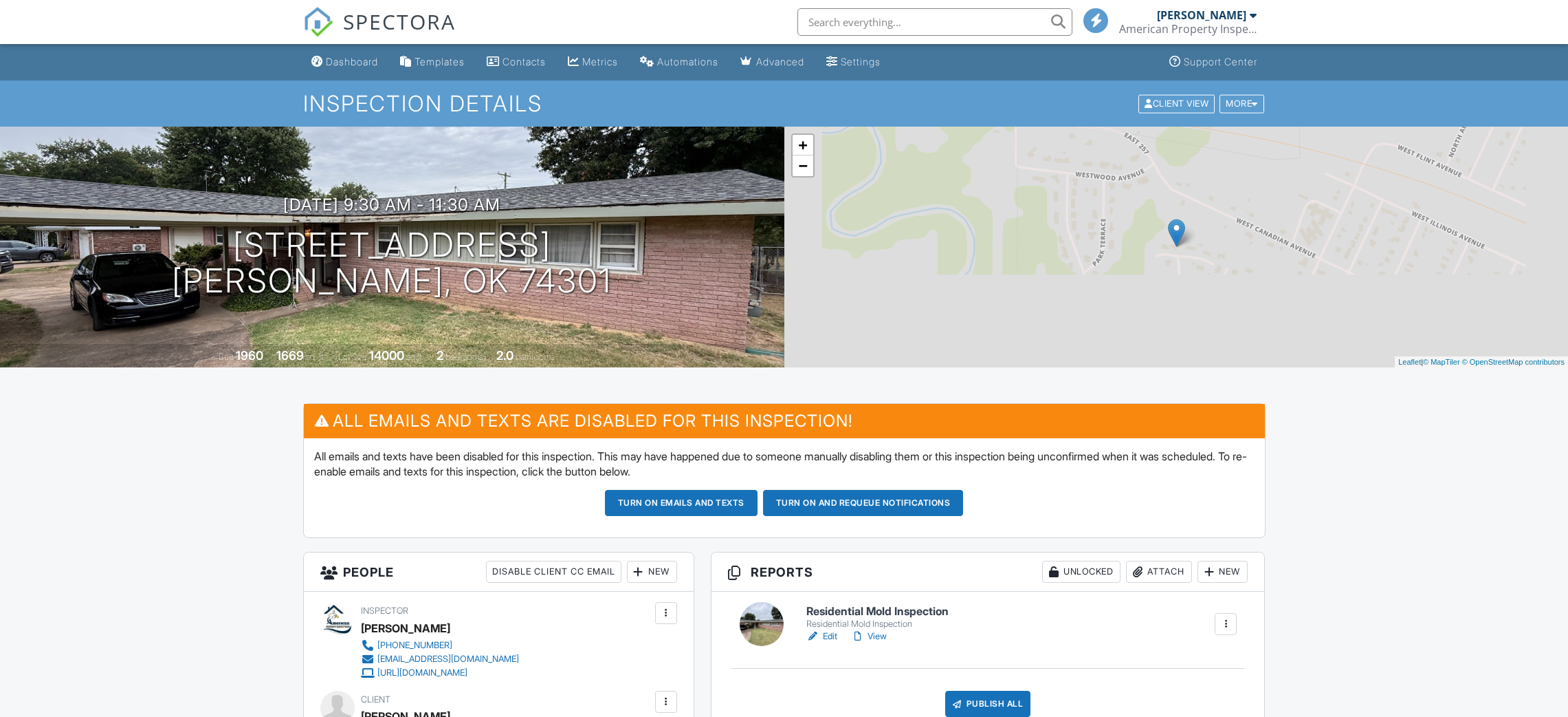
scroll to position [515, 0]
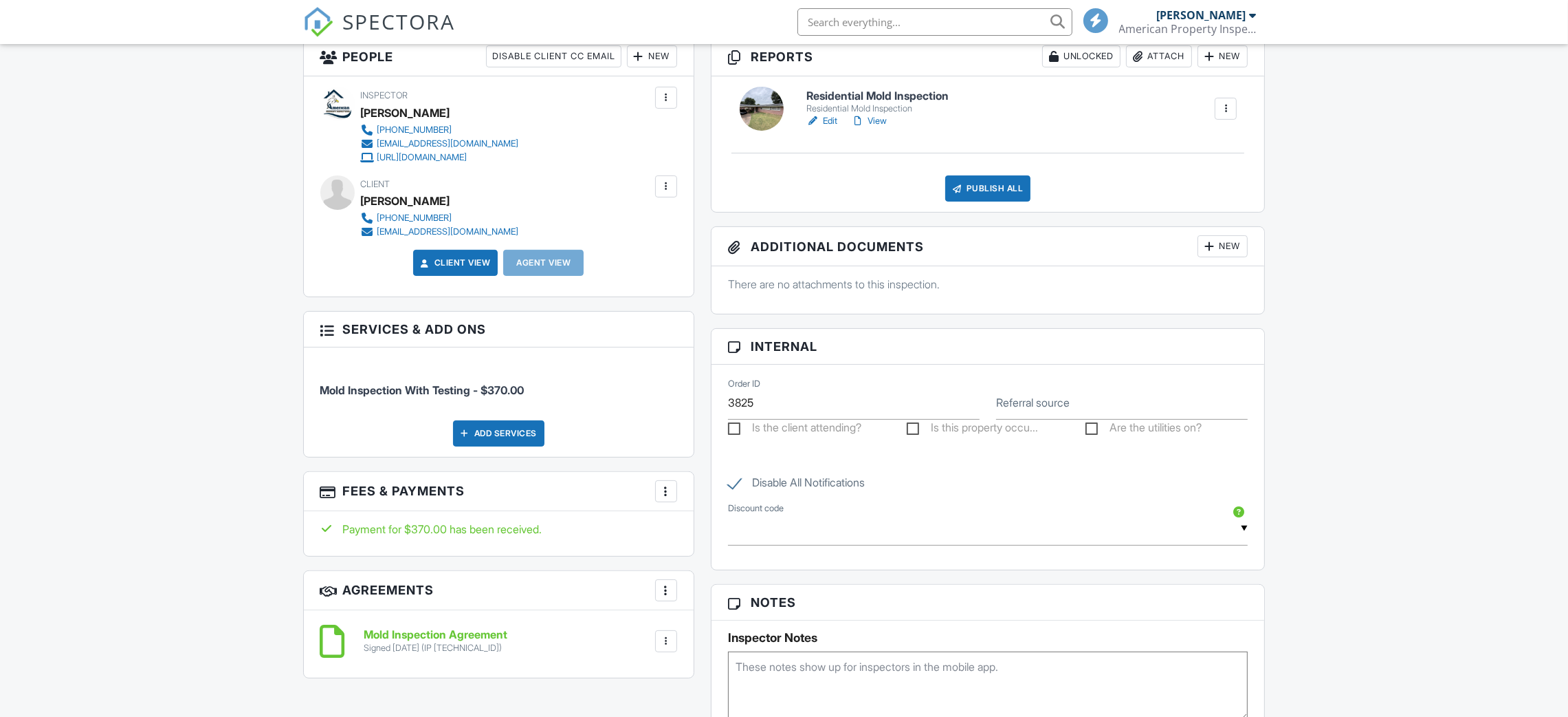
click at [405, 200] on div "[PERSON_NAME]" at bounding box center [405, 201] width 89 height 21
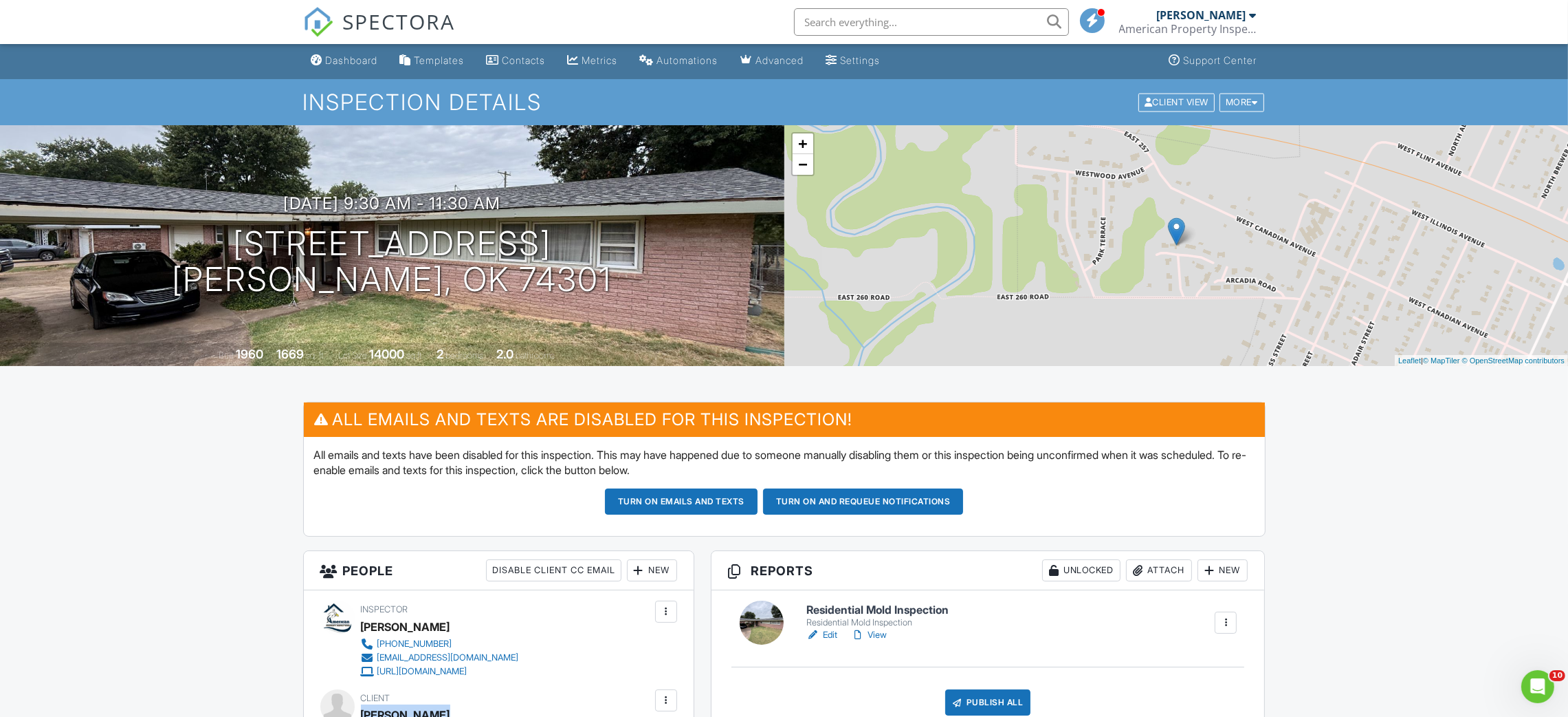
scroll to position [0, 0]
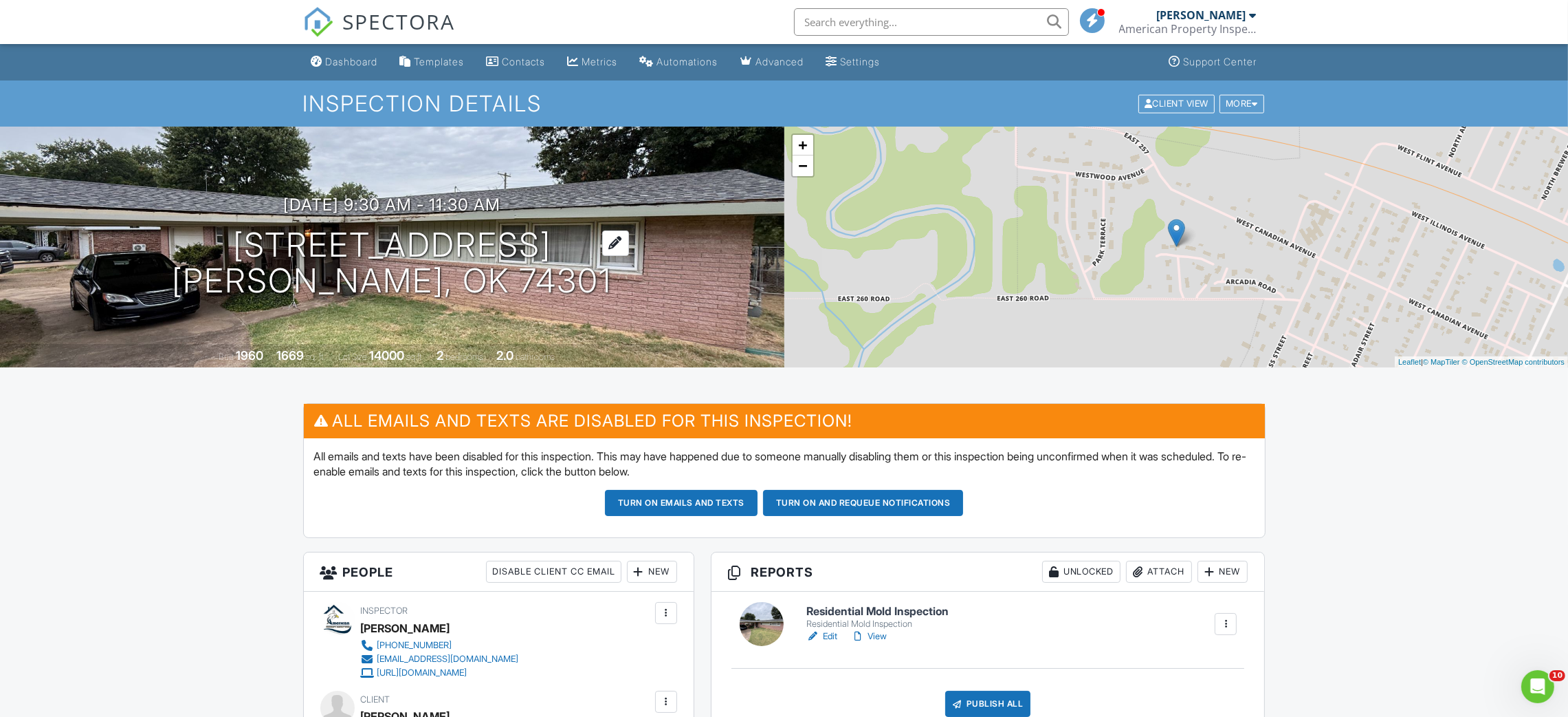
click at [377, 239] on h1 "114 Fairmont Rd Vinita, OK 74301" at bounding box center [391, 263] width 440 height 73
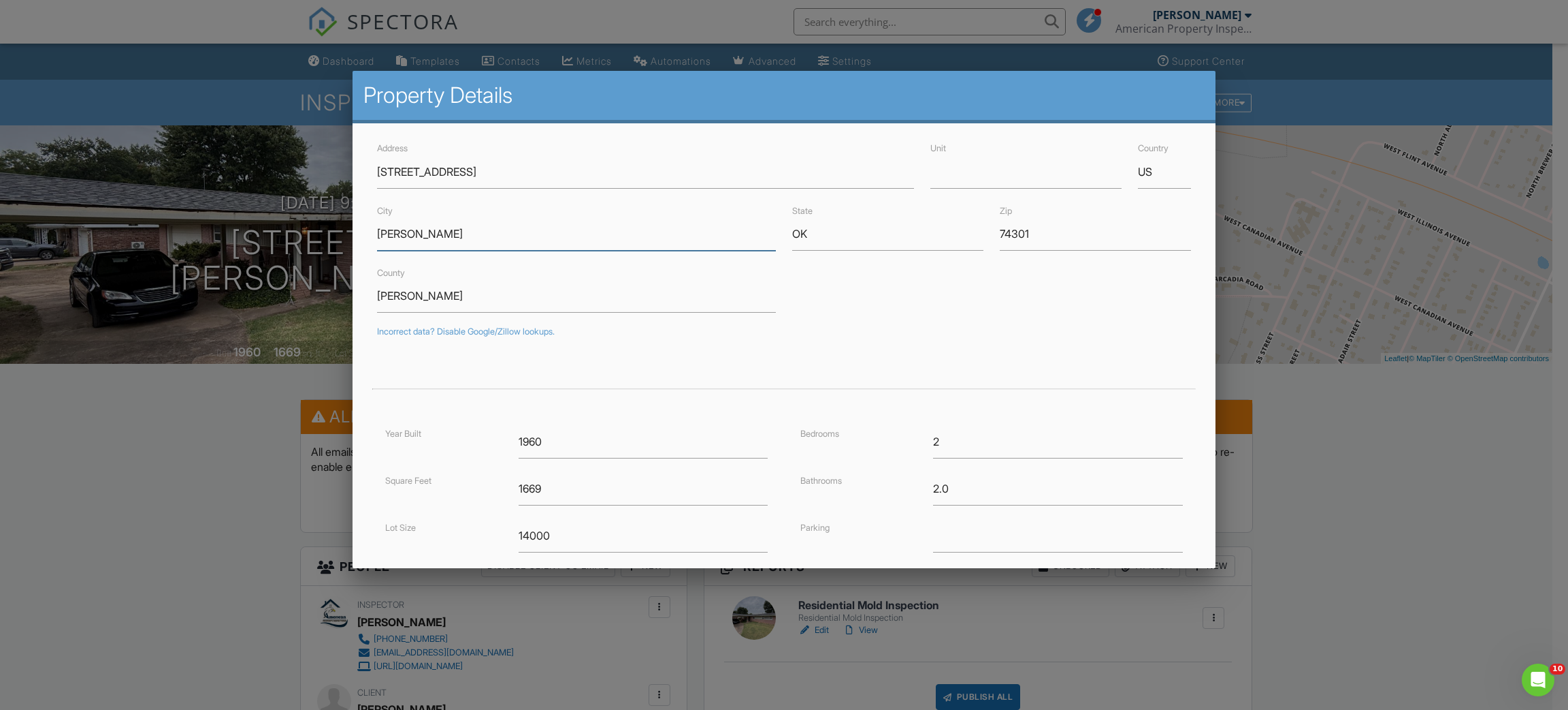
click at [401, 231] on input "Vinita" at bounding box center [576, 234] width 399 height 34
click at [406, 179] on input "[STREET_ADDRESS]" at bounding box center [645, 172] width 537 height 34
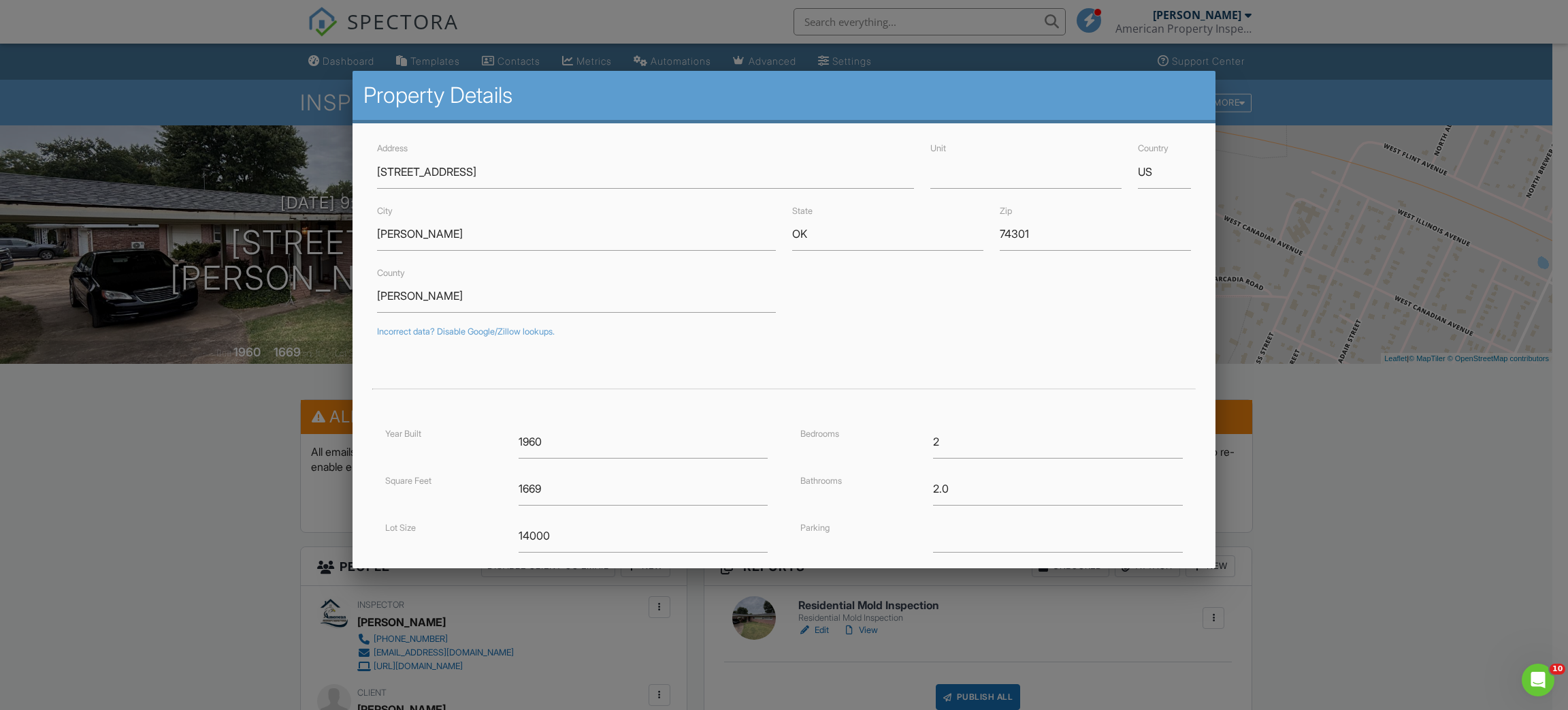
click at [216, 520] on div at bounding box center [784, 376] width 1568 height 887
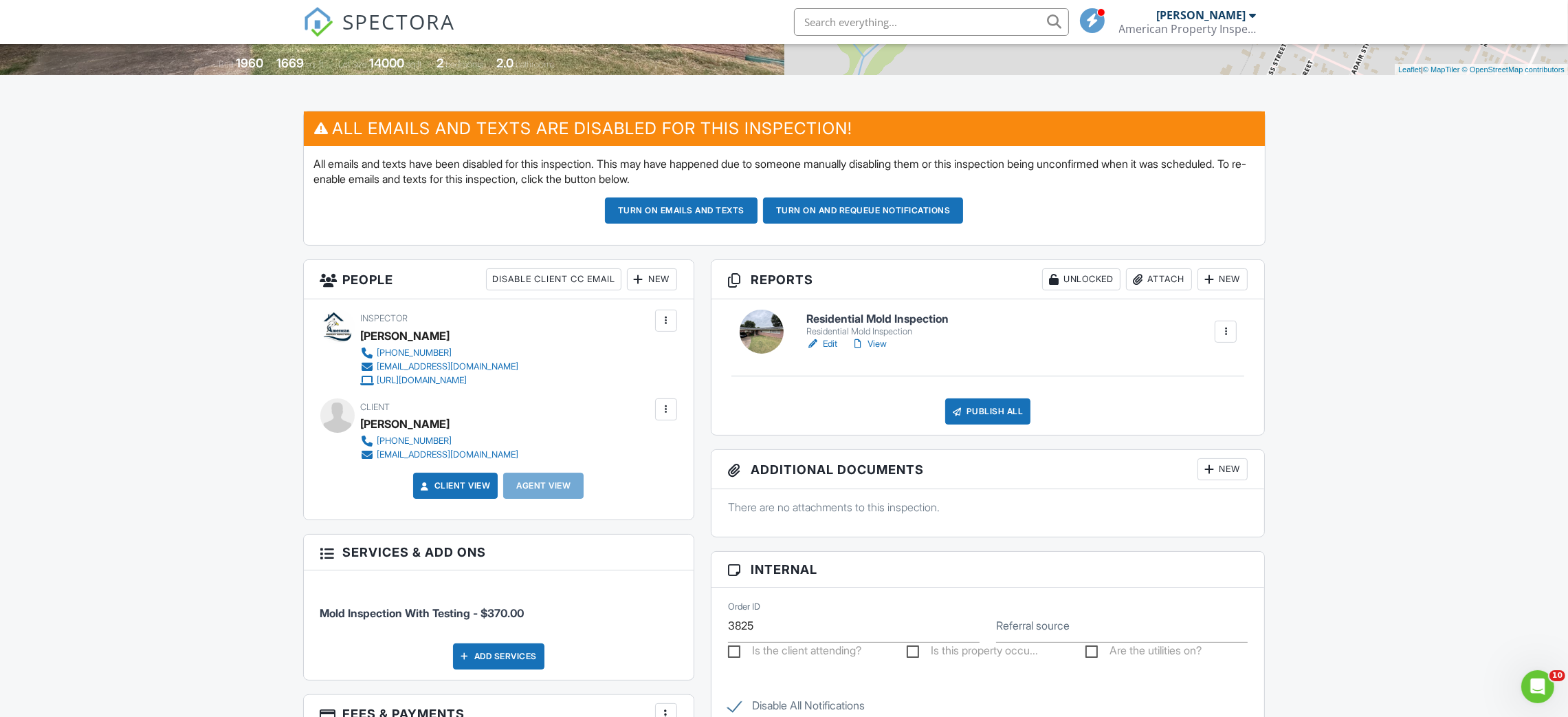
scroll to position [309, 0]
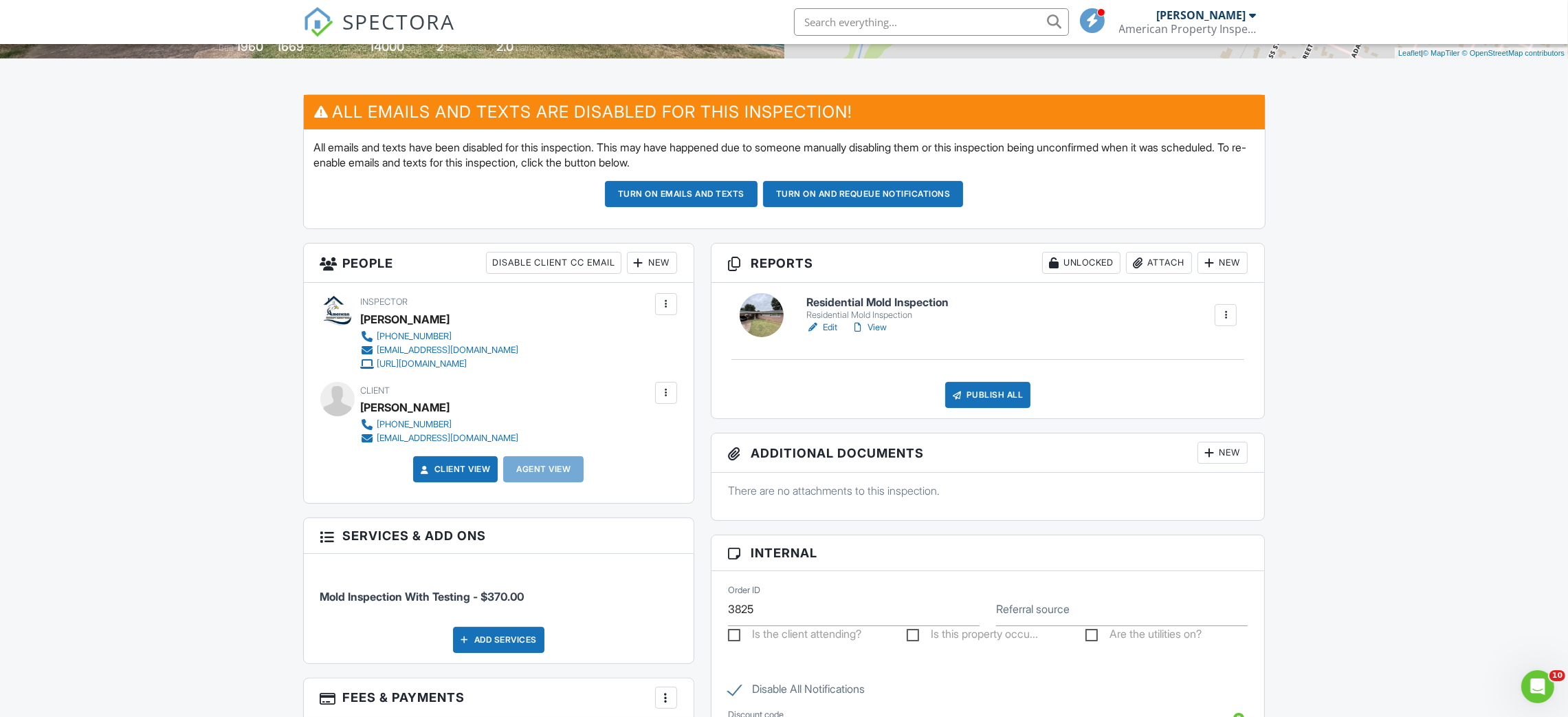
click at [406, 402] on div "Carol Castor" at bounding box center [405, 408] width 89 height 21
copy div "Carol Castor"
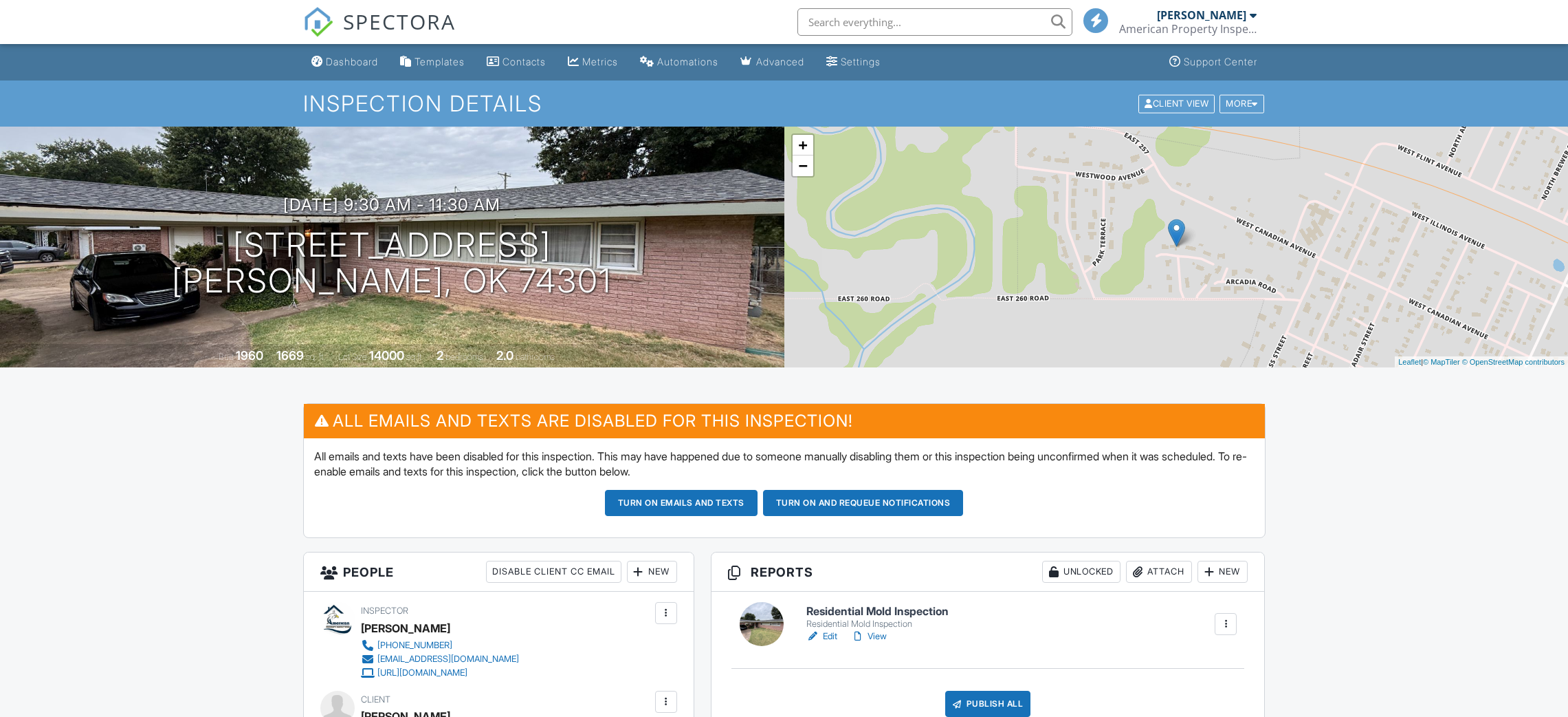
click at [1232, 561] on div "New" at bounding box center [1223, 572] width 50 height 22
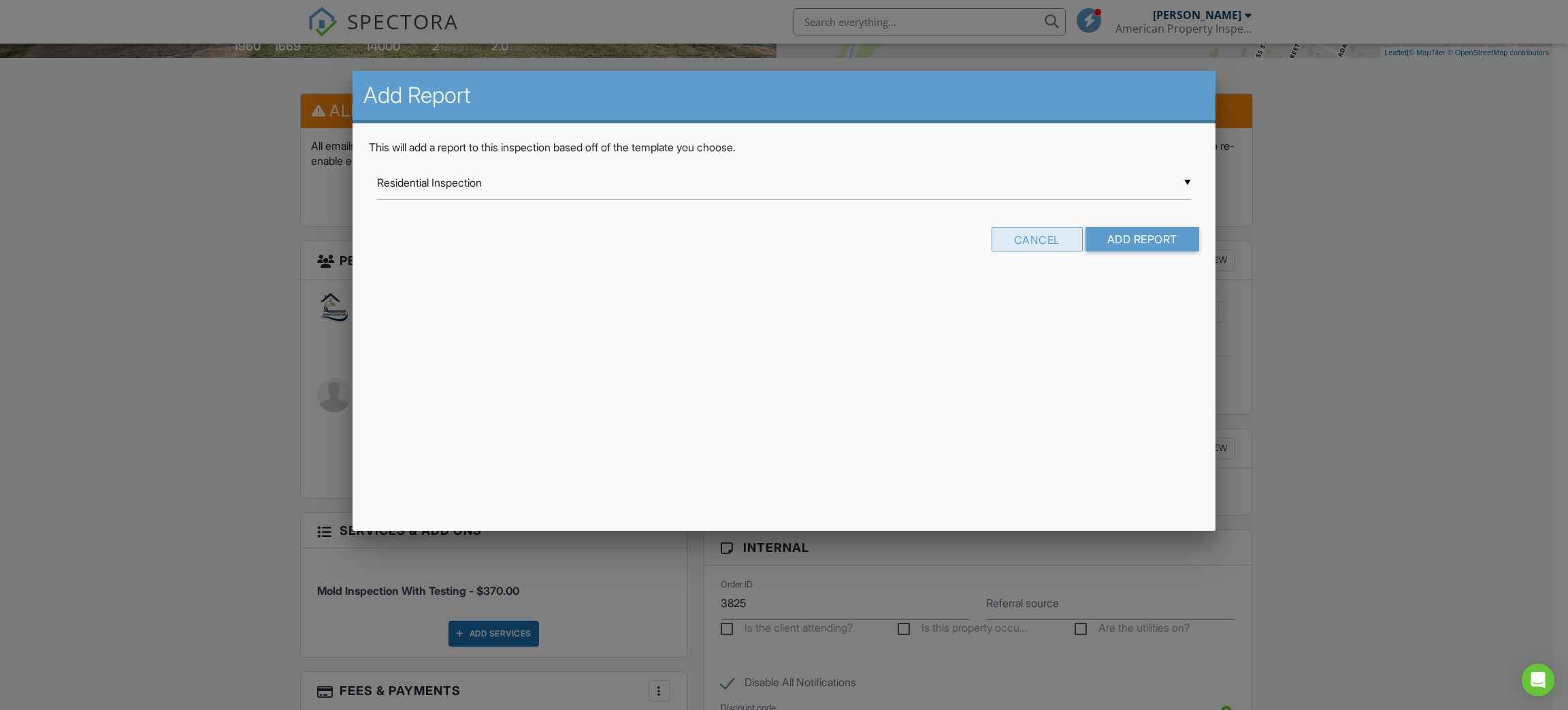
click at [1006, 240] on div "Cancel" at bounding box center [1037, 239] width 91 height 25
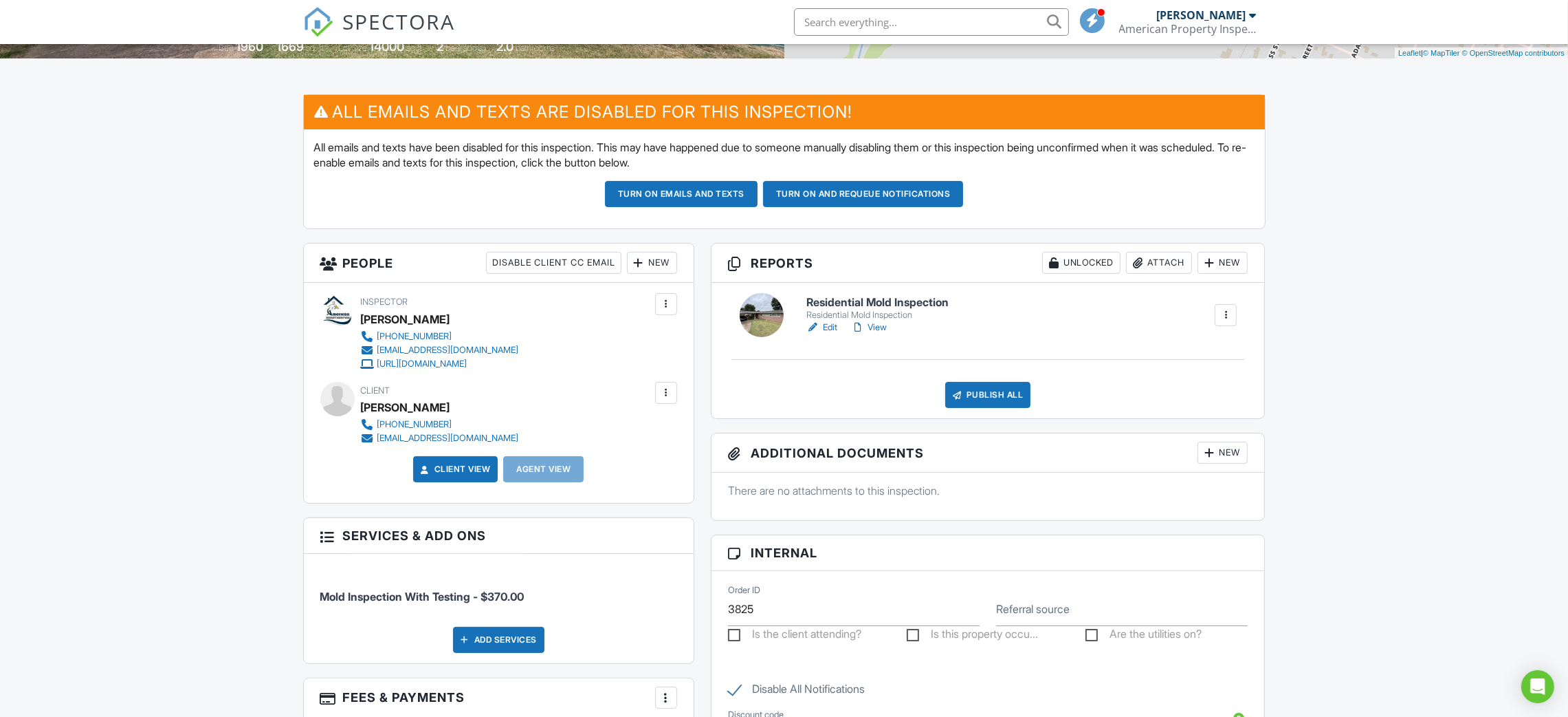
click at [1132, 264] on div at bounding box center [1137, 262] width 14 height 14
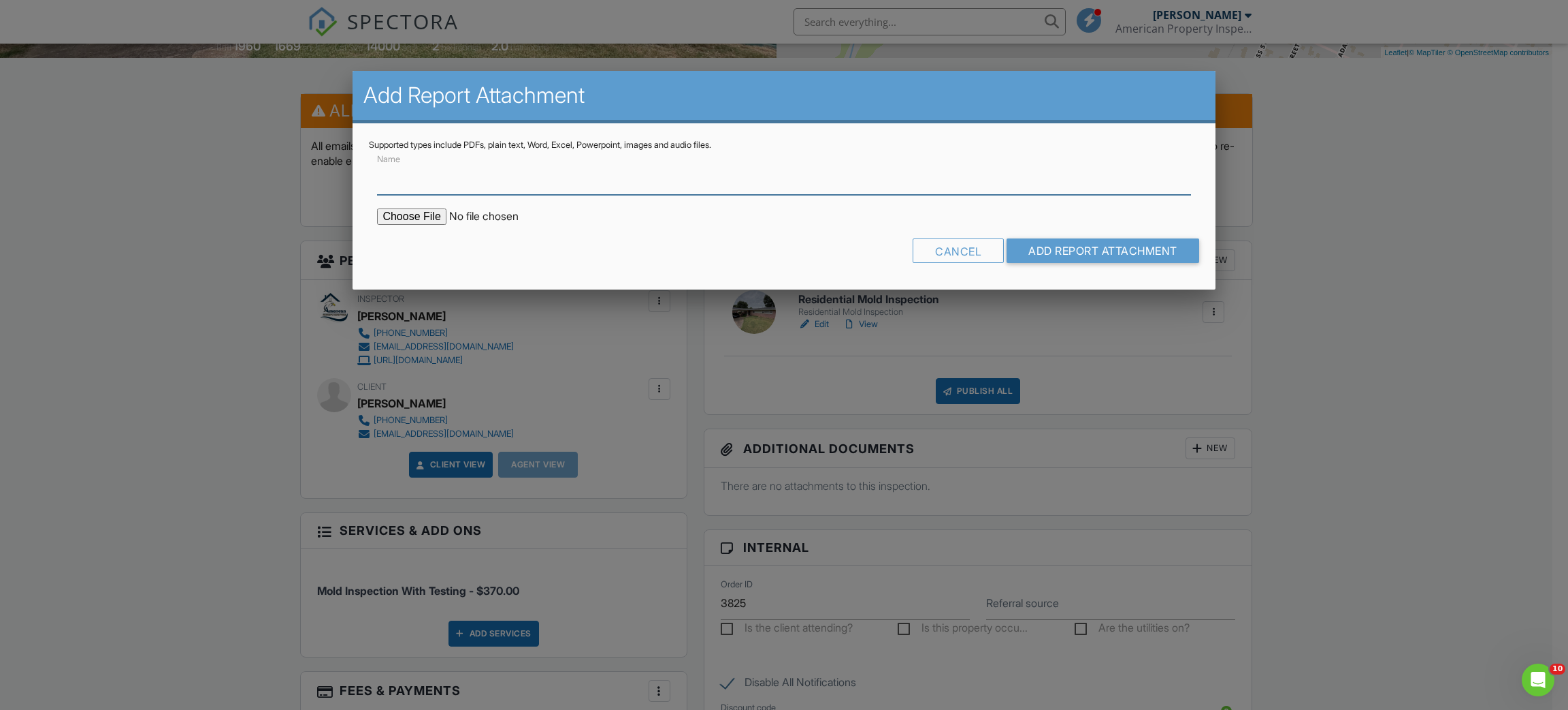
click at [513, 179] on input "Name" at bounding box center [783, 178] width 813 height 34
type input "Lab Air Quality Results"
click at [479, 171] on input "Lab Air Quality Results" at bounding box center [783, 178] width 813 height 34
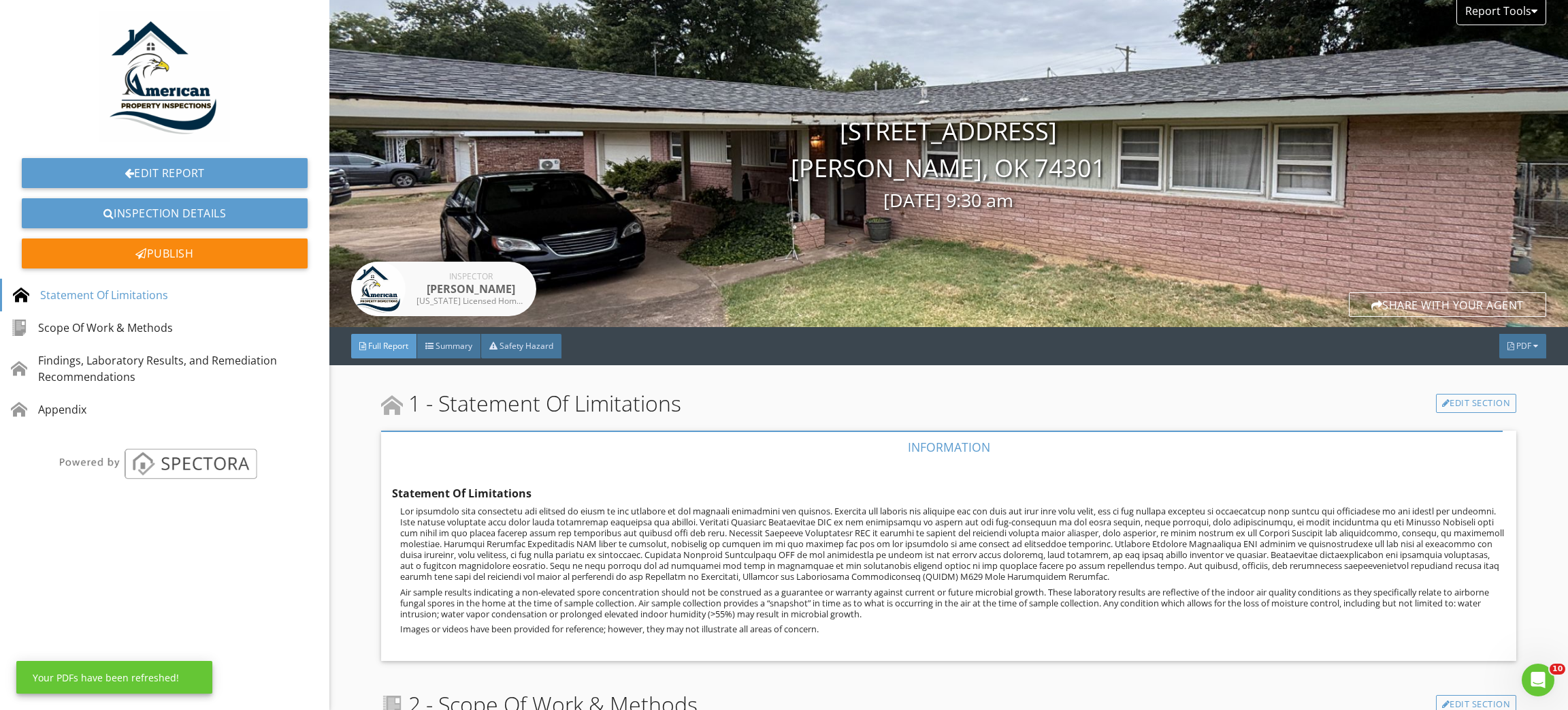
click at [1510, 352] on div "PDF" at bounding box center [1523, 346] width 47 height 25
click at [1489, 400] on div "Full Report" at bounding box center [1505, 406] width 87 height 16
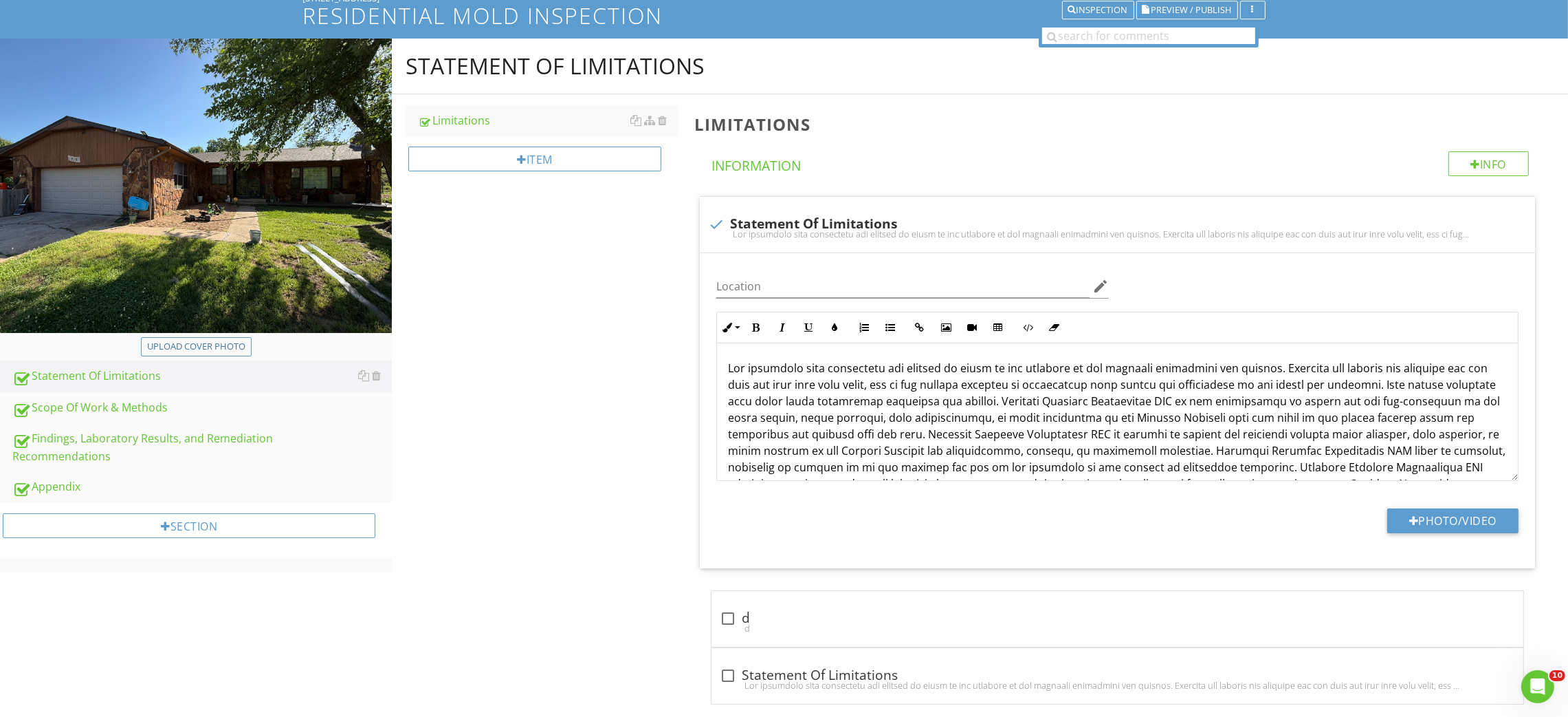
scroll to position [206, 0]
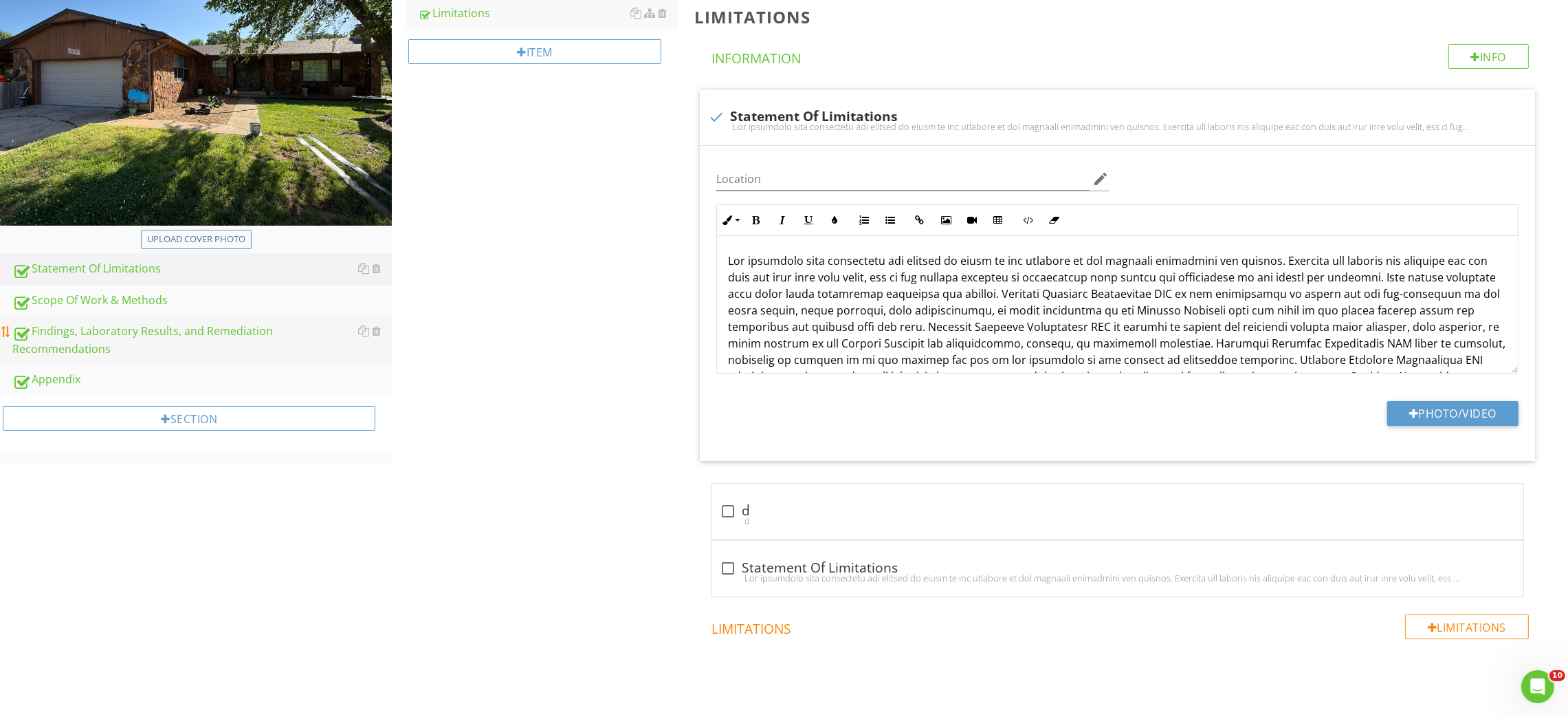
click at [101, 343] on div "Findings, Laboratory Results, and Remediation Recommendations" at bounding box center [202, 340] width 379 height 35
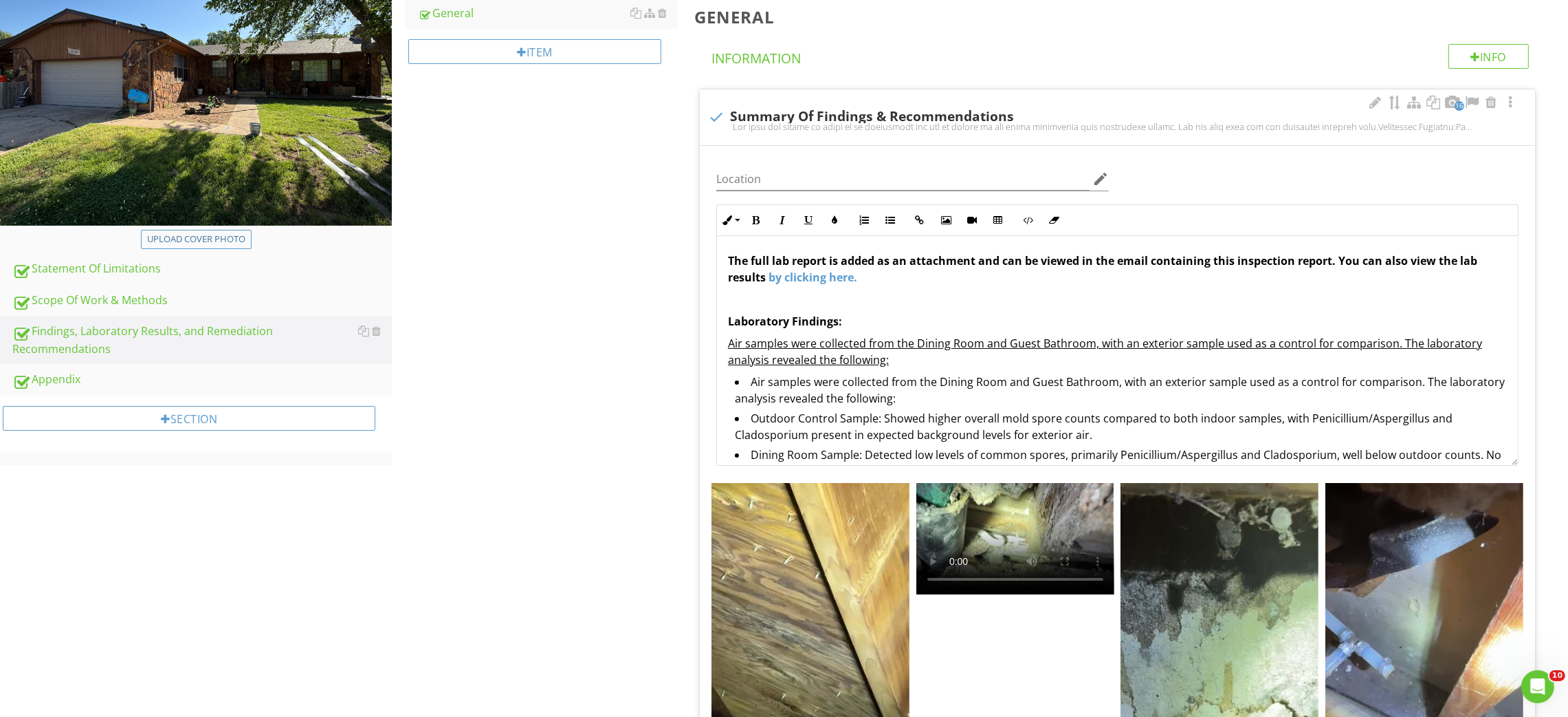
drag, startPoint x: 1508, startPoint y: 361, endPoint x: 1454, endPoint y: 450, distance: 104.1
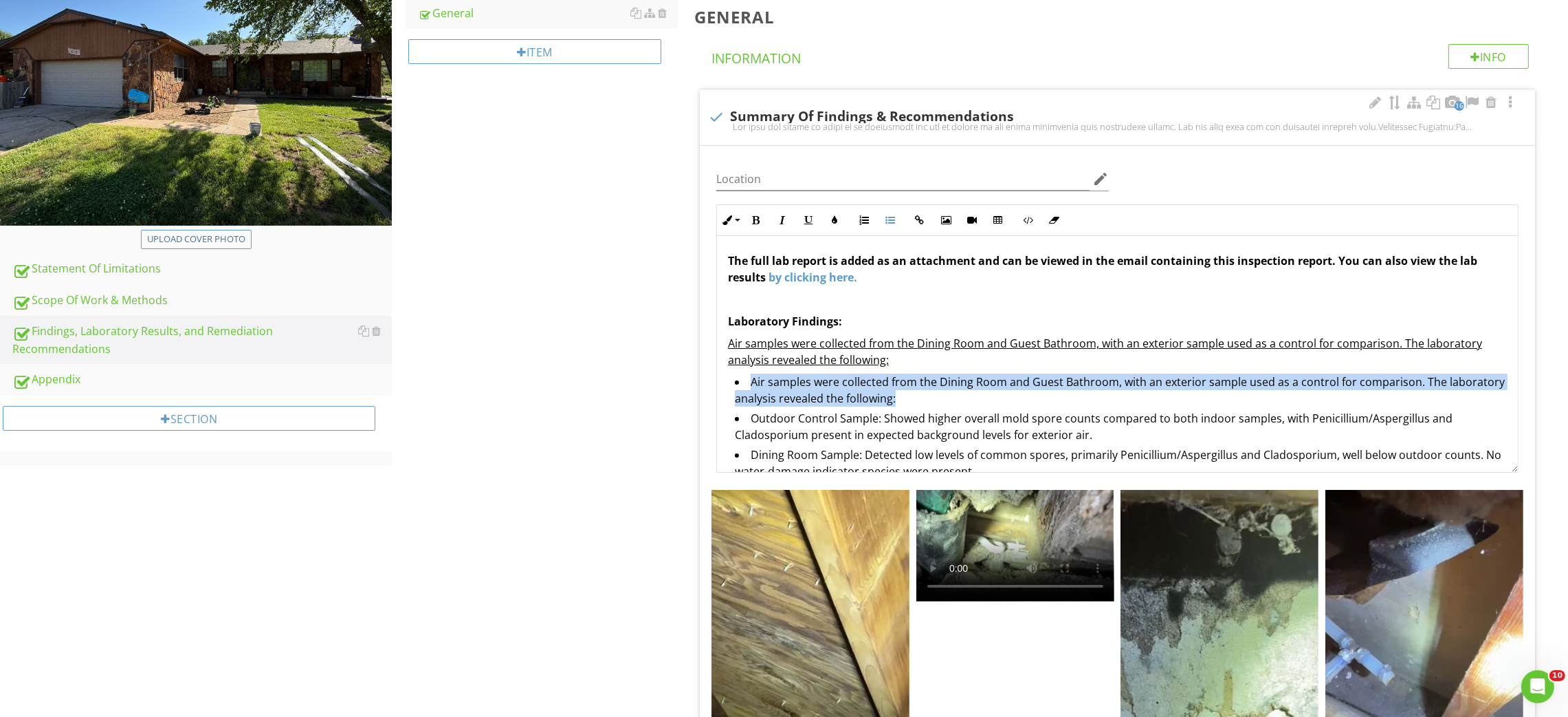
drag, startPoint x: 958, startPoint y: 397, endPoint x: 744, endPoint y: 387, distance: 214.2
click at [744, 387] on li "Air samples were collected from the Dining Room and Guest Bathroom, with an ext…" at bounding box center [1121, 391] width 772 height 36
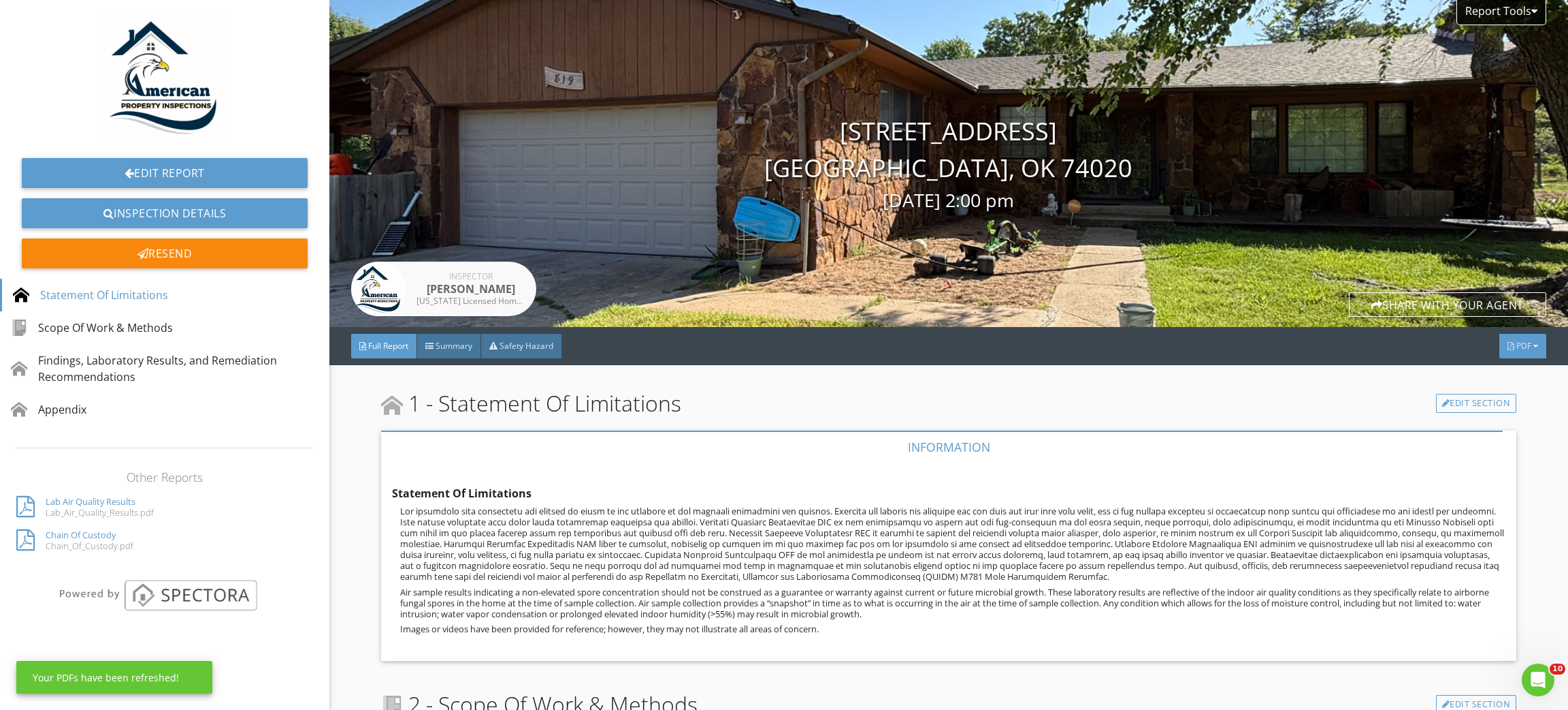
click at [1506, 355] on div "PDF" at bounding box center [1523, 346] width 47 height 25
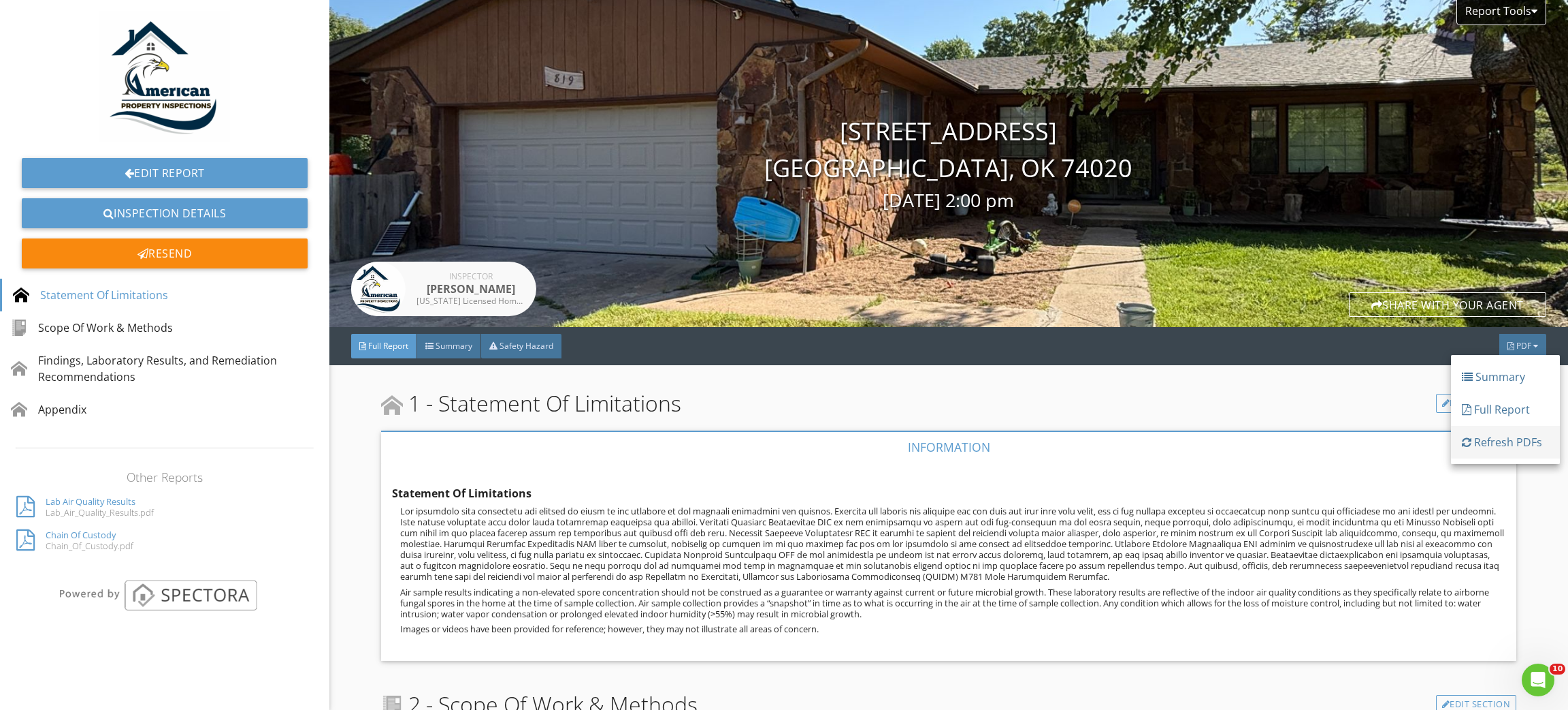
click at [1506, 444] on div "Refresh PDFs" at bounding box center [1505, 442] width 87 height 16
